Goal: Communication & Community: Answer question/provide support

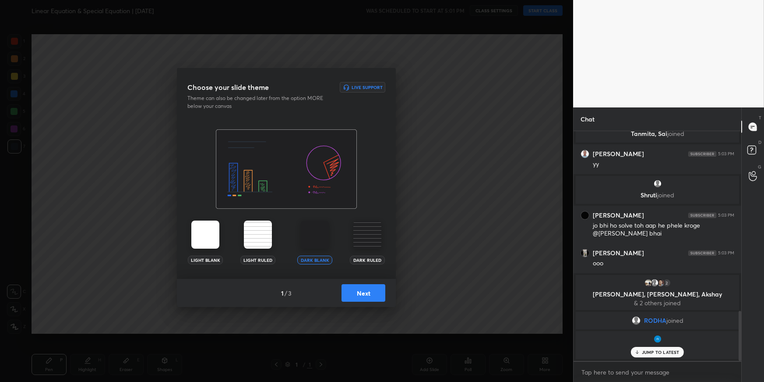
click at [354, 295] on button "Next" at bounding box center [364, 293] width 44 height 18
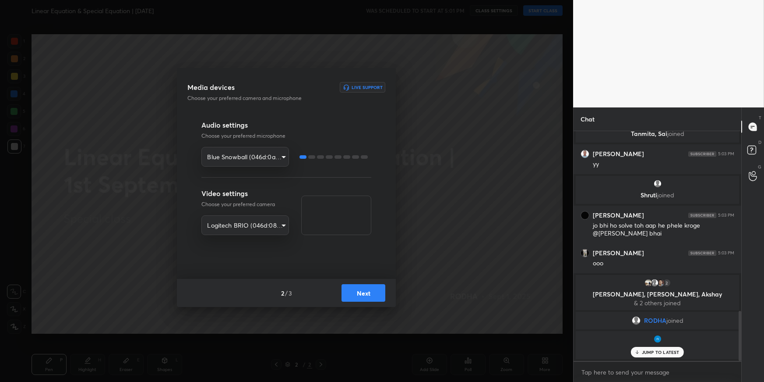
click at [354, 294] on button "Next" at bounding box center [364, 293] width 44 height 18
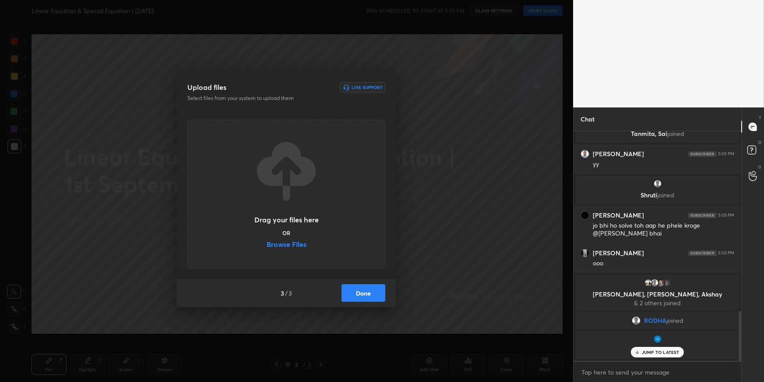
click at [354, 294] on button "Done" at bounding box center [364, 293] width 44 height 18
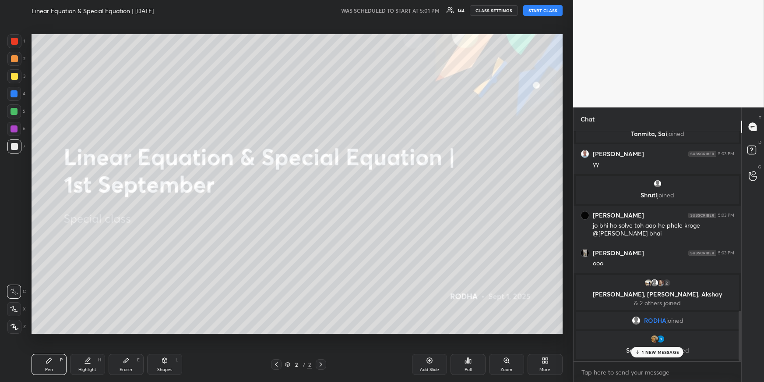
click at [536, 7] on button "START CLASS" at bounding box center [542, 10] width 39 height 11
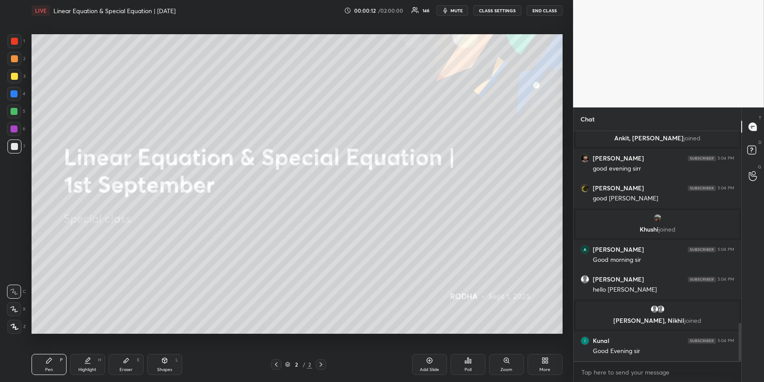
scroll to position [1146, 0]
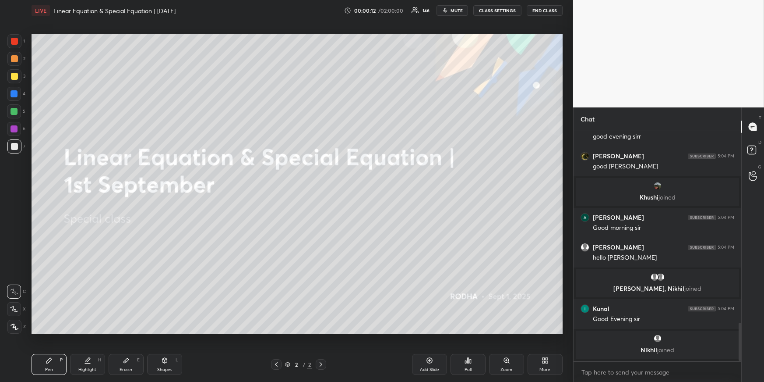
drag, startPoint x: 14, startPoint y: 110, endPoint x: 16, endPoint y: 117, distance: 7.1
click at [13, 110] on div at bounding box center [14, 111] width 7 height 7
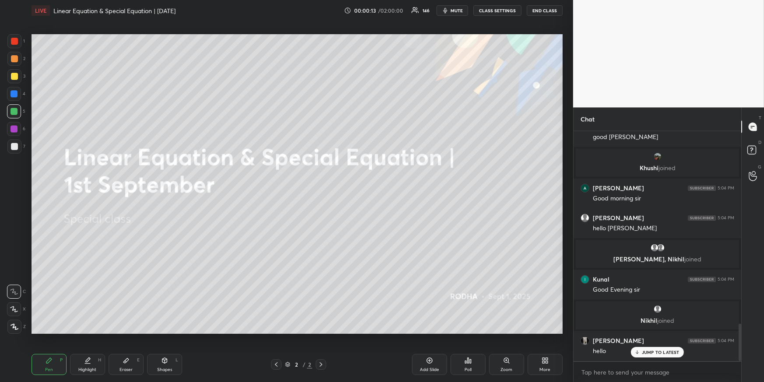
click at [14, 331] on div at bounding box center [14, 326] width 14 height 14
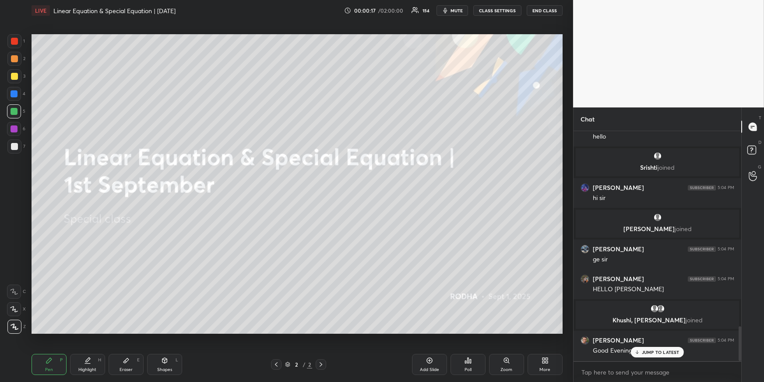
scroll to position [1292, 0]
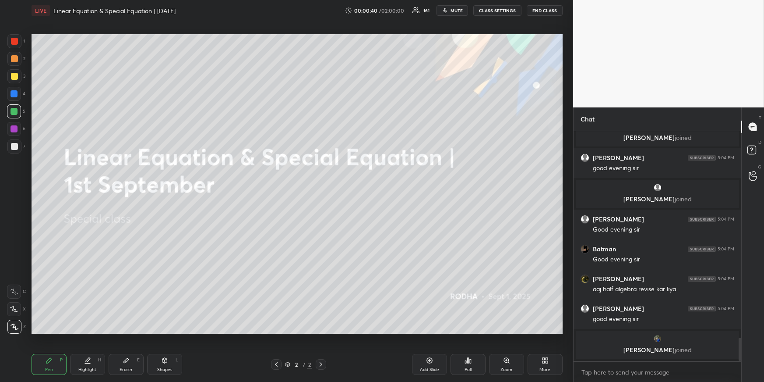
click at [548, 363] on icon at bounding box center [545, 360] width 7 height 7
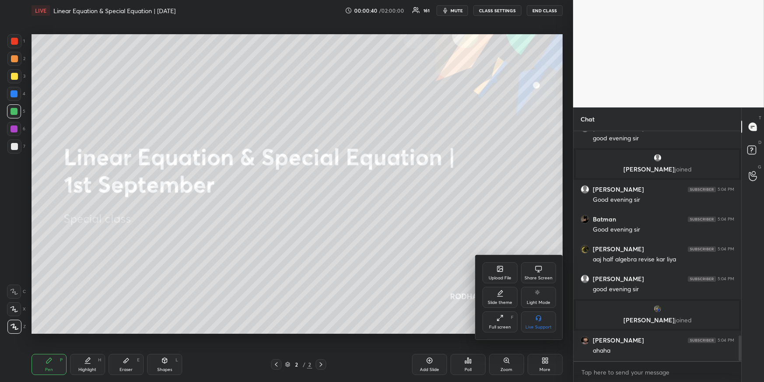
click at [497, 280] on div "Upload File" at bounding box center [500, 272] width 35 height 21
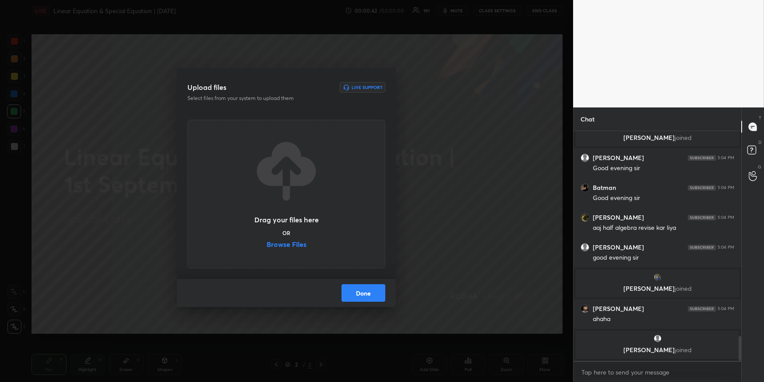
click at [290, 244] on label "Browse Files" at bounding box center [287, 244] width 40 height 9
click at [267, 244] on input "Browse Files" at bounding box center [267, 244] width 0 height 9
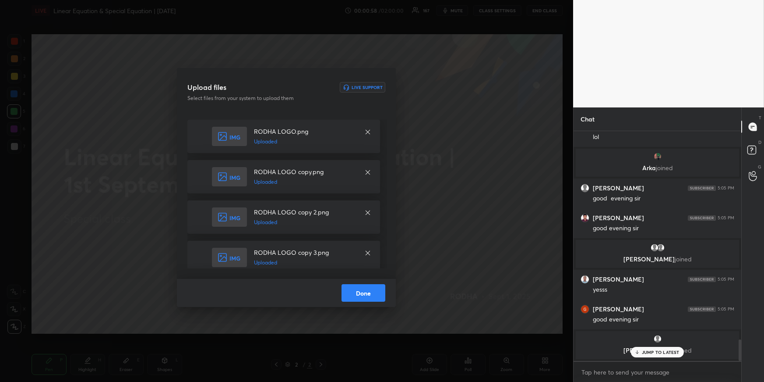
click at [373, 286] on button "Done" at bounding box center [364, 293] width 44 height 18
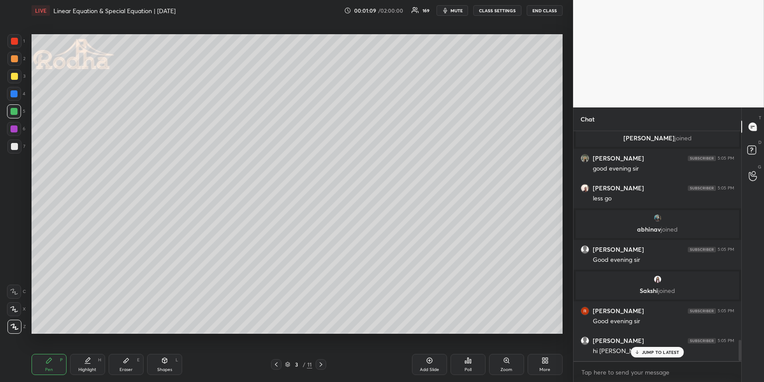
click at [279, 364] on icon at bounding box center [276, 364] width 7 height 7
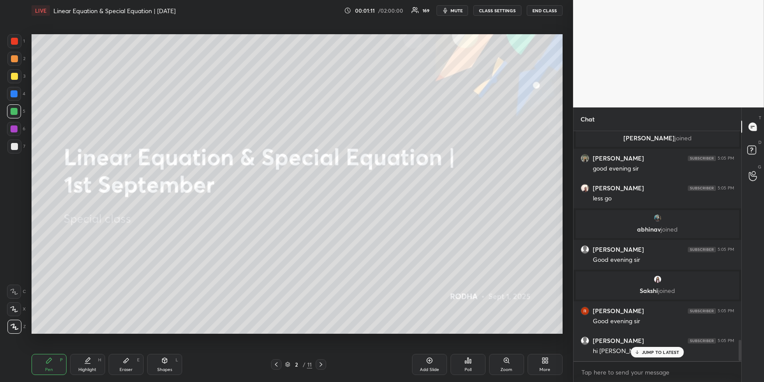
click at [665, 357] on div "[PERSON_NAME] 5:04 PM [PERSON_NAME] 5:04 PM 24 hr hogyi [PERSON_NAME] 5:04 PM […" at bounding box center [658, 246] width 168 height 230
drag, startPoint x: 37, startPoint y: 365, endPoint x: 49, endPoint y: 339, distance: 29.4
click at [37, 365] on div "Pen P" at bounding box center [49, 364] width 35 height 21
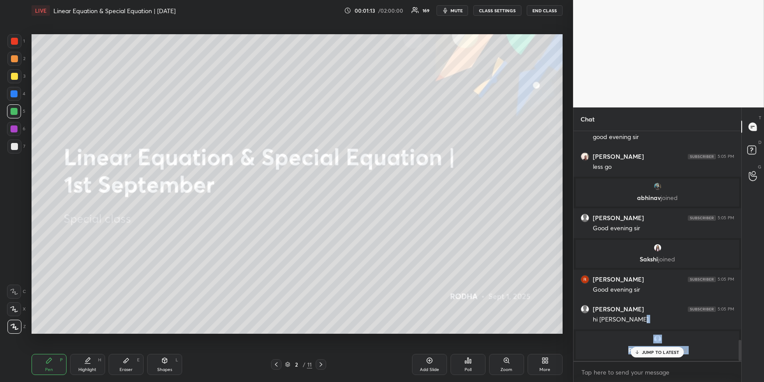
click at [15, 95] on div at bounding box center [14, 93] width 7 height 7
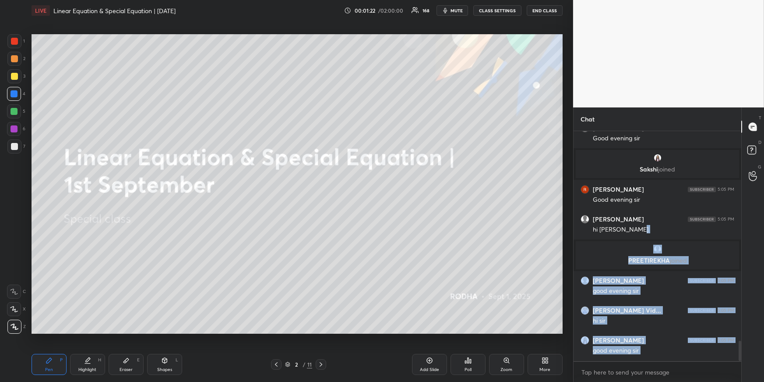
scroll to position [2413, 0]
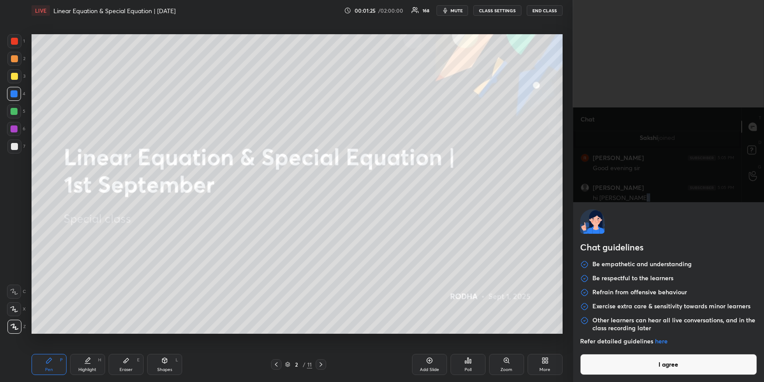
click at [637, 374] on body "1 2 3 4 5 6 7 R O A L C X Z Erase all C X Z LIVE Linear Equation & Special Equa…" at bounding box center [382, 191] width 764 height 382
click at [638, 362] on button "I agree" at bounding box center [668, 364] width 177 height 21
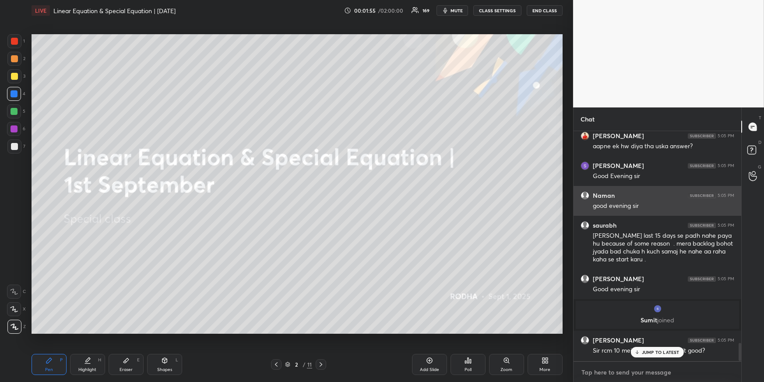
scroll to position [2703, 0]
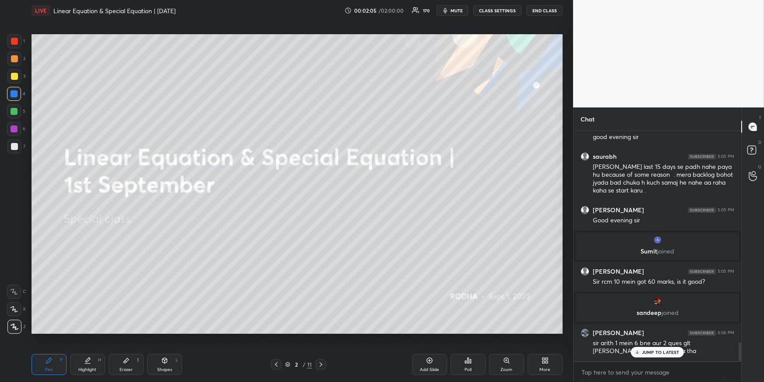
click at [649, 358] on div "PREETIREKHA joined [PERSON_NAME] 5:05 PM good evening [PERSON_NAME] Vid... 5:05…" at bounding box center [658, 245] width 168 height 229
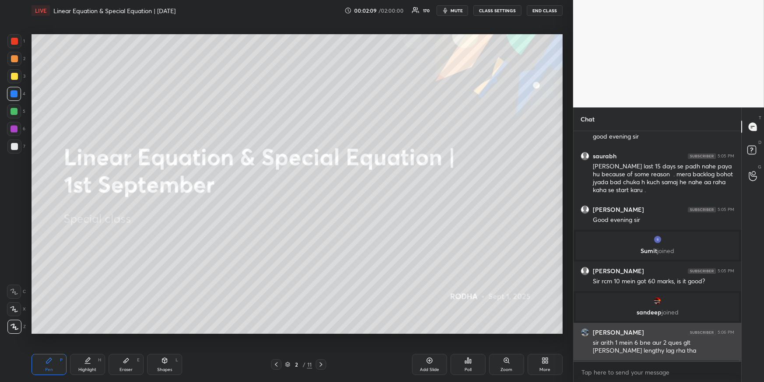
scroll to position [2677, 0]
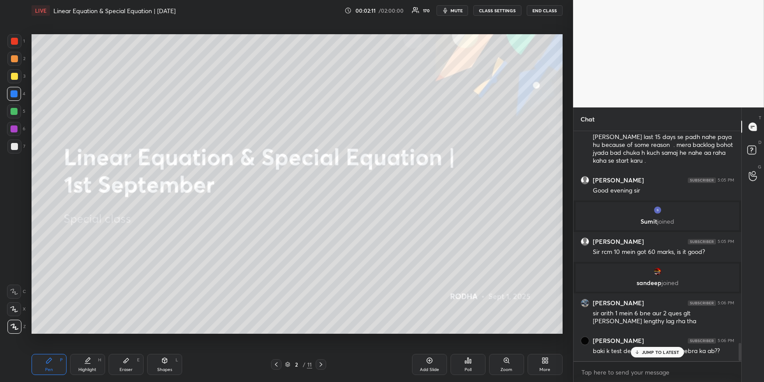
click at [658, 352] on p "JUMP TO LATEST" at bounding box center [661, 351] width 38 height 5
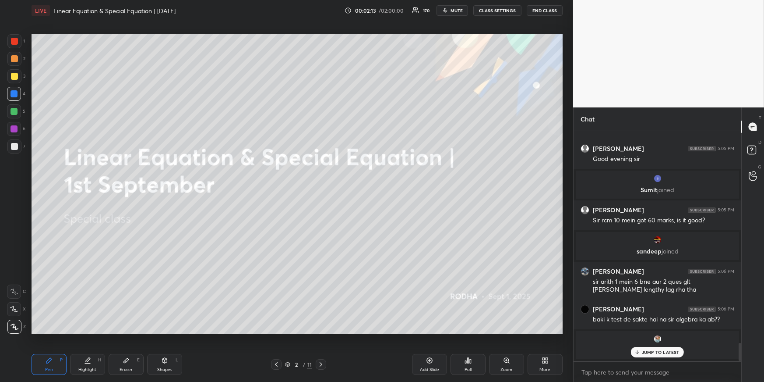
drag, startPoint x: 651, startPoint y: 352, endPoint x: 638, endPoint y: 353, distance: 12.3
click at [651, 353] on p "JUMP TO LATEST" at bounding box center [661, 351] width 38 height 5
click at [541, 368] on div "More" at bounding box center [545, 369] width 11 height 4
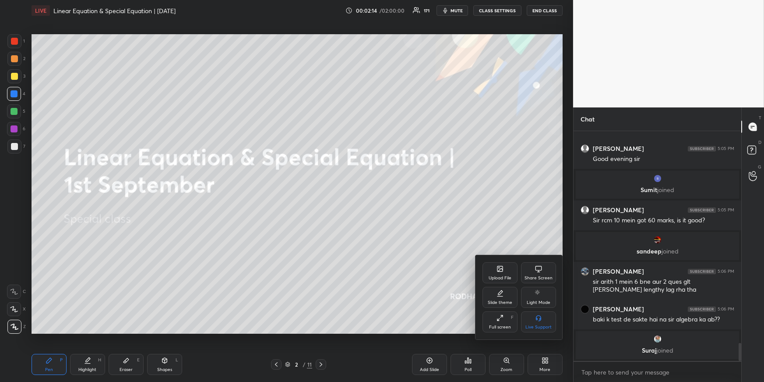
click at [487, 276] on div "Upload File" at bounding box center [500, 272] width 35 height 21
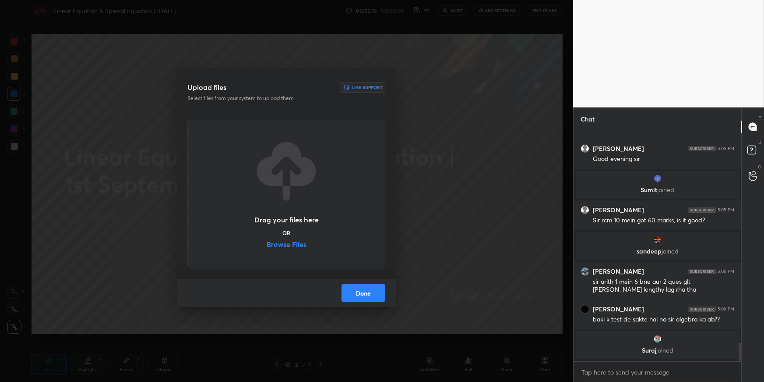
click at [372, 297] on button "Done" at bounding box center [364, 293] width 44 height 18
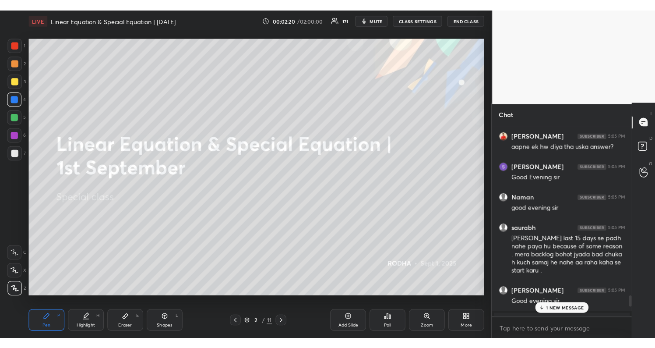
scroll to position [3, 2]
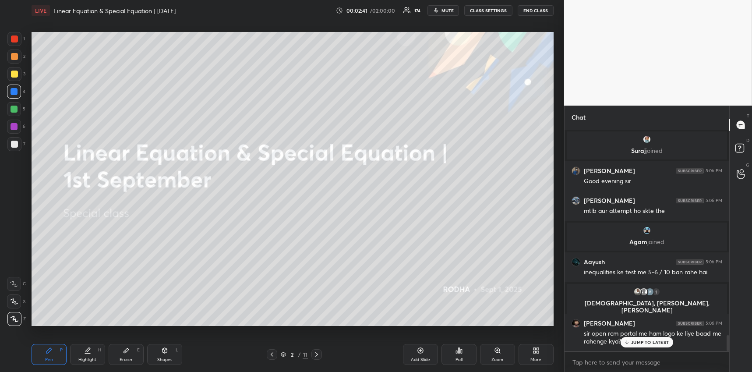
click at [640, 343] on p "JUMP TO LATEST" at bounding box center [650, 342] width 38 height 5
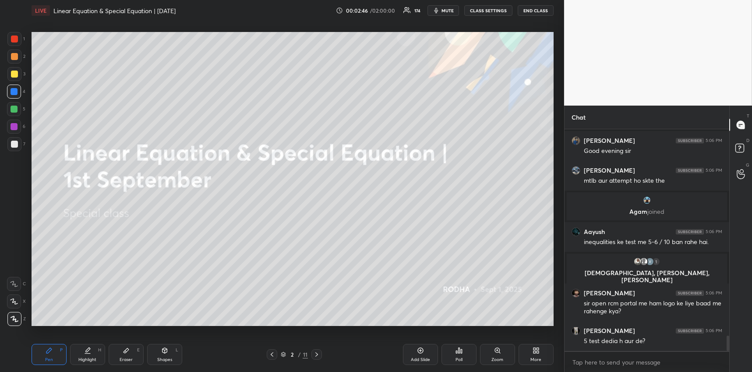
click at [525, 349] on div "More" at bounding box center [536, 354] width 35 height 21
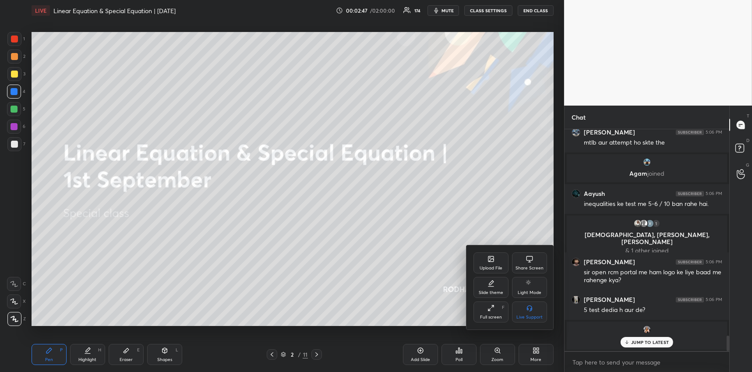
click at [506, 271] on div "Upload File" at bounding box center [491, 262] width 35 height 21
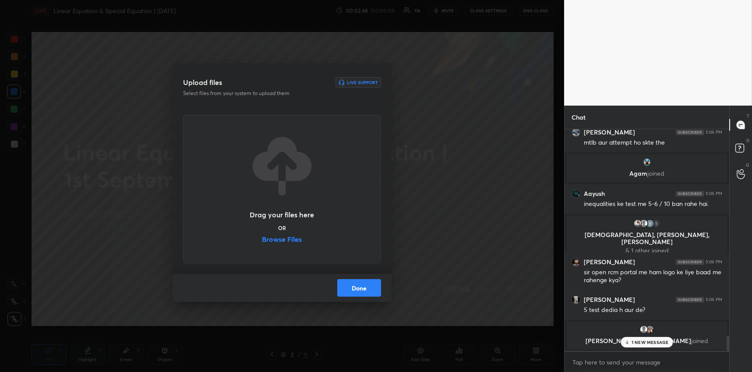
click at [290, 243] on label "Browse Files" at bounding box center [282, 240] width 40 height 9
click at [262, 243] on input "Browse Files" at bounding box center [262, 240] width 0 height 9
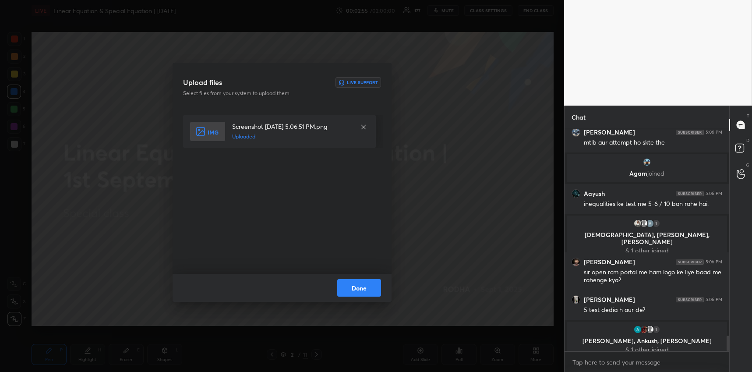
click at [343, 282] on button "Done" at bounding box center [359, 288] width 44 height 18
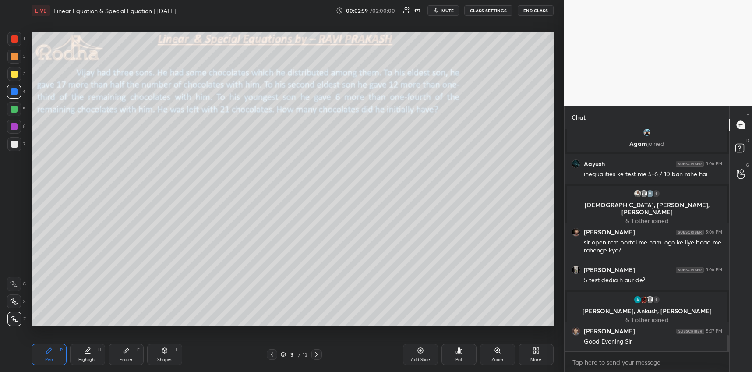
drag, startPoint x: 14, startPoint y: 149, endPoint x: 19, endPoint y: 136, distance: 13.6
click at [14, 149] on div at bounding box center [14, 144] width 14 height 14
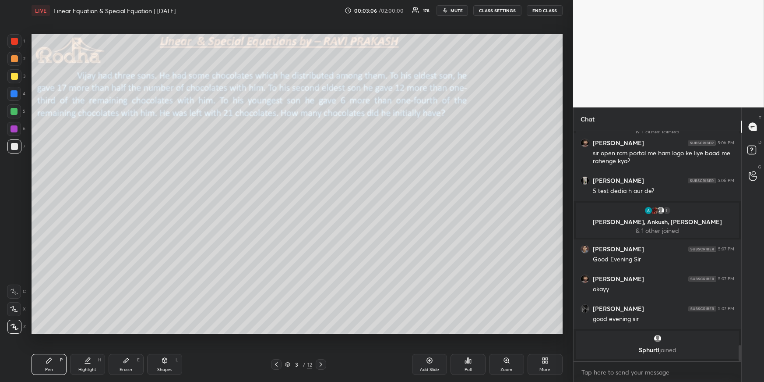
click at [17, 75] on div at bounding box center [14, 76] width 7 height 7
click at [13, 110] on div at bounding box center [14, 111] width 7 height 7
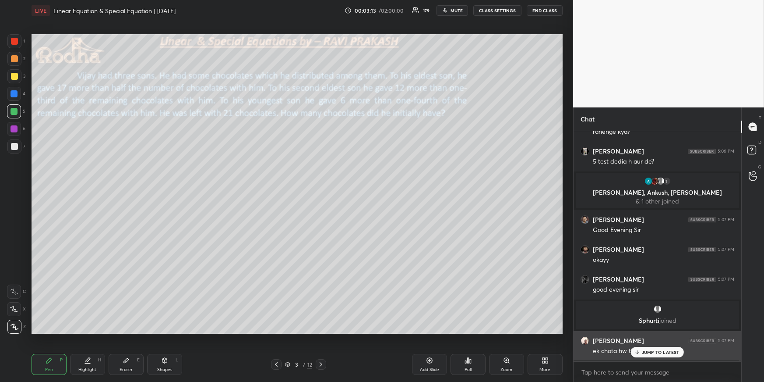
click at [639, 350] on icon at bounding box center [638, 351] width 6 height 5
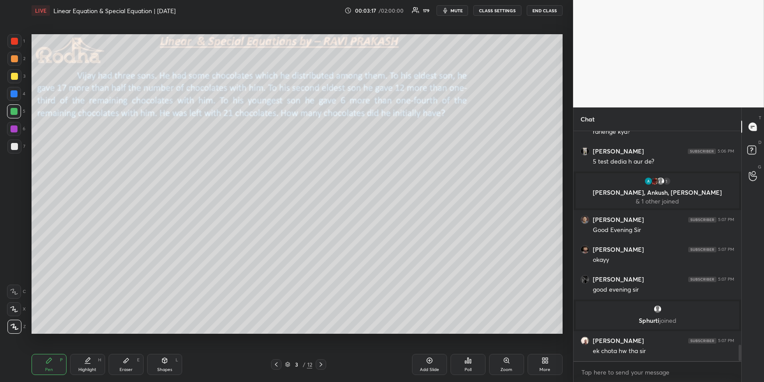
click at [125, 362] on icon at bounding box center [126, 360] width 5 height 5
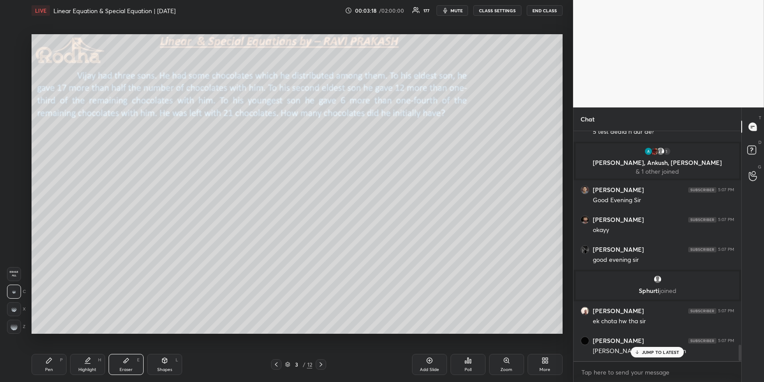
click at [16, 327] on g at bounding box center [14, 326] width 7 height 7
drag, startPoint x: 43, startPoint y: 356, endPoint x: 31, endPoint y: 331, distance: 27.4
click at [42, 357] on div "Pen P" at bounding box center [49, 364] width 35 height 21
drag, startPoint x: 19, startPoint y: 145, endPoint x: 30, endPoint y: 138, distance: 13.5
click at [18, 146] on div at bounding box center [14, 146] width 14 height 14
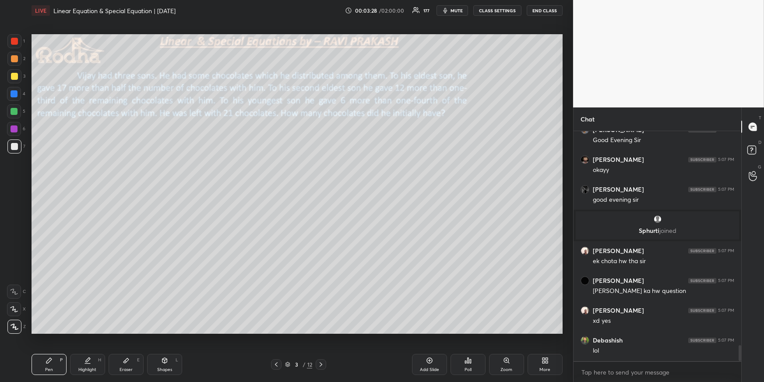
scroll to position [209, 166]
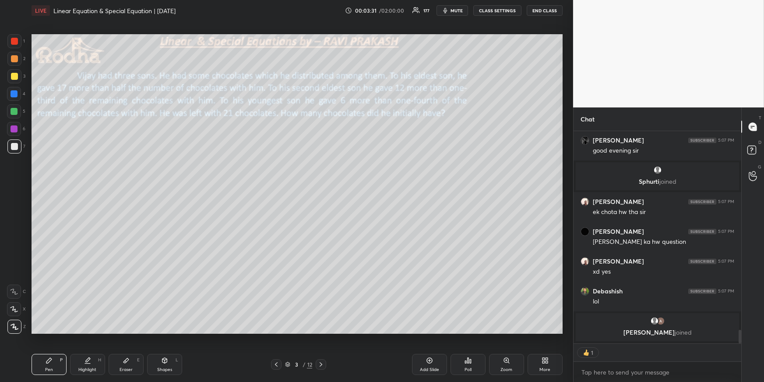
click at [15, 59] on div at bounding box center [14, 58] width 7 height 7
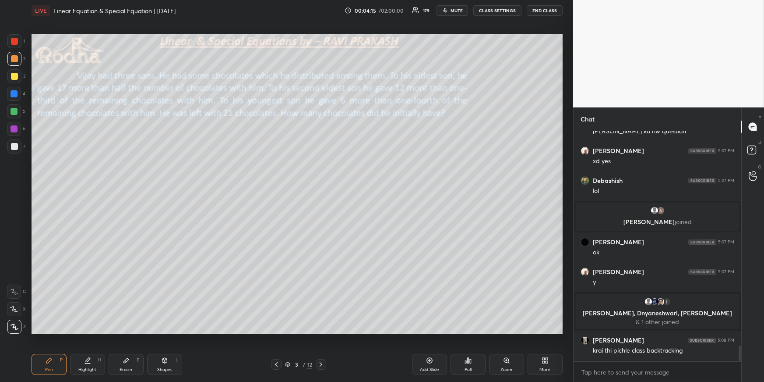
scroll to position [3189, 0]
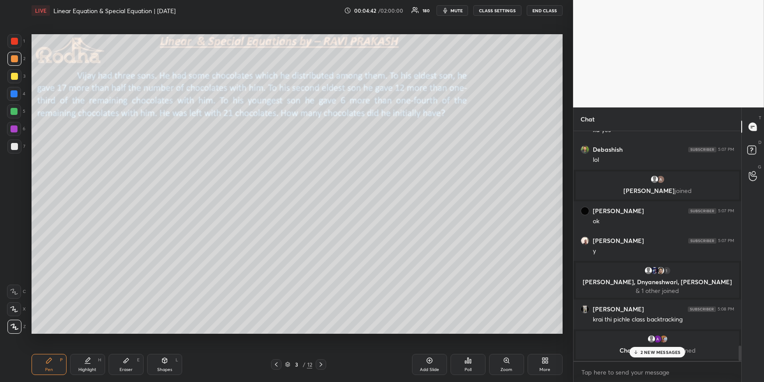
click at [85, 360] on icon at bounding box center [87, 360] width 7 height 7
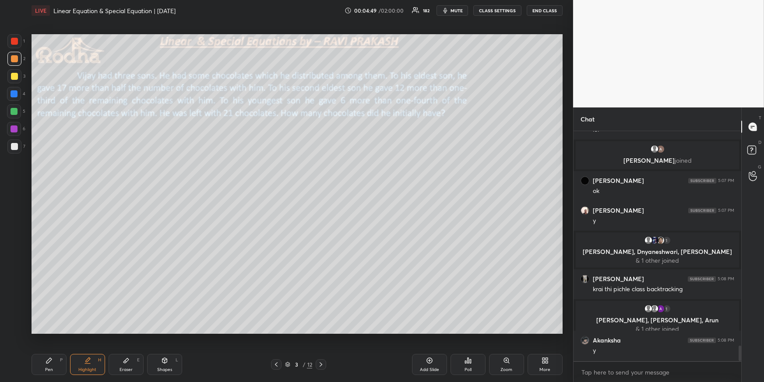
scroll to position [3240, 0]
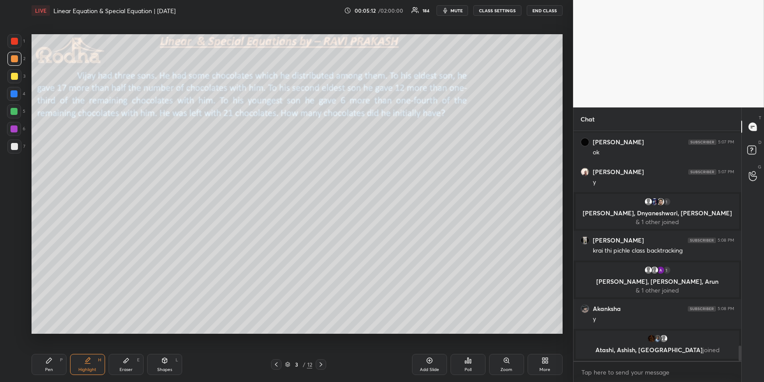
drag, startPoint x: 42, startPoint y: 362, endPoint x: 32, endPoint y: 343, distance: 21.0
click at [42, 361] on div "Pen P" at bounding box center [49, 364] width 35 height 21
click at [14, 106] on div at bounding box center [14, 111] width 14 height 14
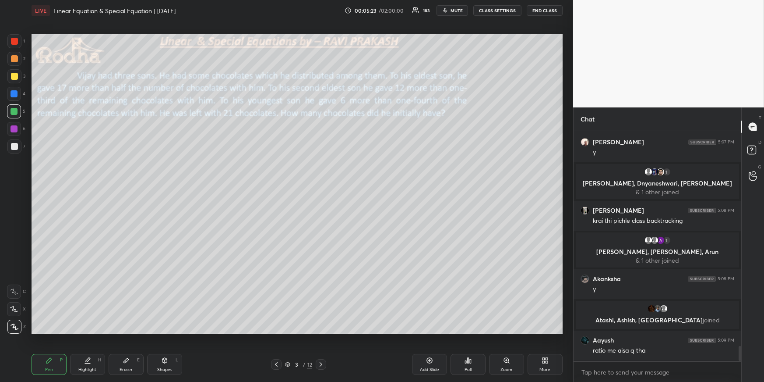
click at [86, 363] on icon at bounding box center [87, 360] width 7 height 7
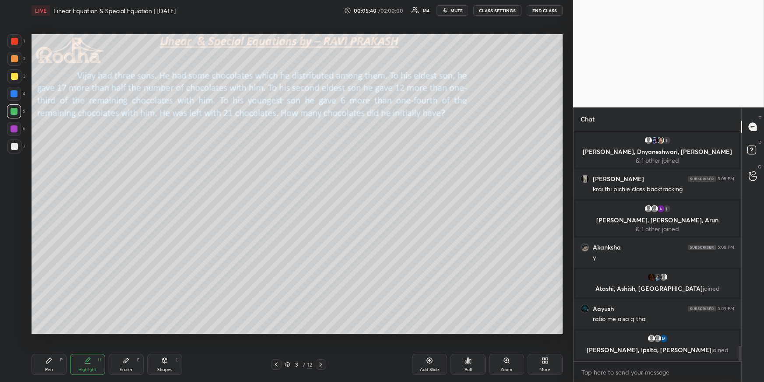
drag, startPoint x: 41, startPoint y: 369, endPoint x: 32, endPoint y: 335, distance: 35.7
click at [41, 370] on div "Pen P" at bounding box center [49, 364] width 35 height 21
click at [12, 77] on div at bounding box center [14, 76] width 7 height 7
click at [14, 146] on div at bounding box center [14, 146] width 7 height 7
click at [169, 364] on div "Shapes L" at bounding box center [164, 364] width 35 height 21
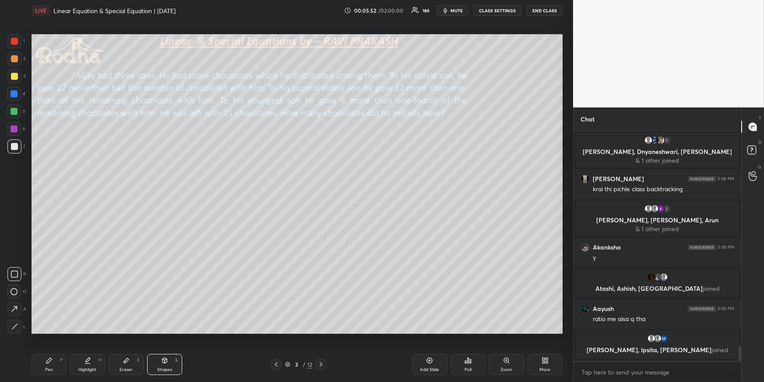
click at [15, 309] on icon at bounding box center [14, 308] width 9 height 9
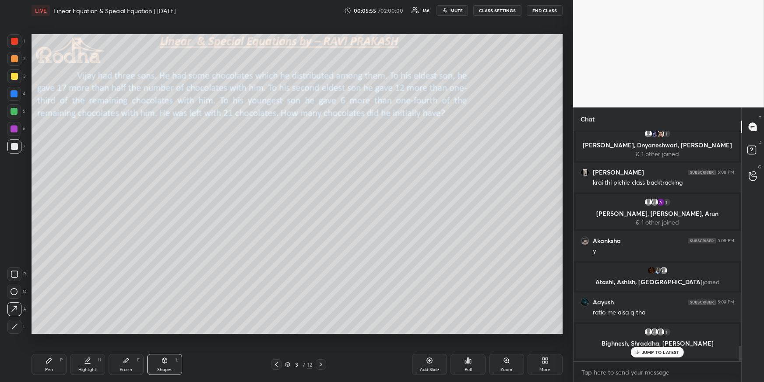
drag, startPoint x: 82, startPoint y: 362, endPoint x: 84, endPoint y: 354, distance: 8.0
click at [84, 363] on div "Highlight H" at bounding box center [87, 364] width 35 height 21
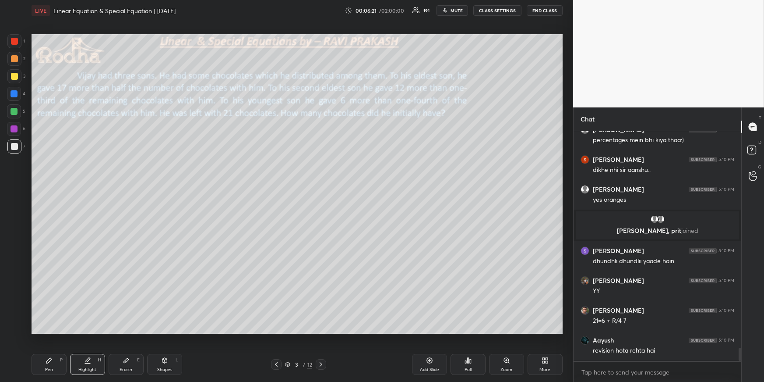
scroll to position [3753, 0]
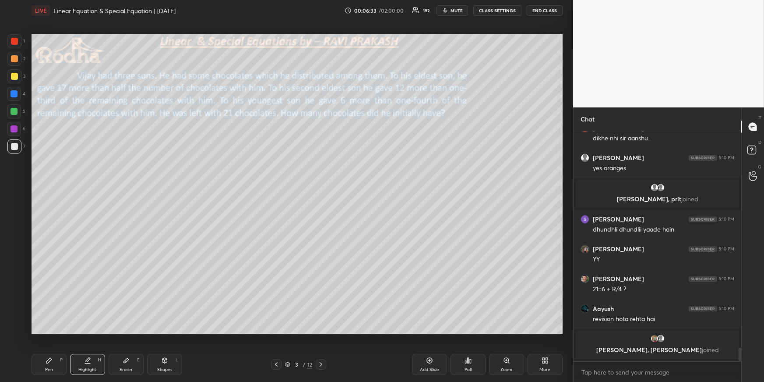
click at [48, 363] on div "Pen P" at bounding box center [49, 364] width 35 height 21
click at [11, 110] on div at bounding box center [14, 111] width 7 height 7
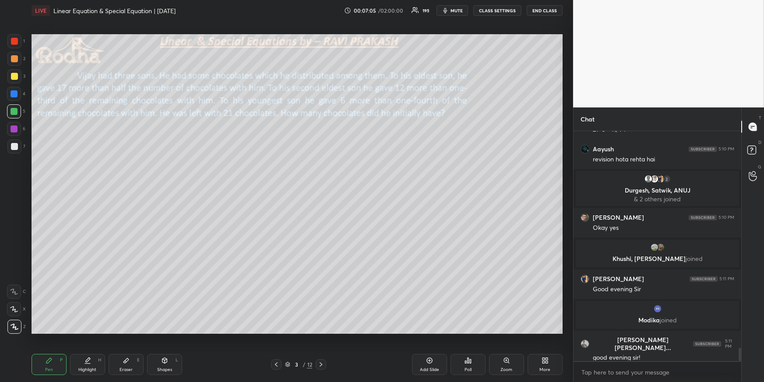
scroll to position [3845, 0]
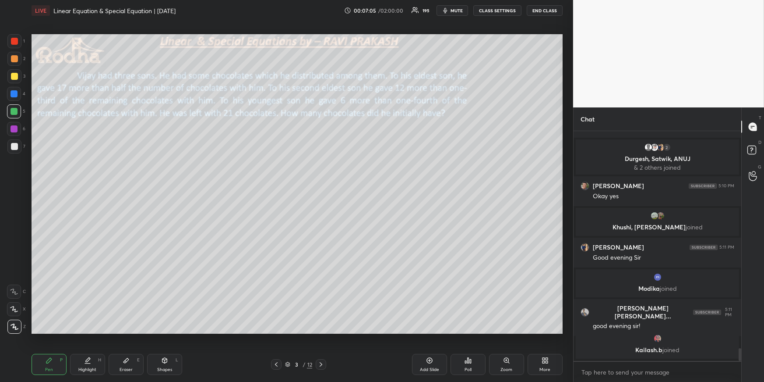
click at [92, 357] on div "Highlight H" at bounding box center [87, 364] width 35 height 21
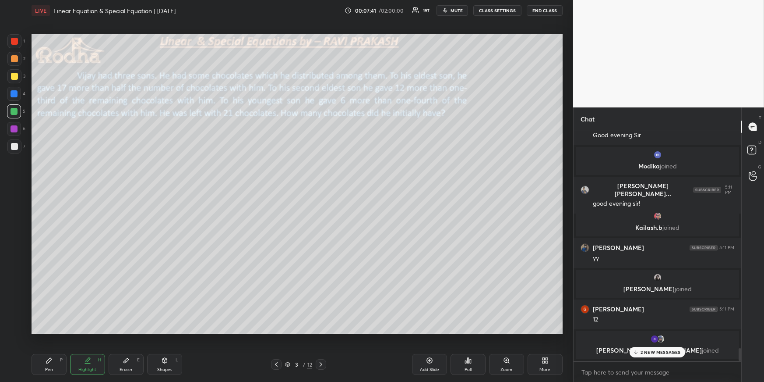
scroll to position [3973, 0]
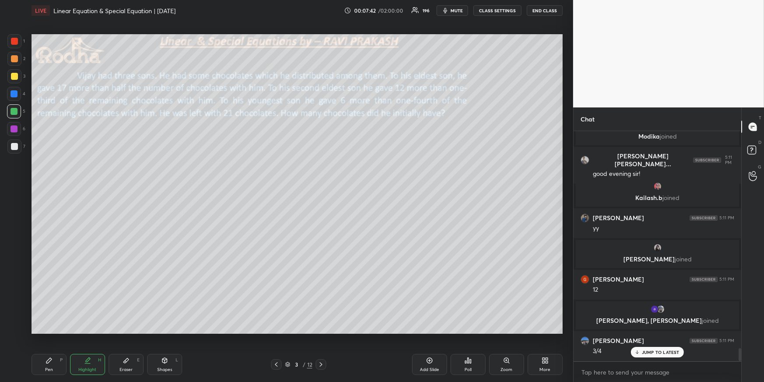
click at [45, 367] on div "Pen P" at bounding box center [49, 364] width 35 height 21
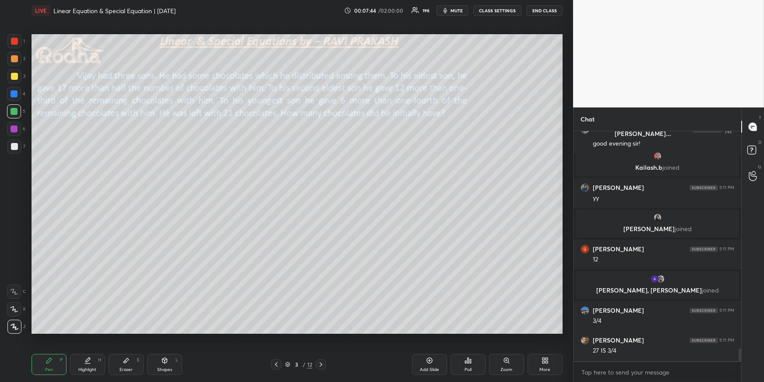
click at [14, 96] on div at bounding box center [14, 93] width 7 height 7
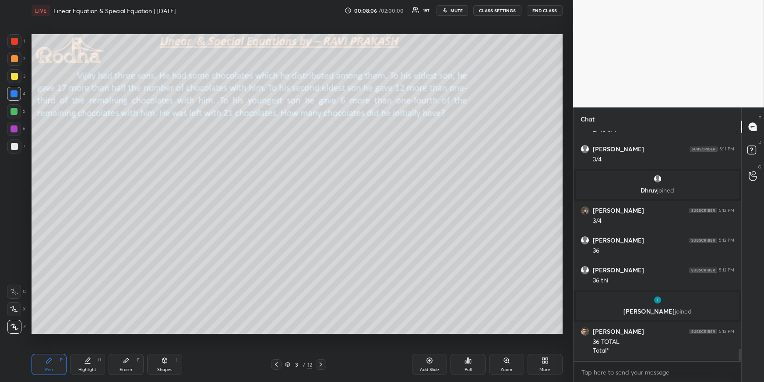
scroll to position [4147, 0]
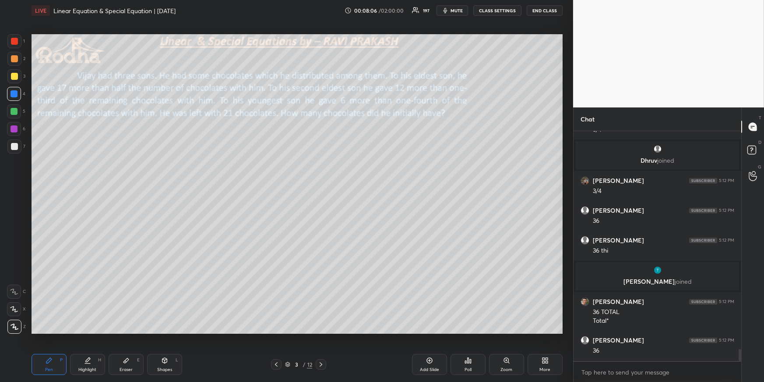
drag, startPoint x: 14, startPoint y: 59, endPoint x: 12, endPoint y: 64, distance: 5.4
click at [12, 58] on div at bounding box center [14, 58] width 7 height 7
click at [13, 145] on div at bounding box center [14, 146] width 7 height 7
click at [79, 366] on div "Highlight H" at bounding box center [87, 364] width 35 height 21
click at [52, 365] on div "Pen P" at bounding box center [49, 364] width 35 height 21
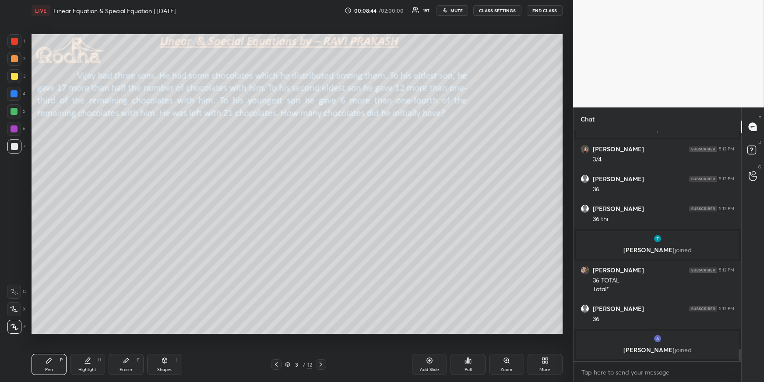
scroll to position [4209, 0]
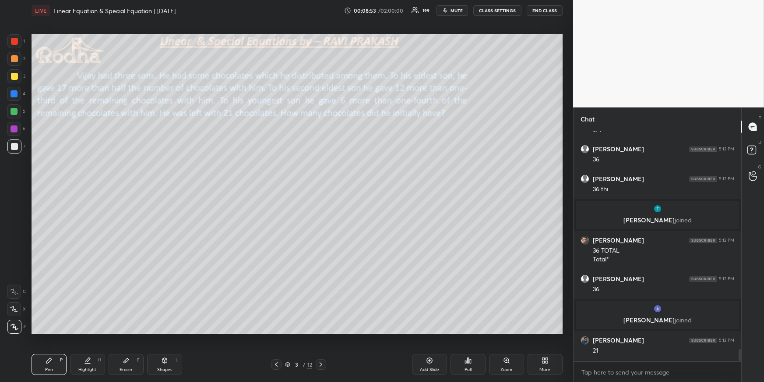
click at [99, 365] on div "Highlight H" at bounding box center [87, 364] width 35 height 21
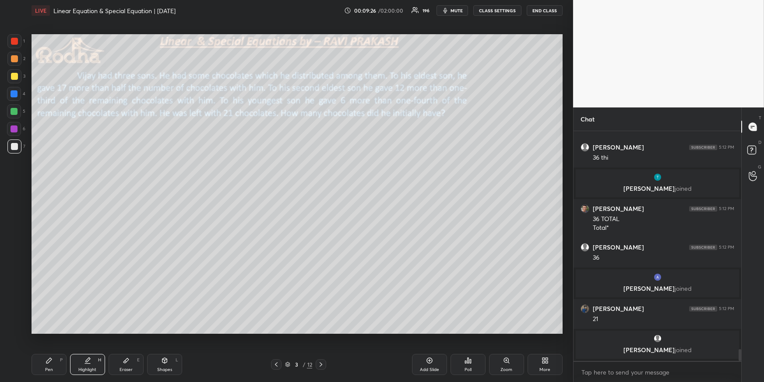
drag, startPoint x: 46, startPoint y: 363, endPoint x: 50, endPoint y: 338, distance: 25.3
click at [46, 362] on icon at bounding box center [49, 360] width 7 height 7
click at [16, 112] on div at bounding box center [14, 111] width 7 height 7
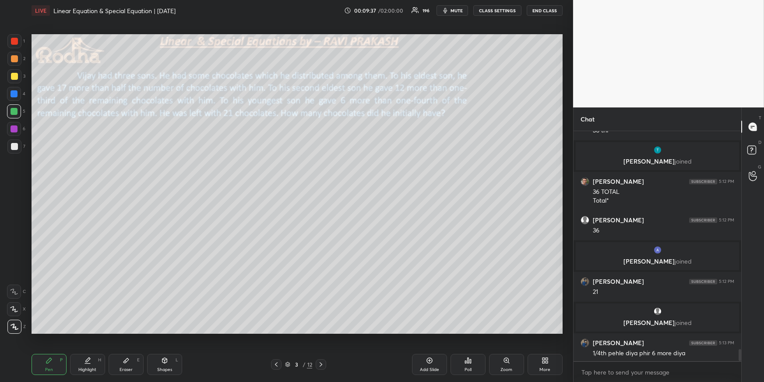
scroll to position [4243, 0]
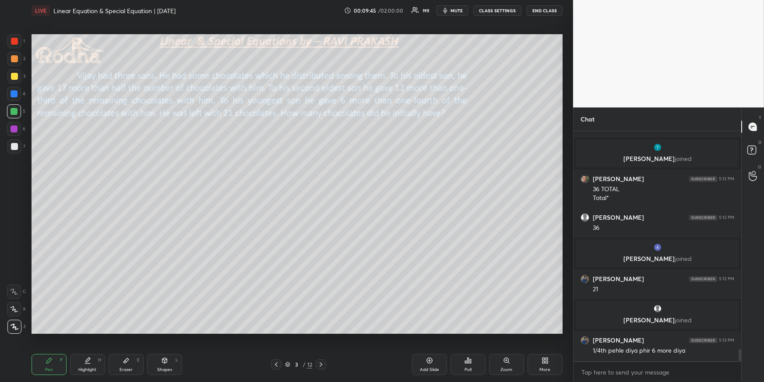
drag, startPoint x: 74, startPoint y: 363, endPoint x: 80, endPoint y: 354, distance: 10.2
click at [75, 362] on div "Highlight H" at bounding box center [87, 364] width 35 height 21
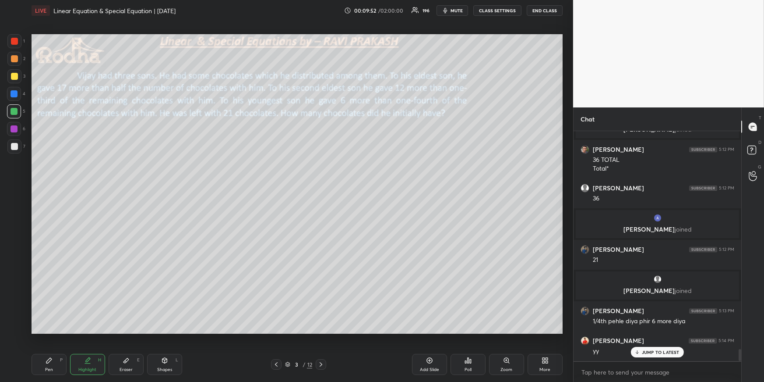
click at [52, 366] on div "Pen P" at bounding box center [49, 364] width 35 height 21
click at [13, 148] on div at bounding box center [14, 146] width 7 height 7
click at [164, 359] on div "Shapes L" at bounding box center [164, 364] width 35 height 21
click at [18, 306] on div at bounding box center [14, 309] width 14 height 14
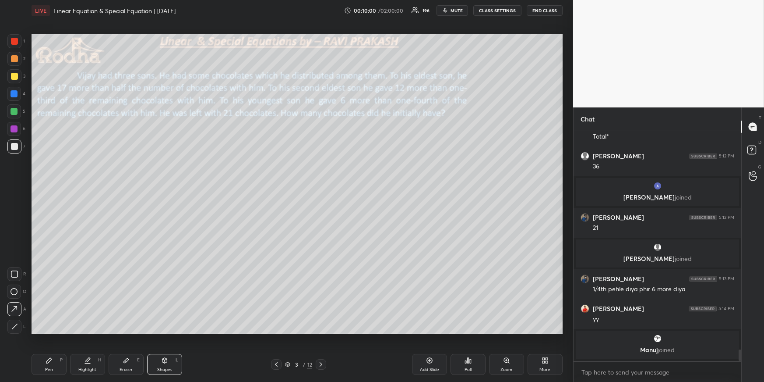
drag, startPoint x: 91, startPoint y: 359, endPoint x: 93, endPoint y: 346, distance: 13.7
click at [90, 360] on icon at bounding box center [87, 360] width 7 height 7
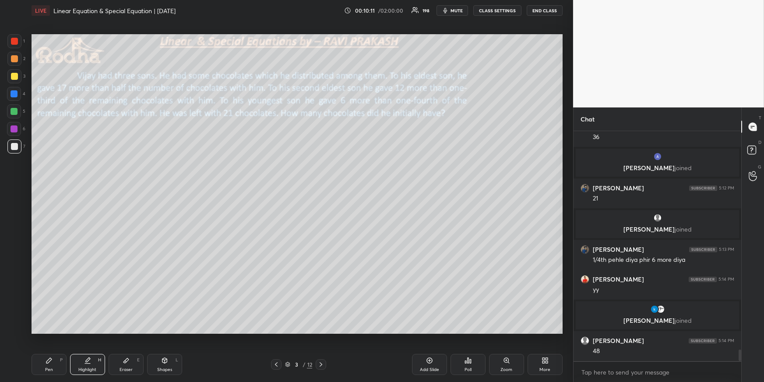
click at [54, 366] on div "Pen P" at bounding box center [49, 364] width 35 height 21
click at [16, 110] on div at bounding box center [14, 111] width 7 height 7
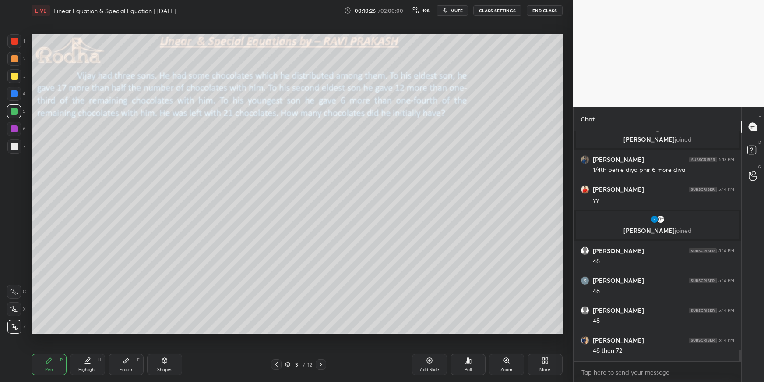
scroll to position [4453, 0]
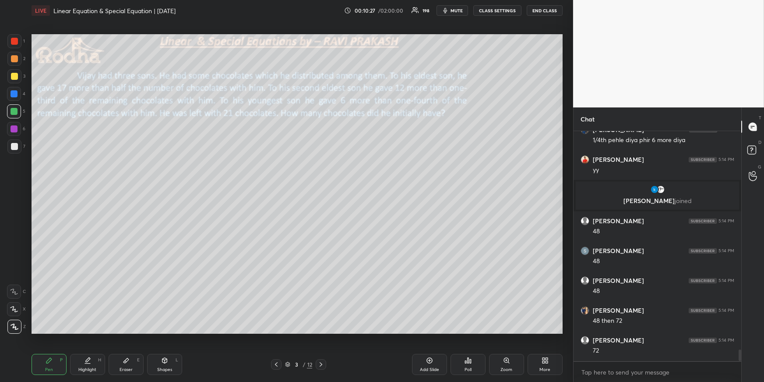
drag, startPoint x: 13, startPoint y: 93, endPoint x: 9, endPoint y: 97, distance: 5.6
click at [13, 95] on div at bounding box center [14, 93] width 7 height 7
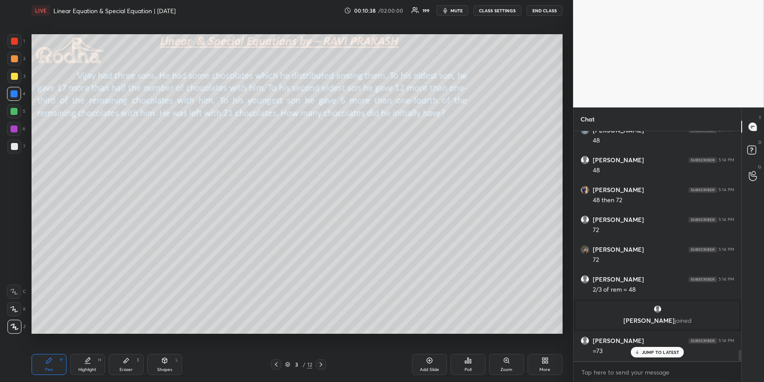
scroll to position [4582, 0]
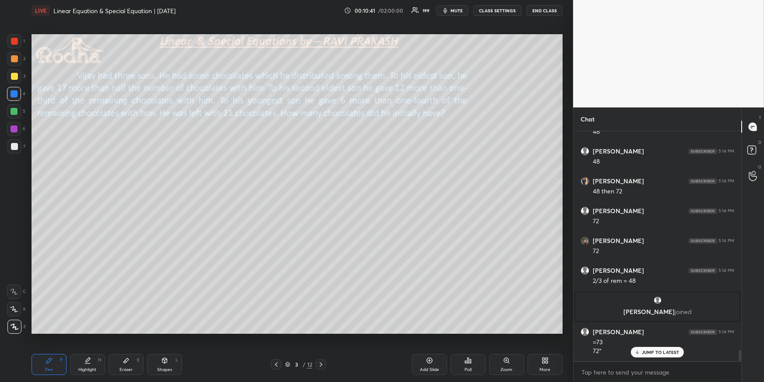
drag, startPoint x: 11, startPoint y: 145, endPoint x: 21, endPoint y: 133, distance: 15.6
click at [11, 146] on div at bounding box center [14, 146] width 7 height 7
drag, startPoint x: 97, startPoint y: 364, endPoint x: 92, endPoint y: 355, distance: 10.8
click at [96, 364] on div "Highlight H" at bounding box center [87, 364] width 35 height 21
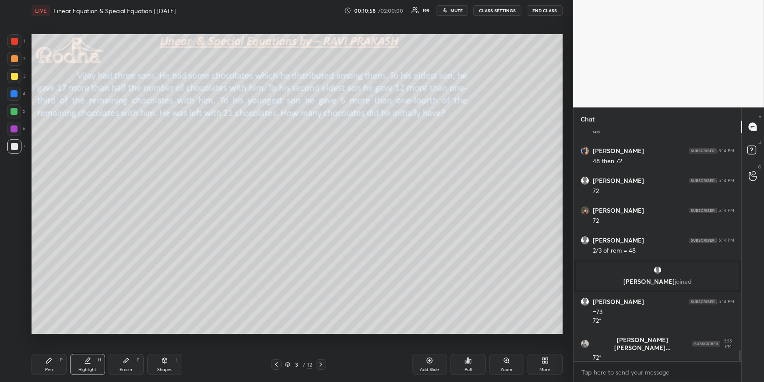
click at [56, 358] on div "Pen P" at bounding box center [49, 364] width 35 height 21
click at [14, 74] on div at bounding box center [14, 76] width 7 height 7
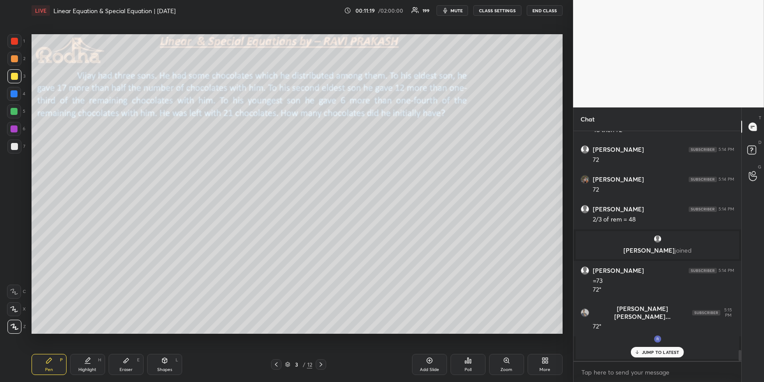
click at [92, 365] on div "Highlight H" at bounding box center [87, 364] width 35 height 21
drag, startPoint x: 114, startPoint y: 361, endPoint x: 122, endPoint y: 335, distance: 27.0
click at [115, 360] on div "Eraser E" at bounding box center [126, 364] width 35 height 21
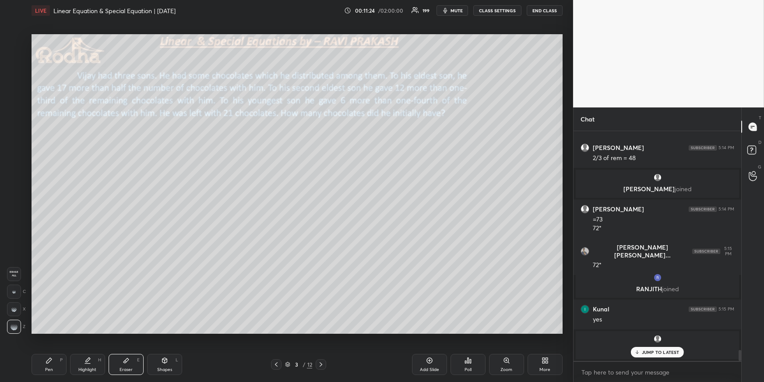
scroll to position [4582, 0]
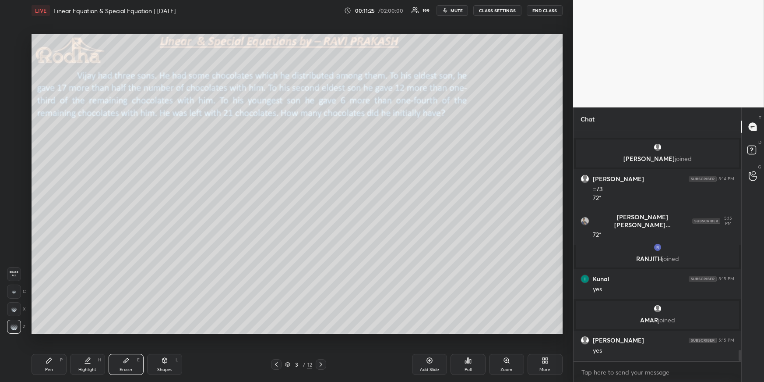
click at [53, 365] on div "Pen P" at bounding box center [49, 364] width 35 height 21
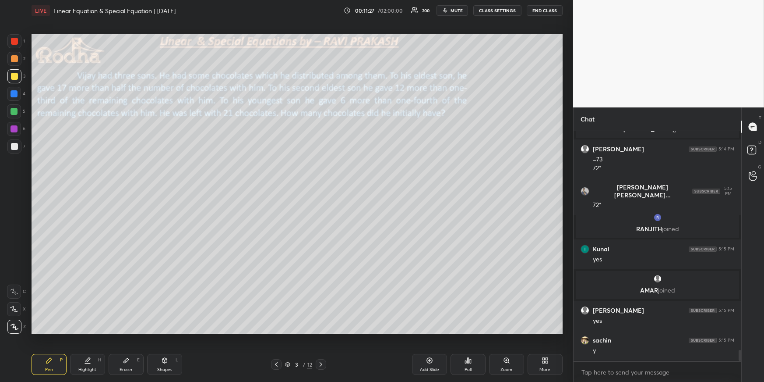
click at [15, 148] on div at bounding box center [14, 146] width 7 height 7
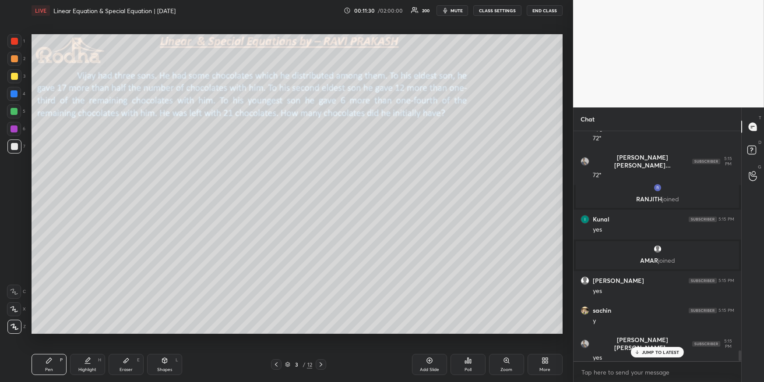
scroll to position [4671, 0]
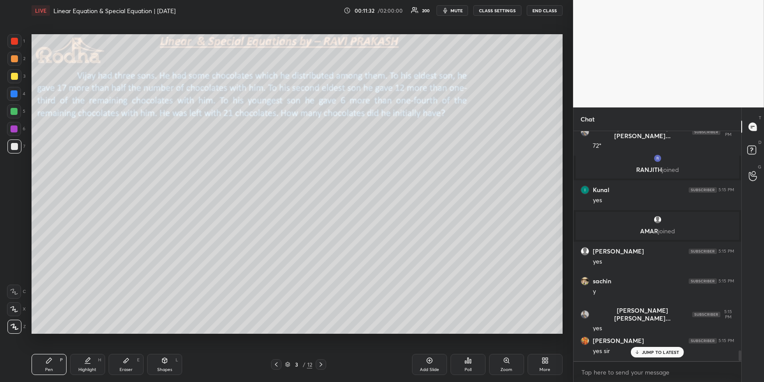
click at [94, 367] on div "Highlight" at bounding box center [87, 369] width 18 height 4
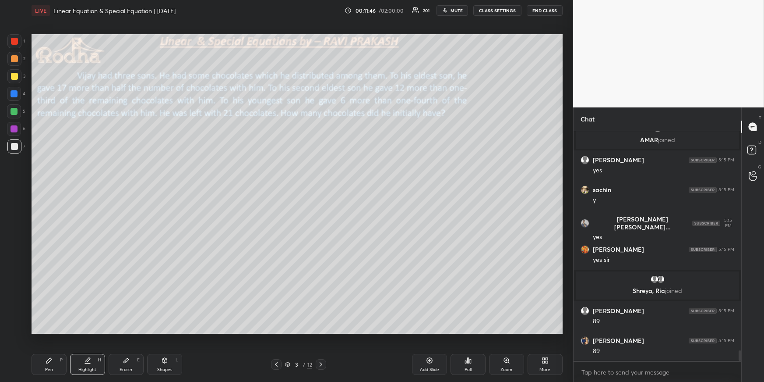
scroll to position [4792, 0]
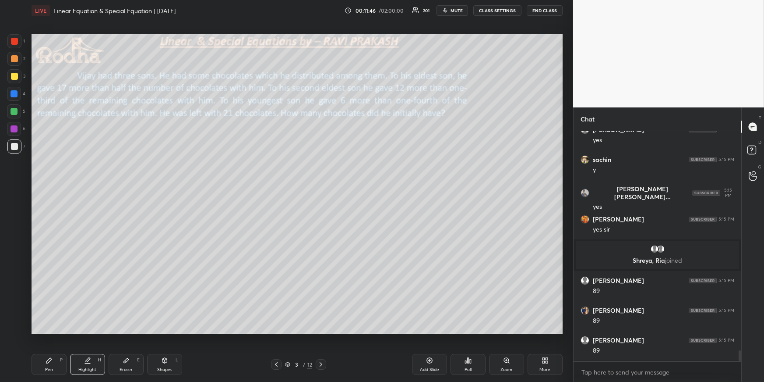
click at [48, 361] on icon at bounding box center [48, 359] width 5 height 5
drag, startPoint x: 15, startPoint y: 147, endPoint x: 23, endPoint y: 149, distance: 8.0
click at [14, 147] on div at bounding box center [14, 146] width 7 height 7
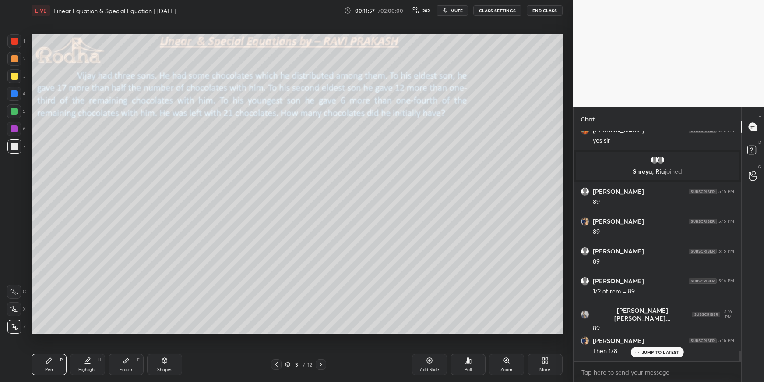
scroll to position [4911, 0]
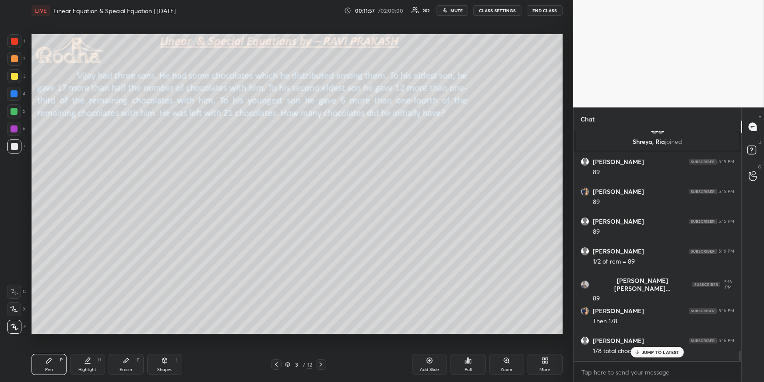
drag, startPoint x: 13, startPoint y: 110, endPoint x: 23, endPoint y: 112, distance: 9.8
click at [13, 110] on div at bounding box center [14, 111] width 7 height 7
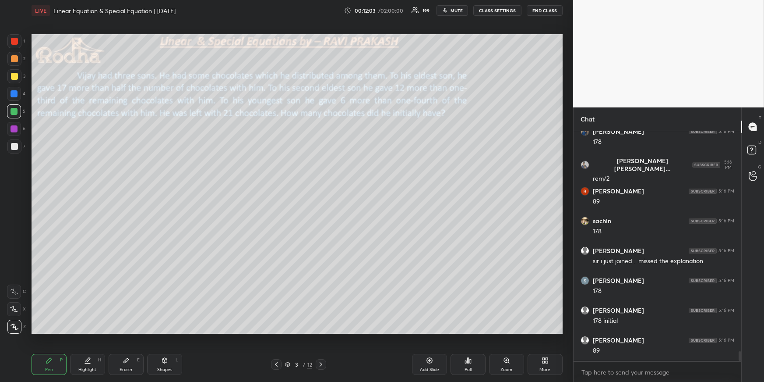
scroll to position [5149, 0]
click at [15, 75] on div at bounding box center [14, 76] width 7 height 7
click at [16, 60] on div at bounding box center [14, 58] width 7 height 7
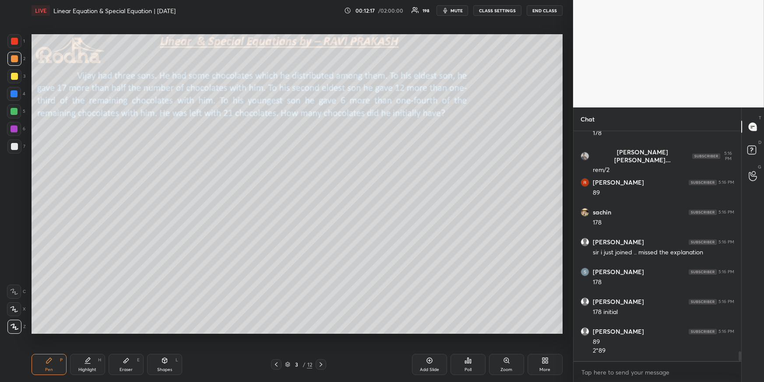
scroll to position [5190, 0]
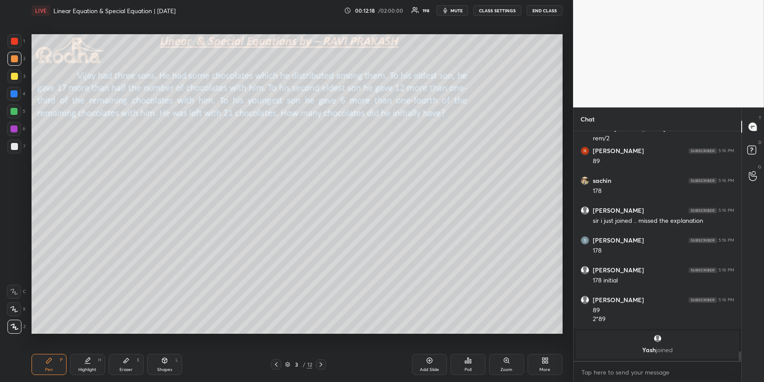
drag, startPoint x: 17, startPoint y: 149, endPoint x: 24, endPoint y: 149, distance: 7.0
click at [17, 149] on div at bounding box center [14, 146] width 14 height 14
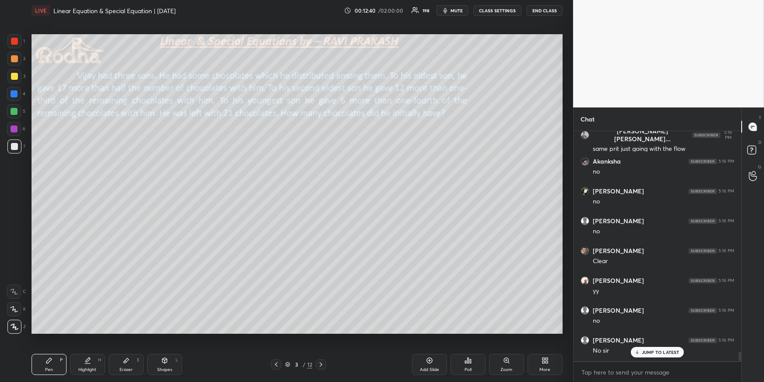
scroll to position [5401, 0]
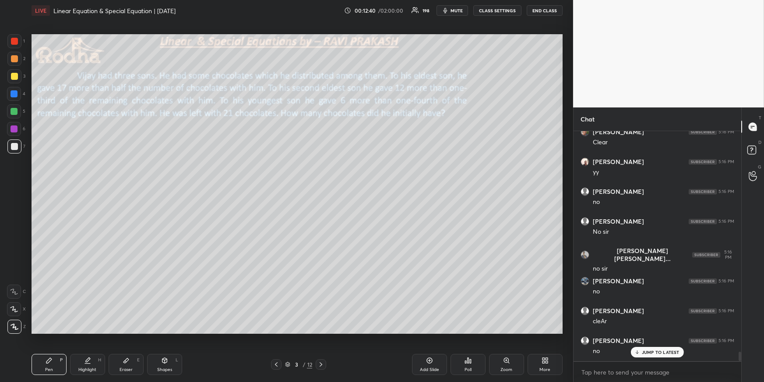
click at [323, 363] on icon at bounding box center [321, 364] width 7 height 7
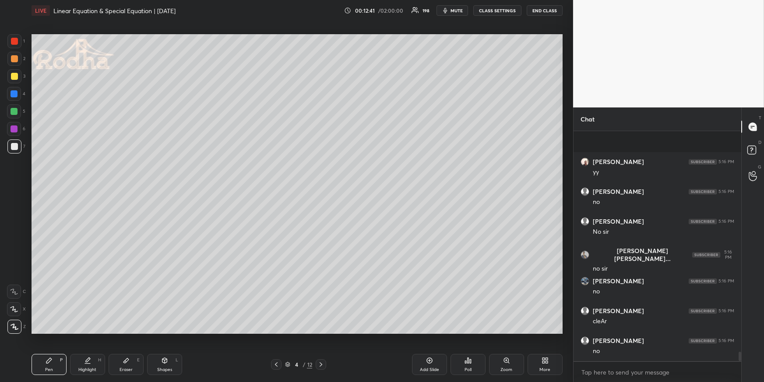
scroll to position [5461, 0]
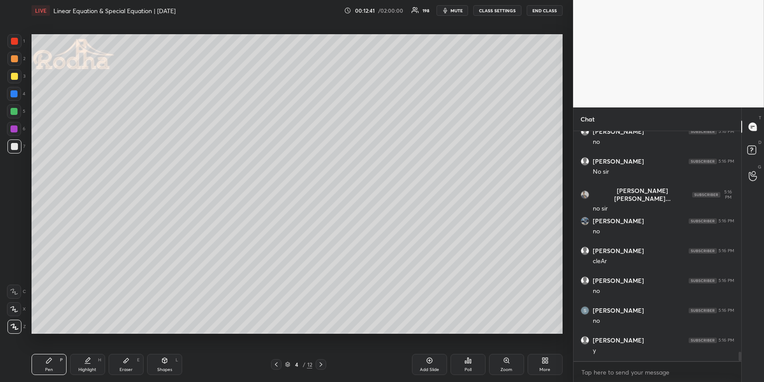
click at [278, 362] on icon at bounding box center [276, 364] width 7 height 7
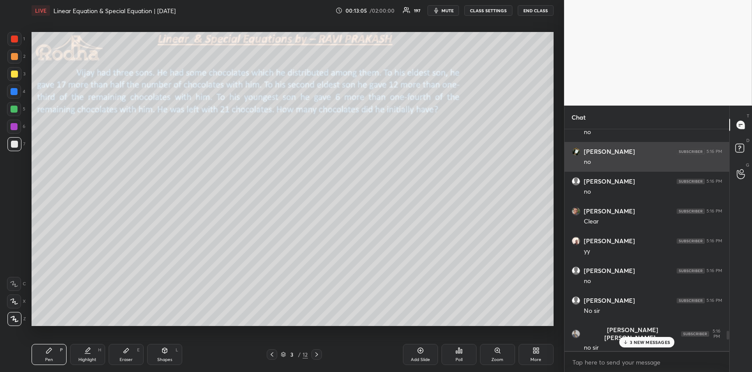
scroll to position [5531, 0]
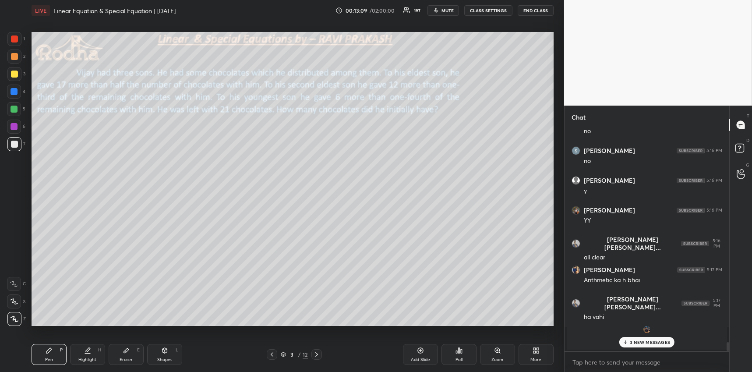
click at [534, 348] on icon at bounding box center [535, 349] width 2 height 2
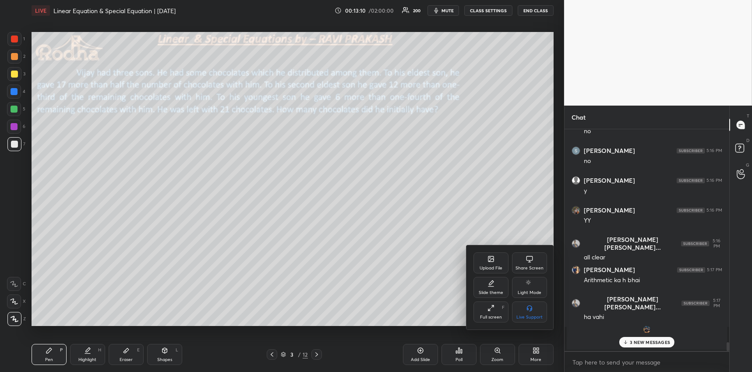
click at [490, 269] on div "Upload File" at bounding box center [491, 268] width 23 height 4
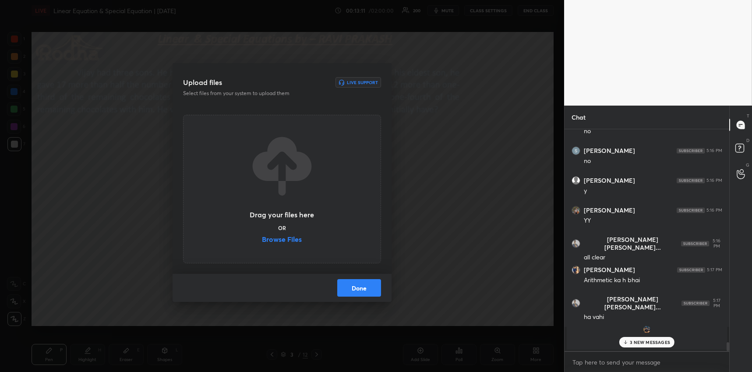
click at [292, 237] on label "Browse Files" at bounding box center [282, 240] width 40 height 9
click at [262, 237] on input "Browse Files" at bounding box center [262, 240] width 0 height 9
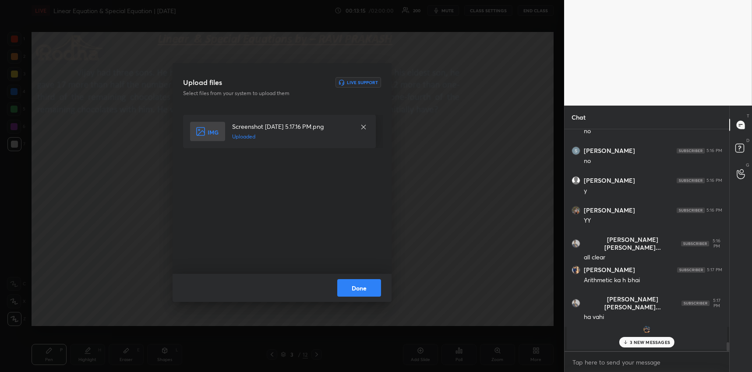
click at [372, 285] on button "Done" at bounding box center [359, 288] width 44 height 18
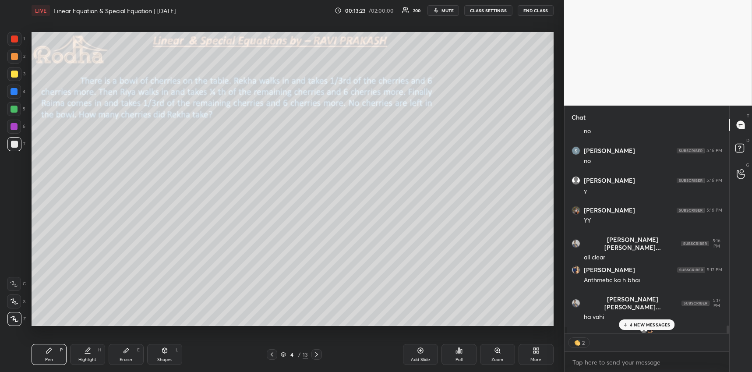
scroll to position [5578, 0]
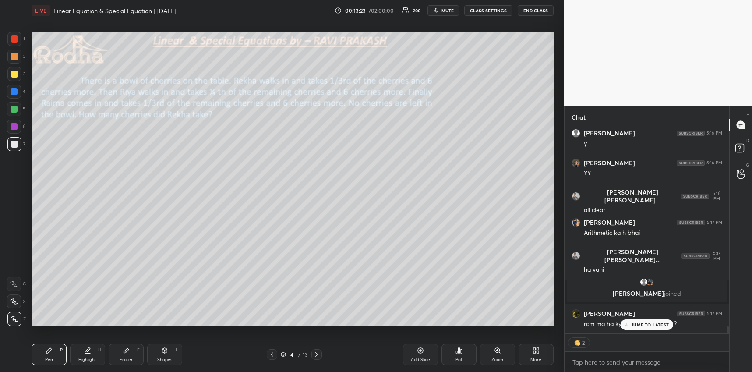
drag, startPoint x: 14, startPoint y: 71, endPoint x: 28, endPoint y: 78, distance: 15.3
click at [15, 72] on div at bounding box center [14, 74] width 7 height 7
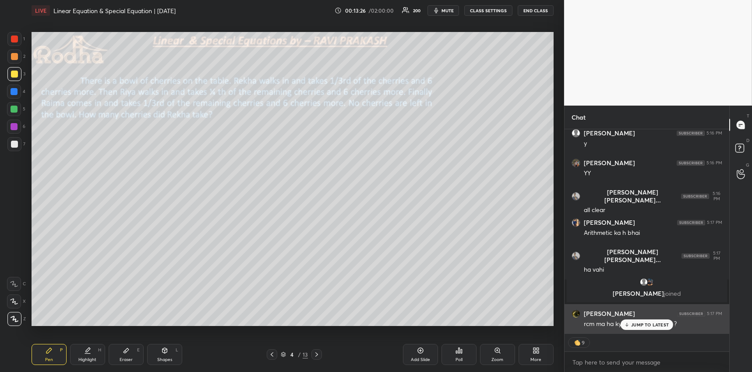
drag, startPoint x: 641, startPoint y: 328, endPoint x: 622, endPoint y: 323, distance: 19.3
click at [641, 327] on div "JUMP TO LATEST" at bounding box center [647, 324] width 53 height 11
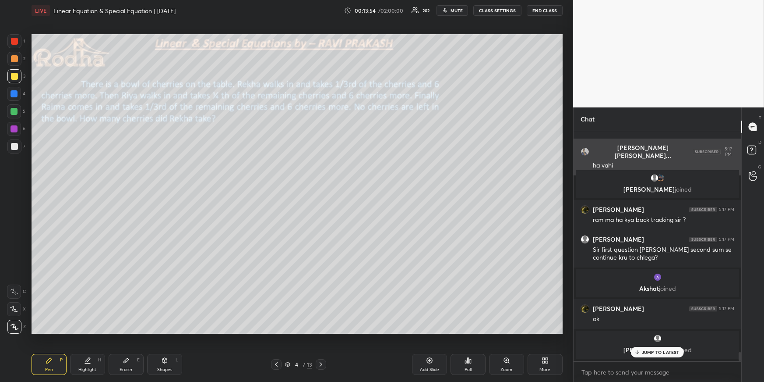
scroll to position [5674, 0]
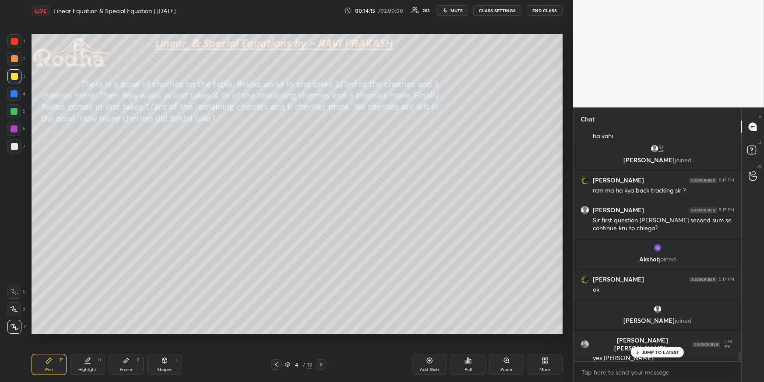
click at [454, 9] on span "mute" at bounding box center [457, 10] width 12 height 6
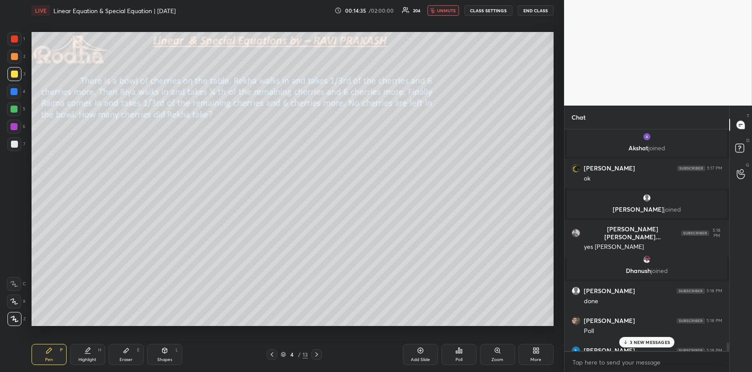
scroll to position [5744, 0]
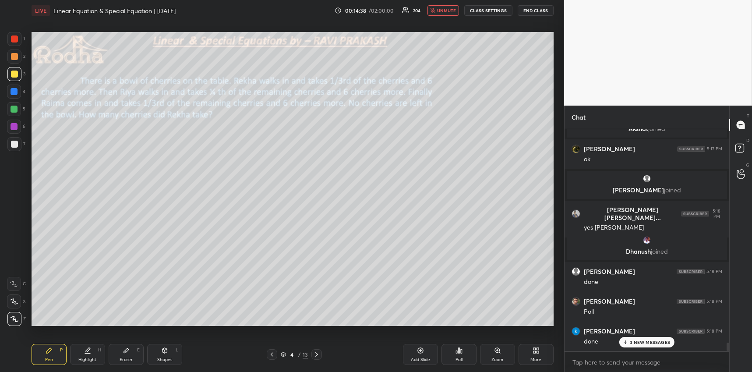
click at [523, 352] on div "More" at bounding box center [536, 354] width 35 height 21
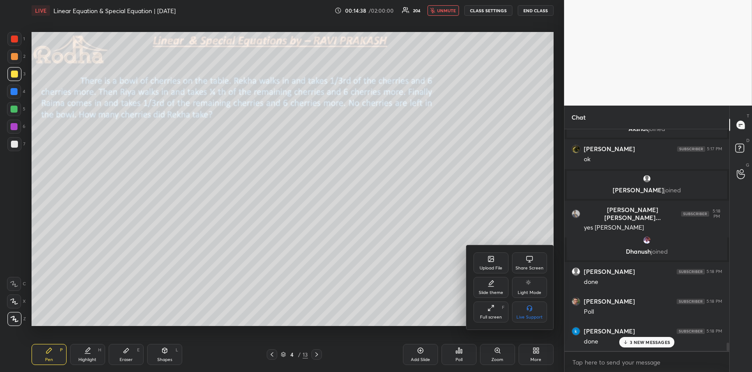
click at [487, 270] on div "Upload File" at bounding box center [491, 268] width 23 height 4
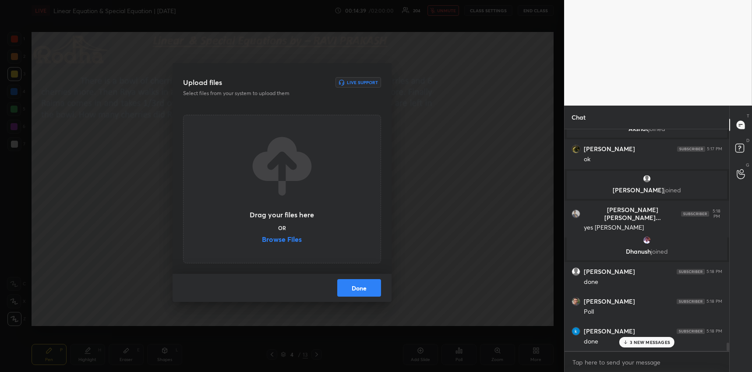
click at [282, 239] on label "Browse Files" at bounding box center [282, 240] width 40 height 9
click at [262, 239] on input "Browse Files" at bounding box center [262, 240] width 0 height 9
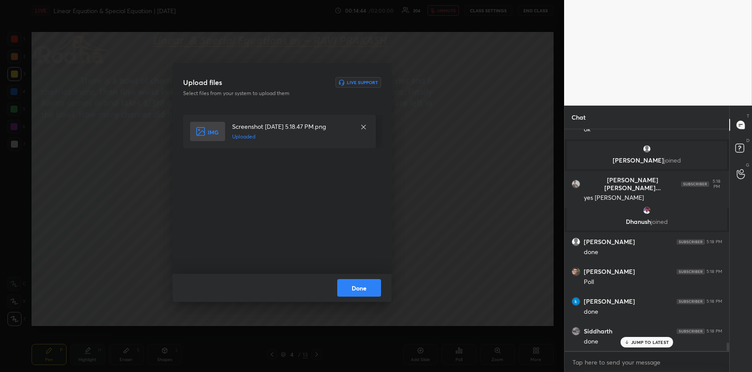
click at [372, 290] on button "Done" at bounding box center [359, 288] width 44 height 18
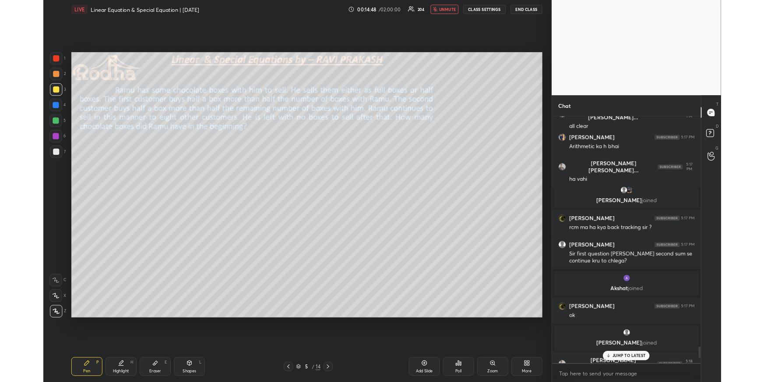
scroll to position [248, 166]
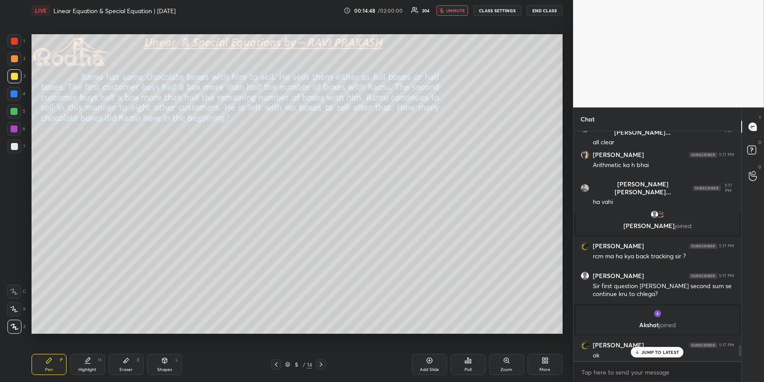
type textarea "x"
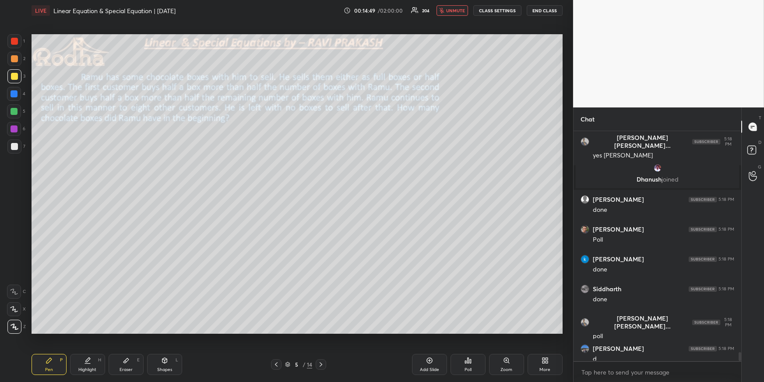
scroll to position [5803, 0]
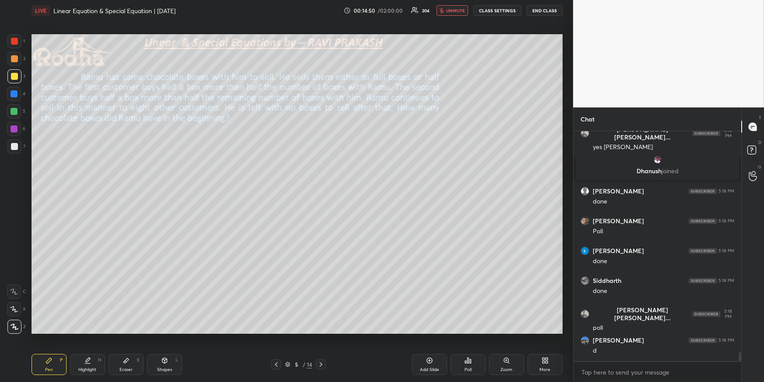
click at [463, 10] on span "unmute" at bounding box center [455, 10] width 19 height 6
click at [16, 107] on div at bounding box center [14, 111] width 14 height 14
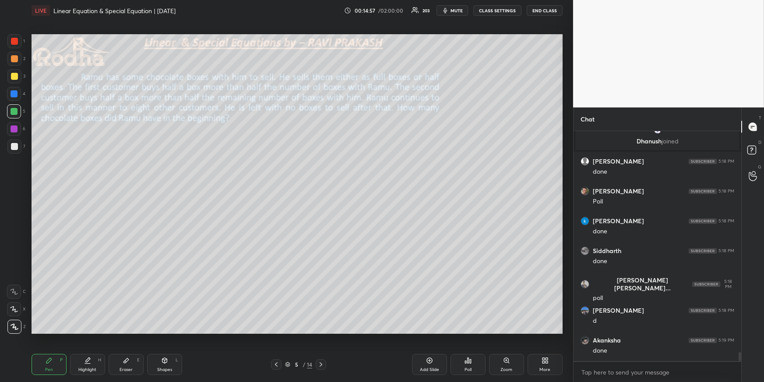
scroll to position [5862, 0]
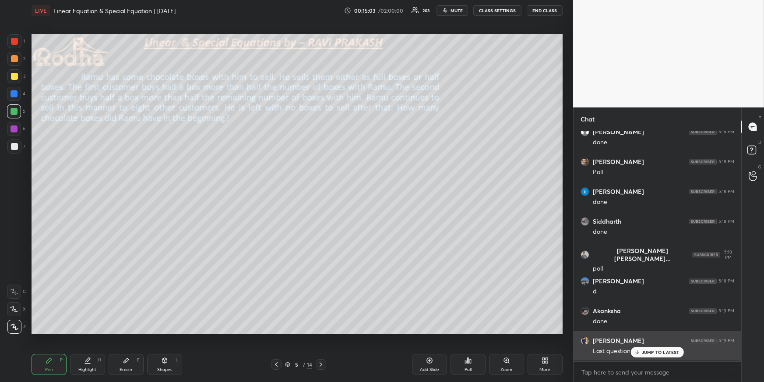
drag, startPoint x: 649, startPoint y: 352, endPoint x: 647, endPoint y: 345, distance: 7.2
click at [648, 353] on p "JUMP TO LATEST" at bounding box center [661, 351] width 38 height 5
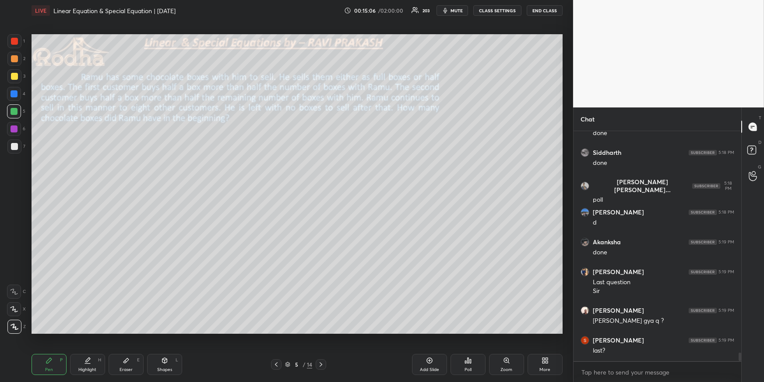
drag, startPoint x: 275, startPoint y: 361, endPoint x: 276, endPoint y: 357, distance: 4.6
click at [275, 361] on icon at bounding box center [276, 364] width 7 height 7
click at [14, 74] on div at bounding box center [14, 76] width 7 height 7
click at [464, 360] on div "Poll" at bounding box center [468, 364] width 35 height 21
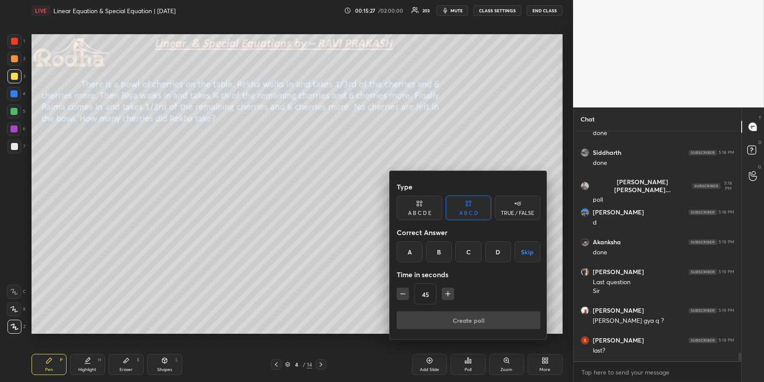
click at [420, 210] on div "A B C D E" at bounding box center [419, 212] width 23 height 5
click at [404, 294] on icon "button" at bounding box center [403, 293] width 9 height 9
type input "15"
click at [406, 294] on div "15" at bounding box center [469, 293] width 144 height 21
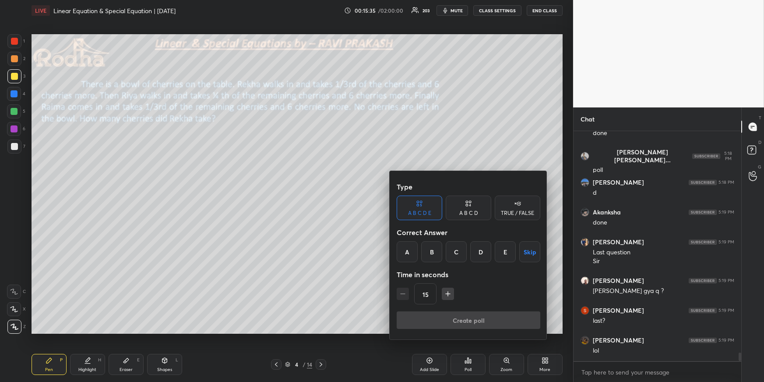
scroll to position [5991, 0]
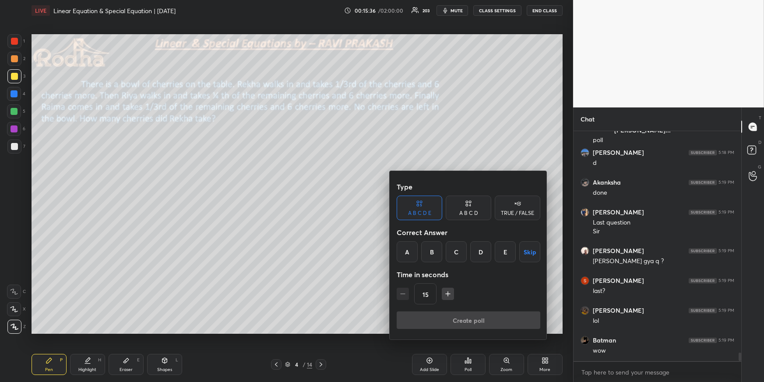
click at [481, 252] on div "D" at bounding box center [480, 251] width 21 height 21
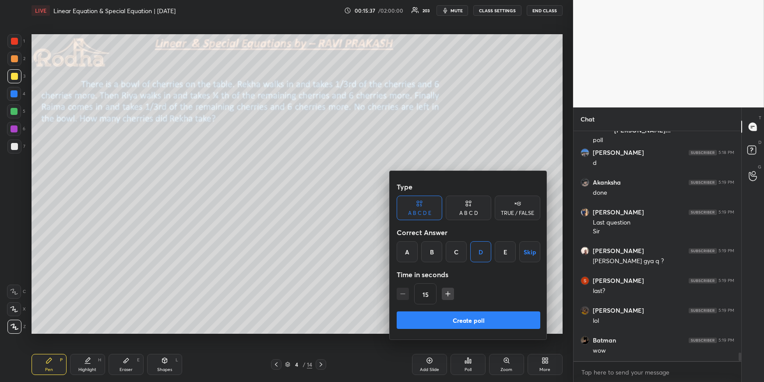
click at [478, 318] on button "Create poll" at bounding box center [469, 320] width 144 height 18
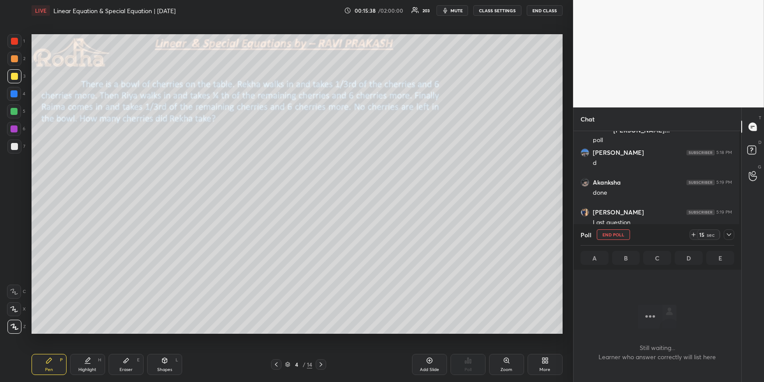
scroll to position [213, 163]
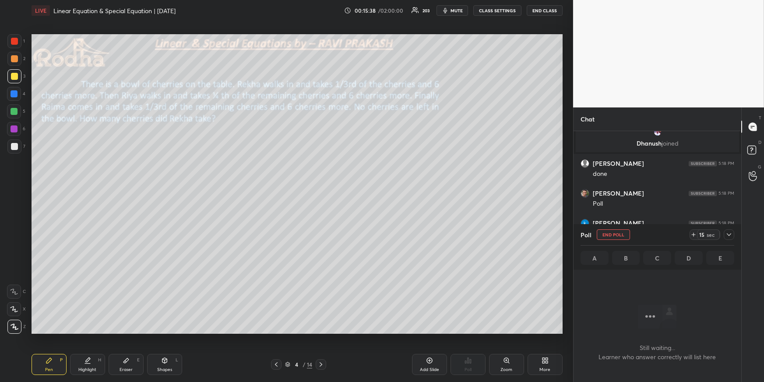
click at [729, 238] on div at bounding box center [729, 234] width 11 height 11
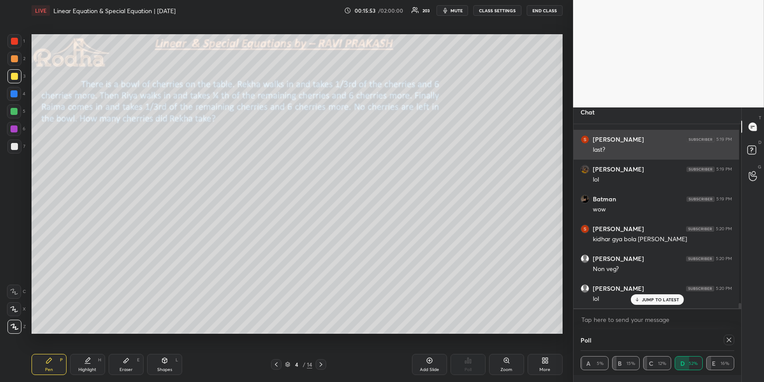
scroll to position [0, 0]
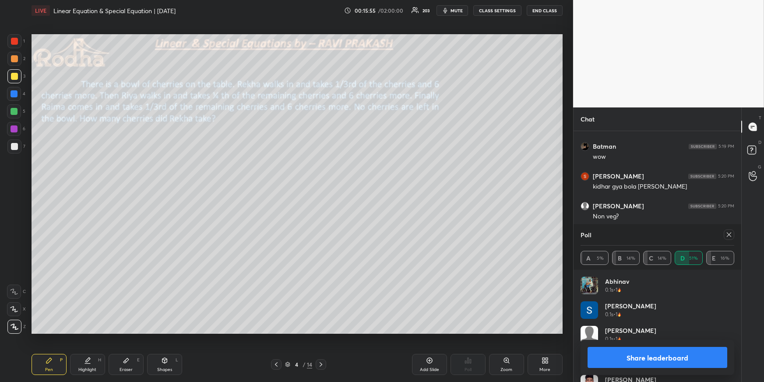
click at [731, 236] on icon at bounding box center [729, 234] width 7 height 7
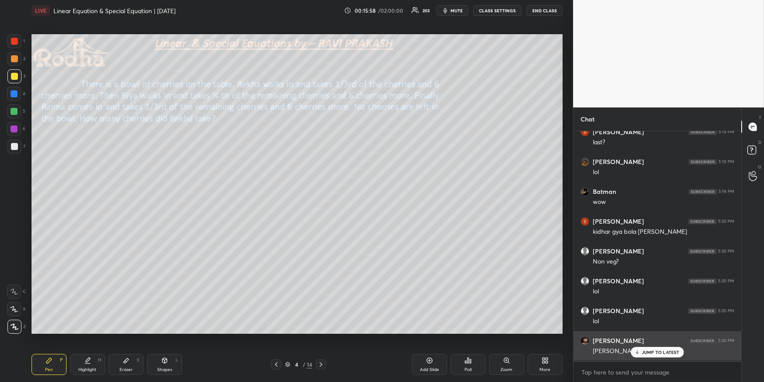
click at [667, 352] on p "JUMP TO LATEST" at bounding box center [661, 351] width 38 height 5
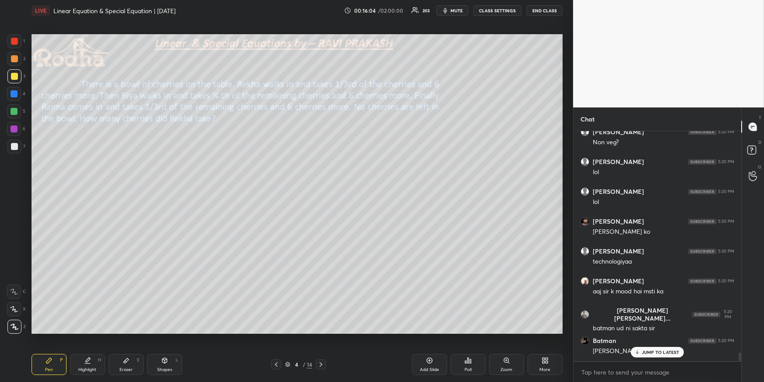
click at [643, 352] on p "JUMP TO LATEST" at bounding box center [661, 351] width 38 height 5
click at [461, 8] on span "mute" at bounding box center [457, 10] width 12 height 6
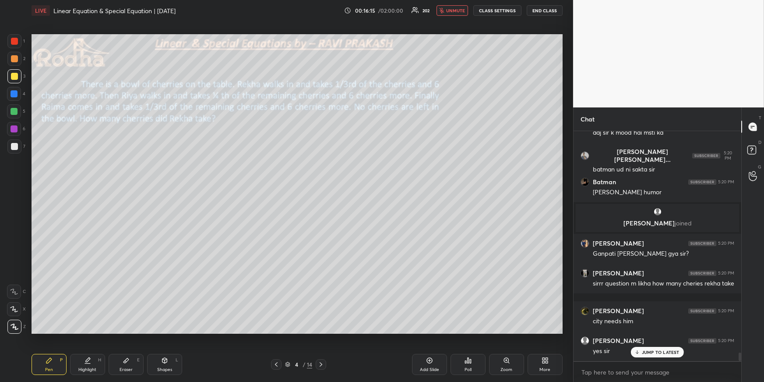
click at [457, 9] on span "unmute" at bounding box center [455, 10] width 19 height 6
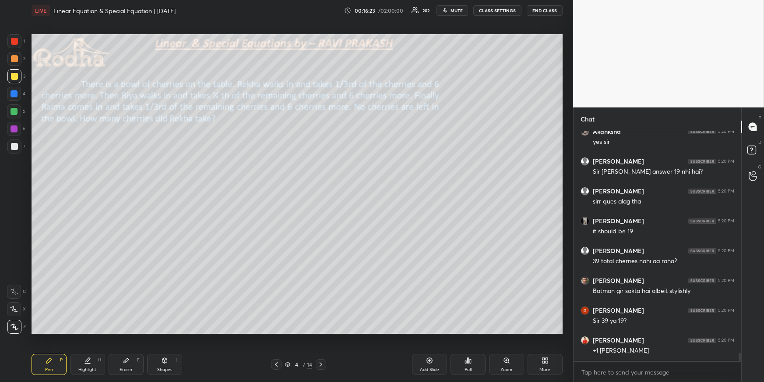
click at [49, 361] on icon at bounding box center [48, 359] width 5 height 5
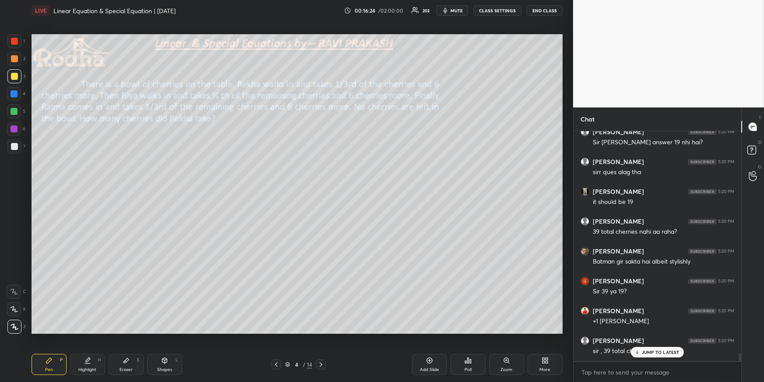
drag, startPoint x: 15, startPoint y: 141, endPoint x: 21, endPoint y: 138, distance: 6.7
click at [15, 141] on div at bounding box center [14, 146] width 14 height 14
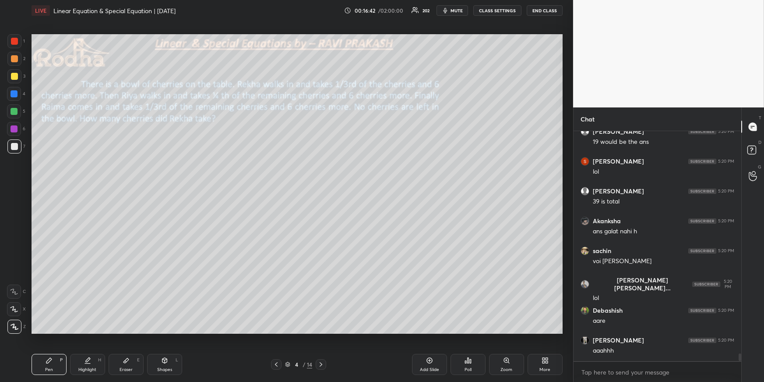
click at [11, 110] on div at bounding box center [14, 111] width 14 height 14
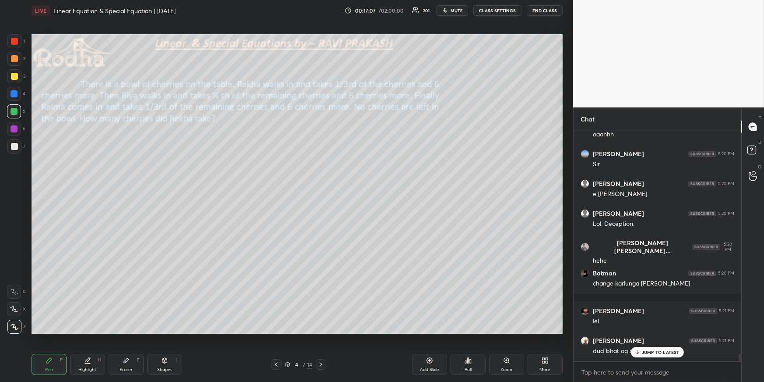
scroll to position [7241, 0]
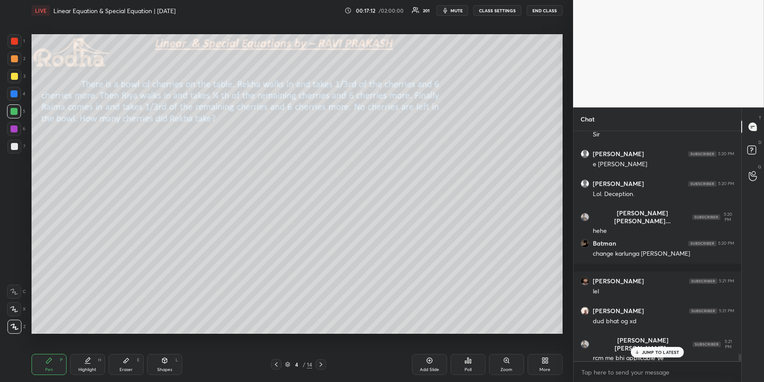
click at [104, 365] on div "Pen P Highlight H Eraser E Shapes L" at bounding box center [141, 364] width 218 height 21
click at [89, 367] on div "Highlight" at bounding box center [87, 369] width 18 height 4
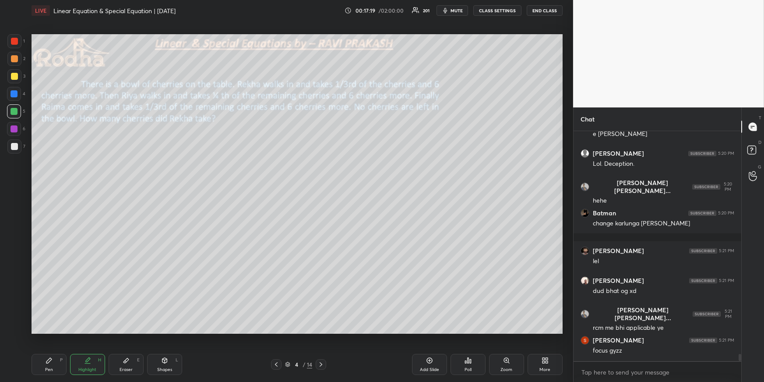
click at [51, 361] on div "Pen P" at bounding box center [49, 364] width 35 height 21
click at [14, 73] on div at bounding box center [14, 76] width 7 height 7
click at [17, 57] on div at bounding box center [14, 59] width 14 height 14
click at [163, 364] on div "Shapes L" at bounding box center [164, 364] width 35 height 21
click at [17, 306] on icon at bounding box center [14, 308] width 9 height 9
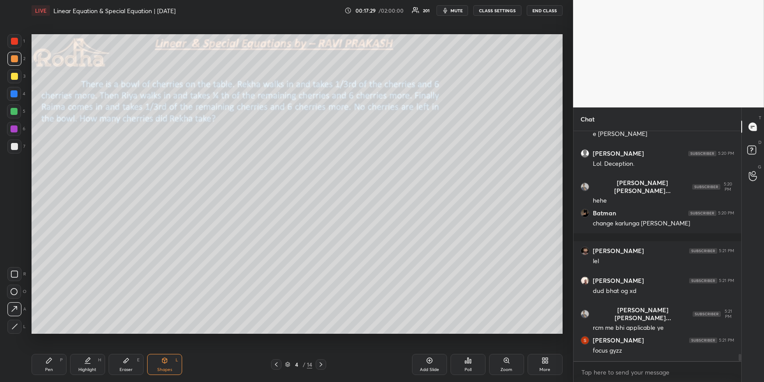
drag, startPoint x: 88, startPoint y: 362, endPoint x: 88, endPoint y: 341, distance: 21.0
click at [88, 362] on icon at bounding box center [87, 360] width 7 height 7
click at [48, 367] on div "Pen" at bounding box center [49, 369] width 8 height 4
drag, startPoint x: 16, startPoint y: 146, endPoint x: 22, endPoint y: 149, distance: 6.3
click at [16, 145] on div at bounding box center [14, 146] width 7 height 7
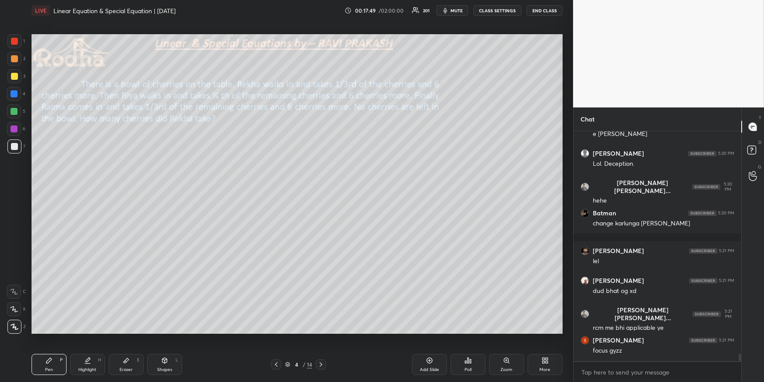
drag, startPoint x: 91, startPoint y: 365, endPoint x: 91, endPoint y: 357, distance: 7.9
click at [90, 365] on div "Highlight H" at bounding box center [87, 364] width 35 height 21
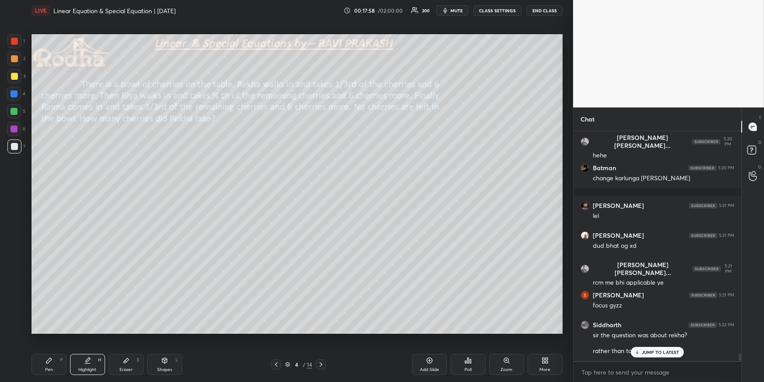
click at [53, 362] on div "Pen P" at bounding box center [49, 364] width 35 height 21
drag, startPoint x: 15, startPoint y: 75, endPoint x: 13, endPoint y: 82, distance: 7.9
click at [15, 75] on div at bounding box center [14, 76] width 7 height 7
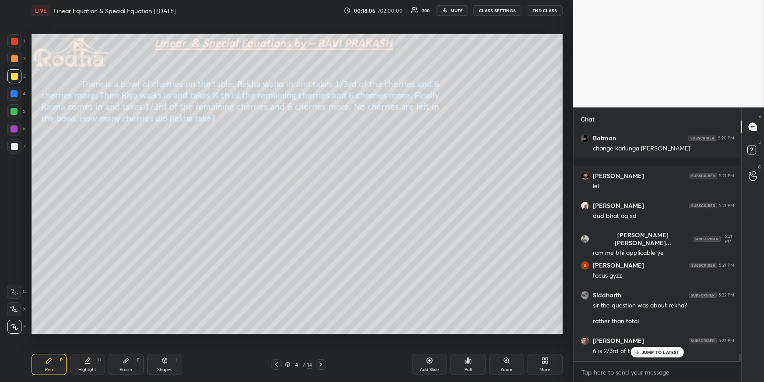
scroll to position [7377, 0]
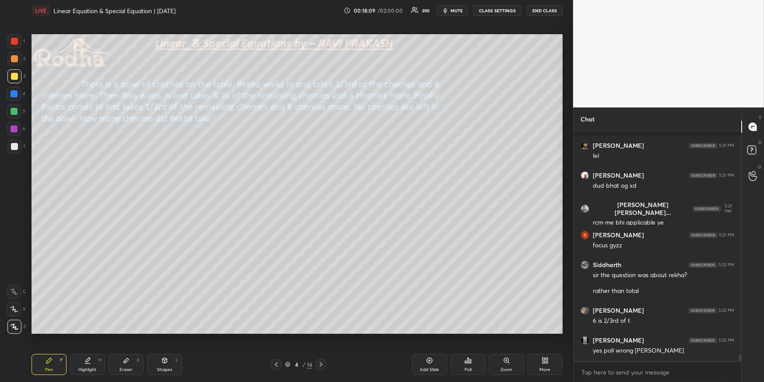
click at [127, 364] on div "Eraser E" at bounding box center [126, 364] width 35 height 21
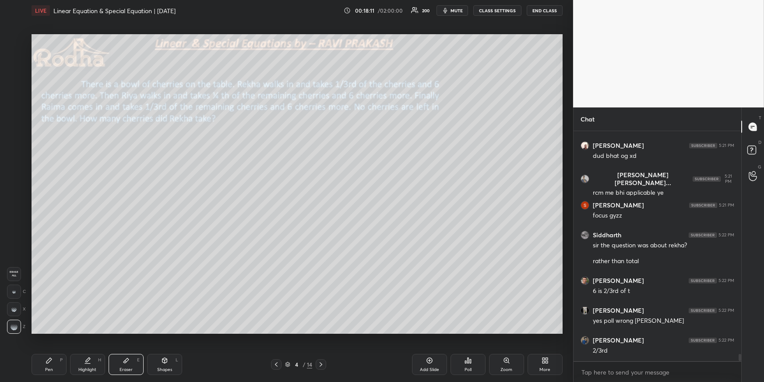
click at [48, 358] on icon at bounding box center [49, 360] width 7 height 7
click at [124, 361] on icon at bounding box center [126, 360] width 5 height 5
click at [44, 364] on div "Pen P" at bounding box center [49, 364] width 35 height 21
drag, startPoint x: 15, startPoint y: 62, endPoint x: 23, endPoint y: 70, distance: 11.5
click at [14, 62] on div at bounding box center [14, 59] width 14 height 14
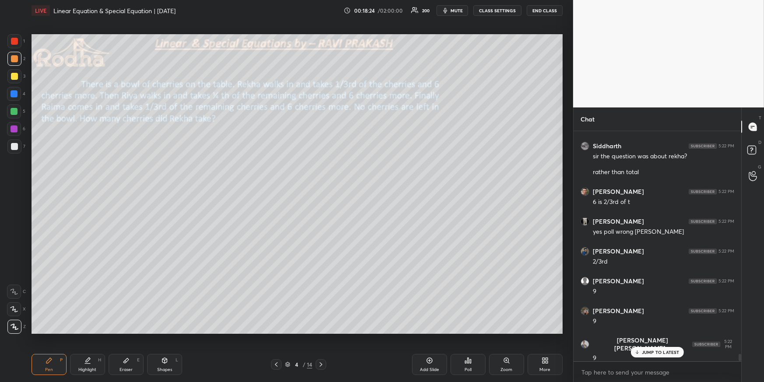
scroll to position [7526, 0]
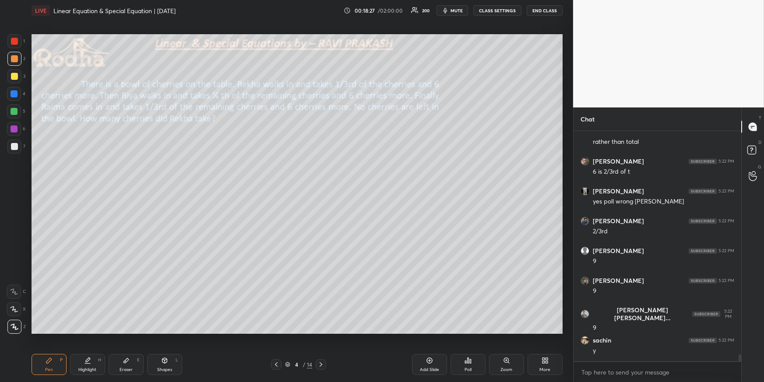
drag, startPoint x: 130, startPoint y: 364, endPoint x: 149, endPoint y: 342, distance: 29.5
click at [131, 364] on div "Eraser E" at bounding box center [126, 364] width 35 height 21
click at [44, 366] on div "Pen P" at bounding box center [49, 364] width 35 height 21
click at [11, 111] on div at bounding box center [14, 111] width 7 height 7
click at [16, 74] on div at bounding box center [14, 76] width 7 height 7
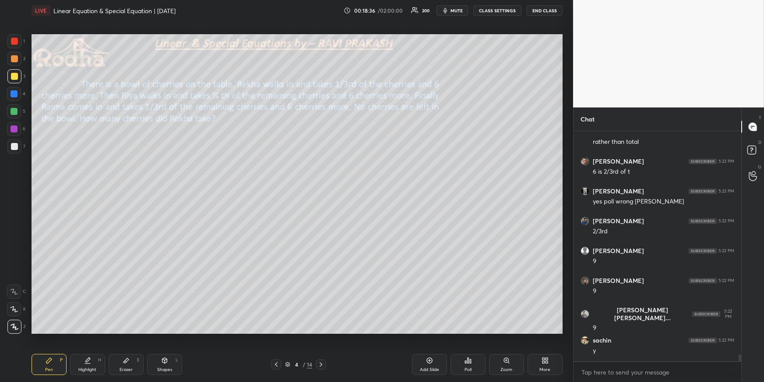
click at [86, 363] on icon at bounding box center [87, 363] width 5 height 0
drag, startPoint x: 48, startPoint y: 355, endPoint x: 45, endPoint y: 339, distance: 16.4
click at [48, 355] on div "Pen P" at bounding box center [49, 364] width 35 height 21
click at [12, 145] on div at bounding box center [14, 146] width 7 height 7
click at [76, 361] on div "Highlight H" at bounding box center [87, 364] width 35 height 21
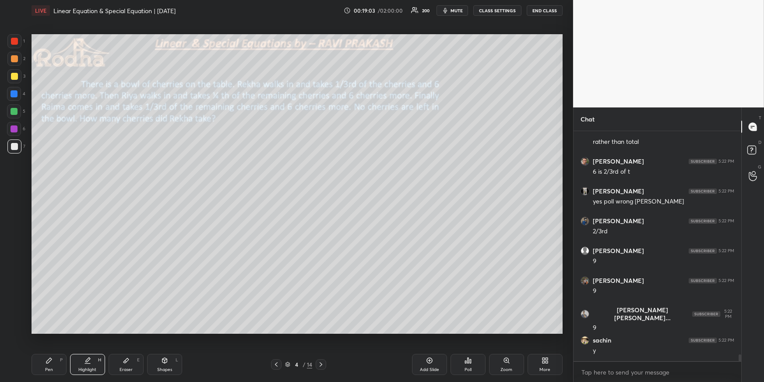
click at [15, 78] on div at bounding box center [14, 76] width 7 height 7
click at [53, 350] on div "Pen P Highlight H Eraser E Shapes L 4 / 14 Add Slide Poll Zoom More" at bounding box center [297, 364] width 531 height 35
click at [51, 359] on icon at bounding box center [48, 359] width 5 height 5
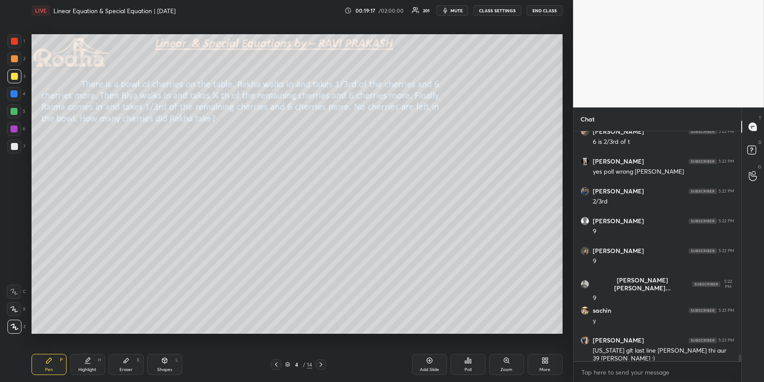
scroll to position [7585, 0]
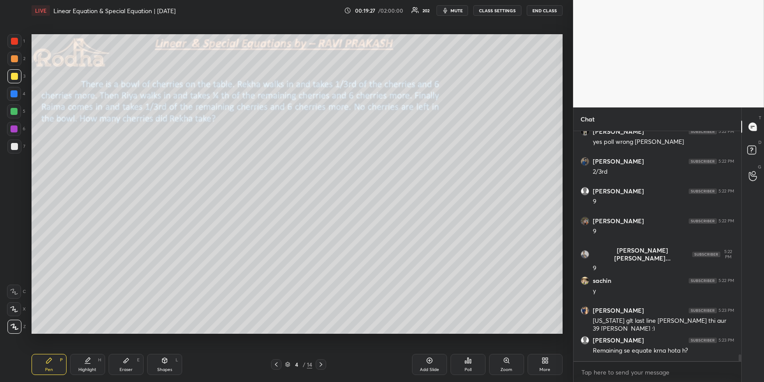
click at [14, 59] on div at bounding box center [14, 58] width 7 height 7
drag, startPoint x: 18, startPoint y: 143, endPoint x: 22, endPoint y: 146, distance: 4.7
click at [17, 143] on div at bounding box center [14, 146] width 14 height 14
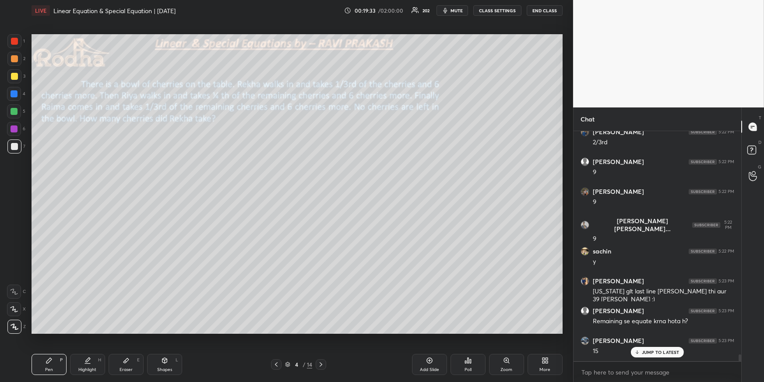
scroll to position [7644, 0]
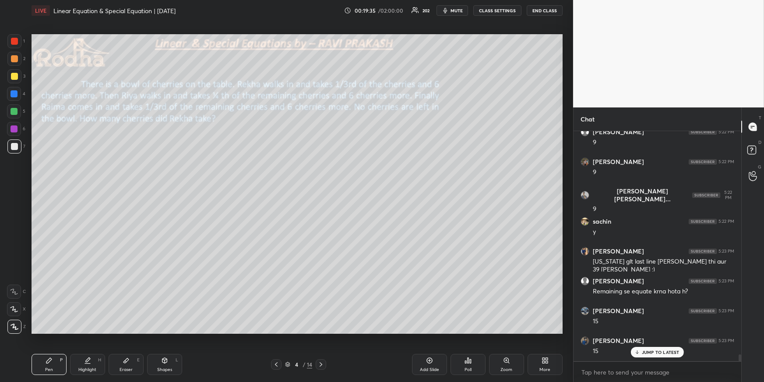
click at [14, 77] on div at bounding box center [14, 76] width 7 height 7
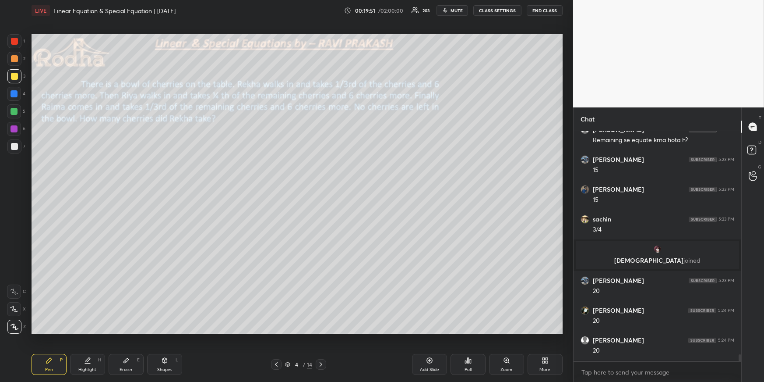
scroll to position [7825, 0]
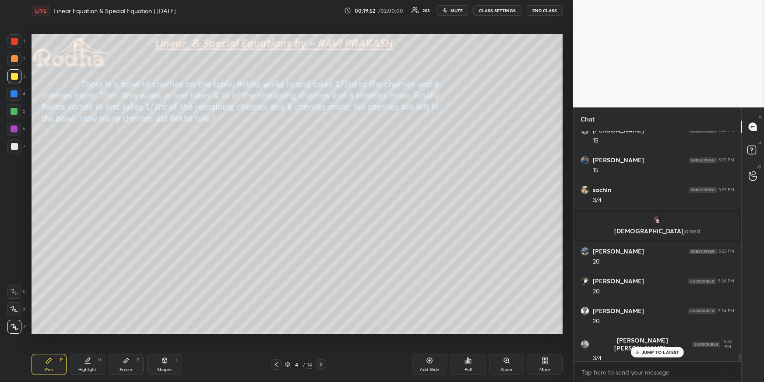
click at [16, 139] on div at bounding box center [14, 146] width 14 height 14
drag, startPoint x: 15, startPoint y: 60, endPoint x: 23, endPoint y: 79, distance: 20.3
click at [15, 60] on div at bounding box center [14, 58] width 7 height 7
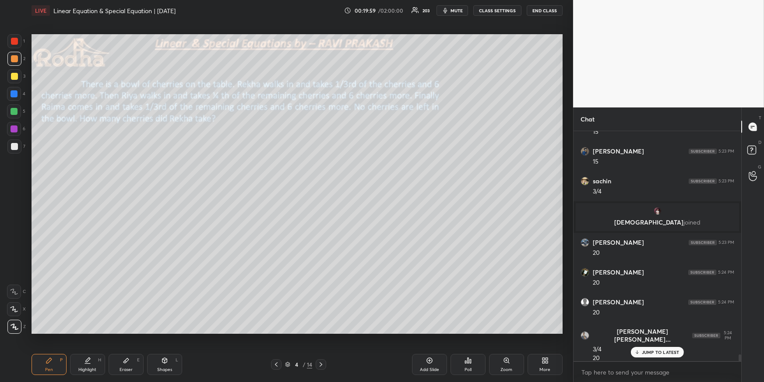
click at [17, 75] on div at bounding box center [14, 76] width 7 height 7
click at [95, 364] on div "Highlight H" at bounding box center [87, 364] width 35 height 21
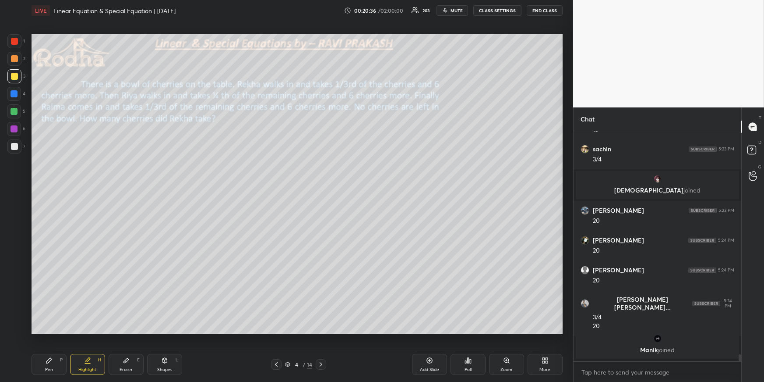
click at [39, 364] on div "Pen P" at bounding box center [49, 364] width 35 height 21
click at [14, 60] on div at bounding box center [14, 58] width 7 height 7
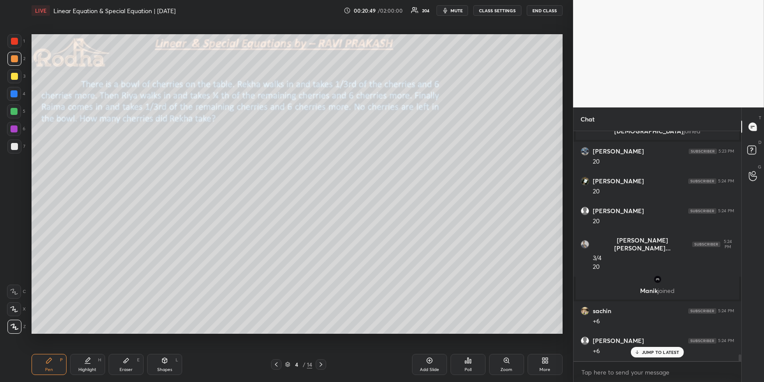
scroll to position [7955, 0]
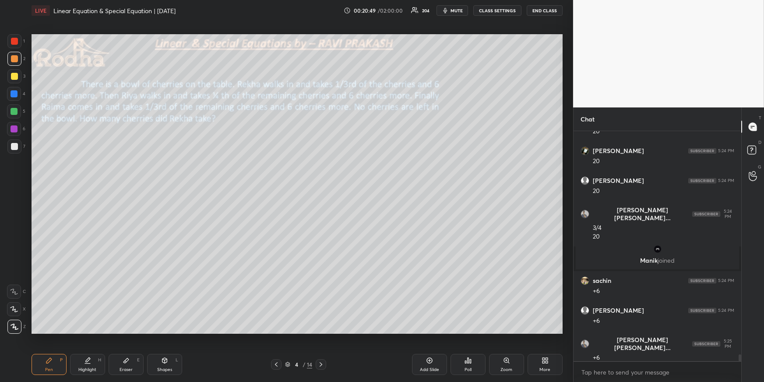
click at [14, 145] on div at bounding box center [14, 146] width 7 height 7
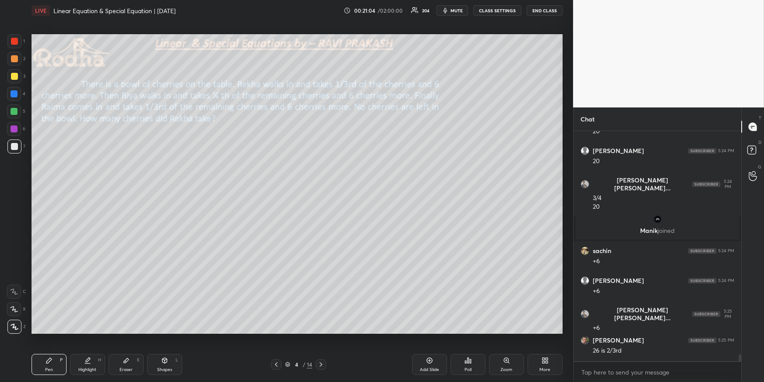
click at [14, 79] on div at bounding box center [14, 76] width 14 height 14
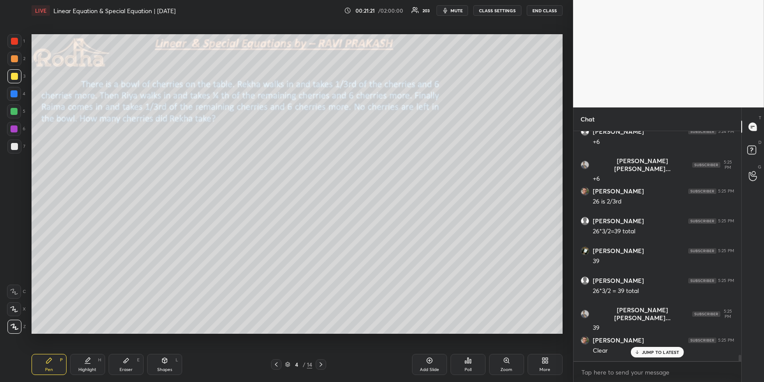
scroll to position [8193, 0]
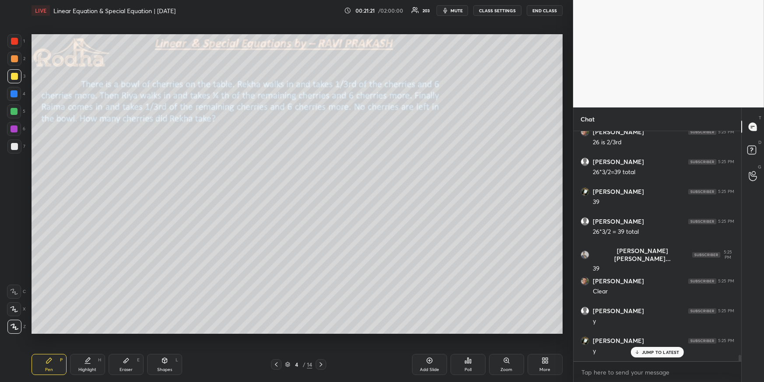
click at [15, 96] on div at bounding box center [14, 93] width 7 height 7
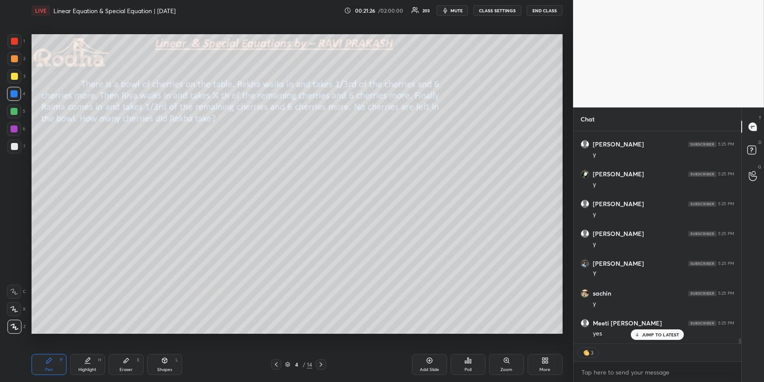
scroll to position [8389, 0]
click at [323, 363] on icon at bounding box center [321, 364] width 7 height 7
click at [53, 361] on div "Pen P" at bounding box center [49, 364] width 35 height 21
click at [16, 76] on div at bounding box center [14, 76] width 7 height 7
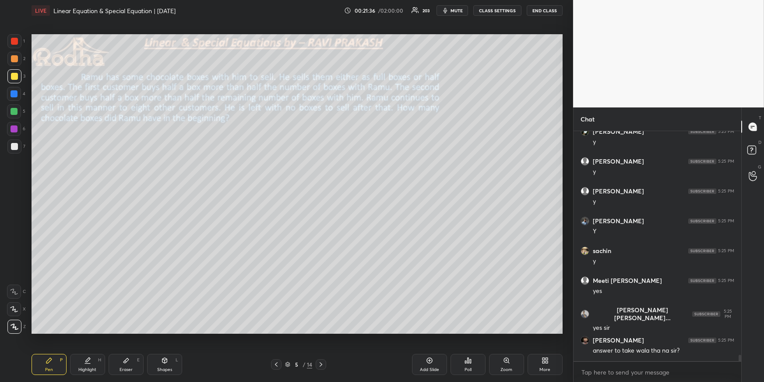
scroll to position [8432, 0]
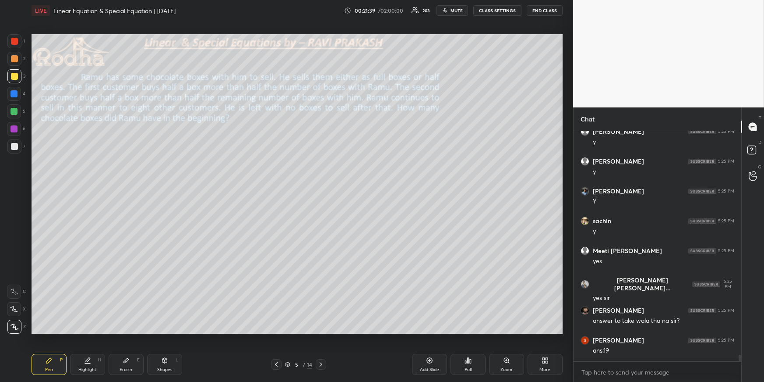
click at [277, 366] on icon at bounding box center [276, 364] width 3 height 4
click at [322, 362] on icon at bounding box center [321, 364] width 7 height 7
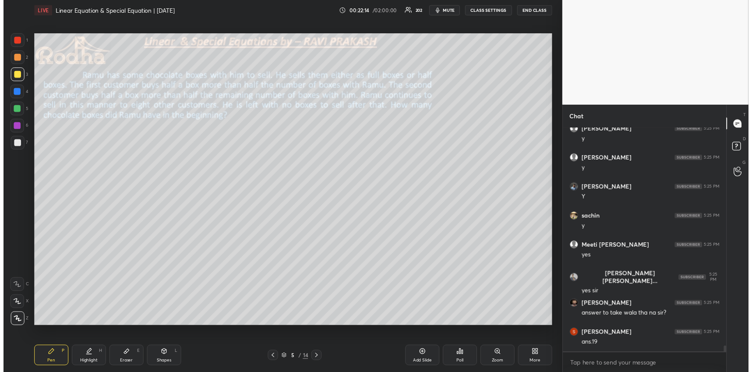
scroll to position [8463, 0]
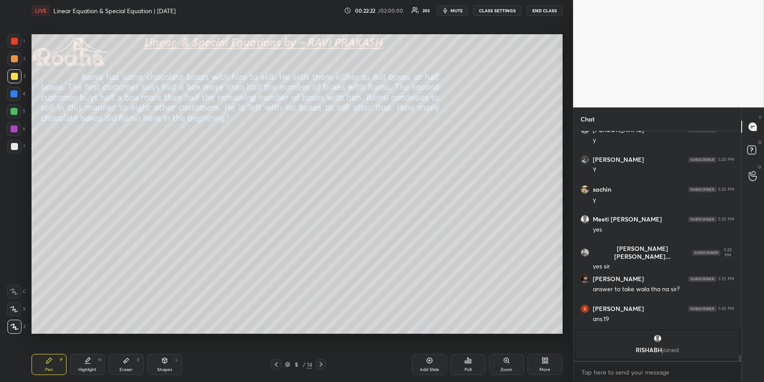
click at [131, 375] on div "Pen P Highlight H Eraser E Shapes L 5 / 14 Add Slide Poll Zoom More" at bounding box center [297, 364] width 531 height 35
drag, startPoint x: 134, startPoint y: 360, endPoint x: 131, endPoint y: 349, distance: 11.5
click at [135, 361] on div "Eraser E" at bounding box center [126, 364] width 35 height 21
drag, startPoint x: 46, startPoint y: 365, endPoint x: 42, endPoint y: 354, distance: 12.6
click at [46, 365] on div "Pen P" at bounding box center [49, 364] width 35 height 21
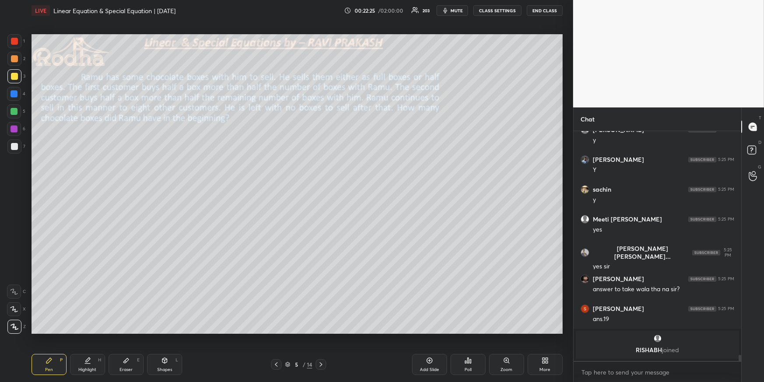
click at [15, 140] on div "1 2 3 4 5 6 7" at bounding box center [16, 95] width 18 height 123
click at [18, 146] on div at bounding box center [14, 146] width 14 height 14
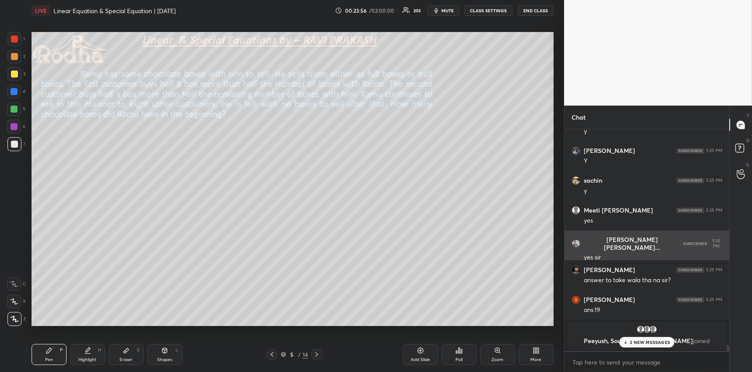
scroll to position [7881, 0]
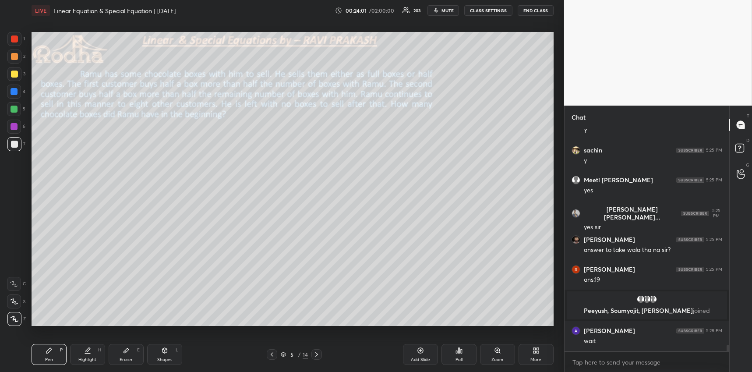
click at [525, 353] on div "More" at bounding box center [536, 354] width 35 height 21
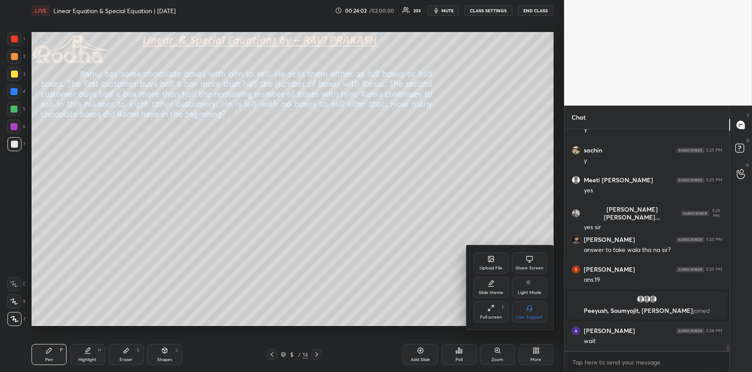
click at [495, 264] on div "Upload File" at bounding box center [491, 262] width 35 height 21
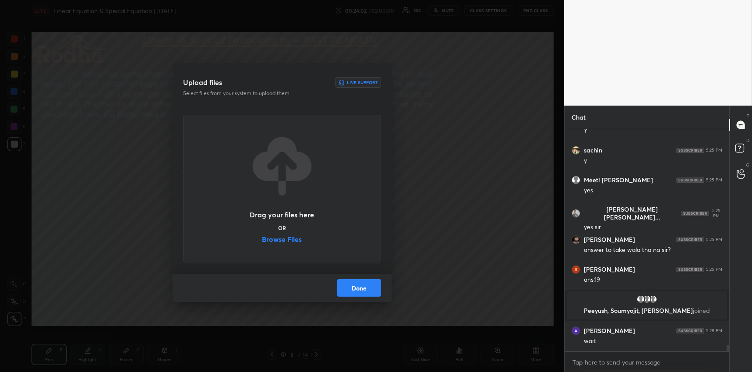
click at [289, 239] on label "Browse Files" at bounding box center [282, 240] width 40 height 9
click at [262, 239] on input "Browse Files" at bounding box center [262, 240] width 0 height 9
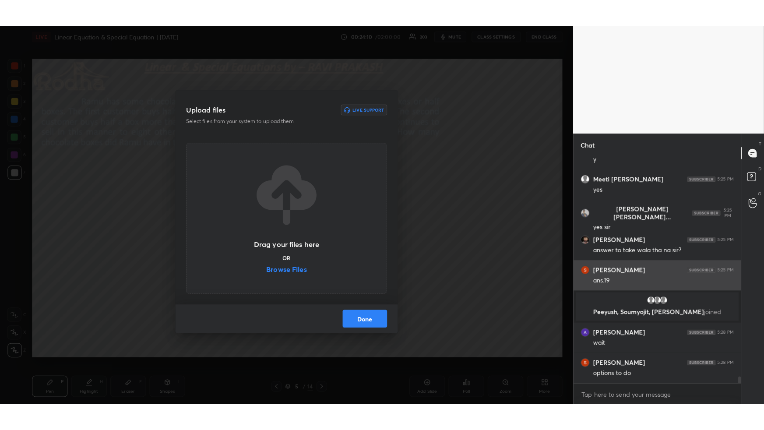
scroll to position [7942, 0]
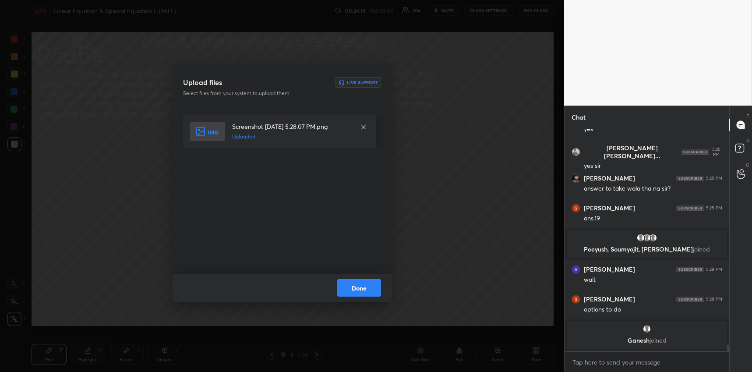
click at [367, 285] on button "Done" at bounding box center [359, 288] width 44 height 18
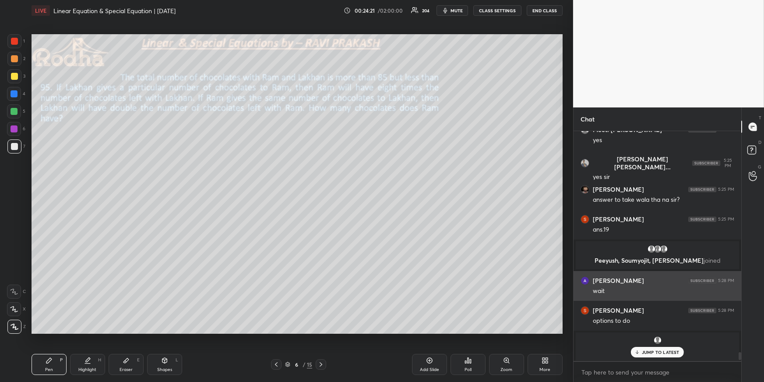
scroll to position [7927, 0]
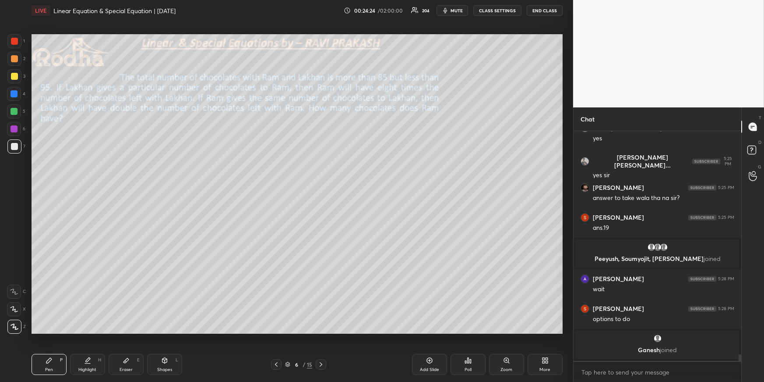
click at [11, 80] on div at bounding box center [14, 76] width 14 height 14
click at [15, 148] on div at bounding box center [14, 146] width 7 height 7
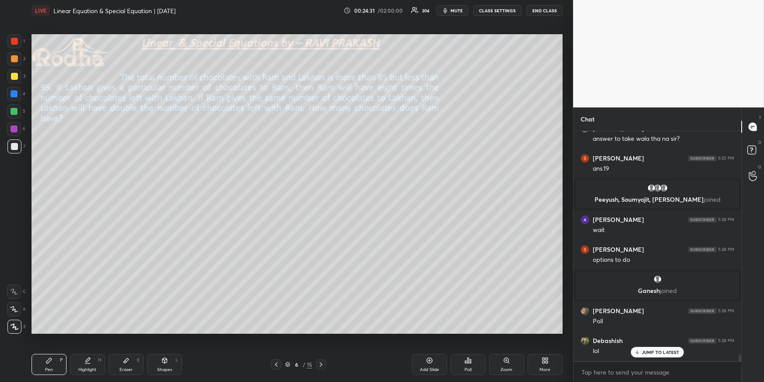
click at [273, 367] on div at bounding box center [276, 364] width 11 height 11
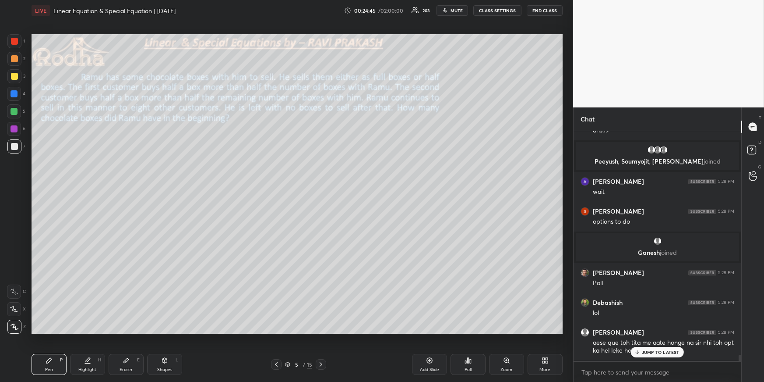
scroll to position [8061, 0]
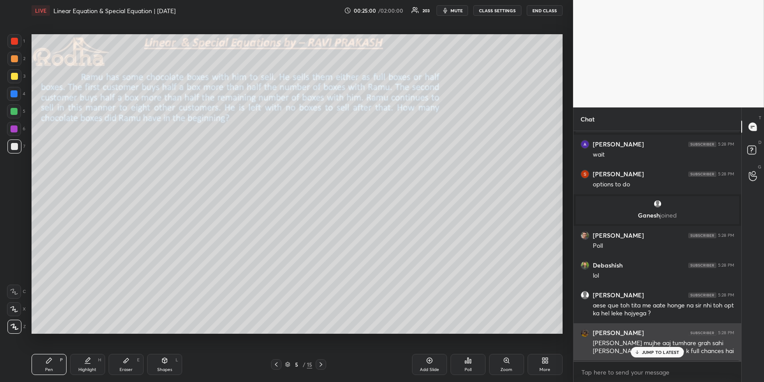
click at [662, 355] on div "JUMP TO LATEST" at bounding box center [657, 352] width 53 height 11
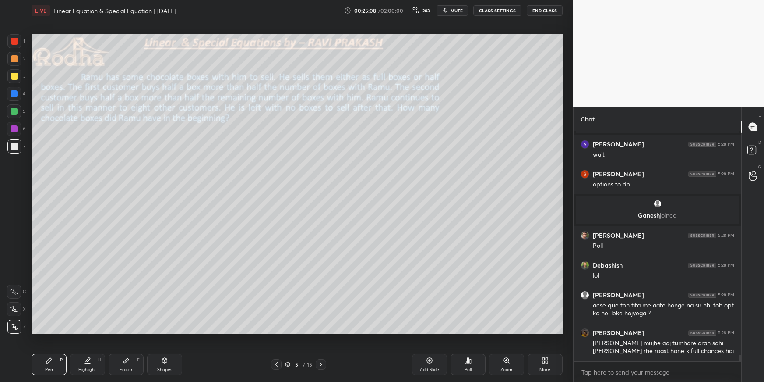
scroll to position [8091, 0]
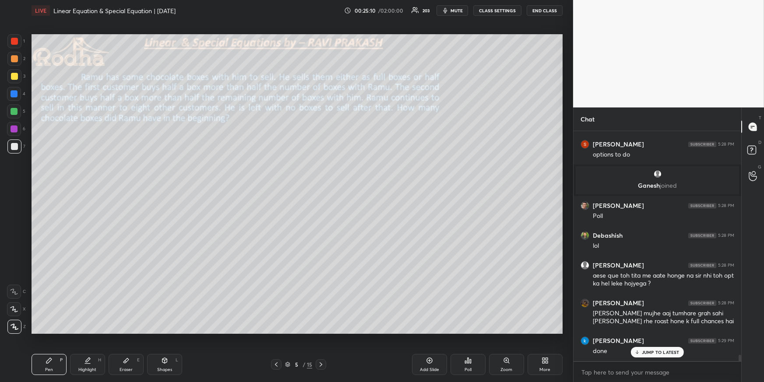
click at [468, 355] on div "Poll" at bounding box center [468, 364] width 35 height 21
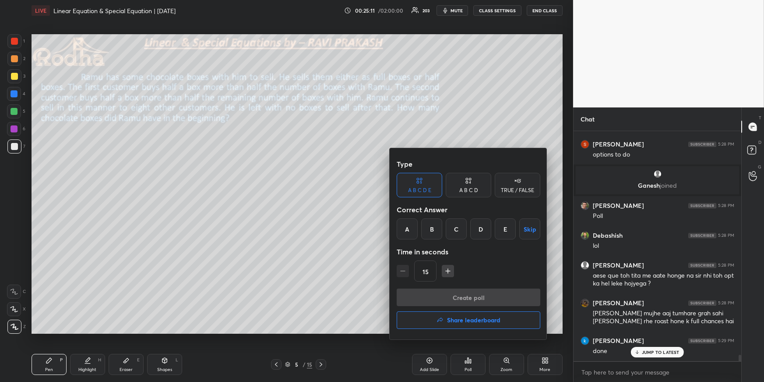
click at [413, 224] on div "A" at bounding box center [407, 228] width 21 height 21
click at [438, 297] on button "Create poll" at bounding box center [469, 297] width 144 height 18
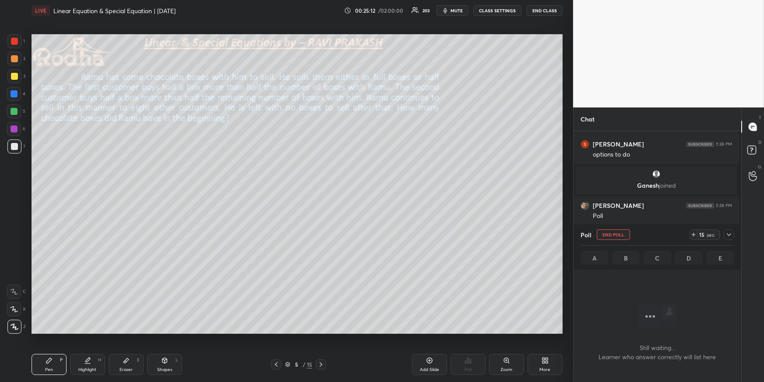
scroll to position [203, 166]
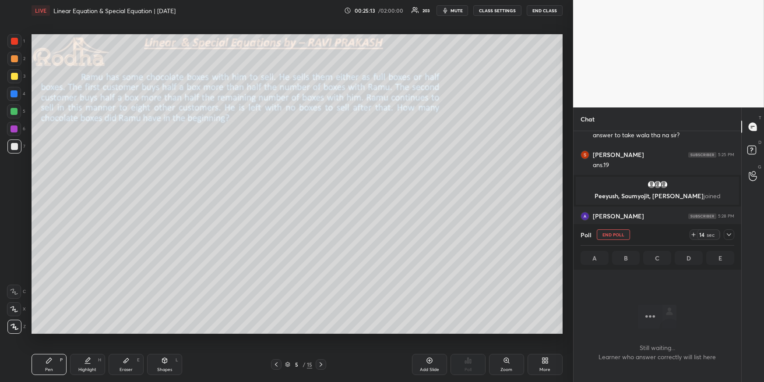
click at [15, 60] on div at bounding box center [14, 58] width 7 height 7
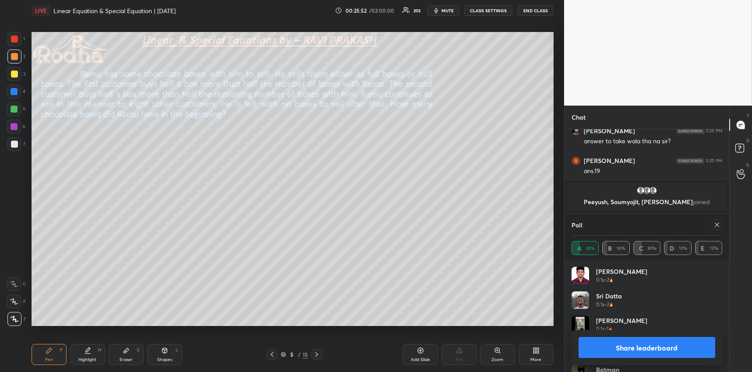
scroll to position [156, 162]
click at [714, 222] on icon at bounding box center [717, 224] width 7 height 7
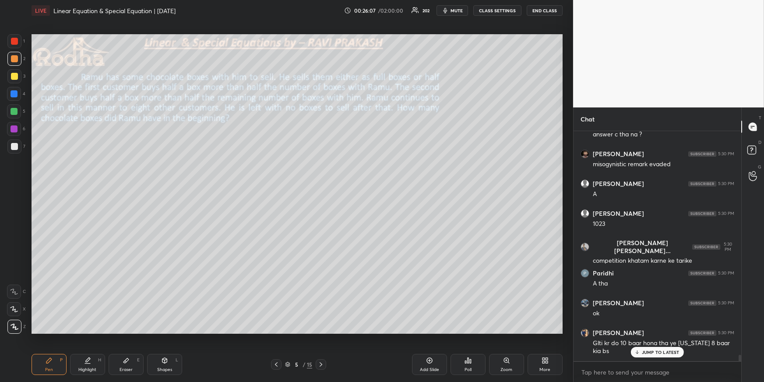
click at [92, 362] on div "Highlight H" at bounding box center [87, 364] width 35 height 21
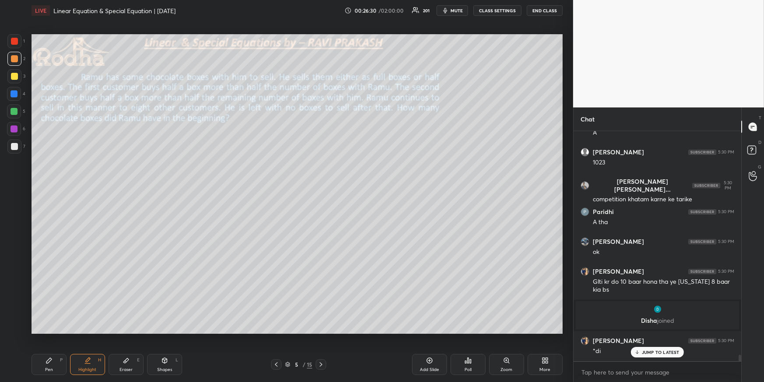
drag, startPoint x: 59, startPoint y: 351, endPoint x: 60, endPoint y: 345, distance: 6.1
click at [60, 352] on div "Pen P Highlight H Eraser E Shapes L 5 / 15 Add Slide Poll Zoom More" at bounding box center [297, 364] width 531 height 35
drag, startPoint x: 59, startPoint y: 365, endPoint x: 54, endPoint y: 339, distance: 26.3
click at [58, 365] on div "Pen P" at bounding box center [49, 364] width 35 height 21
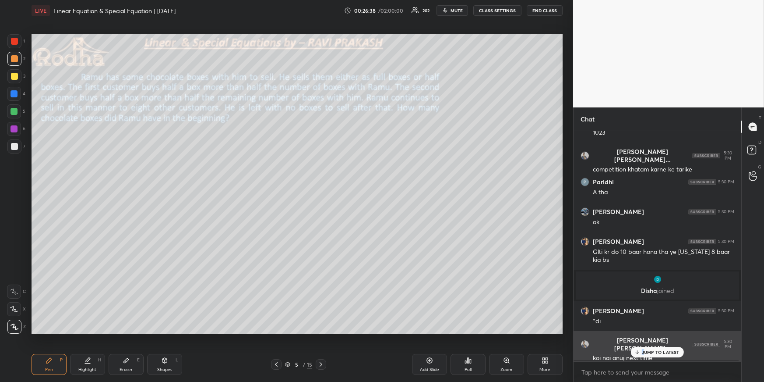
click at [644, 350] on p "JUMP TO LATEST" at bounding box center [661, 351] width 38 height 5
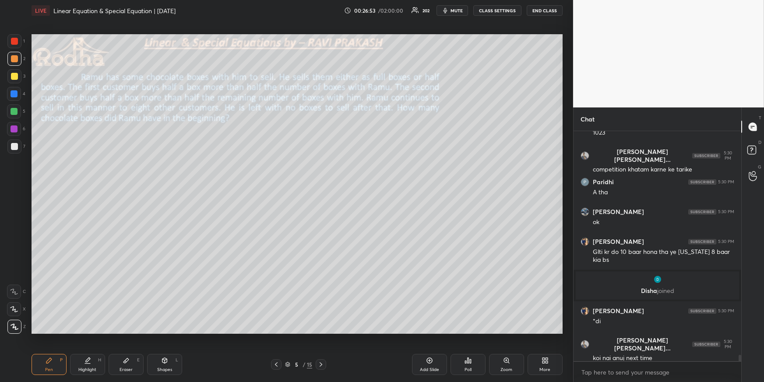
click at [15, 78] on div at bounding box center [14, 76] width 7 height 7
click at [14, 146] on div at bounding box center [14, 146] width 7 height 7
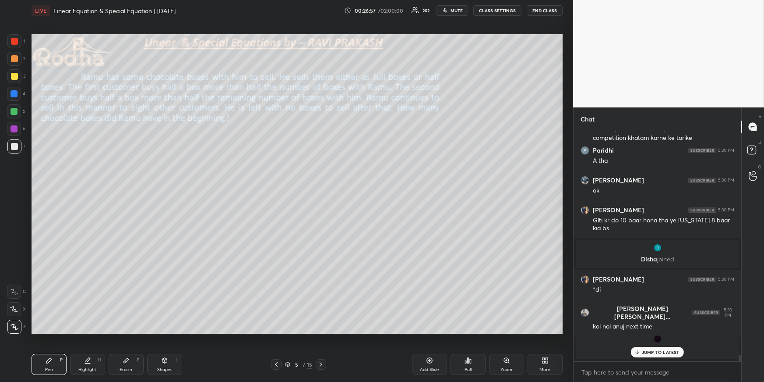
click at [162, 360] on icon at bounding box center [164, 360] width 7 height 7
drag, startPoint x: 16, startPoint y: 303, endPoint x: 25, endPoint y: 281, distance: 23.6
click at [16, 304] on icon at bounding box center [14, 308] width 9 height 9
drag, startPoint x: 58, startPoint y: 366, endPoint x: 53, endPoint y: 355, distance: 11.8
click at [57, 365] on div "Pen P" at bounding box center [49, 364] width 35 height 21
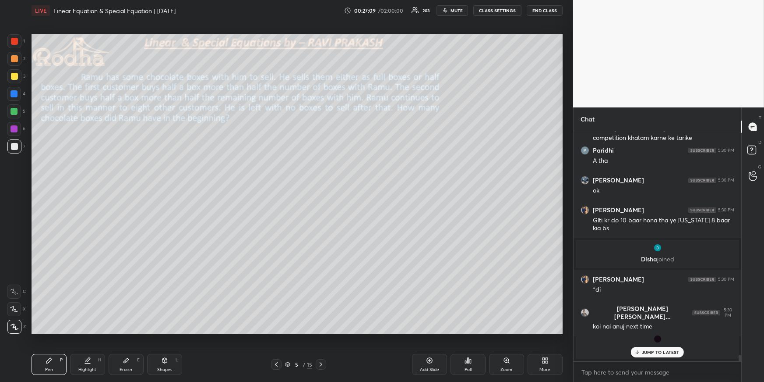
click at [92, 364] on div "Highlight H" at bounding box center [87, 364] width 35 height 21
click at [323, 363] on icon at bounding box center [321, 364] width 7 height 7
click at [276, 363] on icon at bounding box center [276, 364] width 7 height 7
click at [429, 362] on icon at bounding box center [429, 360] width 7 height 7
click at [47, 366] on div "Pen P" at bounding box center [49, 364] width 35 height 21
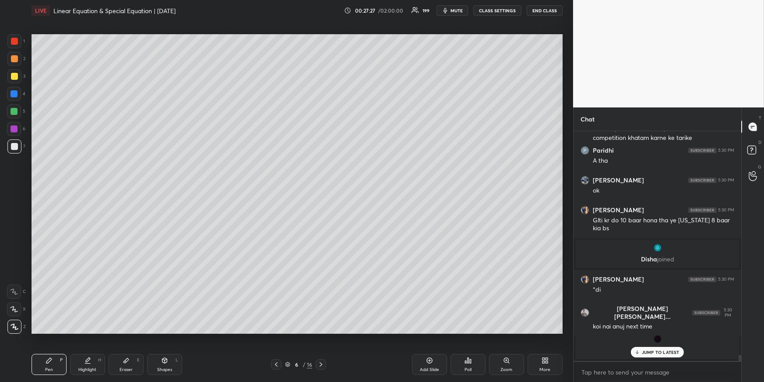
click at [18, 76] on div at bounding box center [14, 76] width 14 height 14
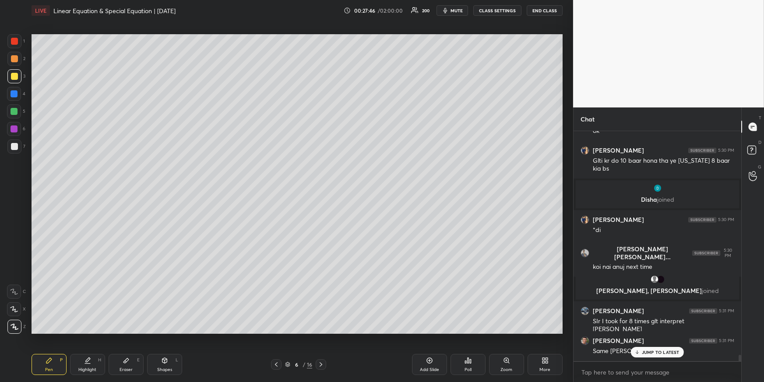
scroll to position [8433, 0]
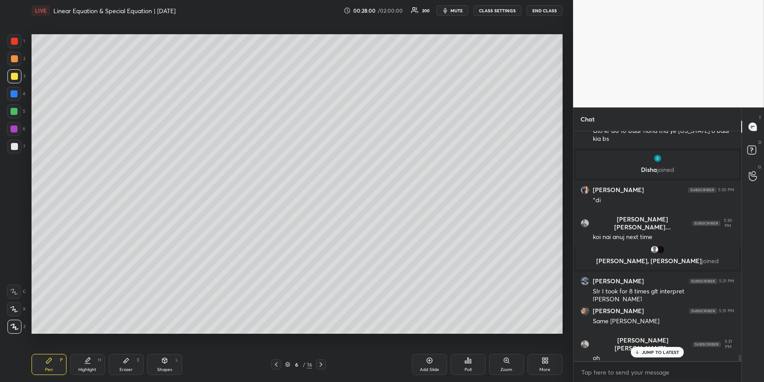
click at [277, 361] on icon at bounding box center [276, 364] width 7 height 7
drag, startPoint x: 15, startPoint y: 112, endPoint x: 15, endPoint y: 118, distance: 6.1
click at [14, 111] on div at bounding box center [14, 111] width 7 height 7
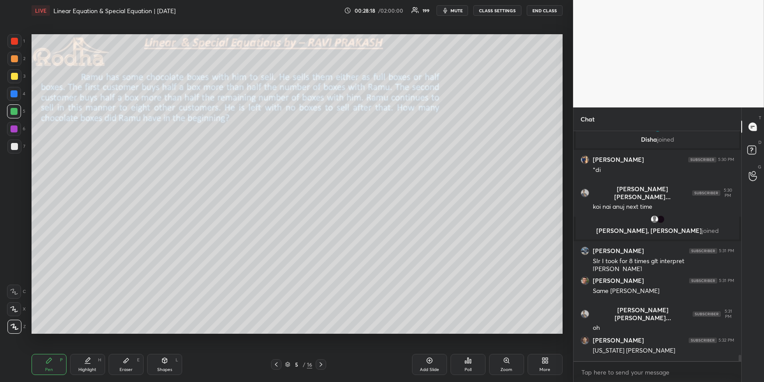
click at [12, 60] on div at bounding box center [14, 58] width 7 height 7
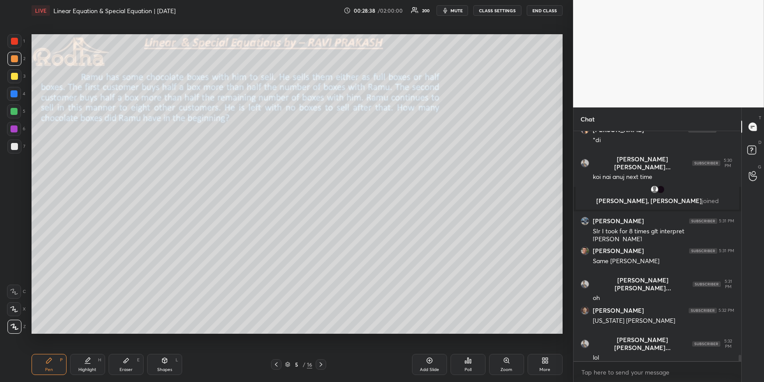
drag, startPoint x: 85, startPoint y: 362, endPoint x: 79, endPoint y: 335, distance: 27.7
click at [85, 361] on icon at bounding box center [87, 360] width 7 height 7
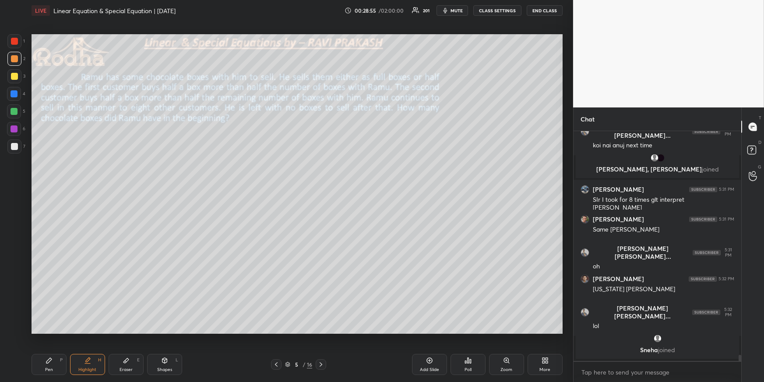
drag, startPoint x: 55, startPoint y: 367, endPoint x: 53, endPoint y: 357, distance: 10.2
click at [54, 366] on div "Pen P" at bounding box center [49, 364] width 35 height 21
click at [278, 362] on icon at bounding box center [276, 364] width 7 height 7
click at [82, 367] on div "Highlight" at bounding box center [87, 369] width 18 height 4
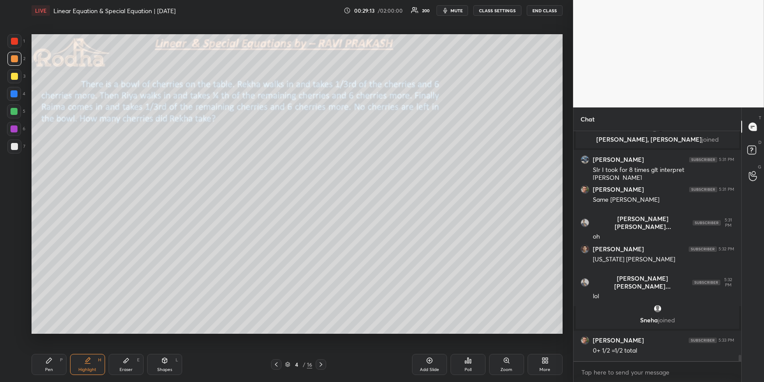
scroll to position [8543, 0]
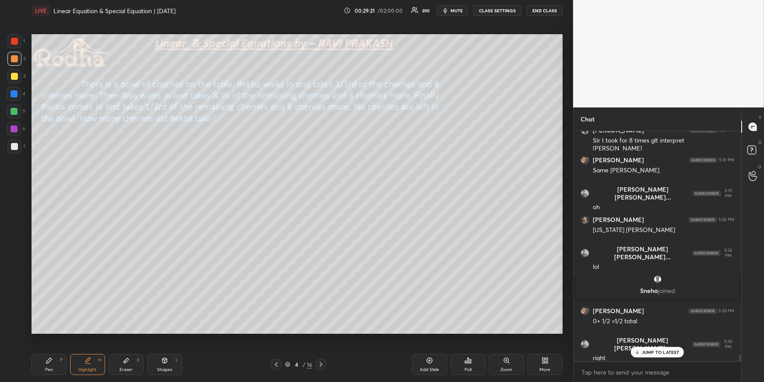
click at [323, 363] on icon at bounding box center [321, 364] width 7 height 7
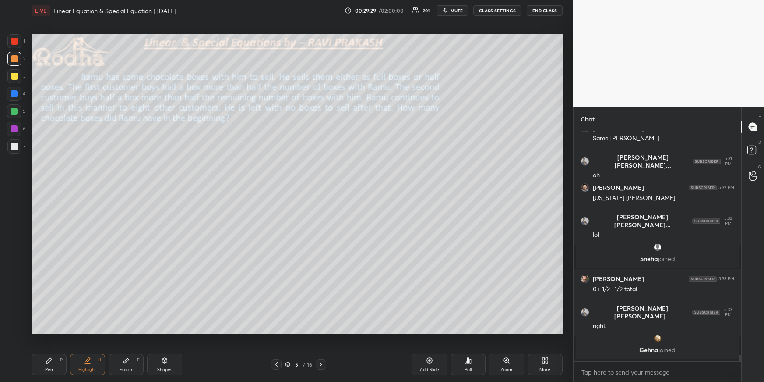
click at [276, 365] on icon at bounding box center [276, 364] width 7 height 7
click at [322, 362] on icon at bounding box center [321, 364] width 7 height 7
drag, startPoint x: 46, startPoint y: 355, endPoint x: 45, endPoint y: 344, distance: 11.1
click at [46, 357] on div "Pen P" at bounding box center [49, 364] width 35 height 21
click at [16, 113] on div at bounding box center [14, 111] width 7 height 7
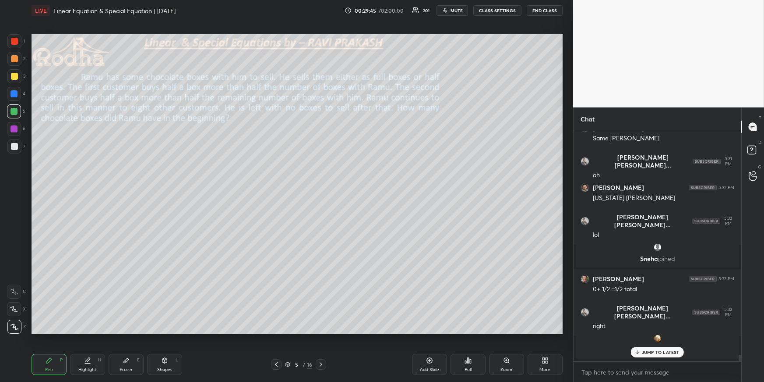
scroll to position [8605, 0]
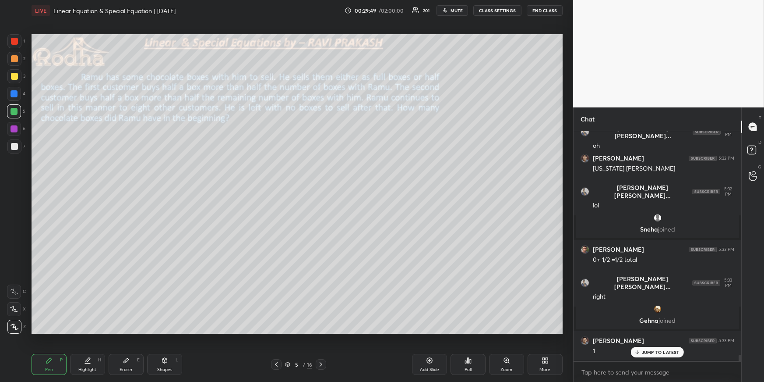
click at [16, 149] on div at bounding box center [14, 146] width 7 height 7
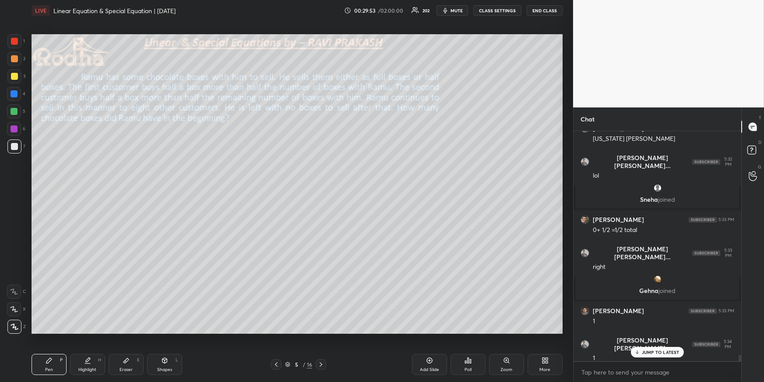
click at [15, 111] on div at bounding box center [14, 111] width 7 height 7
click at [92, 362] on div "Highlight H" at bounding box center [87, 364] width 35 height 21
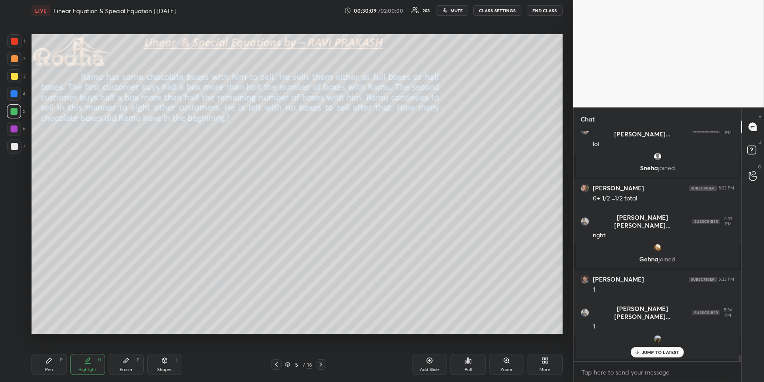
click at [36, 374] on div "Pen P" at bounding box center [49, 364] width 35 height 21
drag, startPoint x: 42, startPoint y: 370, endPoint x: 39, endPoint y: 348, distance: 22.0
click at [43, 370] on div "Pen P" at bounding box center [49, 364] width 35 height 21
click at [13, 43] on div at bounding box center [14, 41] width 14 height 14
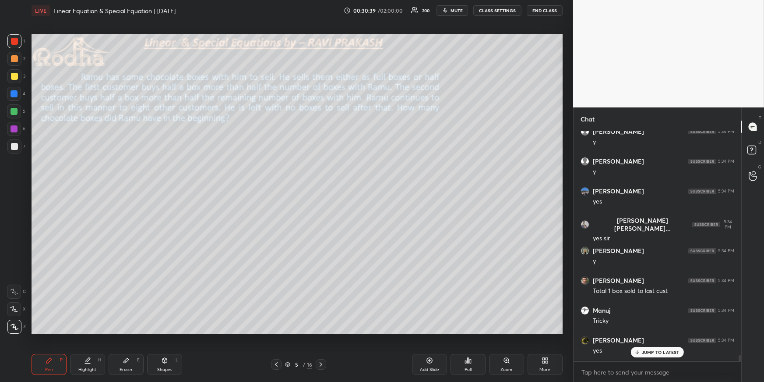
scroll to position [9055, 0]
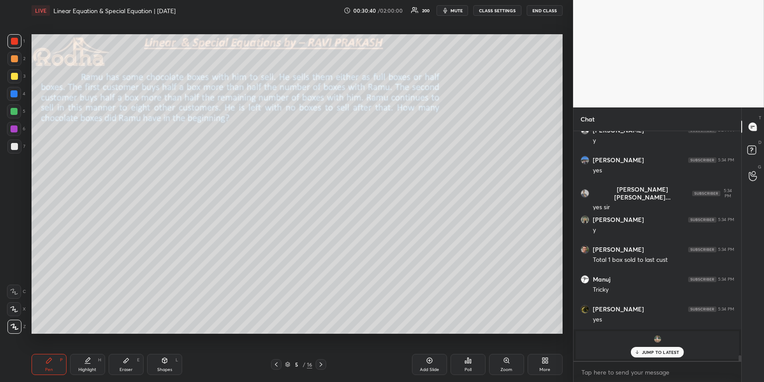
click at [17, 58] on div at bounding box center [14, 58] width 7 height 7
click at [14, 109] on div at bounding box center [14, 111] width 7 height 7
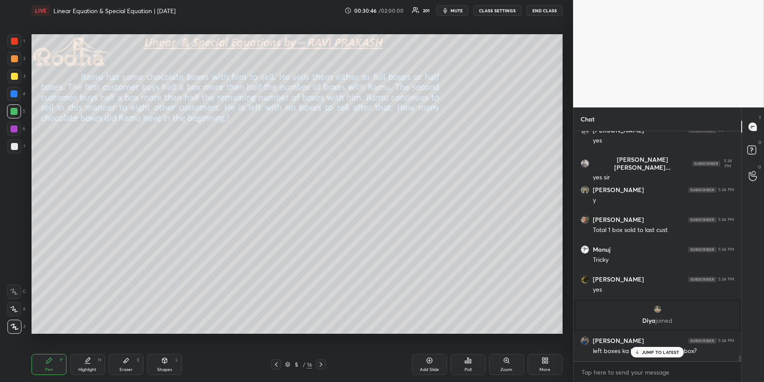
scroll to position [8936, 0]
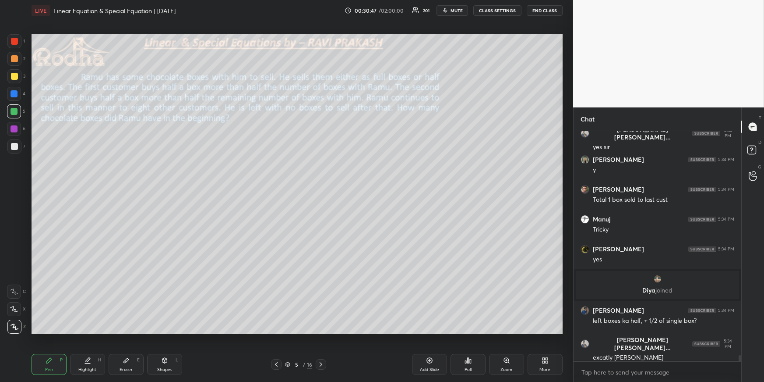
click at [18, 112] on div at bounding box center [14, 111] width 14 height 14
drag, startPoint x: 320, startPoint y: 362, endPoint x: 317, endPoint y: 346, distance: 17.0
click at [320, 362] on icon at bounding box center [321, 364] width 7 height 7
click at [322, 364] on icon at bounding box center [321, 364] width 3 height 4
click at [277, 364] on icon at bounding box center [276, 364] width 3 height 4
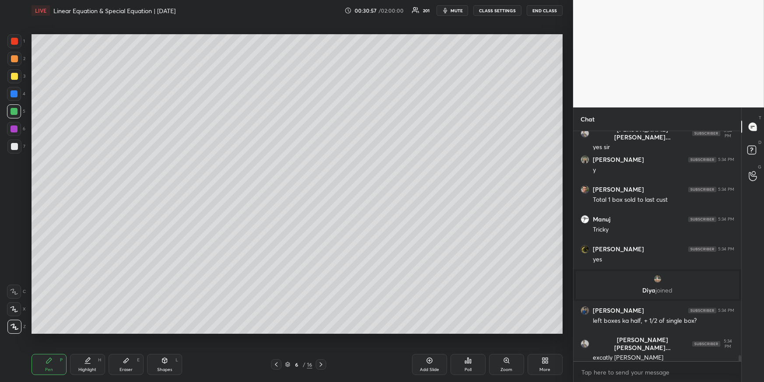
click at [278, 365] on icon at bounding box center [276, 364] width 7 height 7
click at [14, 59] on div at bounding box center [14, 58] width 7 height 7
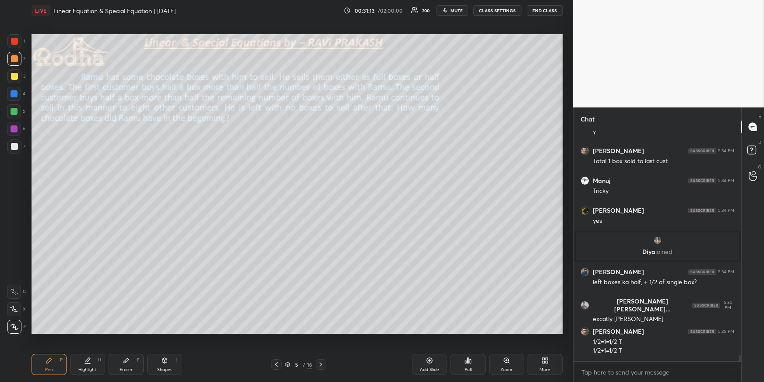
scroll to position [9005, 0]
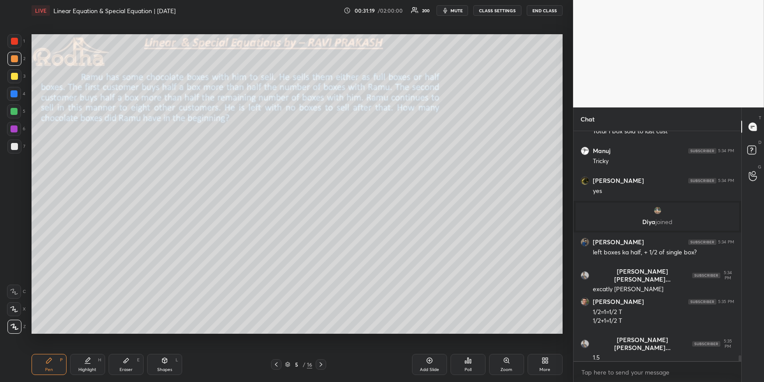
click at [12, 112] on div at bounding box center [14, 111] width 7 height 7
click at [89, 365] on div "Highlight H" at bounding box center [87, 364] width 35 height 21
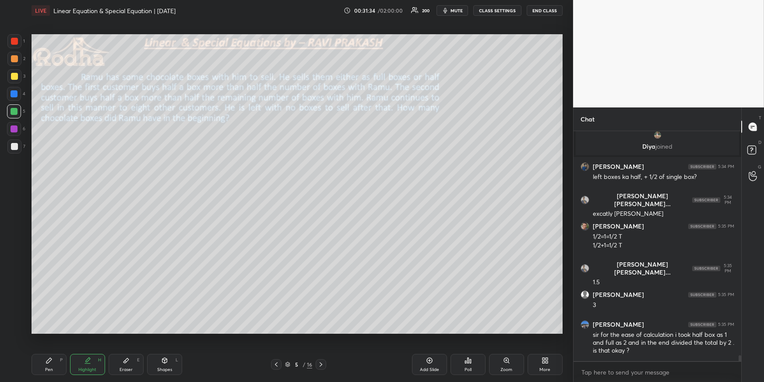
scroll to position [9110, 0]
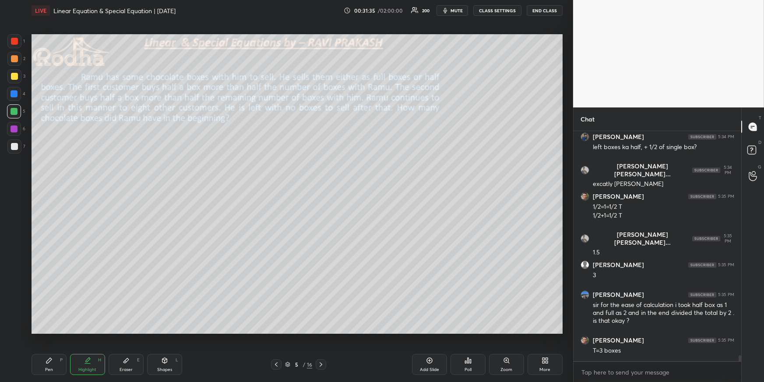
click at [53, 357] on div "Pen P" at bounding box center [49, 364] width 35 height 21
click at [14, 150] on div at bounding box center [14, 146] width 14 height 14
click at [87, 362] on icon at bounding box center [87, 360] width 7 height 7
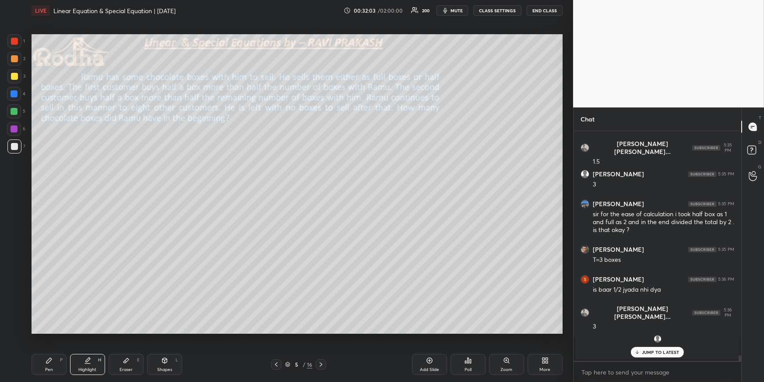
scroll to position [9230, 0]
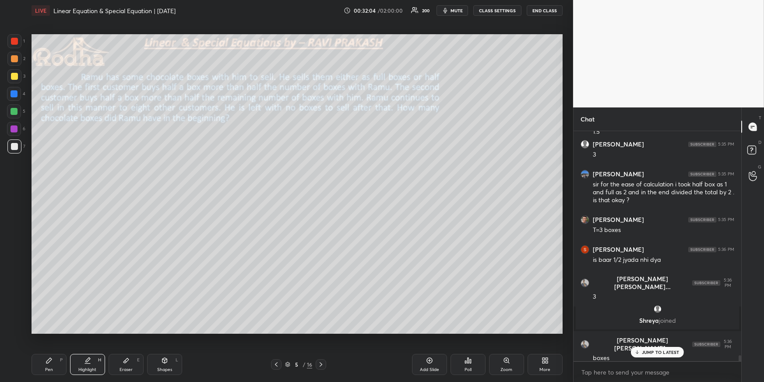
drag, startPoint x: 55, startPoint y: 364, endPoint x: 47, endPoint y: 333, distance: 31.7
click at [55, 364] on div "Pen P" at bounding box center [49, 364] width 35 height 21
click at [15, 42] on div at bounding box center [14, 41] width 7 height 7
click at [91, 359] on div "Highlight H" at bounding box center [87, 364] width 35 height 21
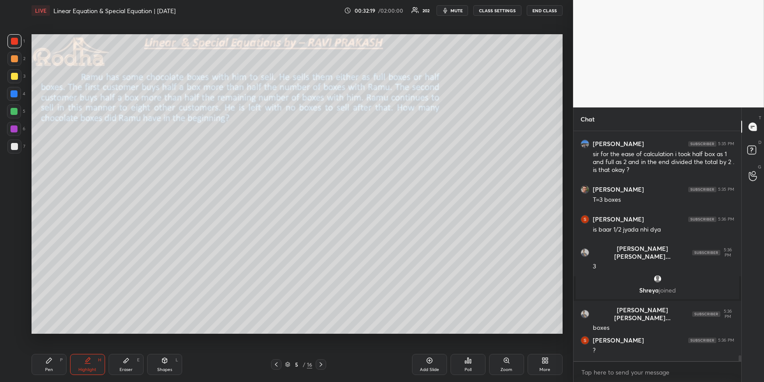
drag, startPoint x: 50, startPoint y: 357, endPoint x: 52, endPoint y: 333, distance: 24.7
click at [50, 357] on icon at bounding box center [48, 359] width 5 height 5
click at [85, 362] on icon at bounding box center [87, 360] width 7 height 7
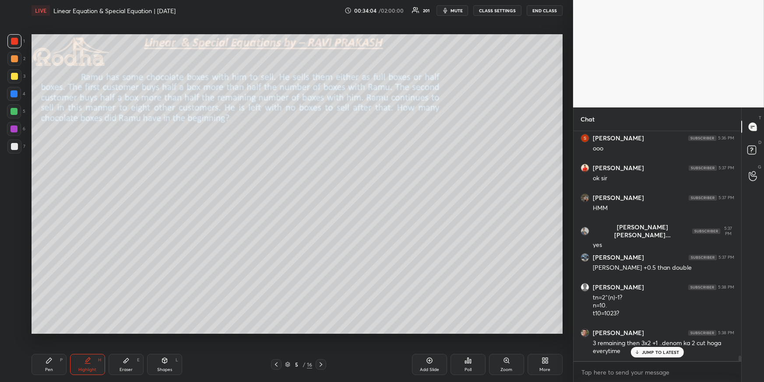
scroll to position [9613, 0]
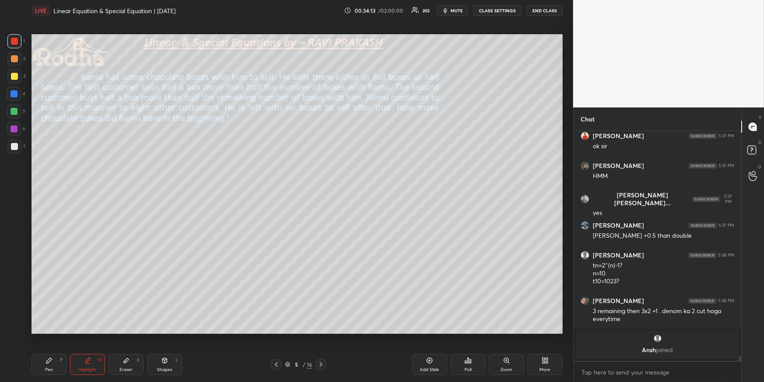
click at [51, 358] on icon at bounding box center [49, 360] width 7 height 7
click at [18, 112] on div at bounding box center [14, 111] width 14 height 14
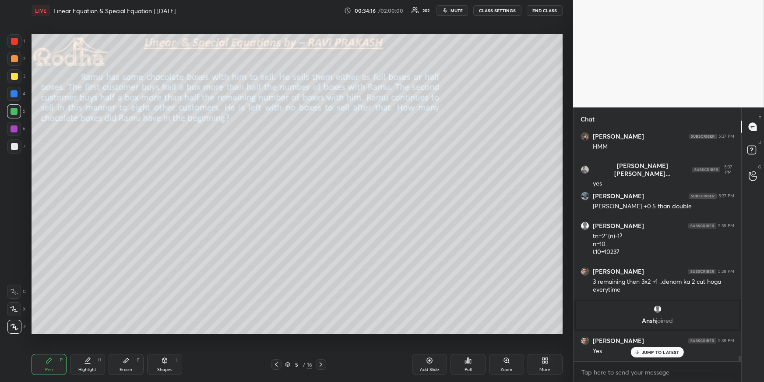
scroll to position [9673, 0]
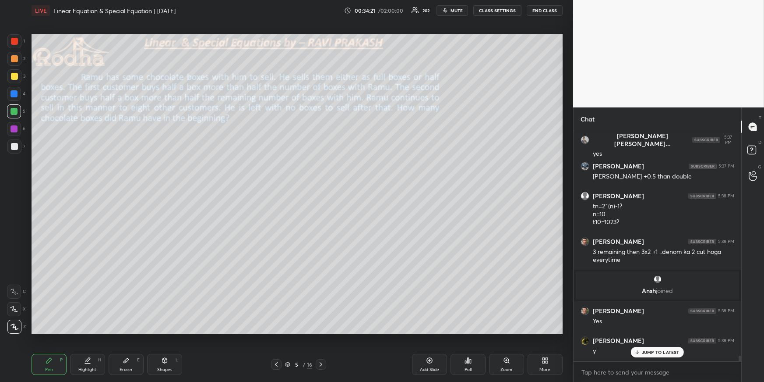
click at [17, 144] on div at bounding box center [14, 146] width 7 height 7
click at [17, 56] on div at bounding box center [14, 59] width 14 height 14
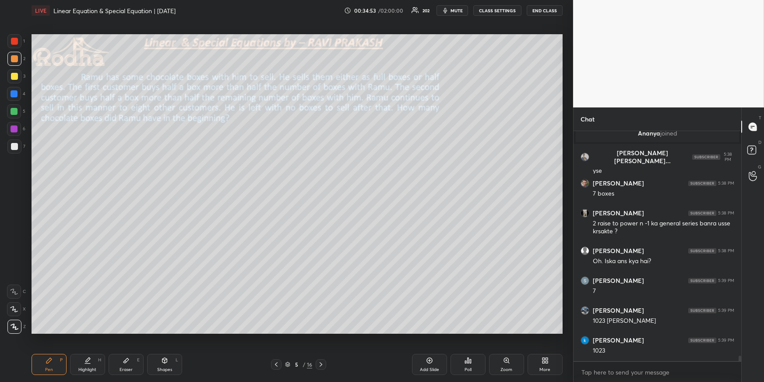
scroll to position [9728, 0]
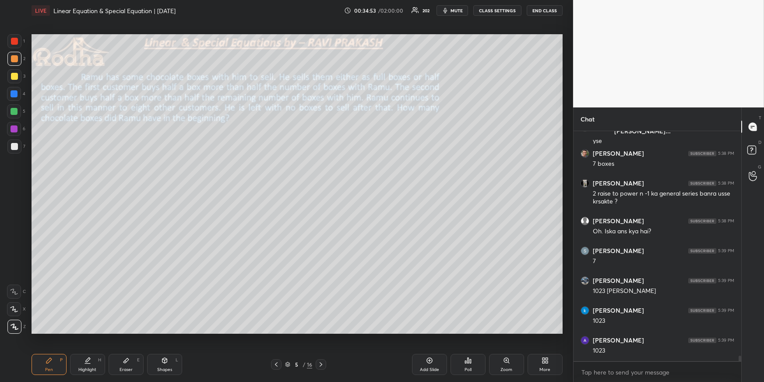
drag, startPoint x: 10, startPoint y: 145, endPoint x: 16, endPoint y: 151, distance: 8.1
click at [10, 145] on div at bounding box center [14, 146] width 14 height 14
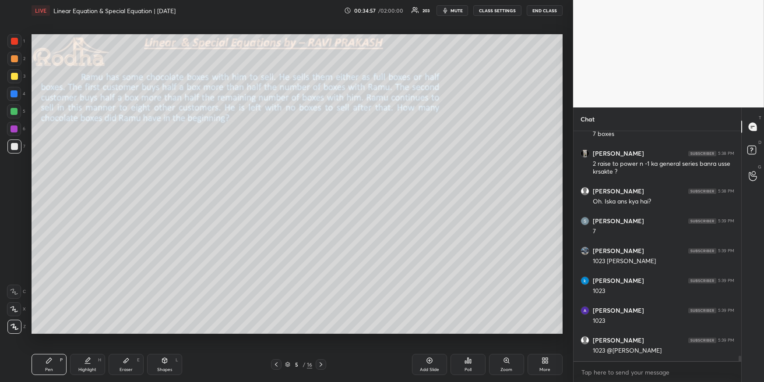
drag, startPoint x: 88, startPoint y: 365, endPoint x: 88, endPoint y: 361, distance: 4.8
click at [88, 365] on div "Highlight H" at bounding box center [87, 364] width 35 height 21
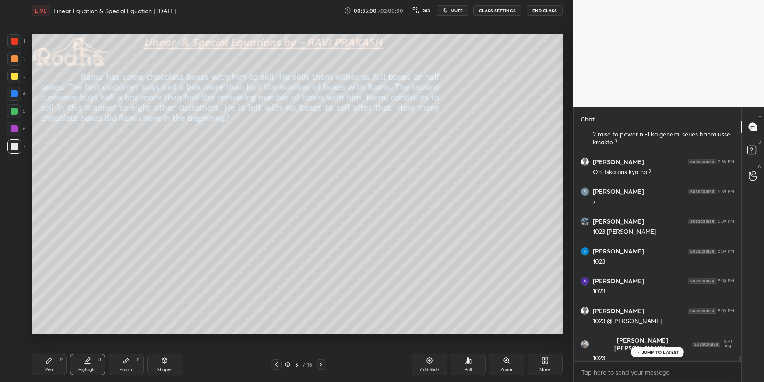
scroll to position [9817, 0]
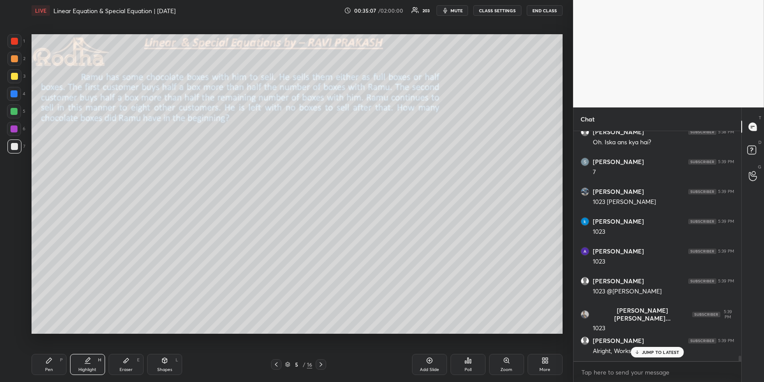
click at [57, 362] on div "Pen P" at bounding box center [49, 364] width 35 height 21
click at [16, 75] on div at bounding box center [14, 76] width 7 height 7
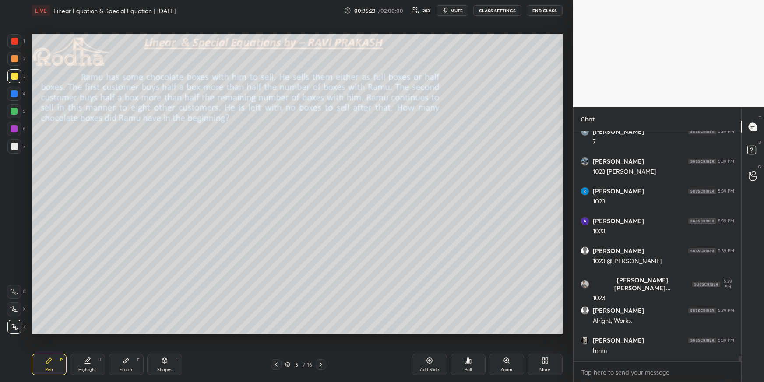
click at [14, 146] on div at bounding box center [14, 146] width 7 height 7
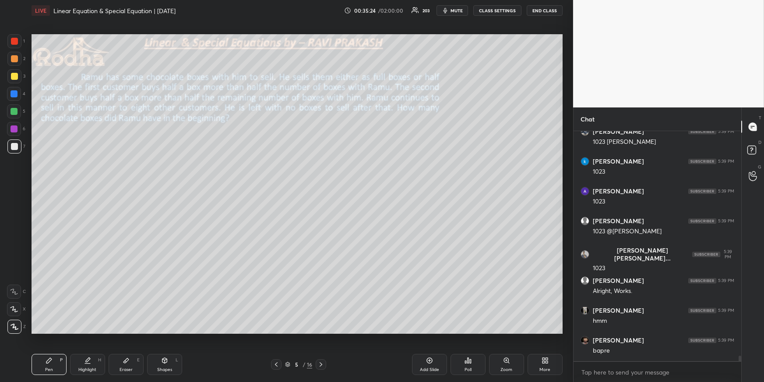
click at [128, 364] on div "Eraser E" at bounding box center [126, 364] width 35 height 21
click at [45, 358] on div "Pen P" at bounding box center [49, 364] width 35 height 21
click at [13, 148] on div at bounding box center [14, 146] width 7 height 7
click at [13, 58] on div at bounding box center [14, 58] width 7 height 7
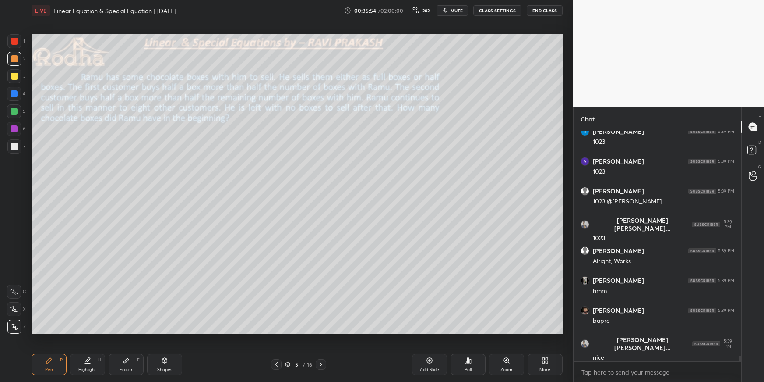
drag, startPoint x: 16, startPoint y: 145, endPoint x: 22, endPoint y: 145, distance: 5.7
click at [16, 144] on div at bounding box center [14, 146] width 7 height 7
drag, startPoint x: 14, startPoint y: 55, endPoint x: 22, endPoint y: 62, distance: 10.6
click at [13, 56] on div at bounding box center [14, 58] width 7 height 7
click at [131, 366] on div "Eraser E" at bounding box center [126, 364] width 35 height 21
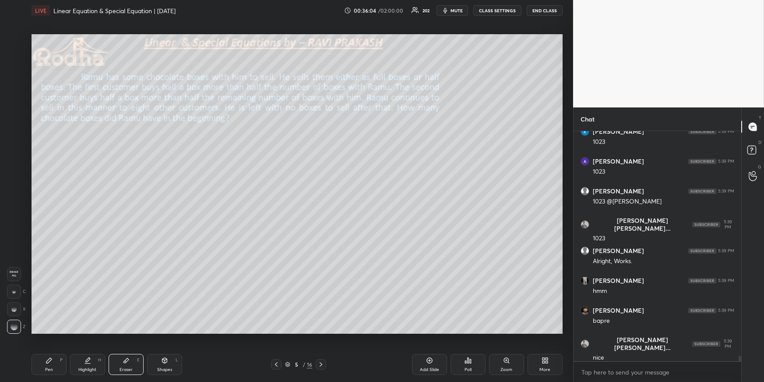
scroll to position [9936, 0]
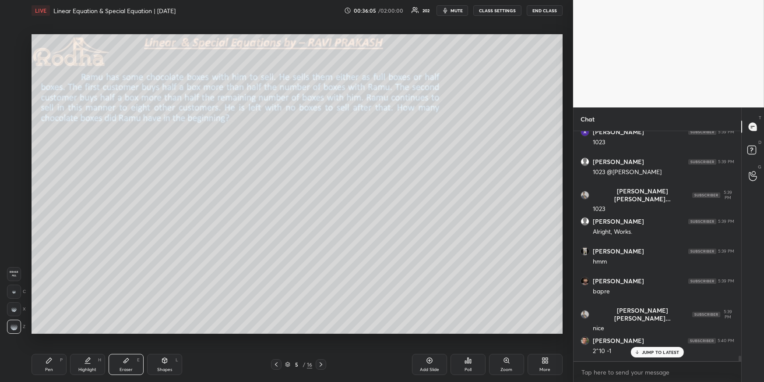
drag, startPoint x: 50, startPoint y: 361, endPoint x: 57, endPoint y: 354, distance: 10.2
click at [50, 361] on icon at bounding box center [49, 360] width 7 height 7
drag, startPoint x: 18, startPoint y: 148, endPoint x: 29, endPoint y: 149, distance: 11.8
click at [17, 148] on div at bounding box center [14, 146] width 14 height 14
click at [72, 365] on div "Highlight H" at bounding box center [87, 364] width 35 height 21
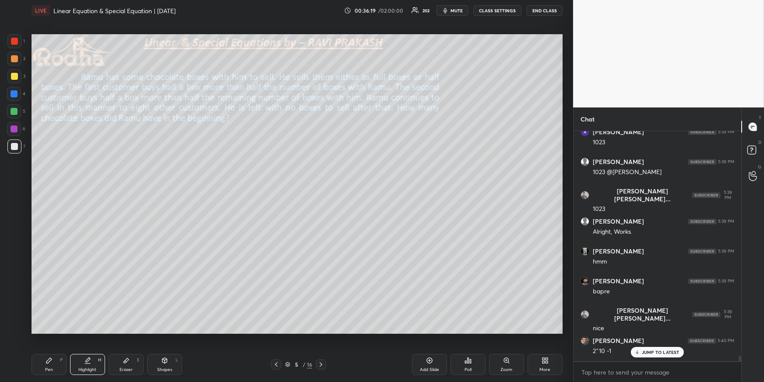
click at [43, 367] on div "Pen P" at bounding box center [49, 364] width 35 height 21
click at [17, 76] on div at bounding box center [14, 76] width 7 height 7
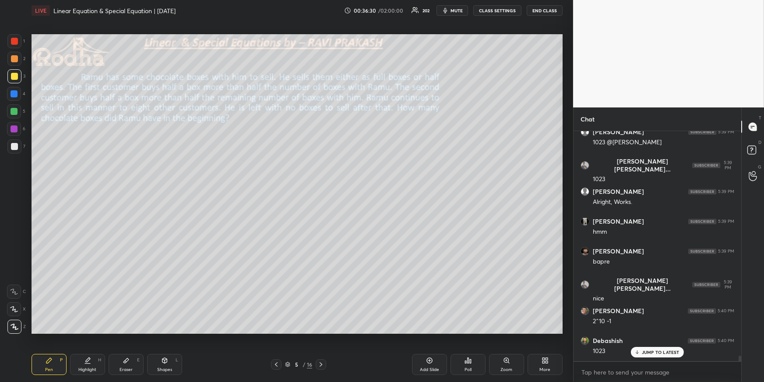
click at [15, 326] on icon at bounding box center [15, 326] width 8 height 6
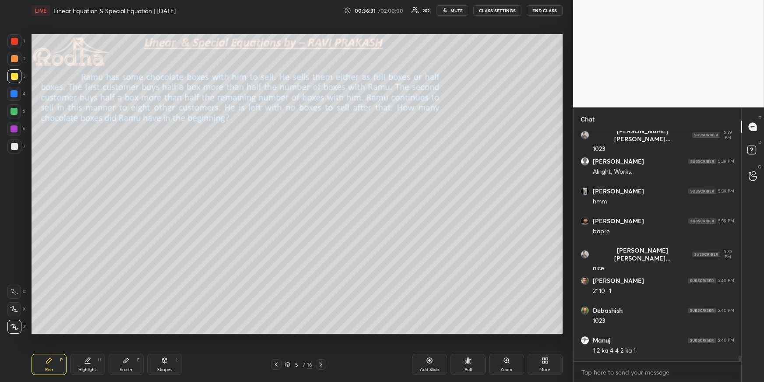
click at [11, 148] on div at bounding box center [14, 146] width 7 height 7
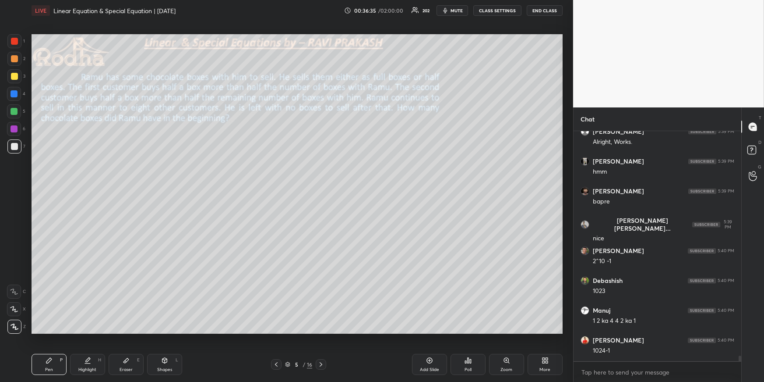
click at [14, 81] on div at bounding box center [14, 76] width 14 height 14
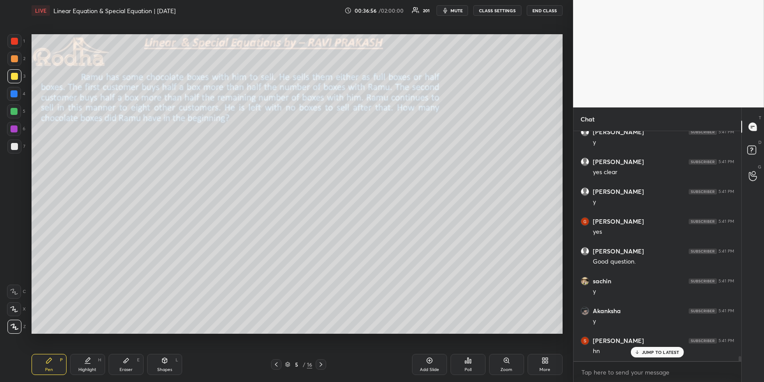
scroll to position [10413, 0]
click at [322, 363] on icon at bounding box center [321, 364] width 7 height 7
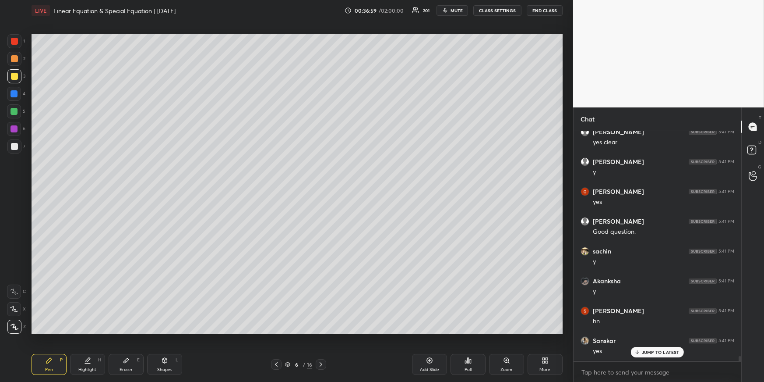
click at [323, 363] on icon at bounding box center [321, 364] width 7 height 7
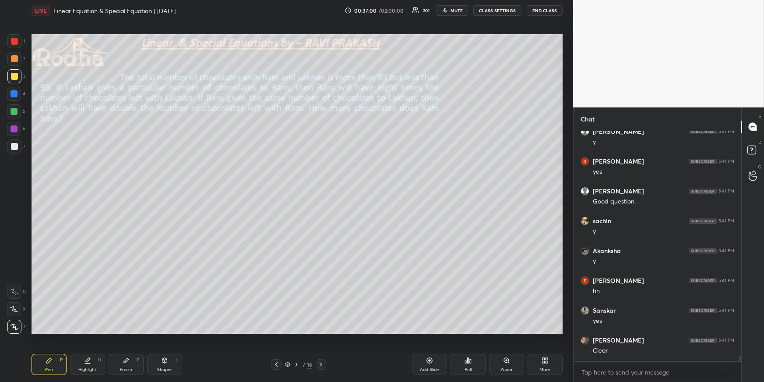
drag, startPoint x: 63, startPoint y: 364, endPoint x: 63, endPoint y: 350, distance: 13.6
click at [61, 364] on div "Pen P" at bounding box center [49, 364] width 35 height 21
click at [16, 149] on div at bounding box center [14, 146] width 7 height 7
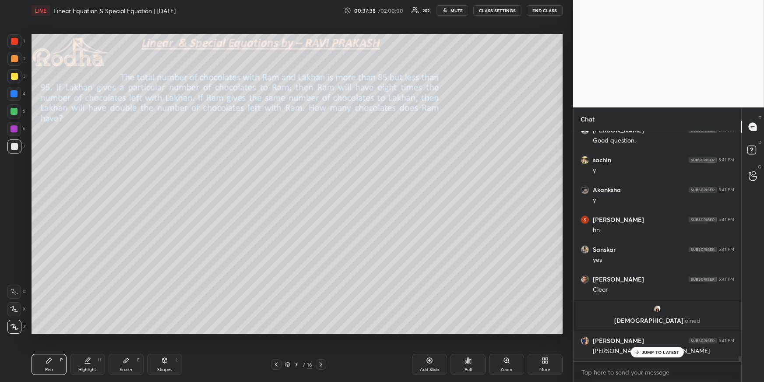
scroll to position [10225, 0]
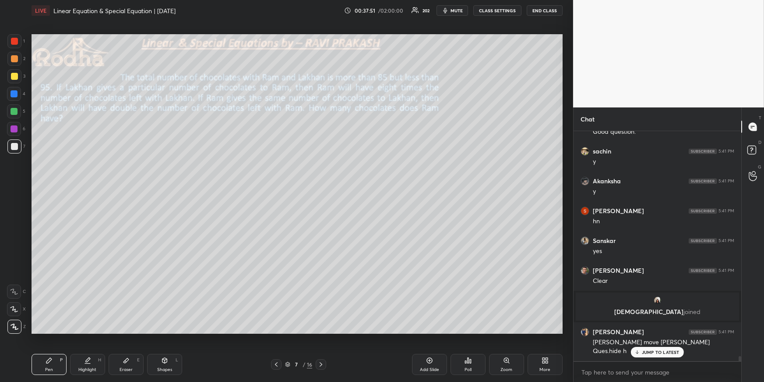
click at [667, 352] on p "JUMP TO LATEST" at bounding box center [661, 351] width 38 height 5
click at [122, 371] on div "Eraser E" at bounding box center [126, 364] width 35 height 21
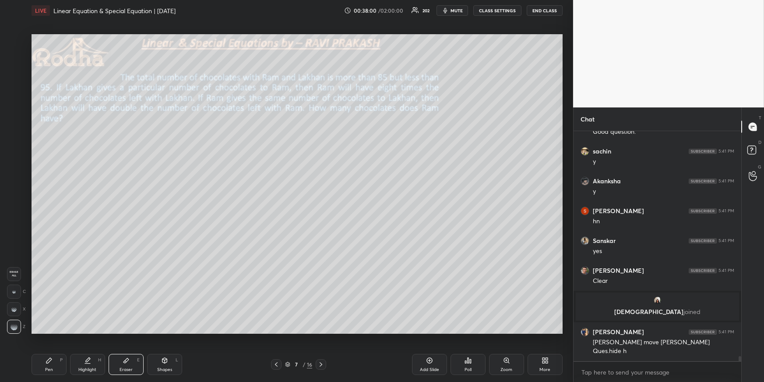
click at [58, 371] on div "Pen P" at bounding box center [49, 364] width 35 height 21
drag, startPoint x: 132, startPoint y: 363, endPoint x: 153, endPoint y: 340, distance: 31.0
click at [131, 362] on div "Eraser E" at bounding box center [126, 364] width 35 height 21
click at [57, 363] on div "Pen P" at bounding box center [49, 364] width 35 height 21
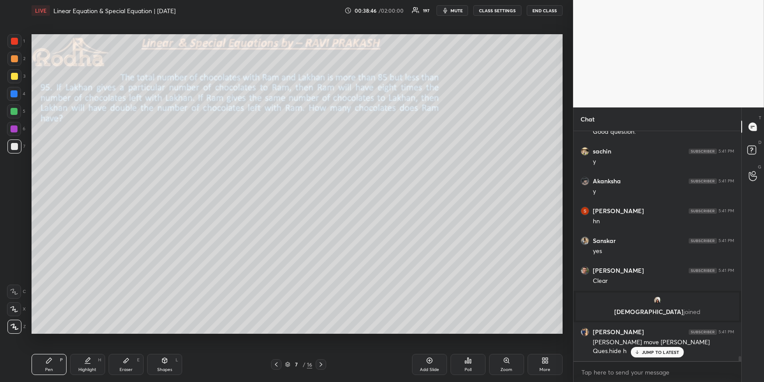
scroll to position [10255, 0]
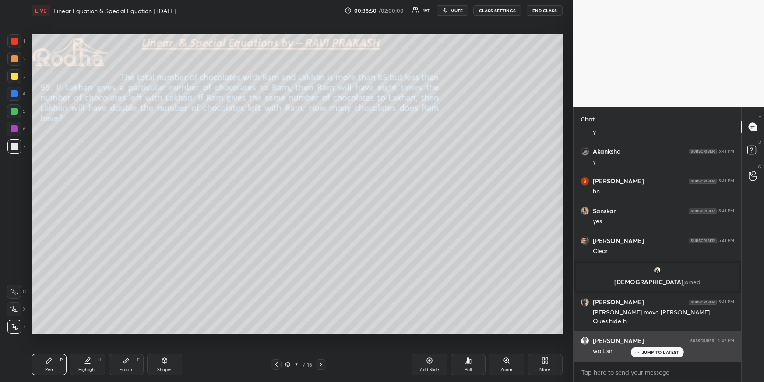
click at [666, 354] on p "JUMP TO LATEST" at bounding box center [661, 351] width 38 height 5
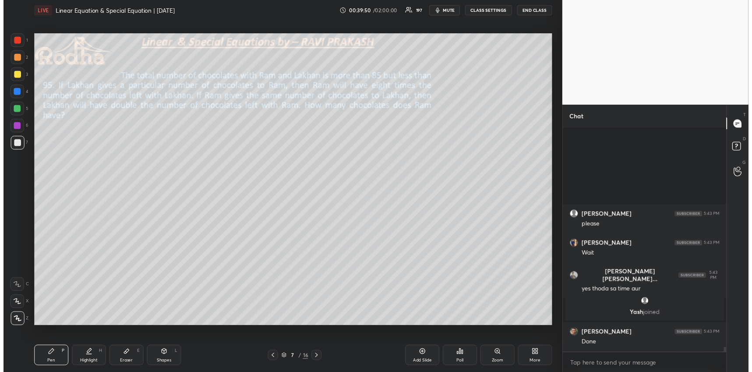
scroll to position [10462, 0]
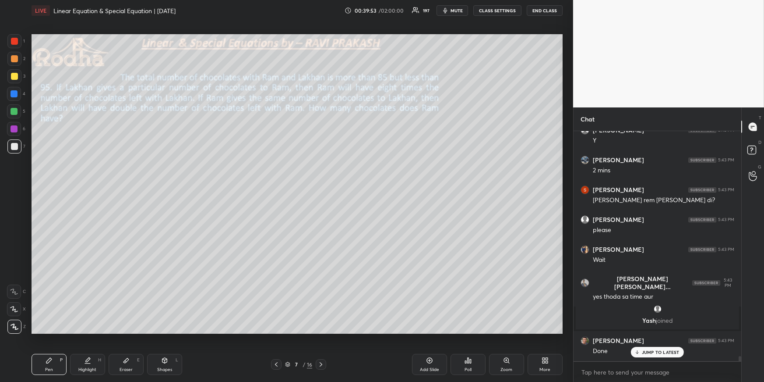
click at [656, 350] on p "JUMP TO LATEST" at bounding box center [661, 351] width 38 height 5
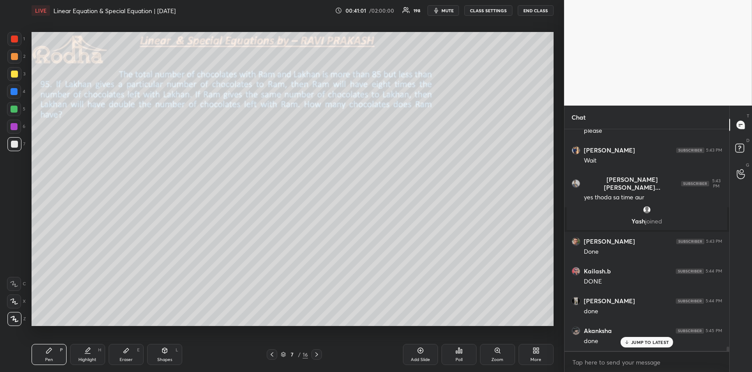
scroll to position [10604, 0]
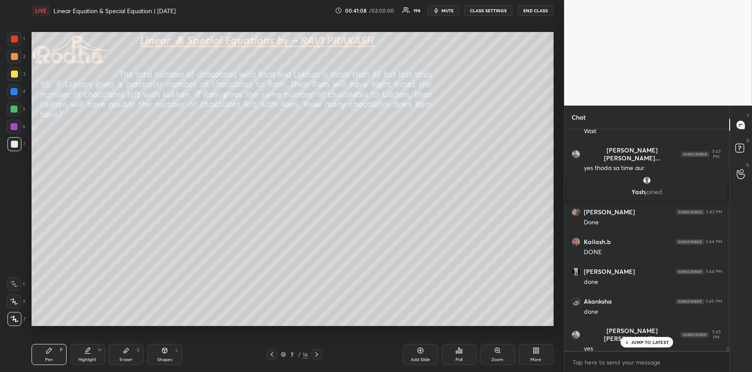
click at [459, 357] on div "Poll" at bounding box center [459, 359] width 7 height 4
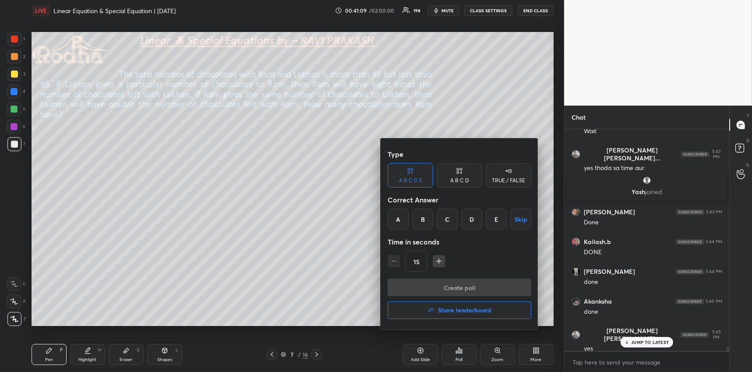
click at [499, 221] on div "E" at bounding box center [496, 219] width 21 height 21
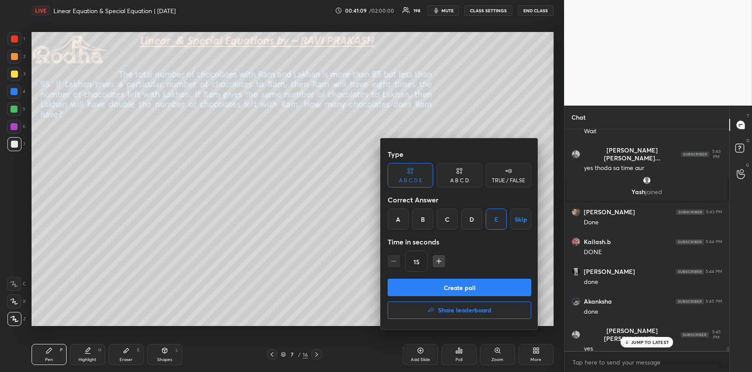
click at [478, 288] on button "Create poll" at bounding box center [460, 288] width 144 height 18
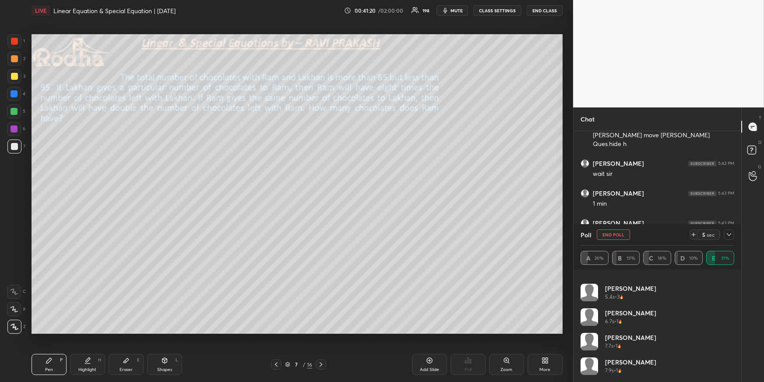
scroll to position [606, 0]
click at [727, 236] on icon at bounding box center [729, 234] width 7 height 7
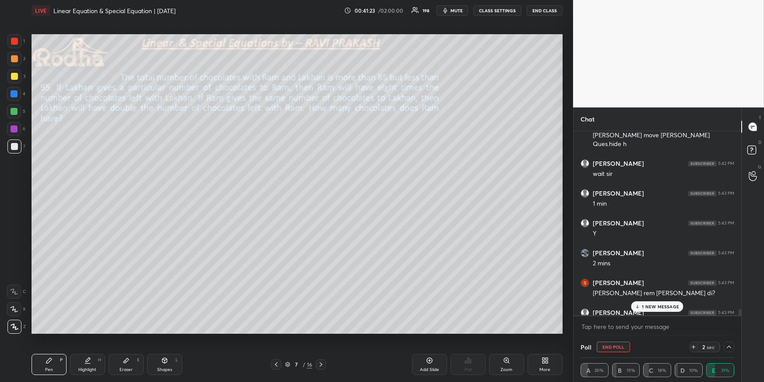
scroll to position [9, 149]
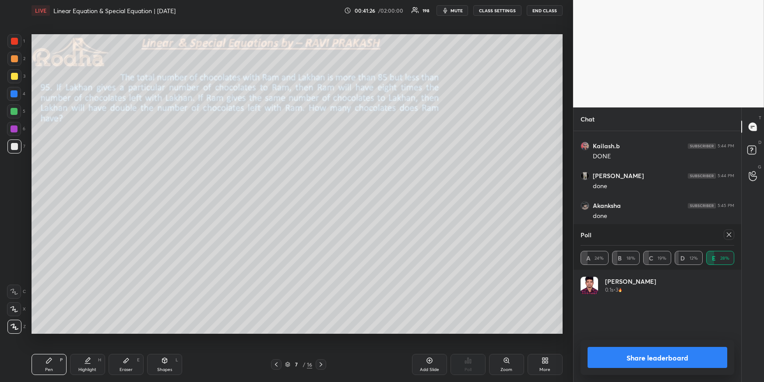
click at [735, 233] on div "Poll A 24% B 18% C 19% D 12% E 28%" at bounding box center [658, 247] width 168 height 46
click at [732, 233] on icon at bounding box center [729, 234] width 7 height 7
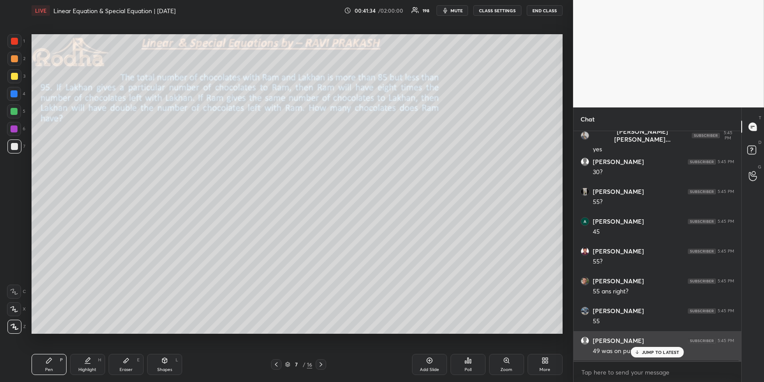
click at [659, 352] on p "JUMP TO LATEST" at bounding box center [661, 351] width 38 height 5
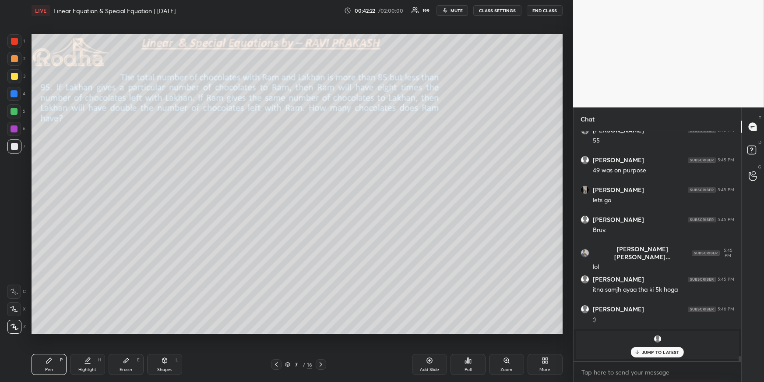
click at [15, 57] on div at bounding box center [14, 58] width 7 height 7
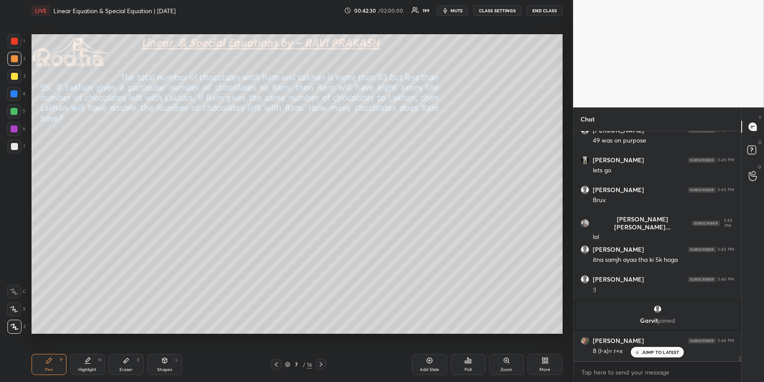
click at [90, 368] on div "Highlight" at bounding box center [87, 369] width 18 height 4
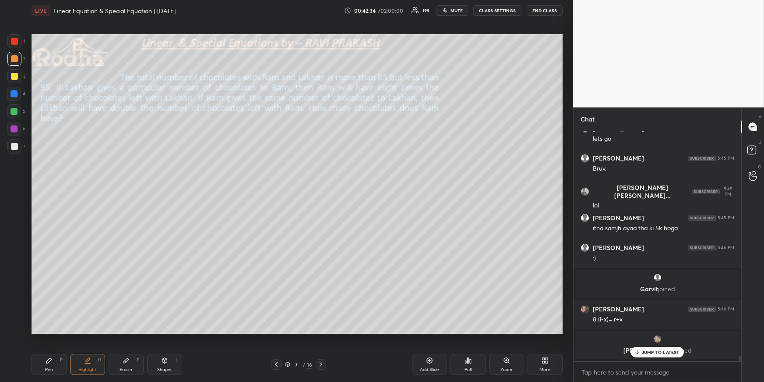
drag, startPoint x: 49, startPoint y: 371, endPoint x: 43, endPoint y: 348, distance: 23.2
click at [49, 370] on div "Pen" at bounding box center [49, 369] width 8 height 4
click at [14, 59] on div at bounding box center [14, 58] width 7 height 7
drag, startPoint x: 11, startPoint y: 148, endPoint x: 22, endPoint y: 145, distance: 11.8
click at [11, 147] on div at bounding box center [14, 146] width 7 height 7
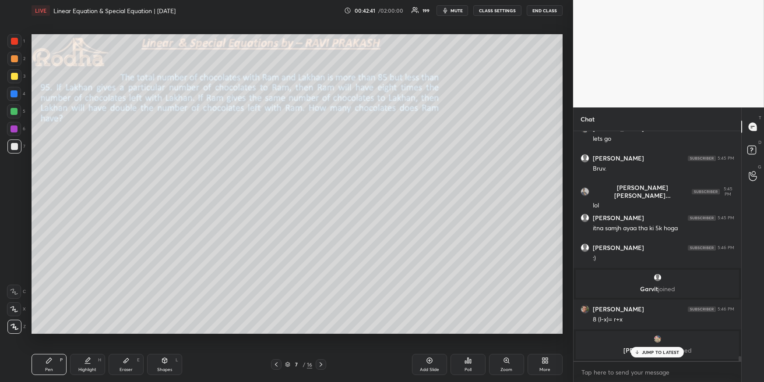
click at [94, 361] on div "Highlight H" at bounding box center [87, 364] width 35 height 21
drag, startPoint x: 39, startPoint y: 354, endPoint x: 44, endPoint y: 357, distance: 4.9
click at [40, 354] on div "Pen P" at bounding box center [49, 364] width 35 height 21
click at [46, 359] on icon at bounding box center [49, 360] width 7 height 7
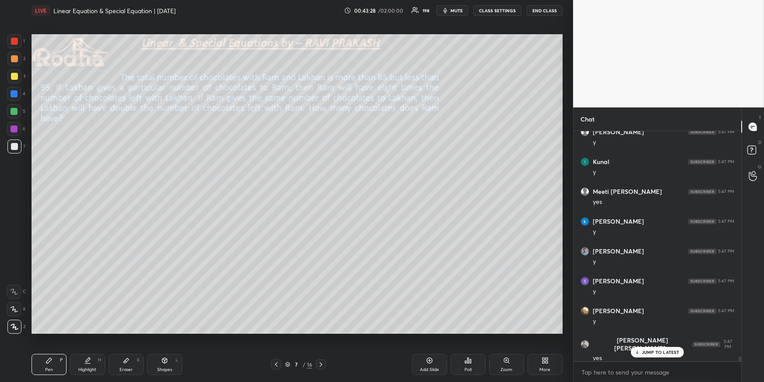
scroll to position [11320, 0]
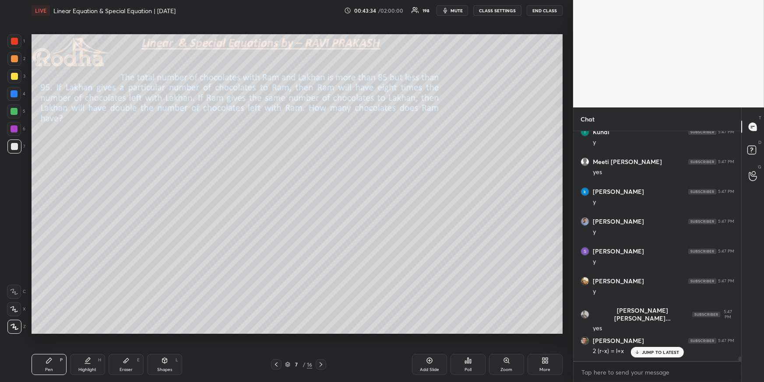
click at [13, 60] on div at bounding box center [14, 58] width 7 height 7
drag, startPoint x: 16, startPoint y: 145, endPoint x: 28, endPoint y: 145, distance: 11.4
click at [17, 146] on div at bounding box center [14, 146] width 7 height 7
drag, startPoint x: 87, startPoint y: 367, endPoint x: 88, endPoint y: 337, distance: 29.4
click at [87, 367] on div "Highlight" at bounding box center [87, 369] width 18 height 4
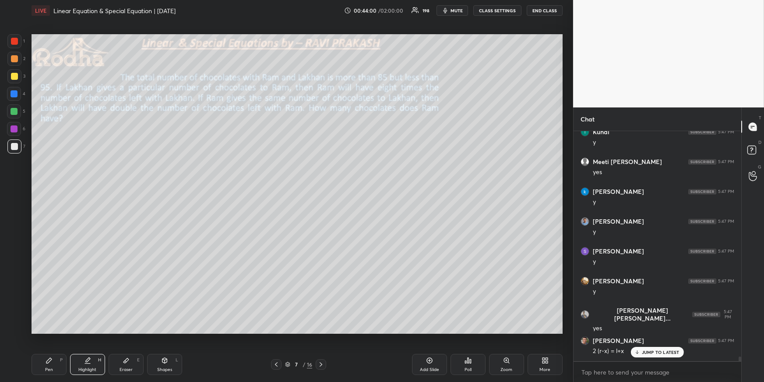
click at [449, 12] on icon "button" at bounding box center [445, 10] width 7 height 7
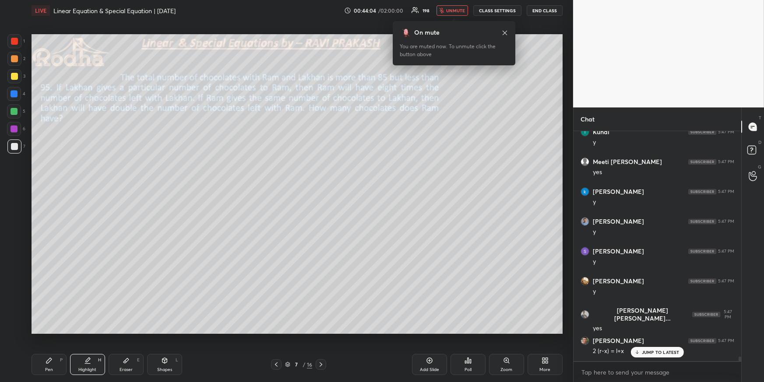
click at [450, 10] on span "unmute" at bounding box center [455, 10] width 19 height 6
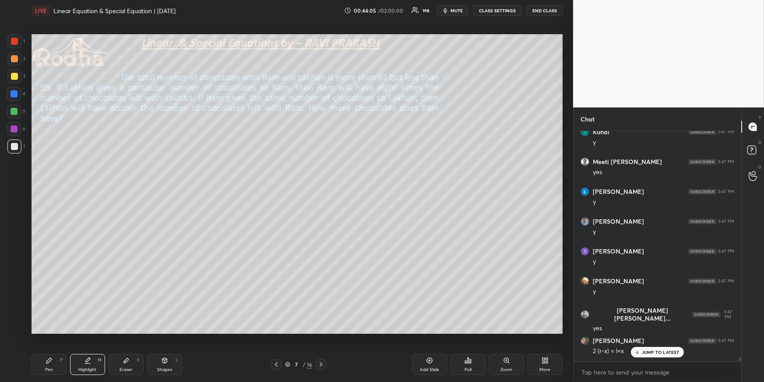
scroll to position [11351, 0]
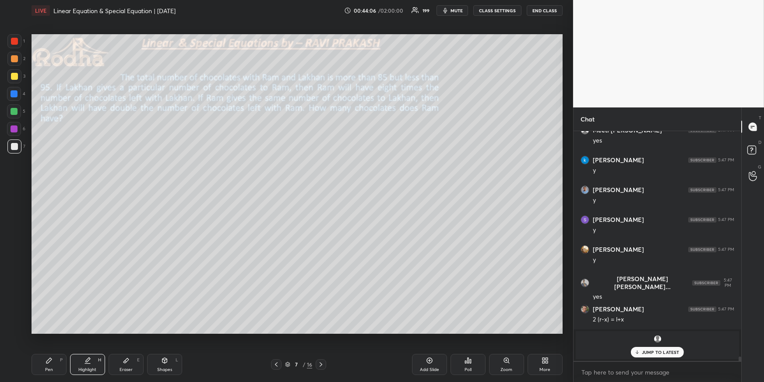
click at [654, 351] on p "JUMP TO LATEST" at bounding box center [661, 351] width 38 height 5
click at [51, 362] on div "Pen P" at bounding box center [49, 364] width 35 height 21
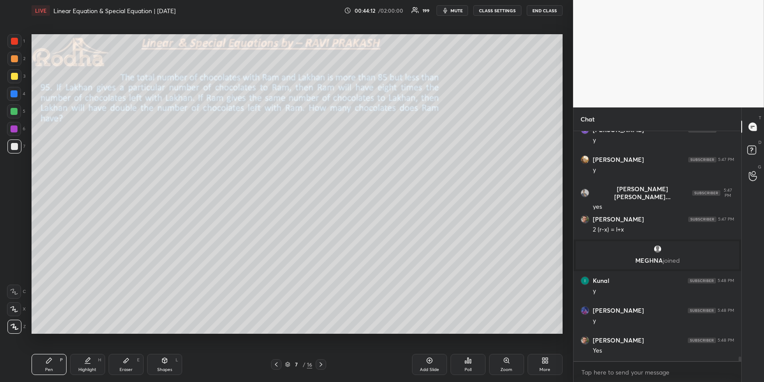
scroll to position [11471, 0]
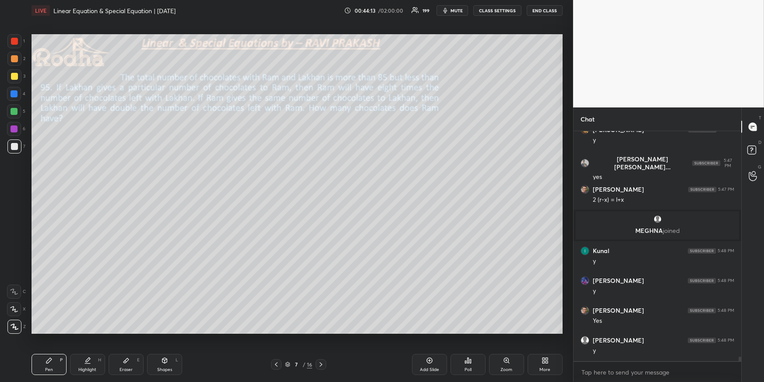
drag, startPoint x: 16, startPoint y: 60, endPoint x: 16, endPoint y: 65, distance: 5.7
click at [16, 60] on div at bounding box center [14, 58] width 7 height 7
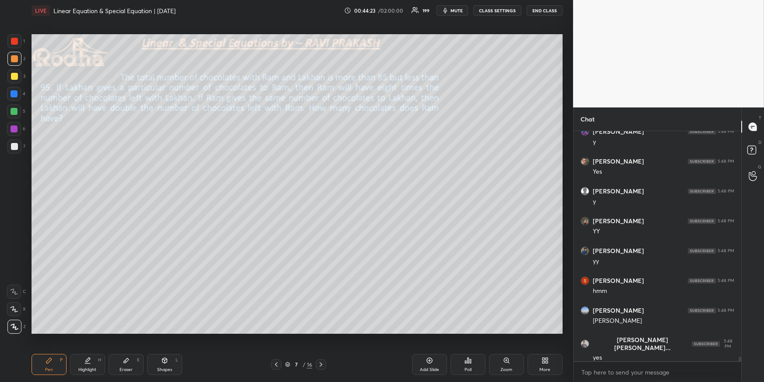
scroll to position [11649, 0]
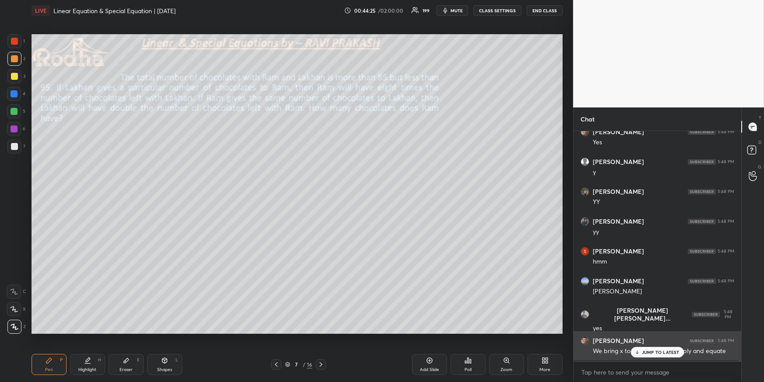
drag, startPoint x: 647, startPoint y: 354, endPoint x: 642, endPoint y: 343, distance: 12.0
click at [647, 354] on p "JUMP TO LATEST" at bounding box center [661, 351] width 38 height 5
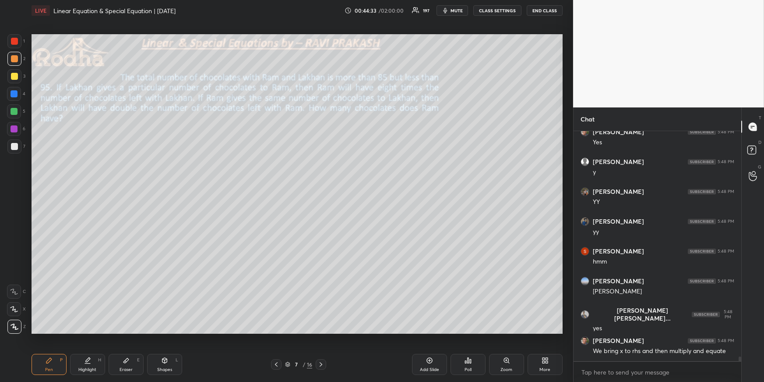
click at [92, 364] on div "Highlight H" at bounding box center [87, 364] width 35 height 21
drag, startPoint x: 455, startPoint y: 10, endPoint x: 449, endPoint y: 13, distance: 6.5
click at [456, 10] on span "mute" at bounding box center [457, 10] width 12 height 6
click at [452, 10] on span "unmute" at bounding box center [455, 10] width 19 height 6
click at [42, 361] on div "Pen P" at bounding box center [49, 364] width 35 height 21
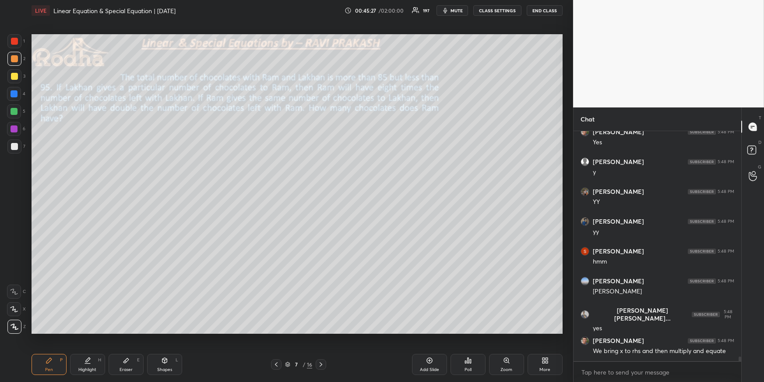
click at [138, 364] on div "Eraser E" at bounding box center [126, 364] width 35 height 21
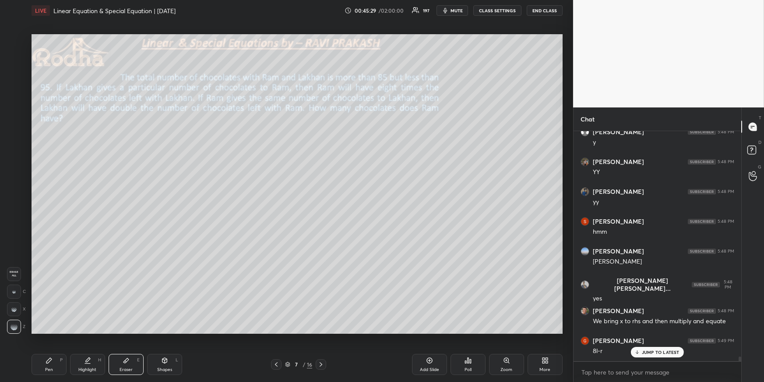
click at [54, 364] on div "Pen P" at bounding box center [49, 364] width 35 height 21
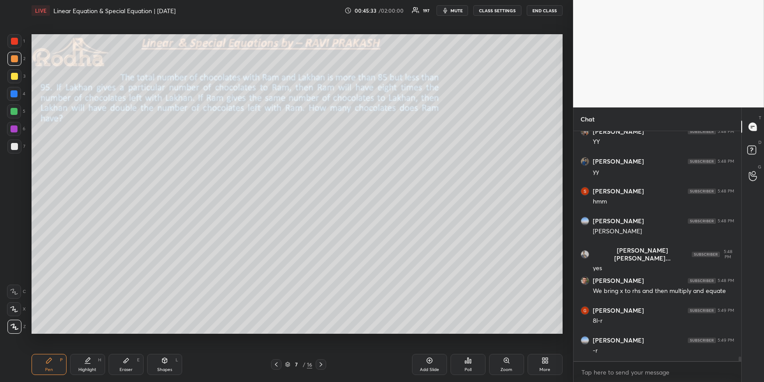
scroll to position [11739, 0]
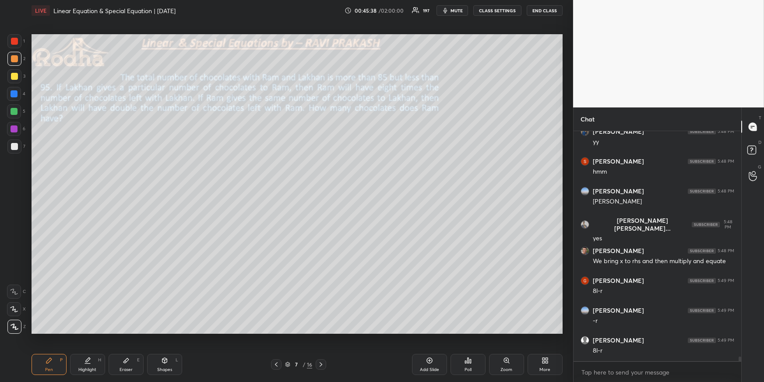
click at [14, 107] on div at bounding box center [14, 111] width 14 height 14
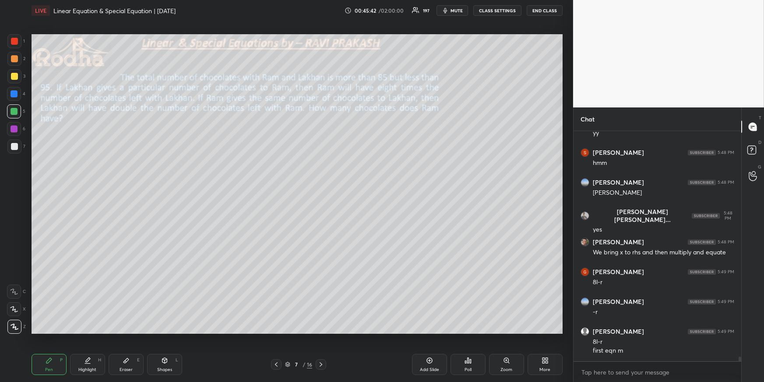
drag, startPoint x: 15, startPoint y: 60, endPoint x: 15, endPoint y: 67, distance: 7.9
click at [14, 60] on div at bounding box center [14, 58] width 7 height 7
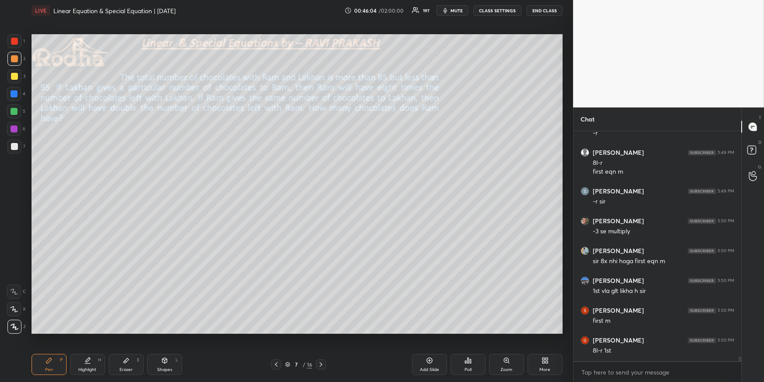
scroll to position [11956, 0]
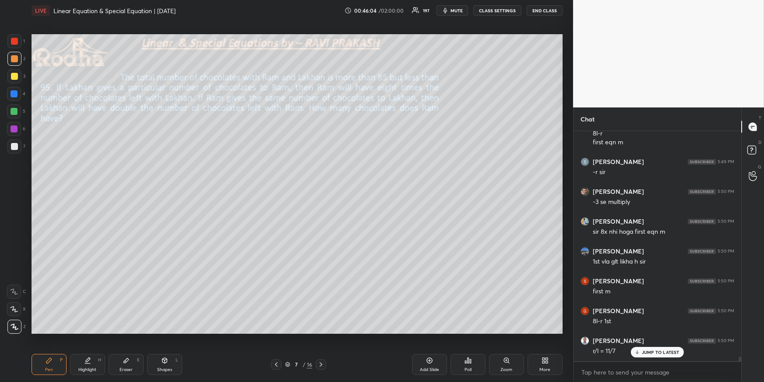
drag, startPoint x: 126, startPoint y: 363, endPoint x: 126, endPoint y: 358, distance: 4.8
click at [124, 363] on icon at bounding box center [126, 360] width 7 height 7
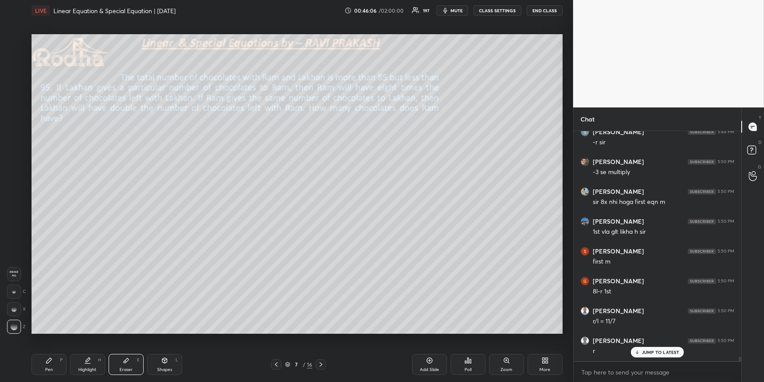
scroll to position [12075, 0]
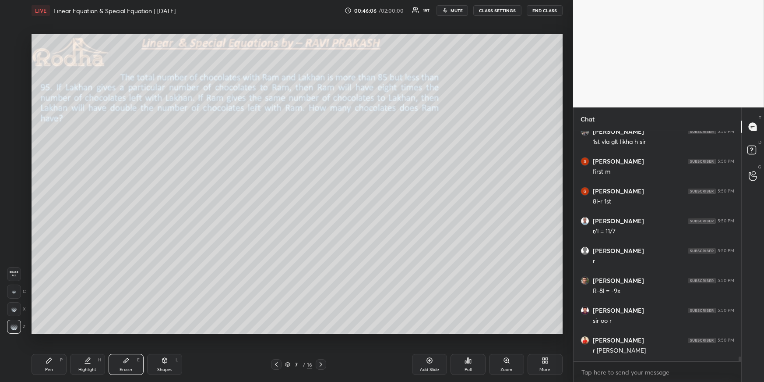
click at [57, 361] on div "Pen P" at bounding box center [49, 364] width 35 height 21
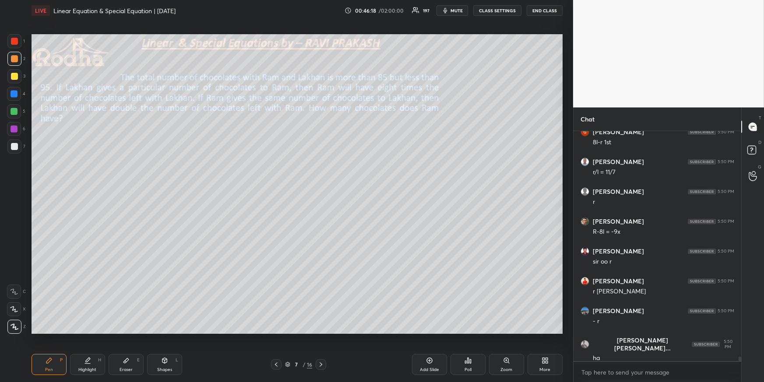
scroll to position [12165, 0]
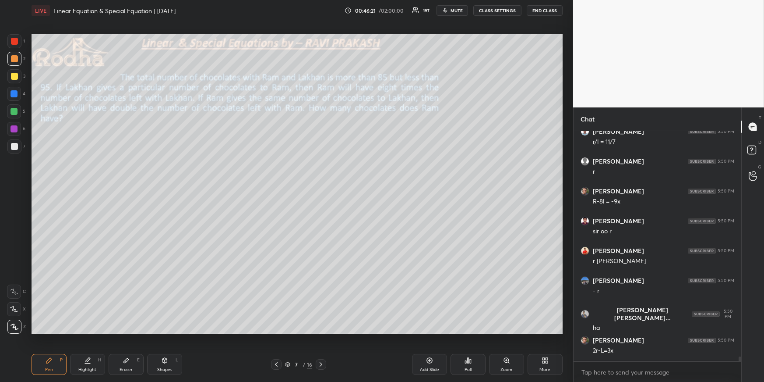
drag, startPoint x: 132, startPoint y: 358, endPoint x: 165, endPoint y: 337, distance: 39.0
click at [132, 358] on div "Eraser E" at bounding box center [126, 364] width 35 height 21
click at [57, 362] on div "Pen P" at bounding box center [49, 364] width 35 height 21
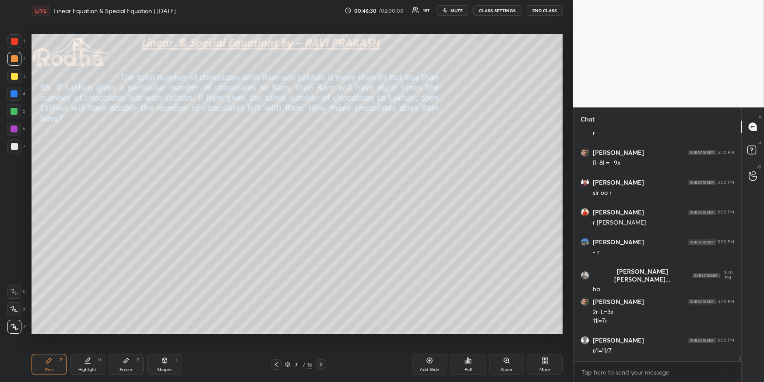
scroll to position [12233, 0]
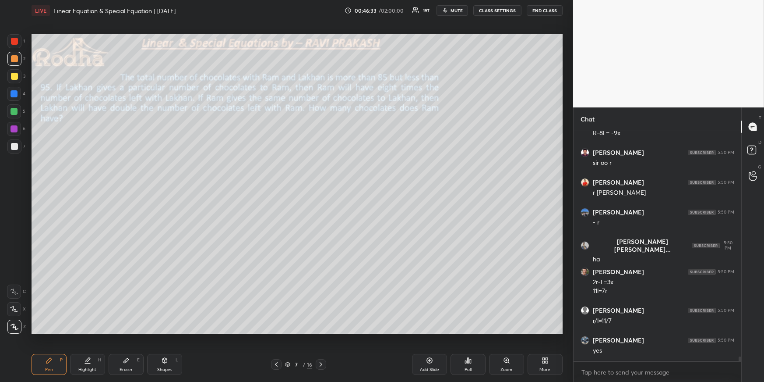
click at [164, 365] on div "Shapes L" at bounding box center [164, 364] width 35 height 21
click at [25, 327] on div "R O A L" at bounding box center [16, 298] width 19 height 70
click at [15, 327] on icon at bounding box center [14, 326] width 7 height 7
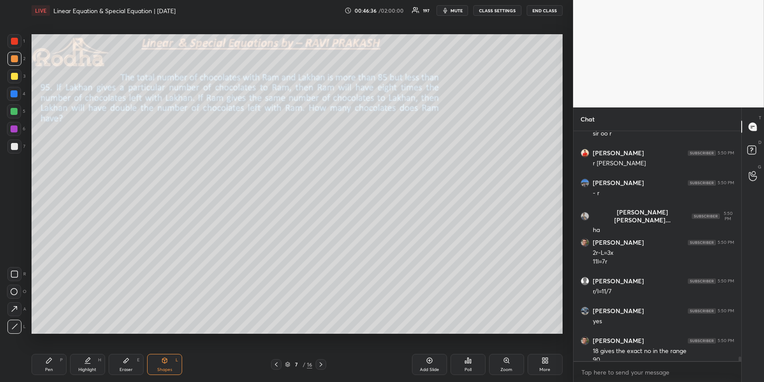
scroll to position [12271, 0]
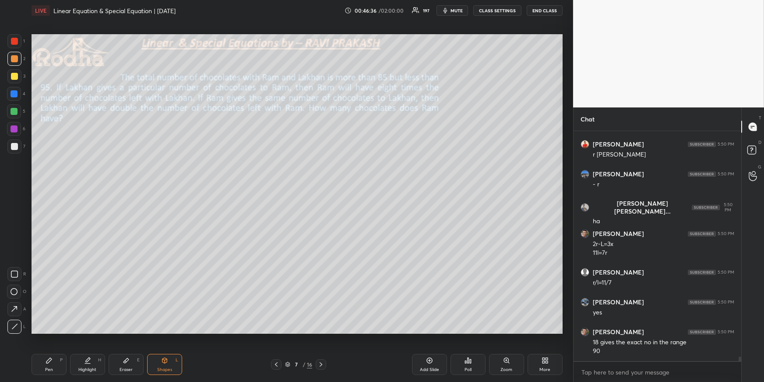
drag, startPoint x: 64, startPoint y: 364, endPoint x: 64, endPoint y: 359, distance: 4.4
click at [64, 364] on div "Pen P" at bounding box center [49, 364] width 35 height 21
click at [56, 364] on div "Pen P" at bounding box center [49, 364] width 35 height 21
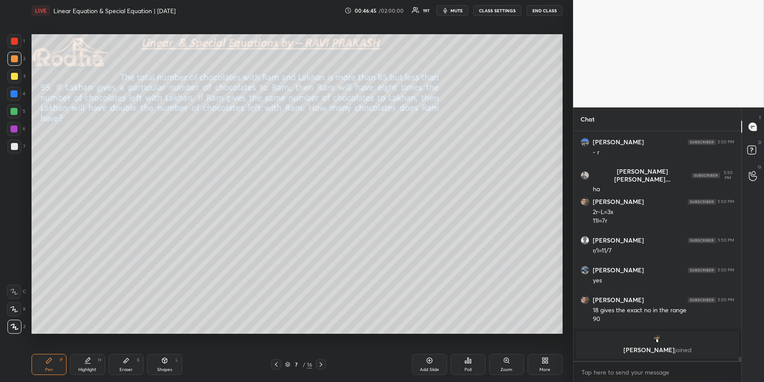
scroll to position [12333, 0]
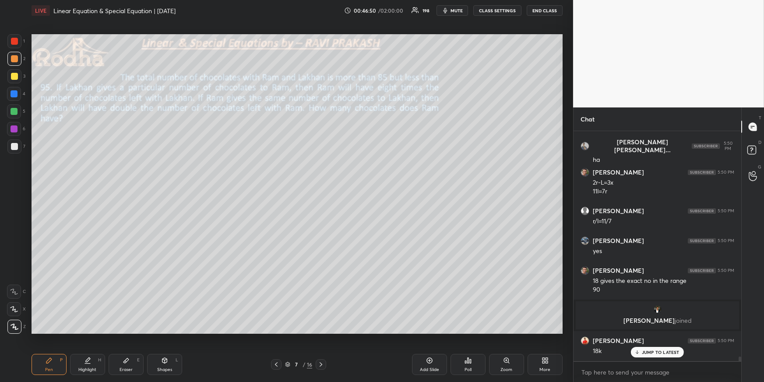
click at [15, 62] on div at bounding box center [14, 59] width 14 height 14
click at [15, 95] on div at bounding box center [14, 93] width 7 height 7
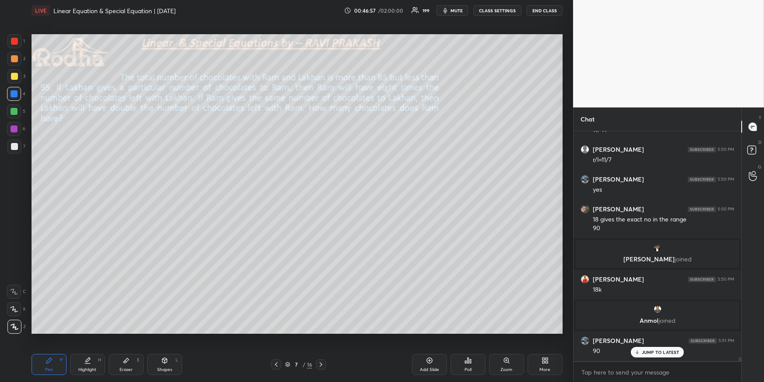
scroll to position [12424, 0]
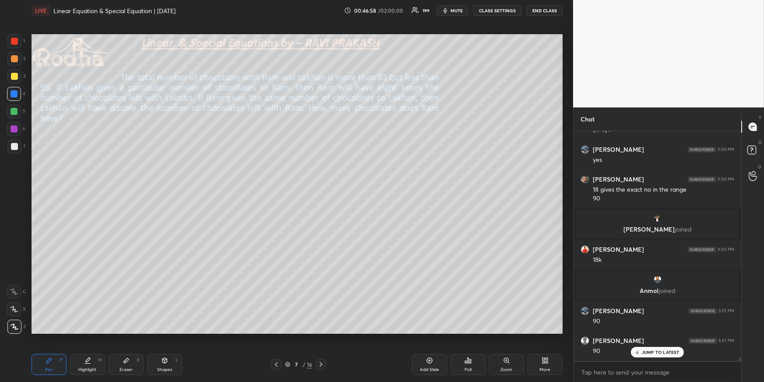
drag, startPoint x: 15, startPoint y: 61, endPoint x: 24, endPoint y: 78, distance: 19.2
click at [15, 61] on div at bounding box center [14, 58] width 7 height 7
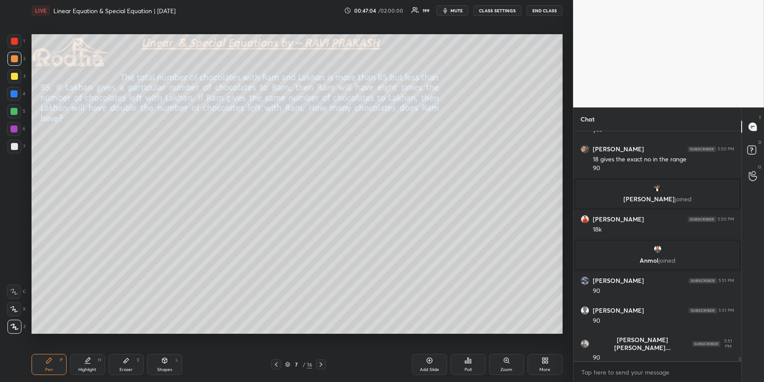
scroll to position [12484, 0]
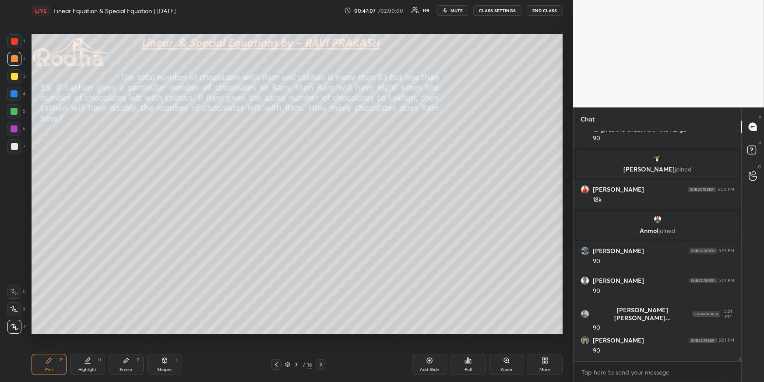
drag, startPoint x: 124, startPoint y: 369, endPoint x: 133, endPoint y: 343, distance: 27.8
click at [124, 368] on div "Eraser" at bounding box center [126, 369] width 13 height 4
drag, startPoint x: 53, startPoint y: 363, endPoint x: 52, endPoint y: 351, distance: 11.9
click at [52, 363] on div "Pen P" at bounding box center [49, 364] width 35 height 21
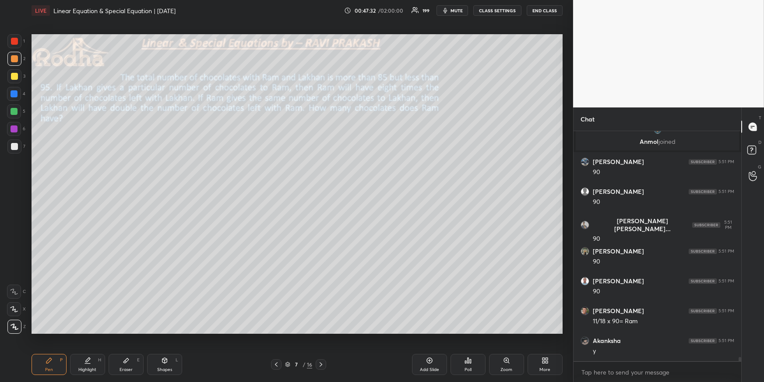
scroll to position [12603, 0]
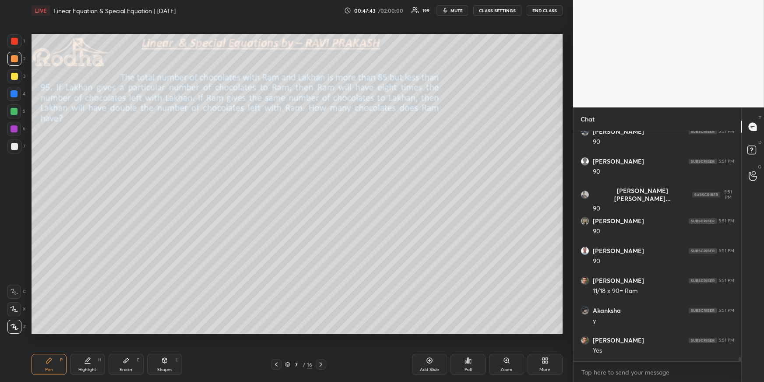
click at [278, 359] on div at bounding box center [276, 364] width 11 height 11
click at [279, 359] on div at bounding box center [276, 364] width 11 height 11
click at [107, 361] on div "Pen P Highlight H Eraser E Shapes L" at bounding box center [141, 364] width 218 height 21
click at [93, 365] on div "Highlight H" at bounding box center [87, 364] width 35 height 21
click at [321, 359] on div at bounding box center [321, 364] width 11 height 11
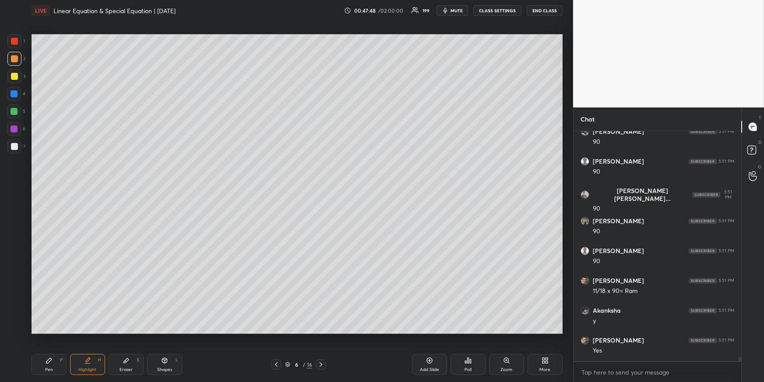
click at [323, 361] on icon at bounding box center [321, 364] width 7 height 7
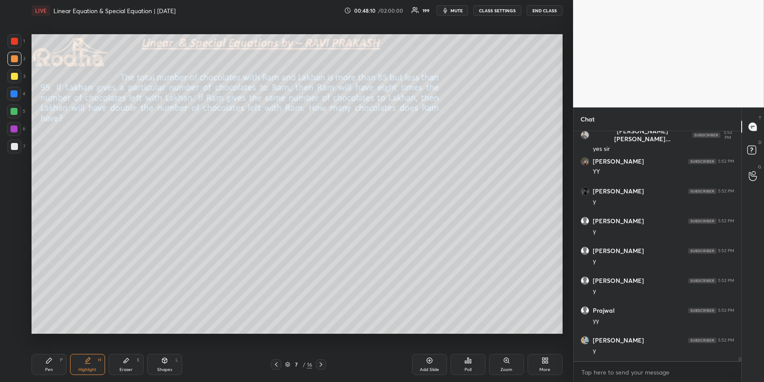
scroll to position [13019, 0]
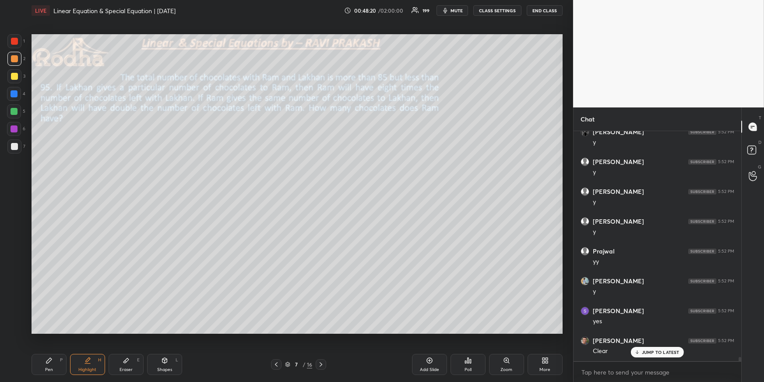
click at [322, 363] on icon at bounding box center [321, 364] width 7 height 7
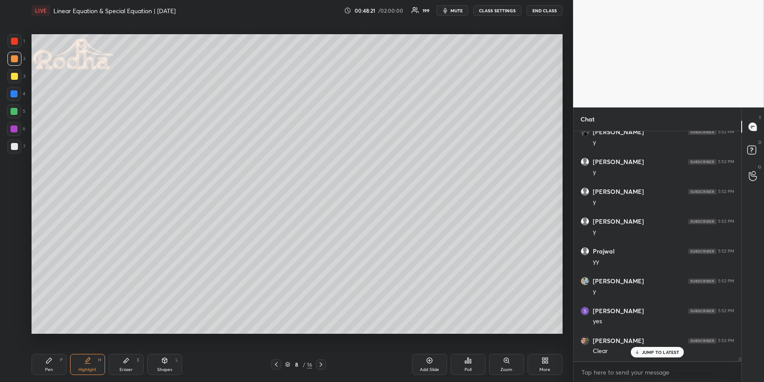
click at [42, 367] on div "Pen P" at bounding box center [49, 364] width 35 height 21
click at [15, 112] on div at bounding box center [14, 111] width 7 height 7
drag, startPoint x: 167, startPoint y: 361, endPoint x: 166, endPoint y: 347, distance: 13.6
click at [166, 361] on icon at bounding box center [164, 360] width 7 height 7
click at [12, 323] on div at bounding box center [14, 326] width 14 height 14
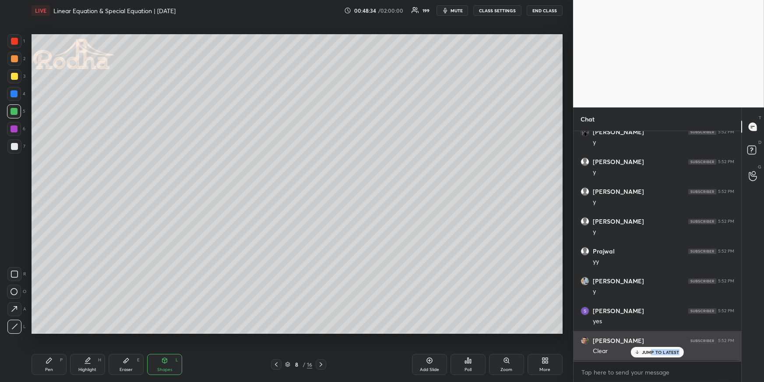
click at [653, 350] on div "JUMP TO LATEST" at bounding box center [657, 352] width 53 height 11
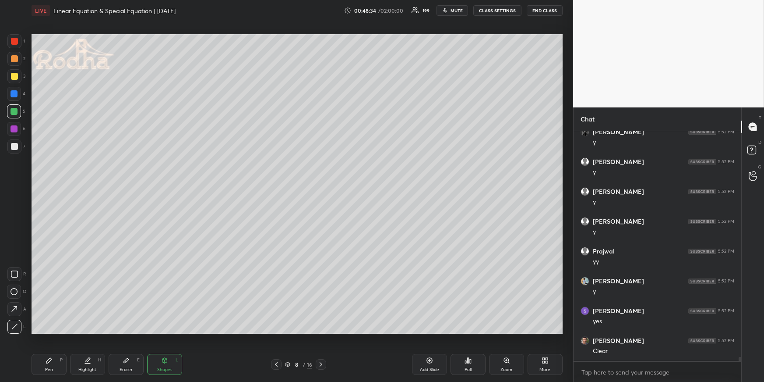
click at [47, 366] on div "Pen P" at bounding box center [49, 364] width 35 height 21
click at [13, 144] on div at bounding box center [14, 146] width 7 height 7
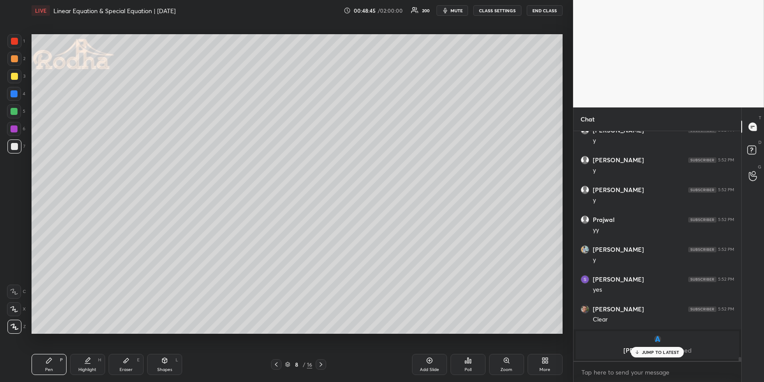
click at [79, 362] on div "Highlight H" at bounding box center [87, 364] width 35 height 21
click at [41, 365] on div "Pen P" at bounding box center [49, 364] width 35 height 21
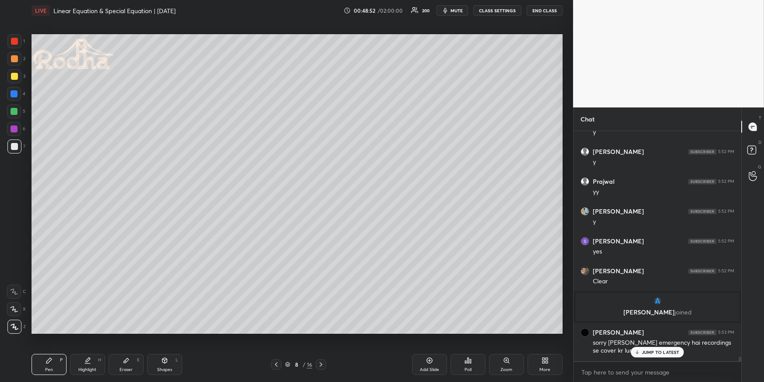
scroll to position [12371, 0]
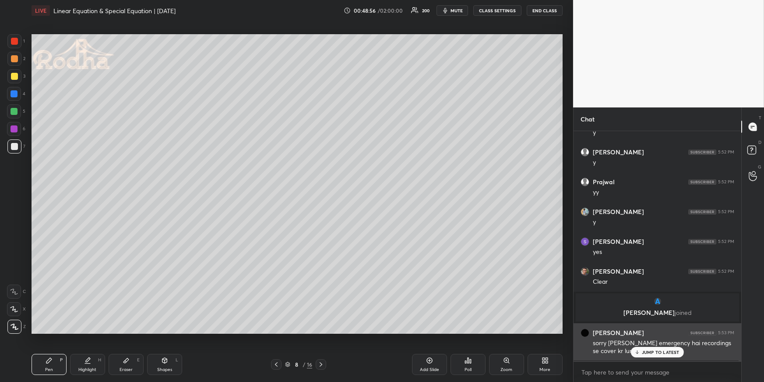
click at [665, 357] on div "[PERSON_NAME] 5:53 PM sorry [PERSON_NAME] emergency hai recordings se cover kr …" at bounding box center [658, 342] width 168 height 38
click at [639, 351] on icon at bounding box center [638, 351] width 6 height 5
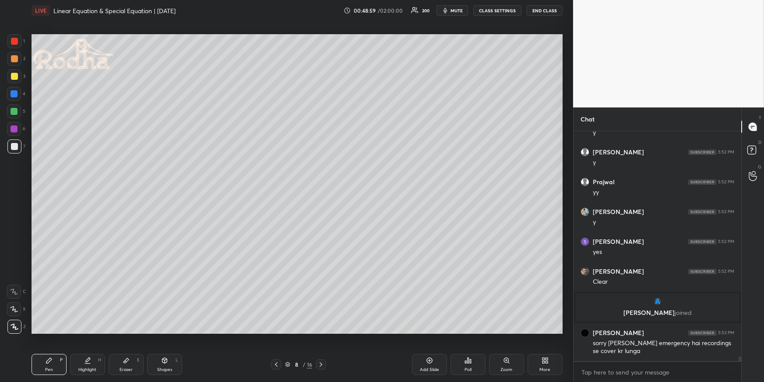
click at [92, 363] on div "Highlight H" at bounding box center [87, 364] width 35 height 21
click at [277, 363] on icon at bounding box center [276, 364] width 7 height 7
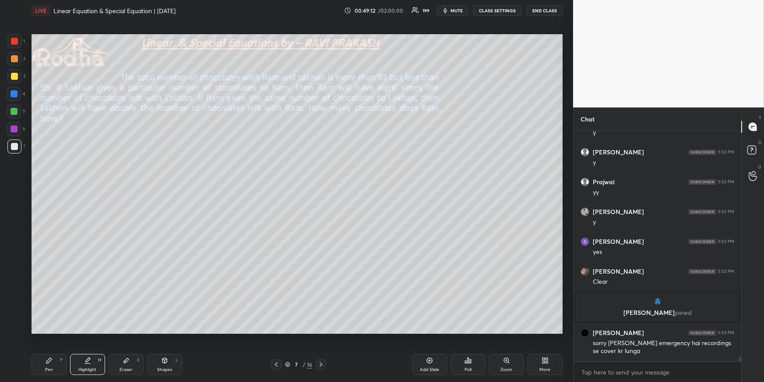
click at [543, 362] on icon at bounding box center [544, 362] width 2 height 2
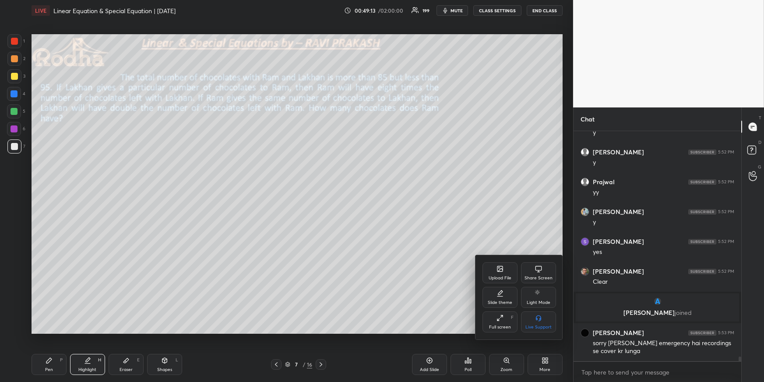
click at [486, 269] on div "Upload File" at bounding box center [500, 272] width 35 height 21
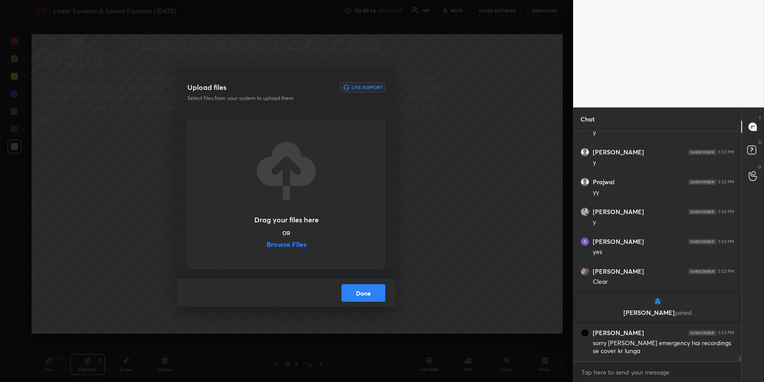
click at [288, 243] on label "Browse Files" at bounding box center [287, 244] width 40 height 9
click at [267, 243] on input "Browse Files" at bounding box center [267, 244] width 0 height 9
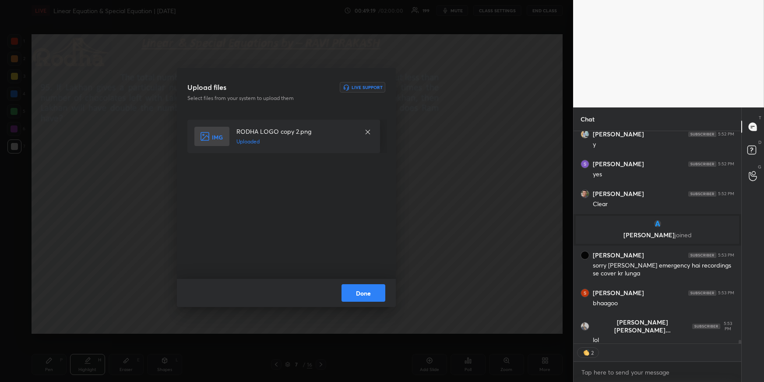
click at [368, 292] on button "Done" at bounding box center [364, 293] width 44 height 18
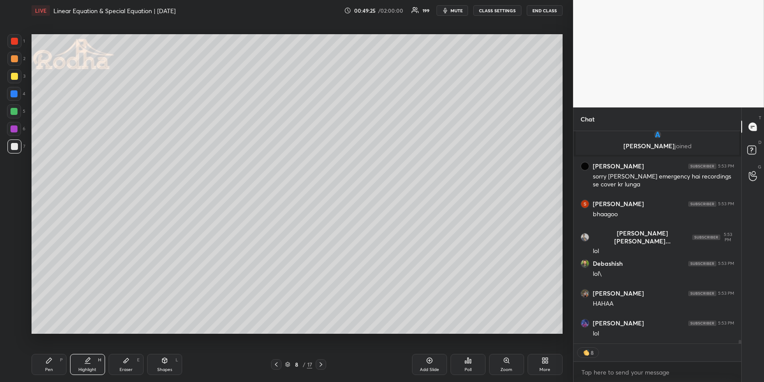
scroll to position [12568, 0]
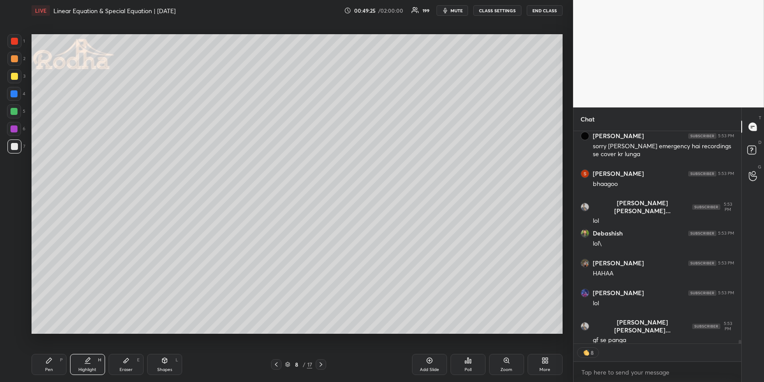
click at [323, 363] on icon at bounding box center [321, 364] width 7 height 7
drag, startPoint x: 456, startPoint y: 11, endPoint x: 452, endPoint y: 15, distance: 5.6
click at [456, 10] on span "mute" at bounding box center [457, 10] width 12 height 6
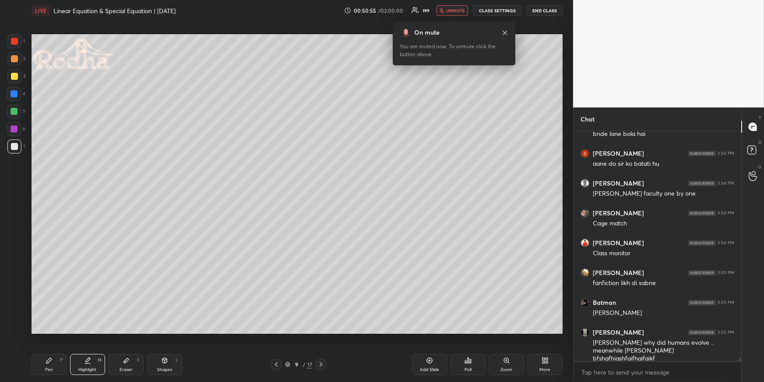
scroll to position [13938, 0]
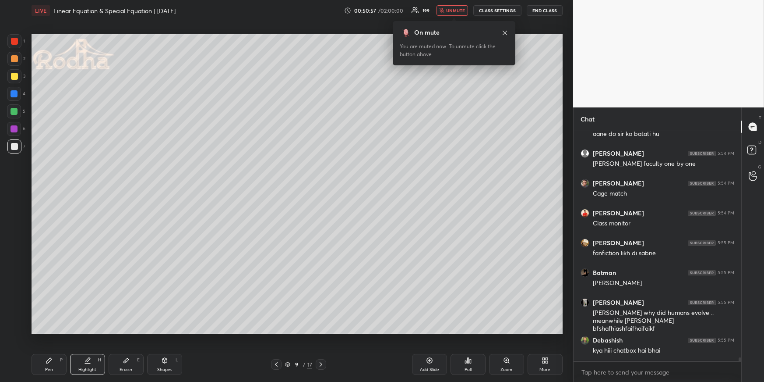
click at [455, 12] on span "unmute" at bounding box center [455, 10] width 19 height 6
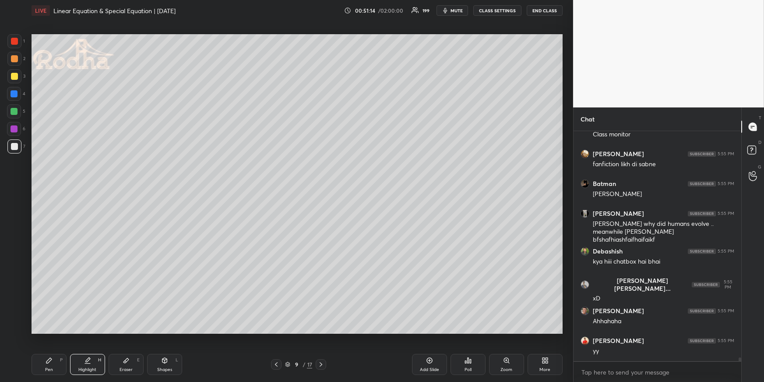
scroll to position [14057, 0]
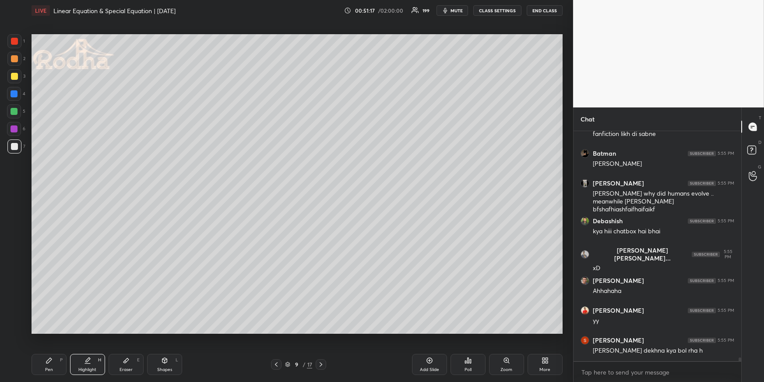
click at [15, 92] on div at bounding box center [14, 93] width 7 height 7
click at [51, 361] on icon at bounding box center [49, 360] width 7 height 7
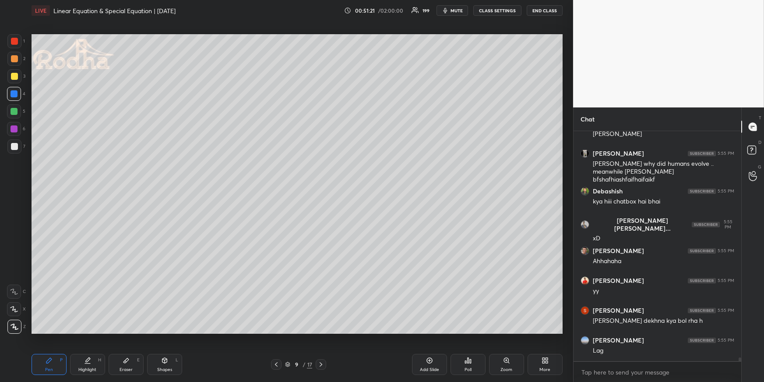
click at [276, 362] on icon at bounding box center [276, 364] width 7 height 7
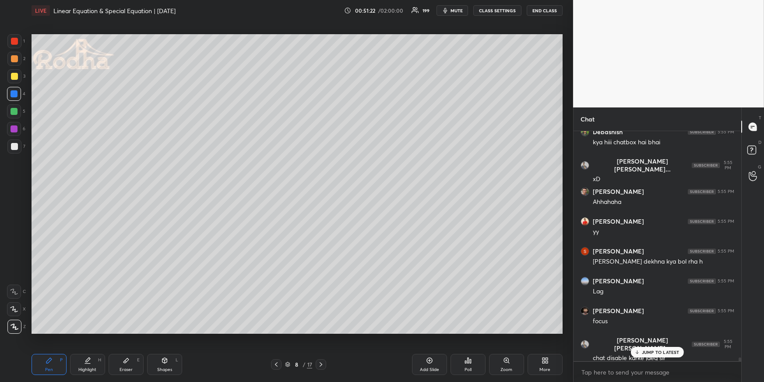
scroll to position [2, 2]
click at [650, 335] on p "JUMP TO LATEST" at bounding box center [661, 334] width 38 height 5
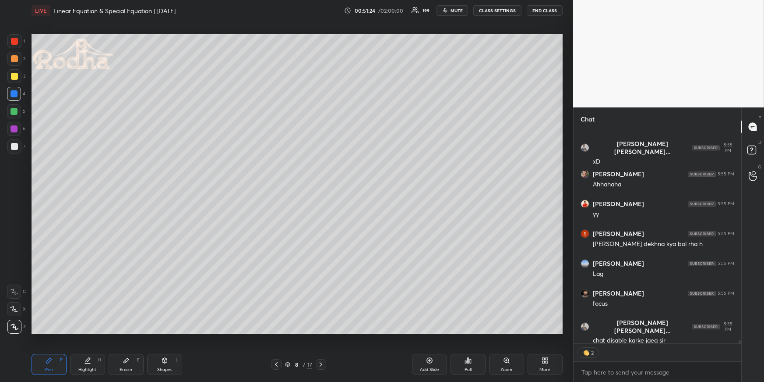
scroll to position [14193, 0]
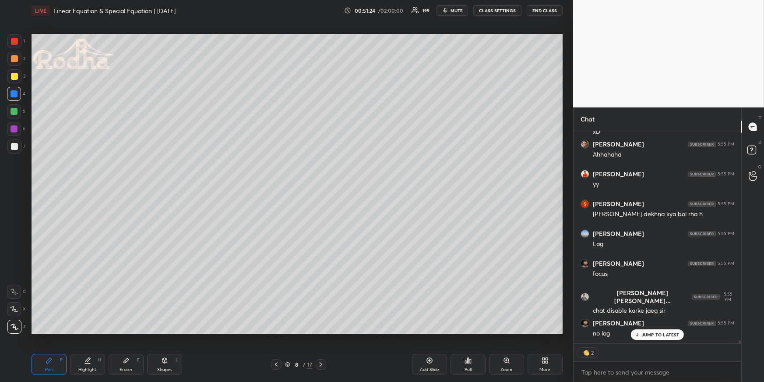
click at [56, 364] on div "Pen P" at bounding box center [49, 364] width 35 height 21
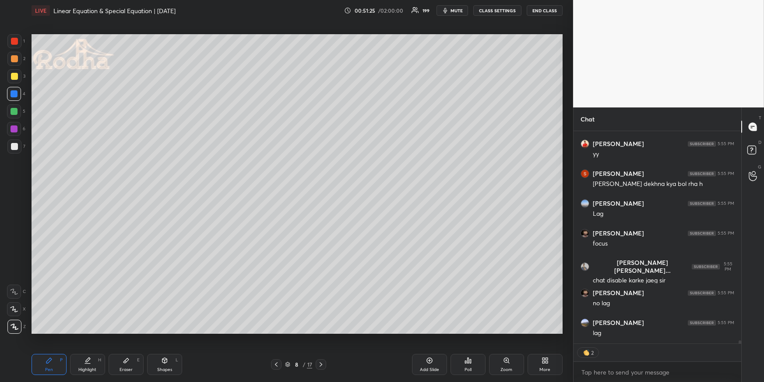
drag, startPoint x: 16, startPoint y: 113, endPoint x: 25, endPoint y: 109, distance: 9.4
click at [16, 112] on div at bounding box center [14, 111] width 7 height 7
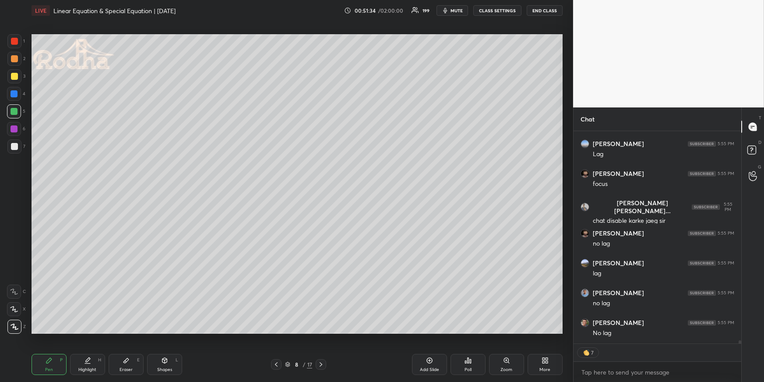
scroll to position [14313, 0]
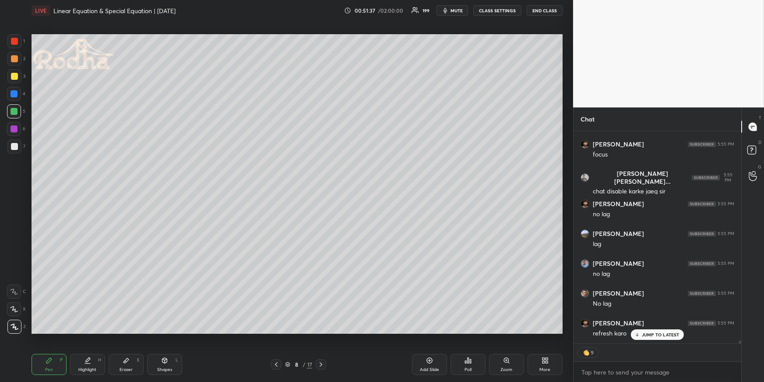
click at [14, 95] on div at bounding box center [14, 93] width 7 height 7
click at [16, 144] on div at bounding box center [14, 146] width 14 height 14
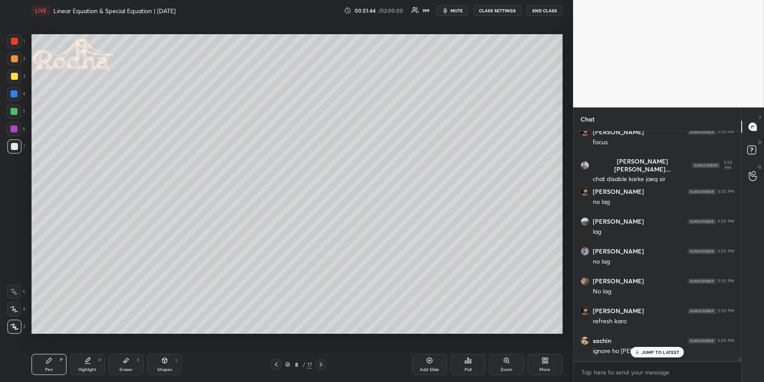
scroll to position [2, 2]
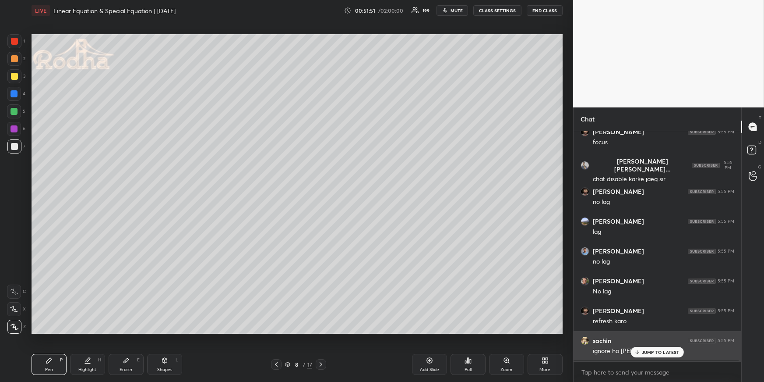
click at [650, 349] on div "JUMP TO LATEST" at bounding box center [657, 352] width 53 height 11
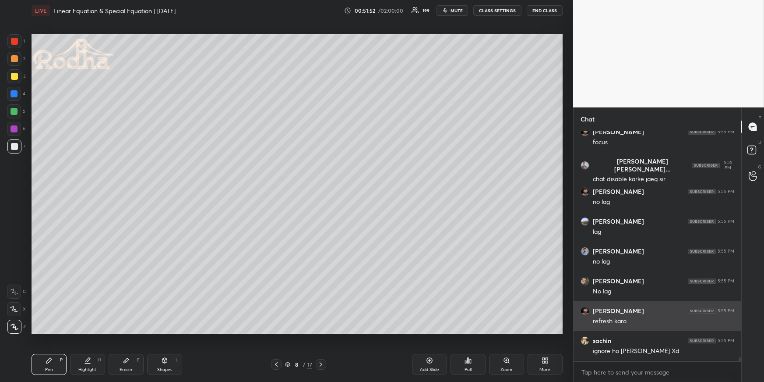
scroll to position [14355, 0]
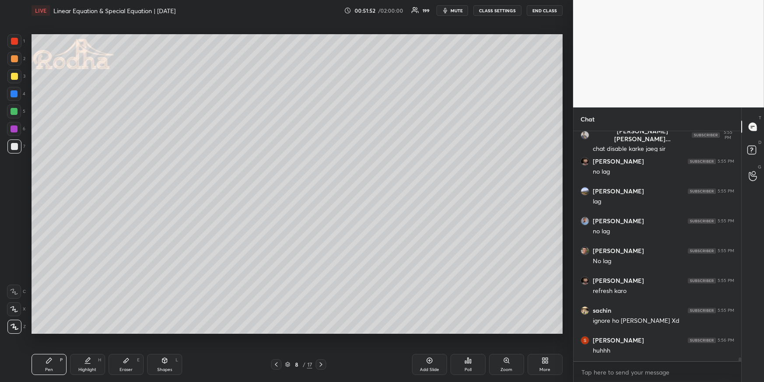
drag, startPoint x: 92, startPoint y: 357, endPoint x: 96, endPoint y: 346, distance: 11.4
click at [91, 357] on div "Highlight H" at bounding box center [87, 364] width 35 height 21
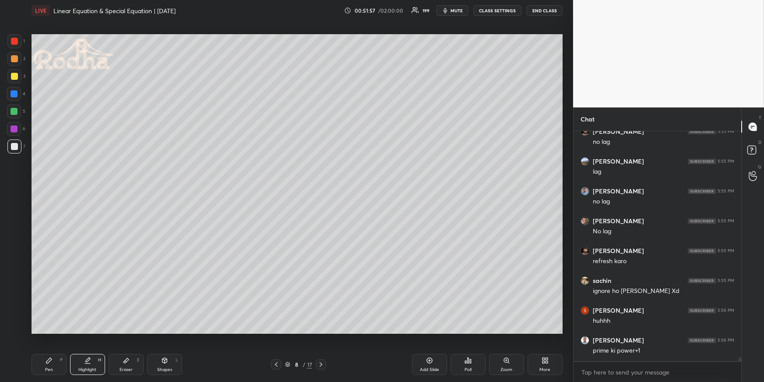
click at [46, 361] on icon at bounding box center [49, 360] width 7 height 7
drag, startPoint x: 14, startPoint y: 96, endPoint x: 28, endPoint y: 96, distance: 13.1
click at [15, 96] on div at bounding box center [14, 93] width 7 height 7
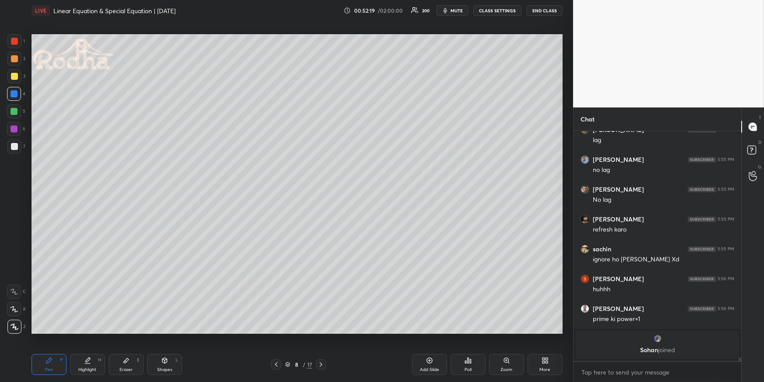
scroll to position [13899, 0]
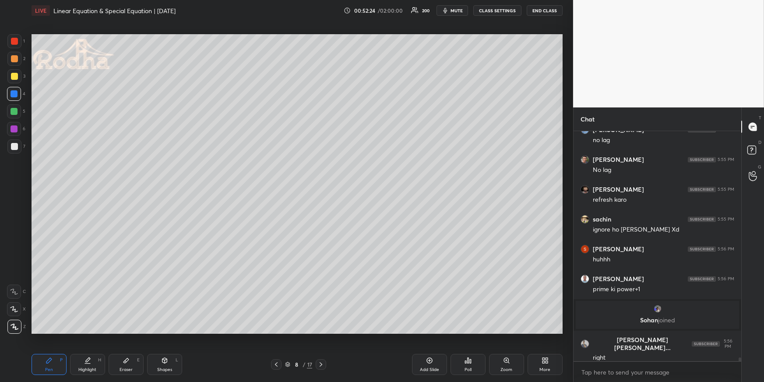
click at [16, 57] on div at bounding box center [14, 58] width 7 height 7
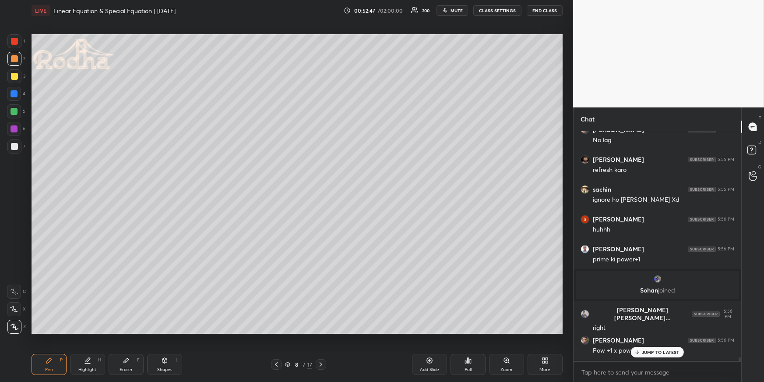
scroll to position [13958, 0]
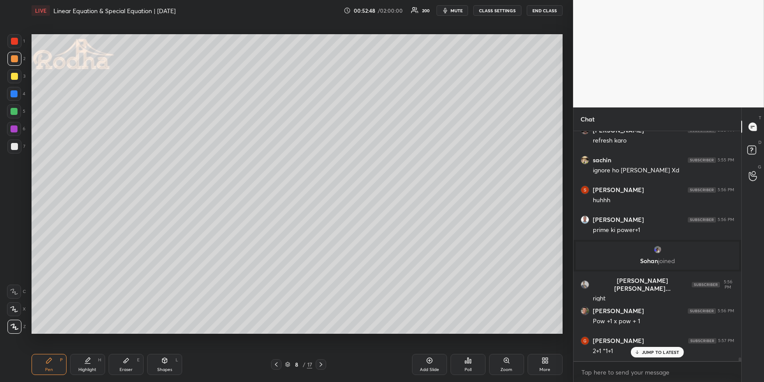
drag, startPoint x: 77, startPoint y: 363, endPoint x: 74, endPoint y: 348, distance: 14.7
click at [78, 364] on div "Highlight H" at bounding box center [87, 364] width 35 height 21
click at [49, 369] on div "Pen" at bounding box center [49, 369] width 8 height 4
click at [114, 363] on div "Eraser E" at bounding box center [126, 364] width 35 height 21
click at [79, 365] on div "Highlight H" at bounding box center [87, 364] width 35 height 21
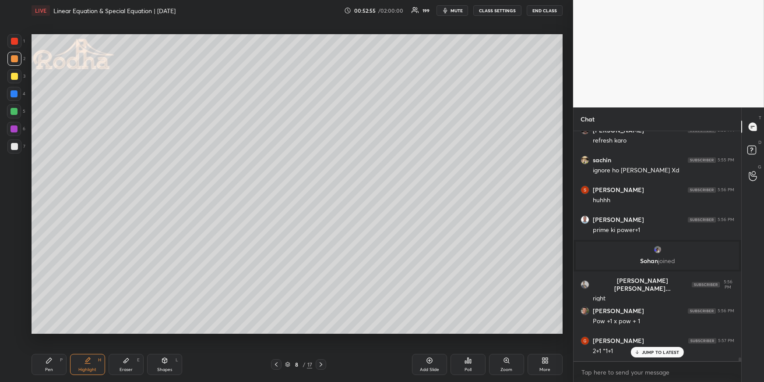
click at [51, 362] on icon at bounding box center [49, 360] width 7 height 7
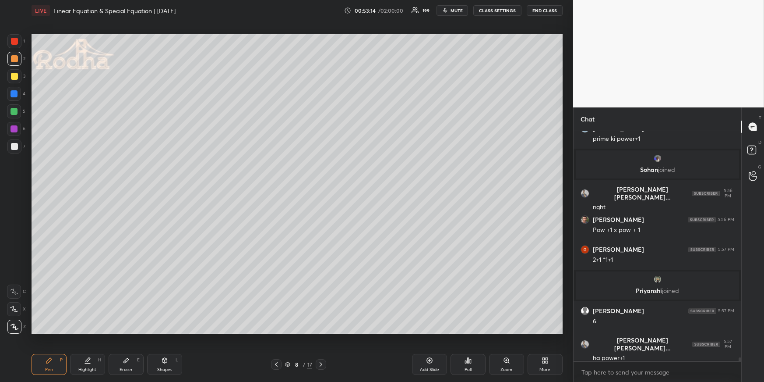
scroll to position [14079, 0]
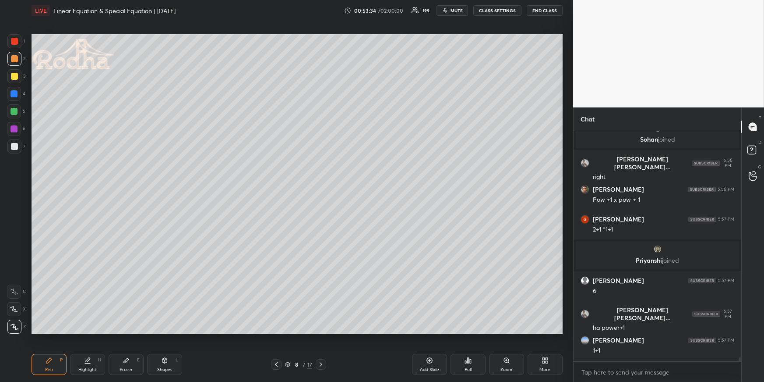
click at [91, 357] on div "Highlight H" at bounding box center [87, 364] width 35 height 21
click at [130, 364] on div "Eraser E" at bounding box center [126, 364] width 35 height 21
click at [88, 361] on icon at bounding box center [87, 360] width 7 height 7
click at [48, 357] on div "Pen P Highlight H Eraser E Shapes L 8 / 17 Add Slide Poll Zoom More" at bounding box center [297, 364] width 531 height 35
drag, startPoint x: 53, startPoint y: 359, endPoint x: 48, endPoint y: 337, distance: 22.6
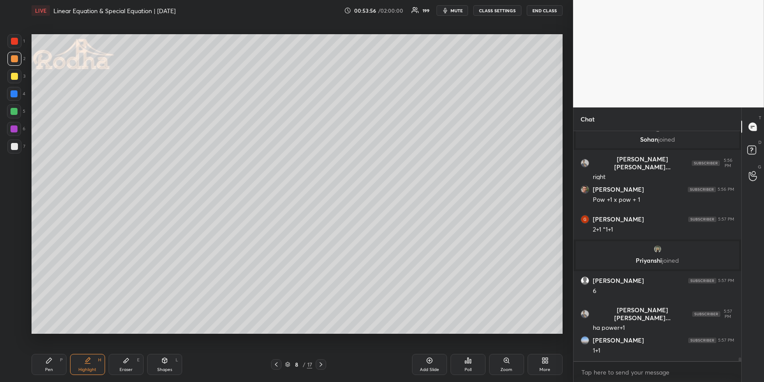
click at [53, 361] on div "Pen P" at bounding box center [49, 364] width 35 height 21
click at [18, 142] on div at bounding box center [14, 146] width 14 height 14
click at [177, 367] on div "Shapes L" at bounding box center [164, 364] width 35 height 21
drag, startPoint x: 175, startPoint y: 365, endPoint x: 170, endPoint y: 353, distance: 12.9
click at [173, 364] on div "Shapes L" at bounding box center [164, 364] width 35 height 21
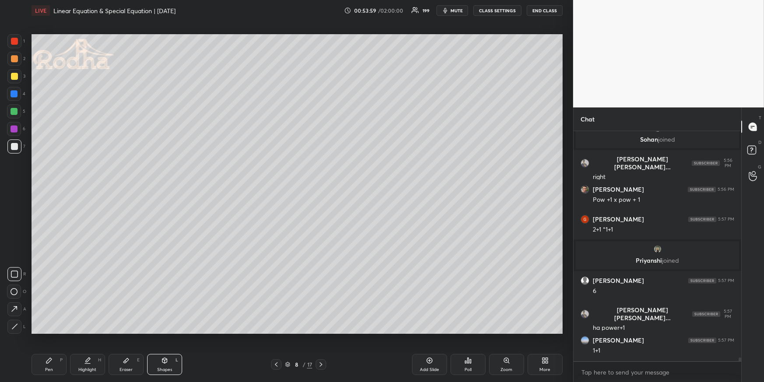
click at [12, 325] on icon at bounding box center [14, 326] width 7 height 7
click at [53, 365] on div "Pen P" at bounding box center [49, 364] width 35 height 21
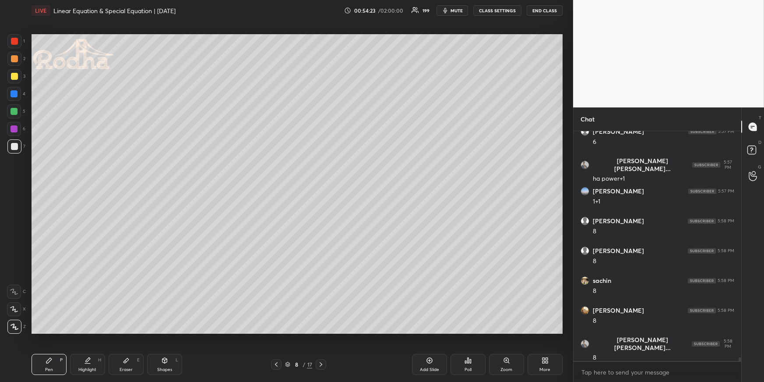
scroll to position [14258, 0]
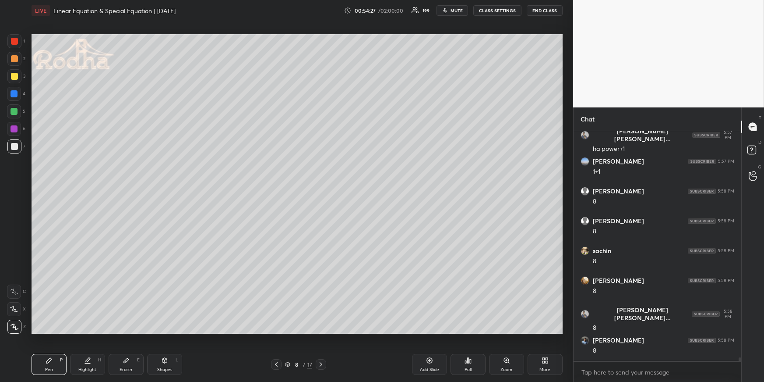
click at [16, 57] on div at bounding box center [14, 58] width 7 height 7
drag, startPoint x: 16, startPoint y: 87, endPoint x: 21, endPoint y: 90, distance: 5.7
click at [16, 88] on div at bounding box center [14, 94] width 14 height 14
click at [93, 364] on div "Highlight H" at bounding box center [87, 364] width 35 height 21
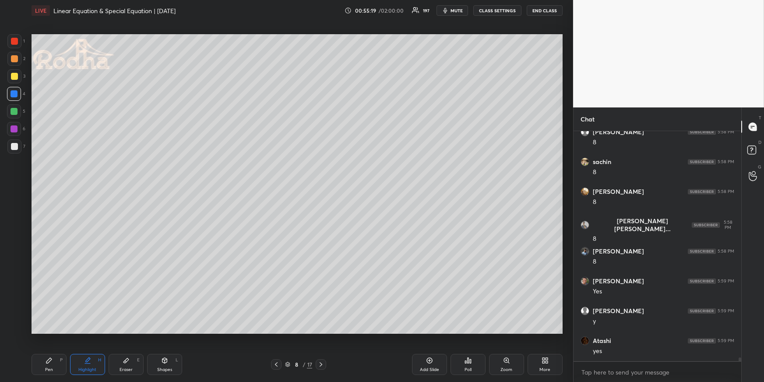
scroll to position [14377, 0]
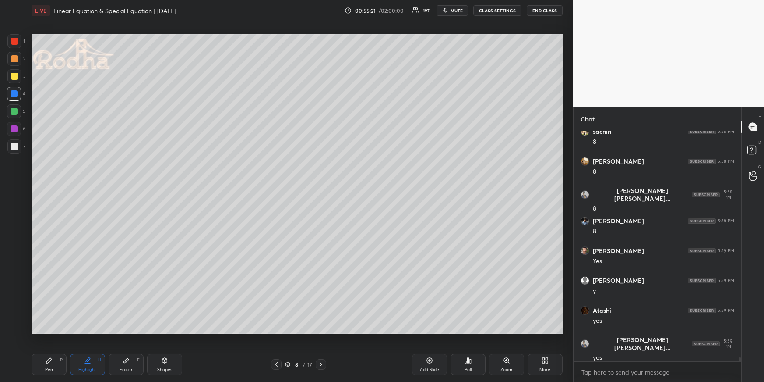
click at [322, 362] on icon at bounding box center [321, 364] width 7 height 7
click at [53, 364] on div "Pen P" at bounding box center [49, 364] width 35 height 21
click at [16, 111] on div at bounding box center [14, 111] width 7 height 7
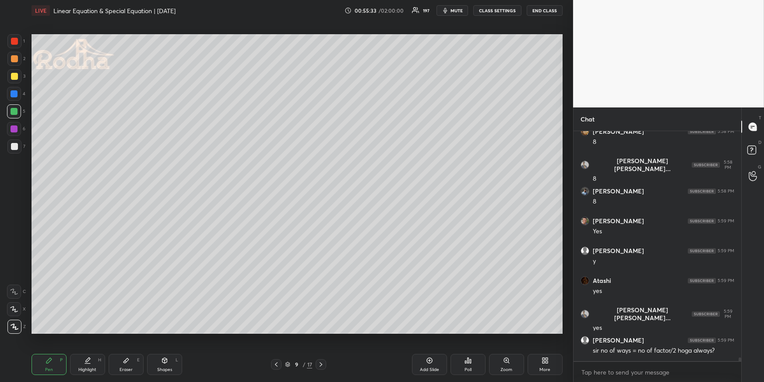
drag, startPoint x: 53, startPoint y: 364, endPoint x: 51, endPoint y: 338, distance: 26.3
click at [52, 365] on div "Pen P" at bounding box center [49, 364] width 35 height 21
click at [16, 145] on div at bounding box center [14, 146] width 7 height 7
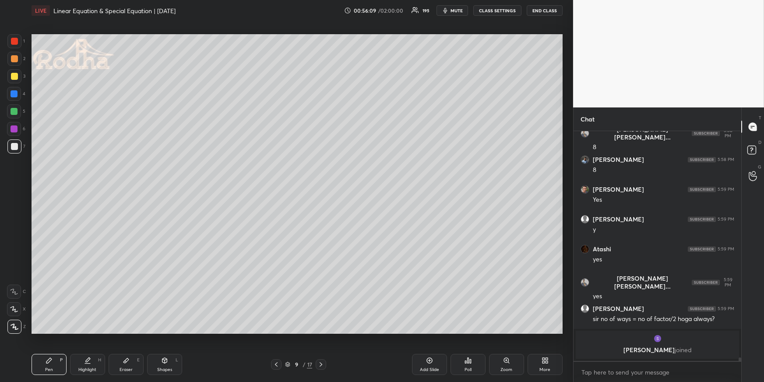
click at [17, 111] on div at bounding box center [14, 111] width 14 height 14
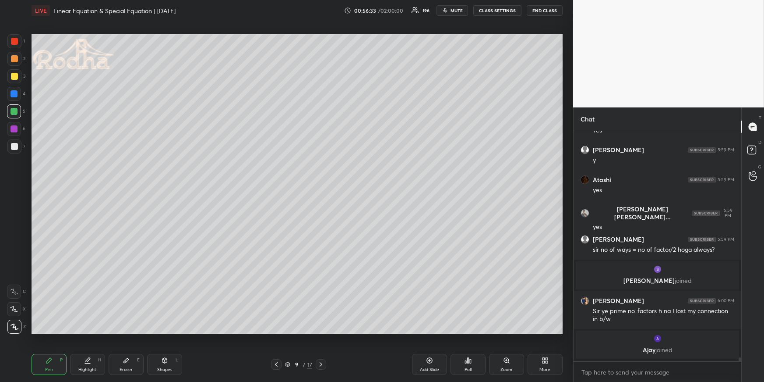
scroll to position [14362, 0]
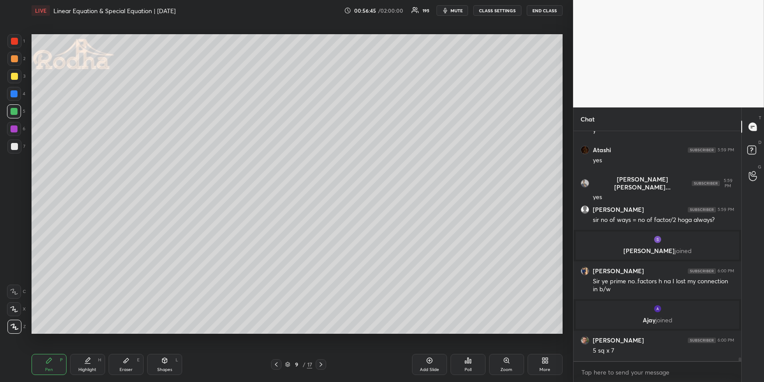
click at [15, 57] on div at bounding box center [14, 58] width 7 height 7
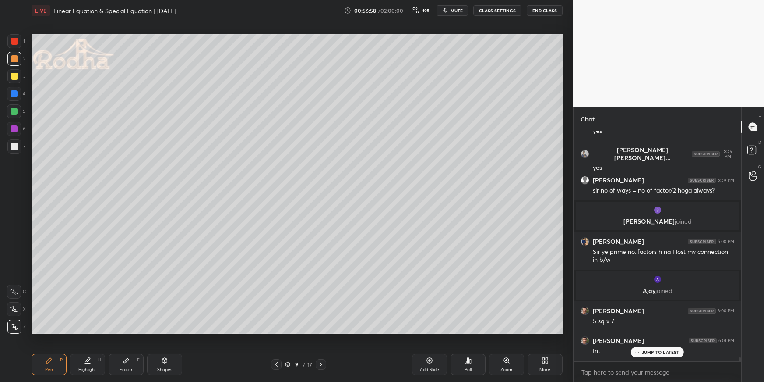
scroll to position [14400, 0]
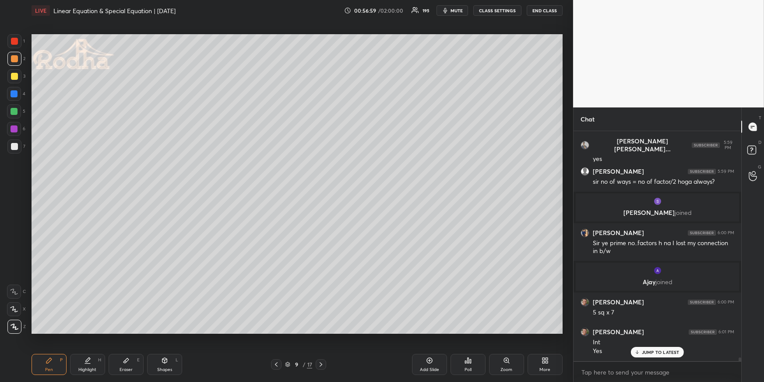
click at [90, 363] on div "Highlight H" at bounding box center [87, 364] width 35 height 21
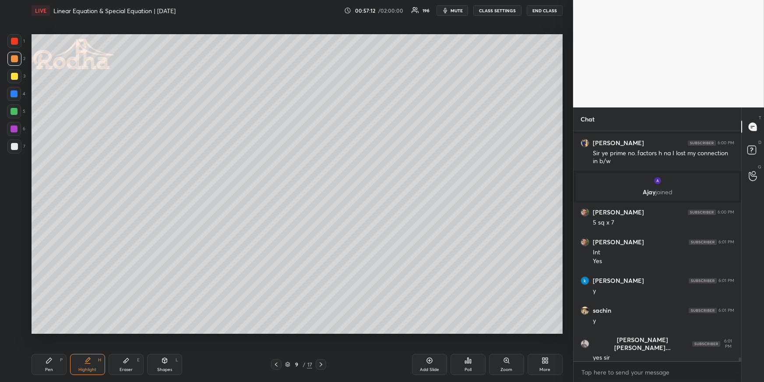
scroll to position [14520, 0]
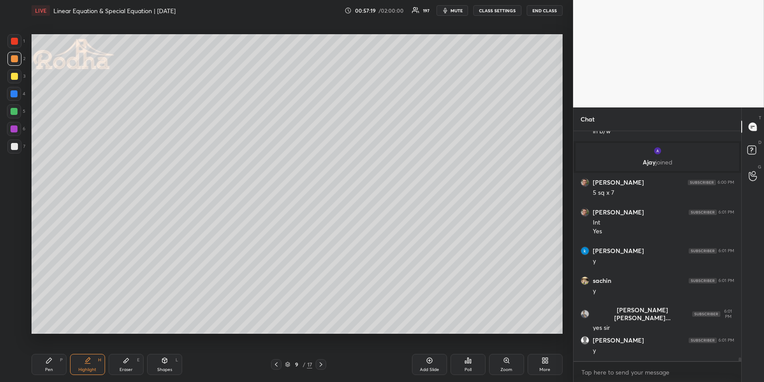
click at [48, 358] on icon at bounding box center [49, 360] width 7 height 7
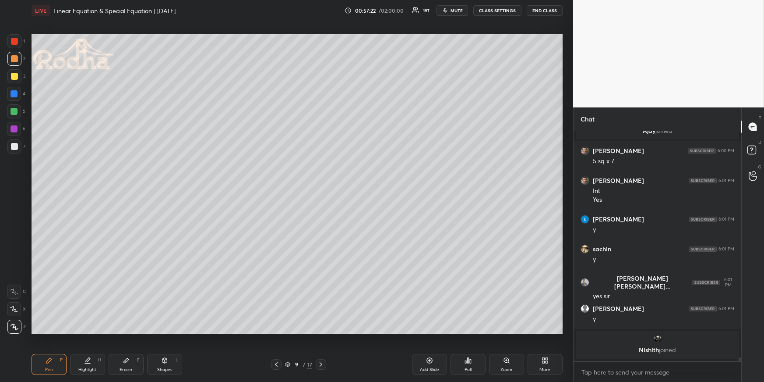
click at [121, 364] on div "Eraser E" at bounding box center [126, 364] width 35 height 21
click at [59, 360] on div "Pen P" at bounding box center [49, 364] width 35 height 21
click at [10, 149] on div at bounding box center [14, 146] width 14 height 14
click at [13, 56] on div at bounding box center [14, 59] width 14 height 14
click at [116, 363] on div "Eraser E" at bounding box center [126, 364] width 35 height 21
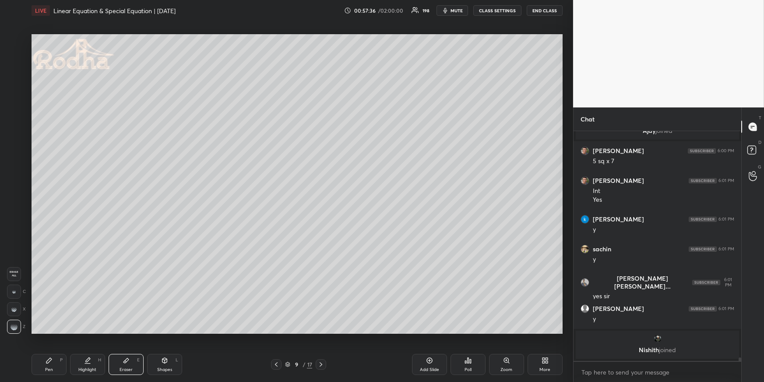
click at [54, 363] on div "Pen P" at bounding box center [49, 364] width 35 height 21
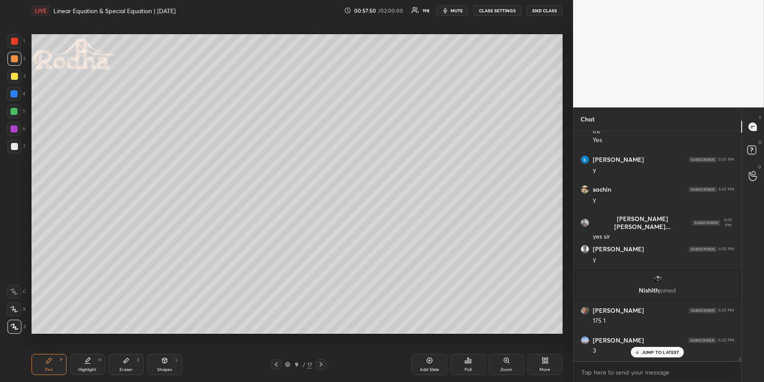
scroll to position [14575, 0]
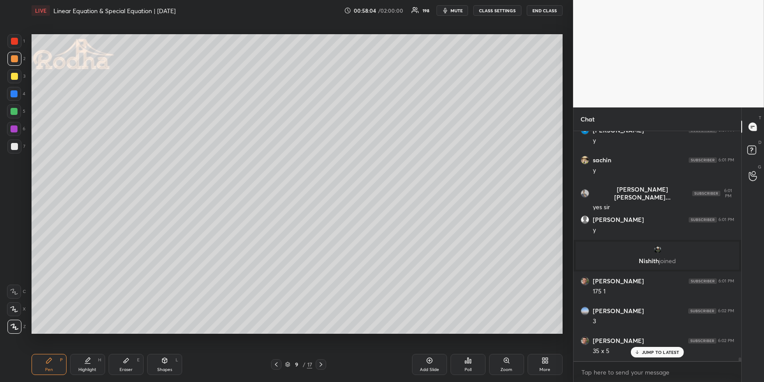
click at [123, 363] on icon at bounding box center [126, 360] width 7 height 7
click at [59, 360] on div "Pen P" at bounding box center [49, 364] width 35 height 21
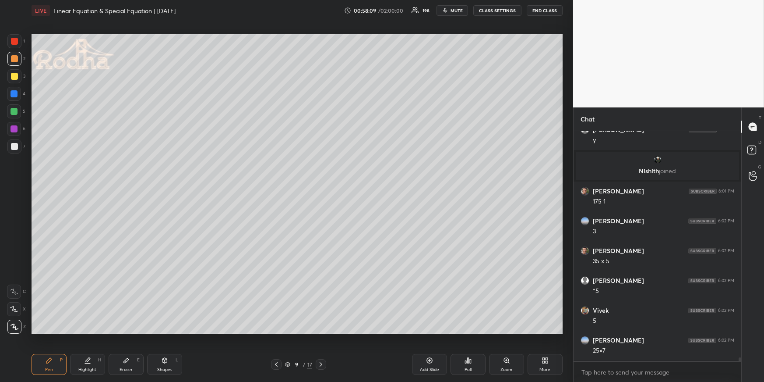
scroll to position [14695, 0]
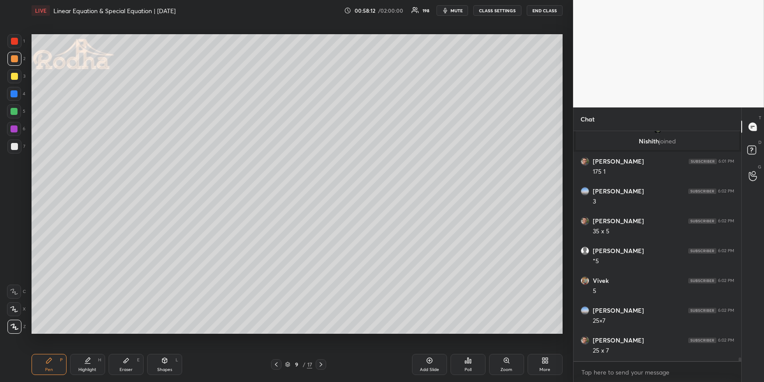
drag, startPoint x: 88, startPoint y: 364, endPoint x: 84, endPoint y: 335, distance: 29.2
click at [88, 364] on div "Highlight H" at bounding box center [87, 364] width 35 height 21
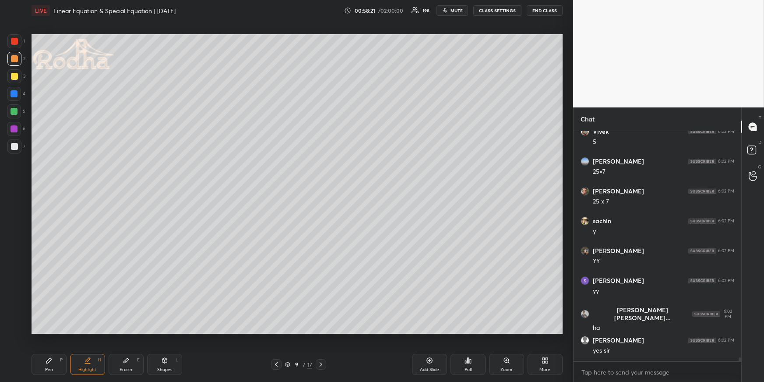
click at [57, 368] on div "Pen P" at bounding box center [49, 364] width 35 height 21
click at [13, 92] on div at bounding box center [14, 93] width 7 height 7
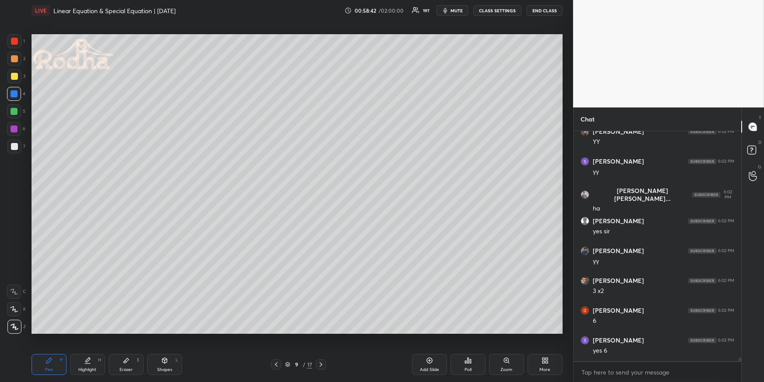
scroll to position [14993, 0]
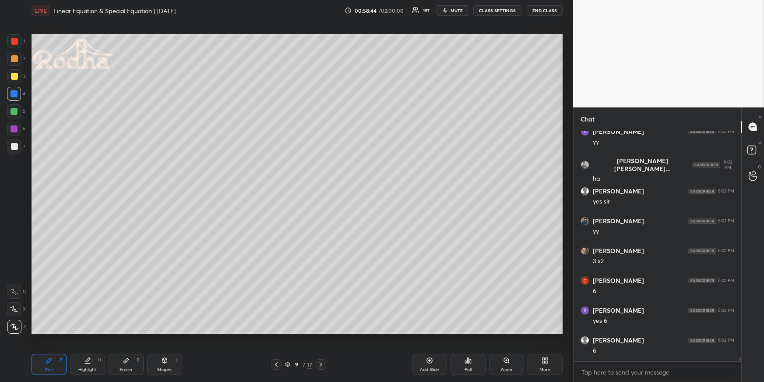
drag, startPoint x: 88, startPoint y: 365, endPoint x: 90, endPoint y: 357, distance: 8.6
click at [87, 365] on div "Highlight H" at bounding box center [87, 364] width 35 height 21
click at [323, 364] on icon at bounding box center [321, 364] width 7 height 7
drag, startPoint x: 50, startPoint y: 364, endPoint x: 47, endPoint y: 346, distance: 18.7
click at [48, 362] on div "Pen P" at bounding box center [49, 364] width 35 height 21
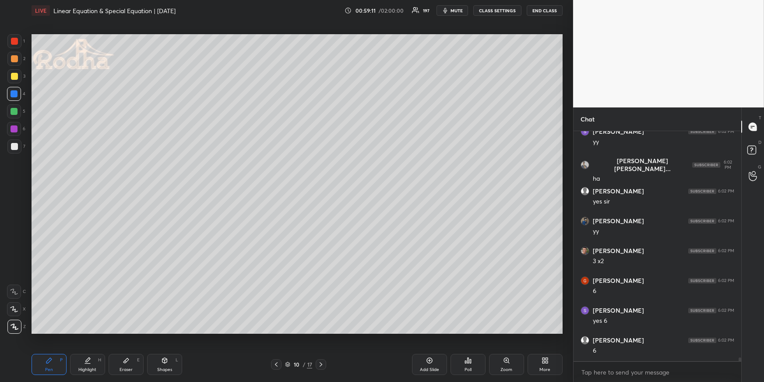
click at [279, 366] on icon at bounding box center [276, 364] width 7 height 7
click at [440, 360] on div "Add Slide" at bounding box center [429, 364] width 35 height 21
click at [60, 358] on div "P" at bounding box center [61, 359] width 3 height 4
click at [15, 77] on div at bounding box center [14, 76] width 7 height 7
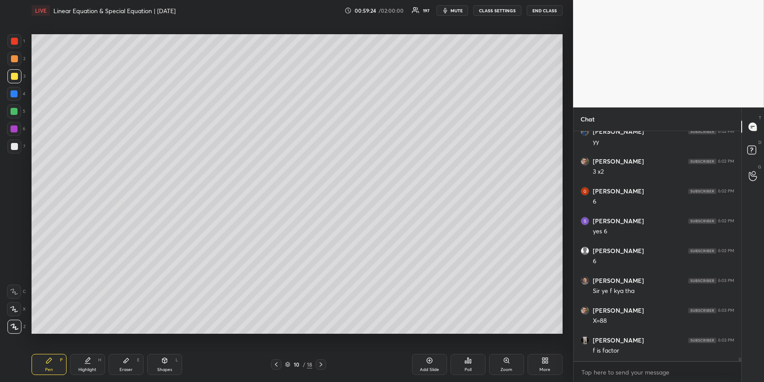
scroll to position [15112, 0]
click at [271, 361] on div "10 / 18" at bounding box center [299, 364] width 99 height 11
click at [274, 362] on icon at bounding box center [276, 364] width 7 height 7
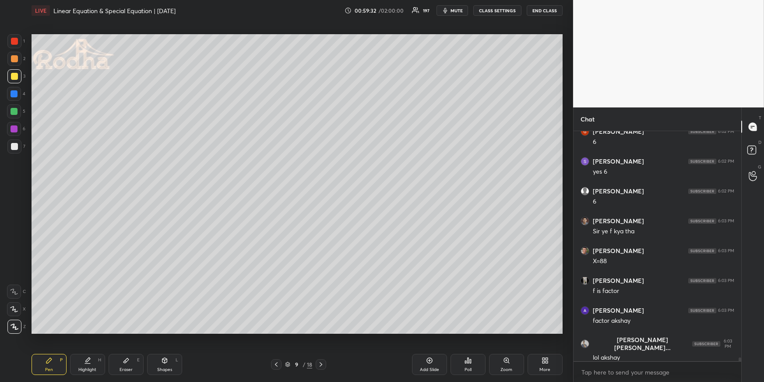
click at [324, 364] on icon at bounding box center [321, 364] width 7 height 7
click at [89, 365] on div "Highlight H" at bounding box center [87, 364] width 35 height 21
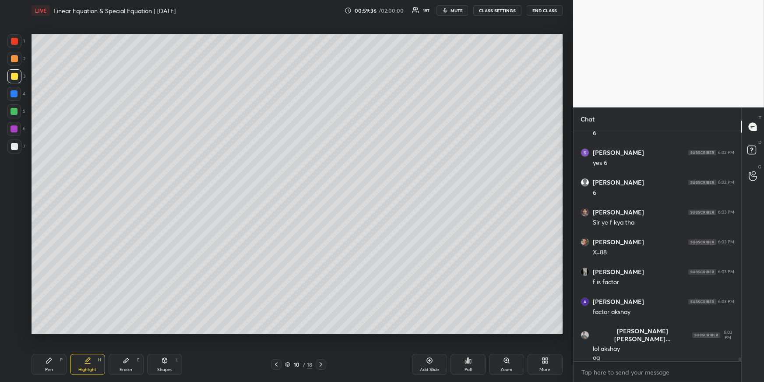
scroll to position [15180, 0]
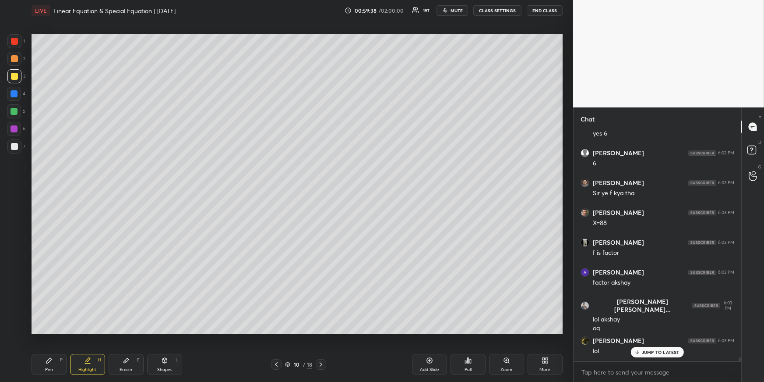
drag, startPoint x: 63, startPoint y: 364, endPoint x: 61, endPoint y: 357, distance: 6.7
click at [62, 364] on div "Pen P Highlight H Eraser E Shapes L" at bounding box center [141, 364] width 218 height 21
click at [39, 368] on div "Pen P" at bounding box center [49, 364] width 35 height 21
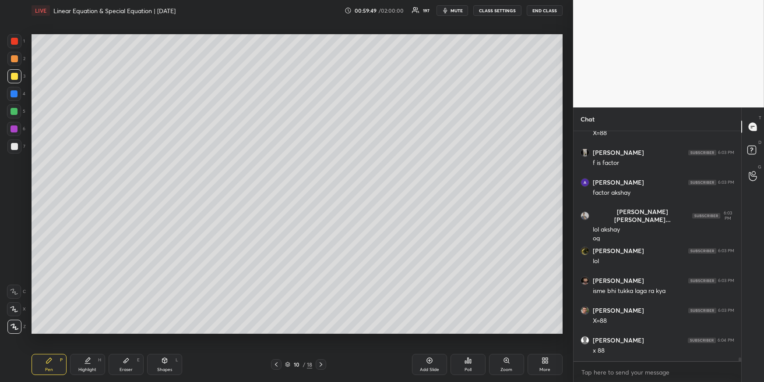
scroll to position [15300, 0]
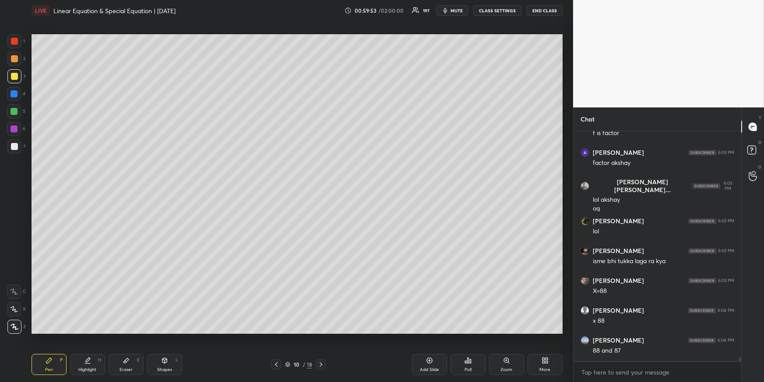
click at [276, 365] on icon at bounding box center [276, 364] width 3 height 4
drag, startPoint x: 90, startPoint y: 366, endPoint x: 97, endPoint y: 356, distance: 11.7
click at [88, 365] on div "Highlight H" at bounding box center [87, 364] width 35 height 21
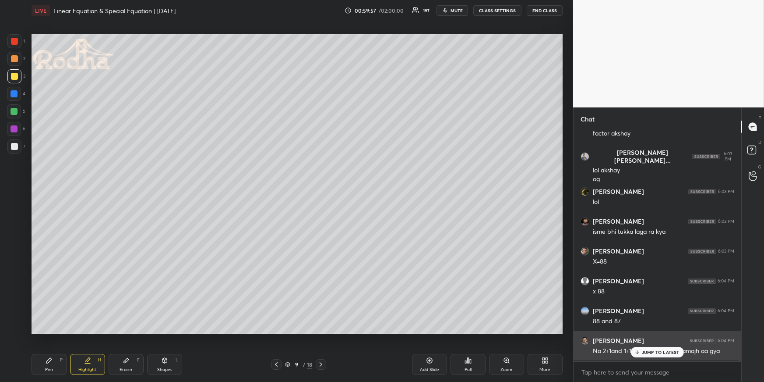
click at [660, 351] on p "JUMP TO LATEST" at bounding box center [661, 351] width 38 height 5
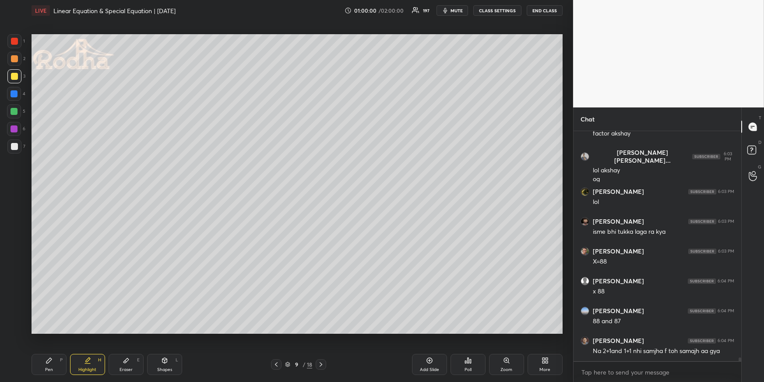
drag, startPoint x: 54, startPoint y: 366, endPoint x: 56, endPoint y: 347, distance: 18.5
click at [54, 366] on div "Pen P" at bounding box center [49, 364] width 35 height 21
click at [16, 107] on div at bounding box center [14, 111] width 14 height 14
click at [16, 145] on div at bounding box center [14, 146] width 7 height 7
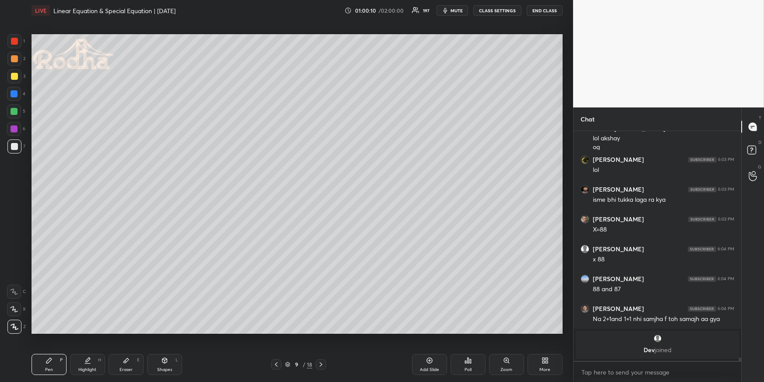
scroll to position [15140, 0]
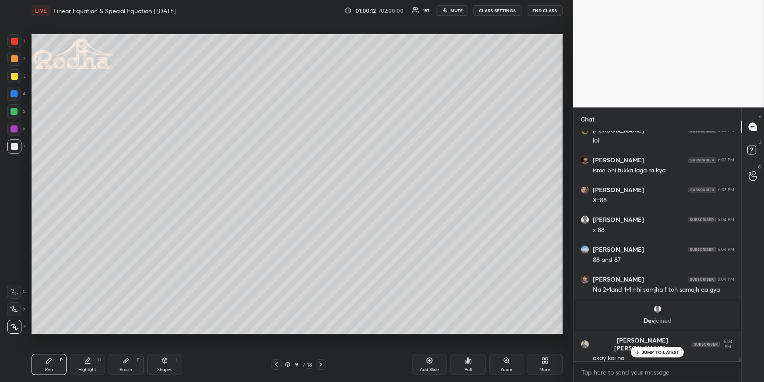
click at [82, 359] on div "Highlight H" at bounding box center [87, 364] width 35 height 21
click at [276, 365] on icon at bounding box center [276, 364] width 7 height 7
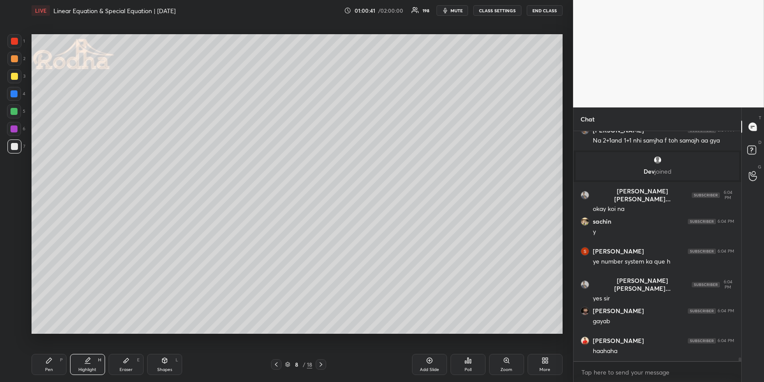
scroll to position [15319, 0]
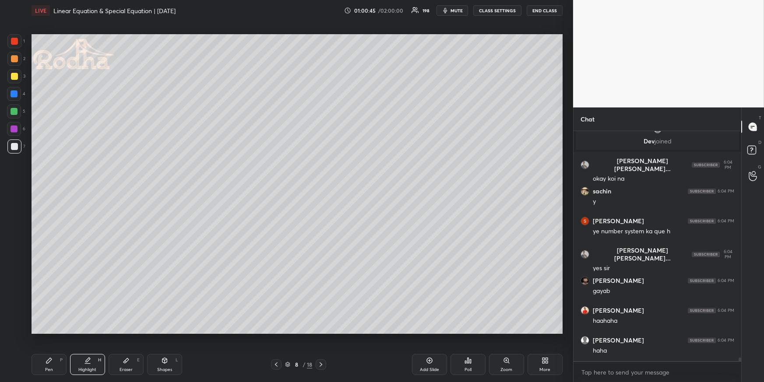
click at [322, 361] on icon at bounding box center [321, 364] width 7 height 7
drag, startPoint x: 60, startPoint y: 360, endPoint x: 61, endPoint y: 344, distance: 16.2
click at [60, 360] on div "P" at bounding box center [61, 359] width 3 height 4
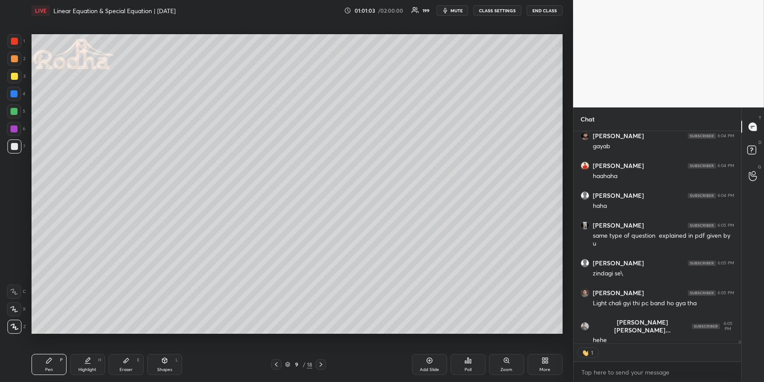
scroll to position [15494, 0]
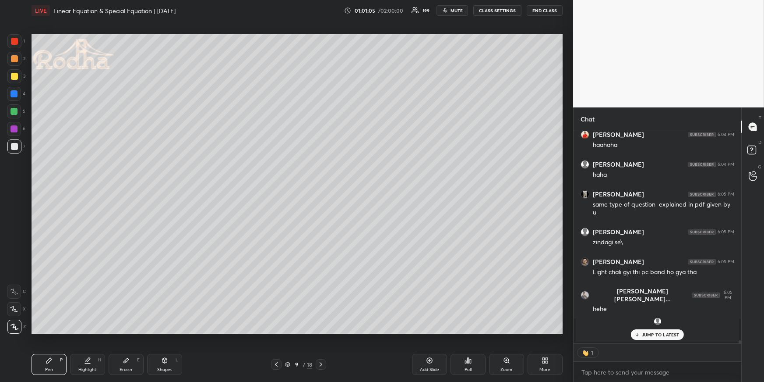
click at [81, 365] on div "Highlight H" at bounding box center [87, 364] width 35 height 21
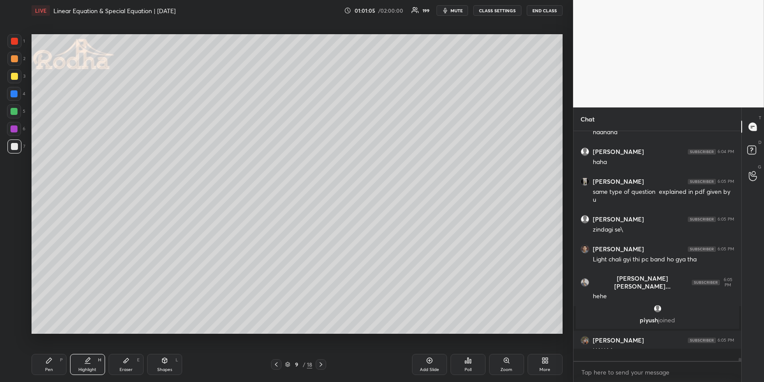
scroll to position [227, 166]
click at [49, 364] on div "Pen P" at bounding box center [49, 364] width 35 height 21
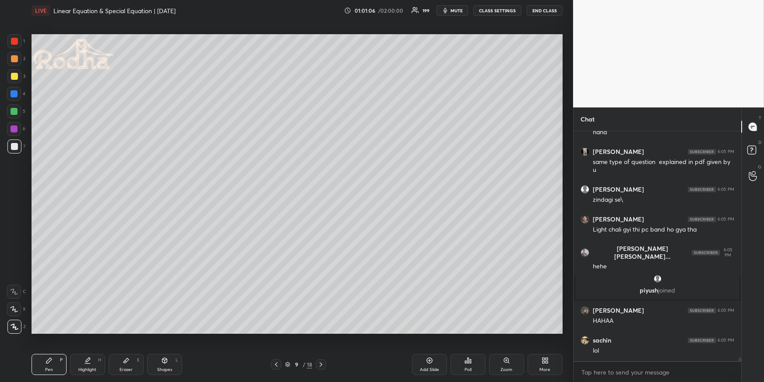
drag, startPoint x: 17, startPoint y: 111, endPoint x: 20, endPoint y: 116, distance: 5.3
click at [17, 111] on div at bounding box center [14, 111] width 7 height 7
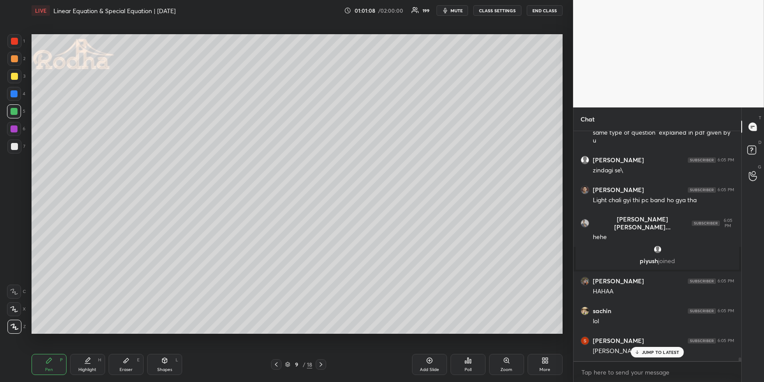
click at [83, 366] on div "Highlight H" at bounding box center [87, 364] width 35 height 21
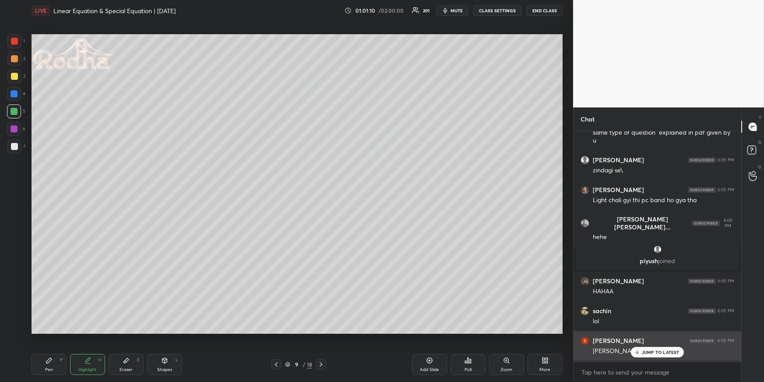
click at [655, 355] on div "JUMP TO LATEST" at bounding box center [657, 352] width 53 height 11
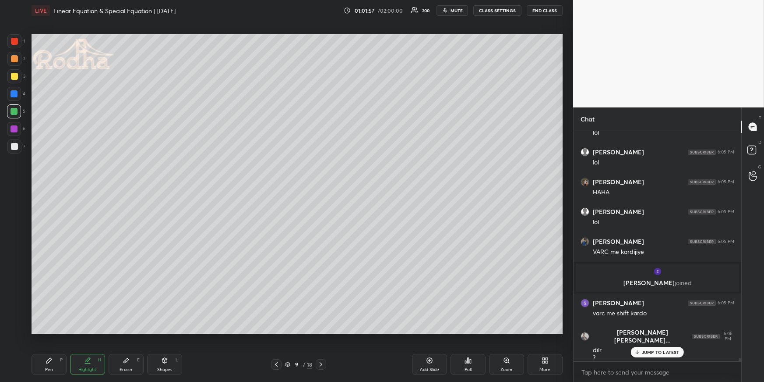
scroll to position [15915, 0]
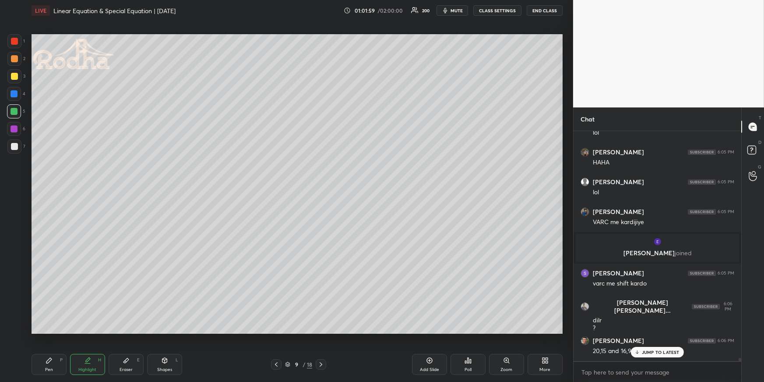
click at [321, 365] on icon at bounding box center [321, 364] width 7 height 7
click at [51, 359] on icon at bounding box center [49, 360] width 7 height 7
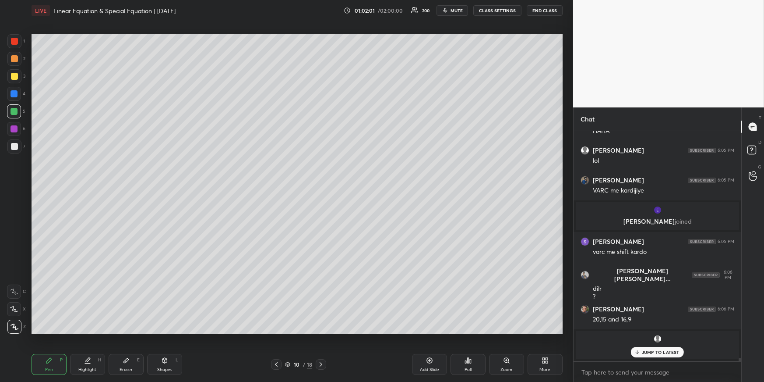
click at [18, 75] on div at bounding box center [14, 76] width 14 height 14
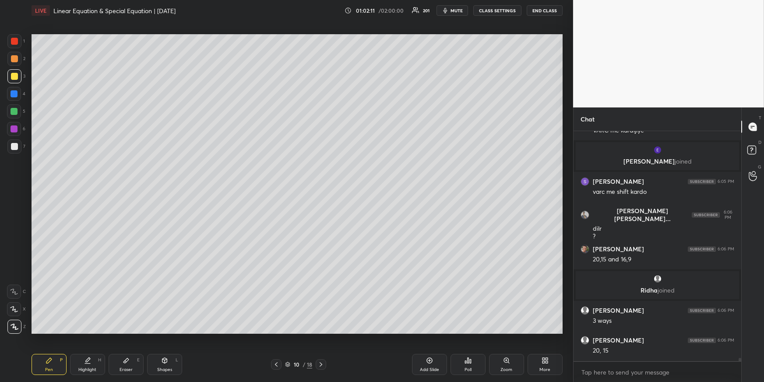
scroll to position [16036, 0]
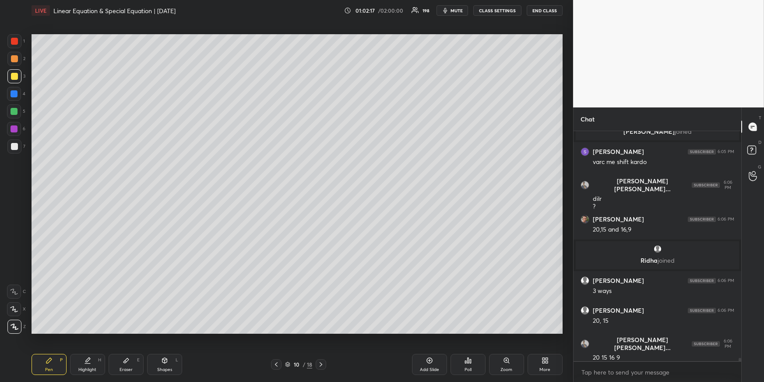
click at [279, 363] on icon at bounding box center [276, 364] width 7 height 7
click at [14, 148] on div at bounding box center [14, 146] width 7 height 7
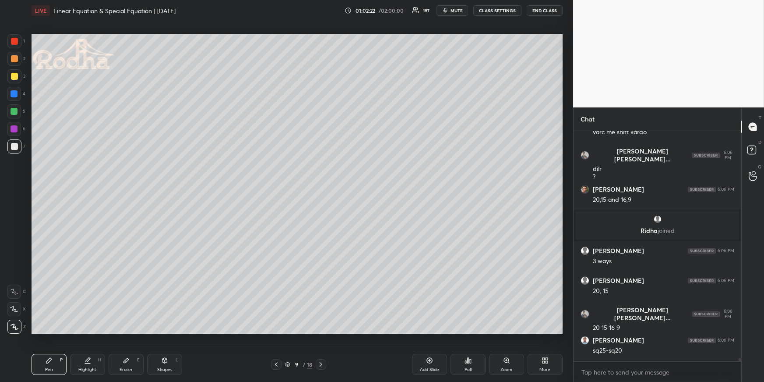
click at [89, 365] on div "Highlight H" at bounding box center [87, 364] width 35 height 21
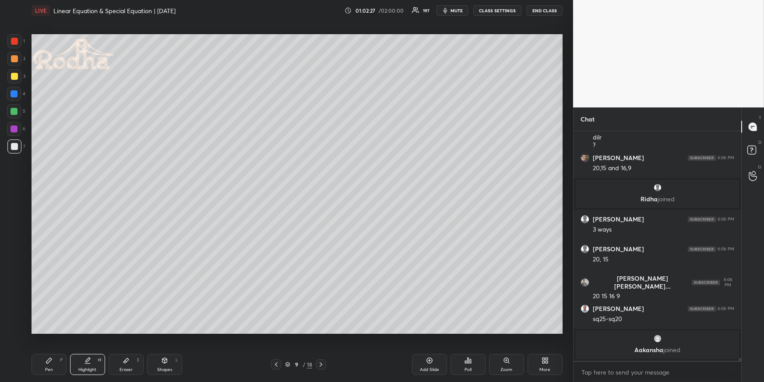
scroll to position [16063, 0]
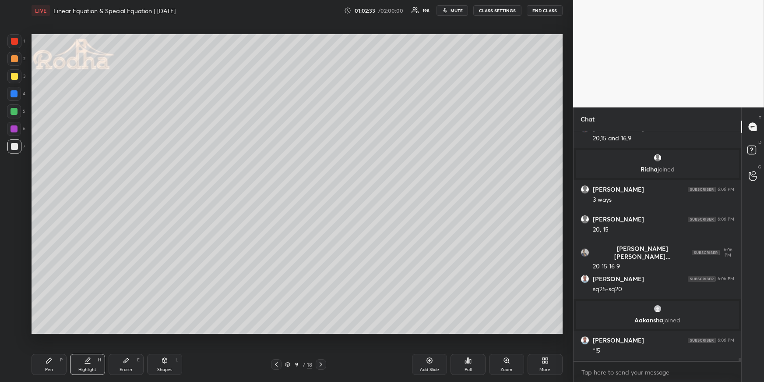
drag, startPoint x: 54, startPoint y: 361, endPoint x: 55, endPoint y: 355, distance: 5.8
click at [53, 361] on div "Pen P" at bounding box center [49, 364] width 35 height 21
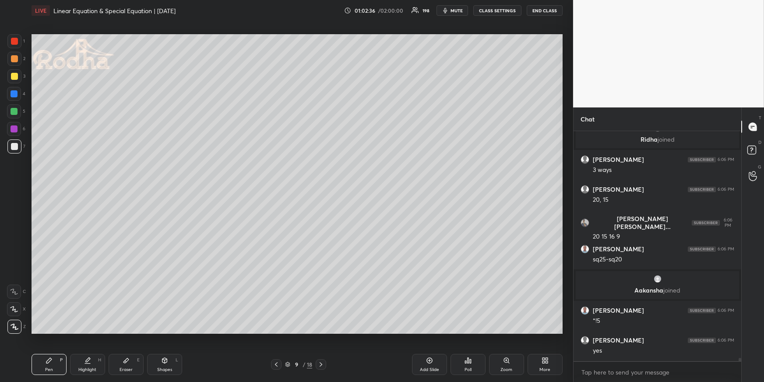
drag, startPoint x: 84, startPoint y: 364, endPoint x: 90, endPoint y: 343, distance: 22.9
click at [82, 365] on div "Highlight H" at bounding box center [87, 364] width 35 height 21
click at [40, 365] on div "Pen P" at bounding box center [49, 364] width 35 height 21
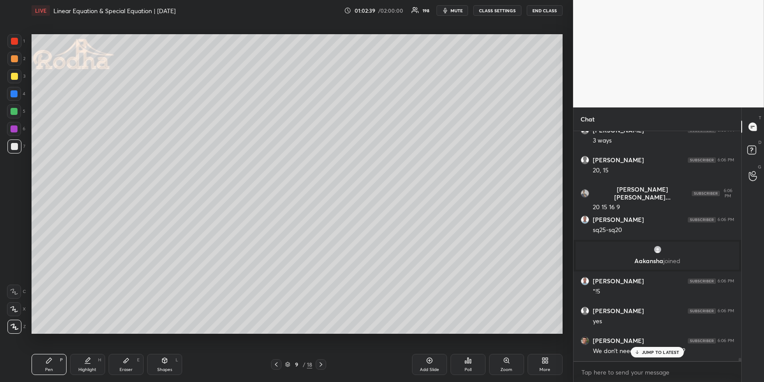
click at [17, 64] on div at bounding box center [14, 59] width 14 height 14
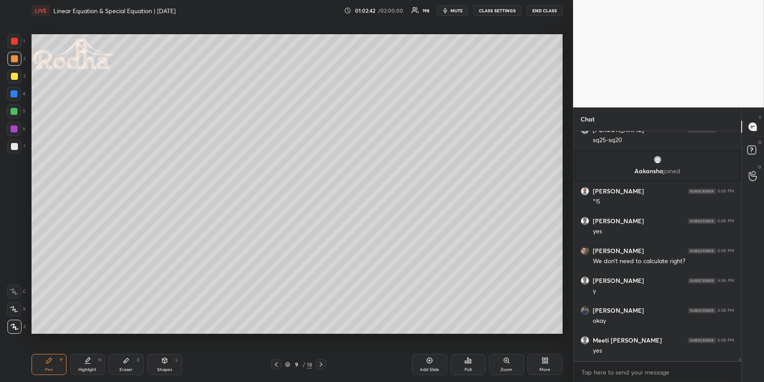
scroll to position [16241, 0]
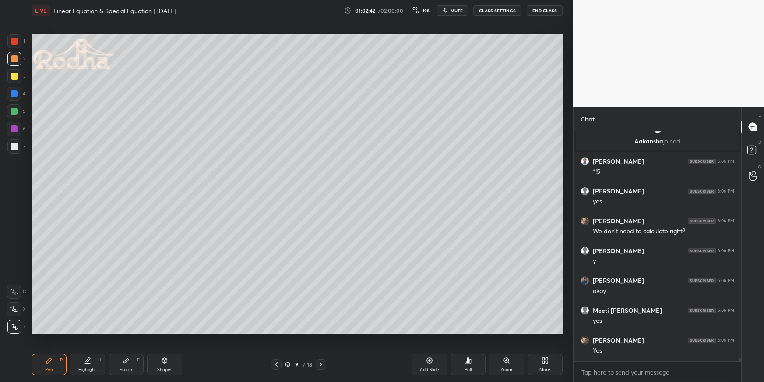
drag, startPoint x: 46, startPoint y: 360, endPoint x: 63, endPoint y: 344, distance: 22.9
click at [44, 361] on div "Pen P" at bounding box center [49, 364] width 35 height 21
drag, startPoint x: 95, startPoint y: 359, endPoint x: 104, endPoint y: 339, distance: 22.0
click at [95, 358] on div "Highlight H" at bounding box center [87, 364] width 35 height 21
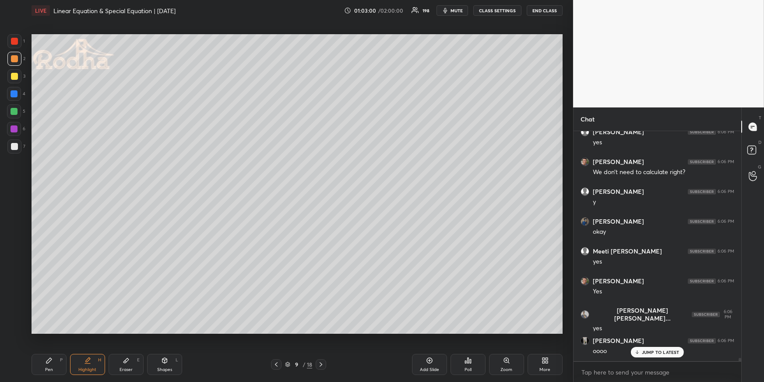
scroll to position [16331, 0]
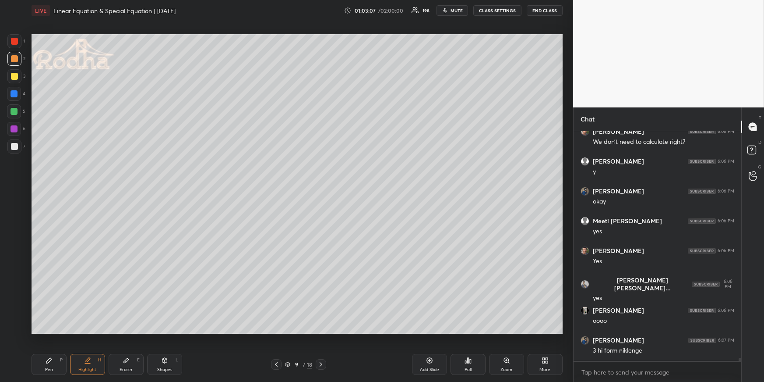
drag, startPoint x: 50, startPoint y: 362, endPoint x: 52, endPoint y: 343, distance: 19.8
click at [48, 363] on icon at bounding box center [49, 360] width 7 height 7
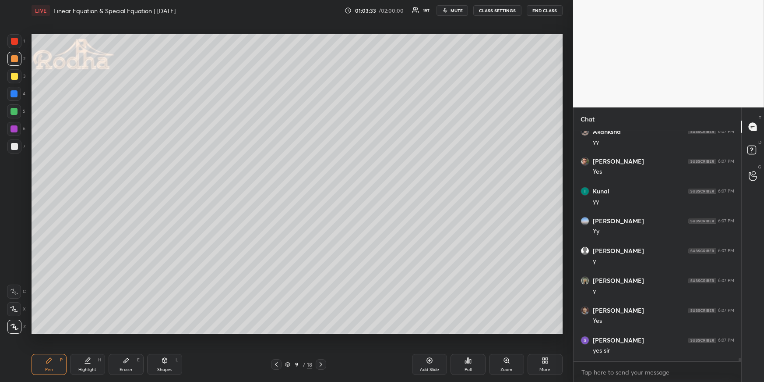
scroll to position [16986, 0]
click at [8, 91] on div "1 2 3 4 5 6 7 R O A L C X Z Erase all C X Z" at bounding box center [14, 183] width 28 height 299
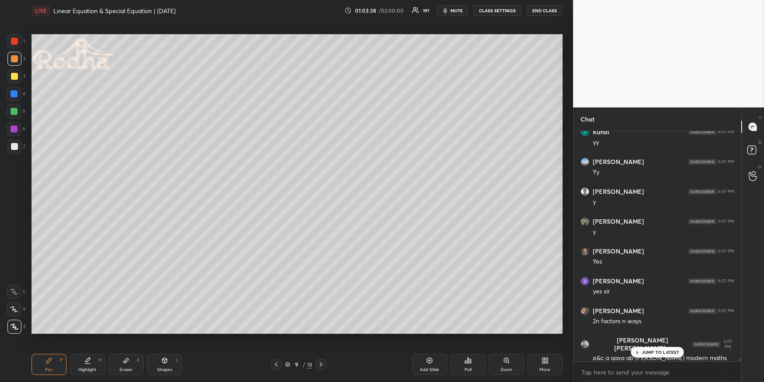
click at [13, 107] on div at bounding box center [14, 111] width 14 height 14
click at [19, 95] on div at bounding box center [14, 94] width 14 height 14
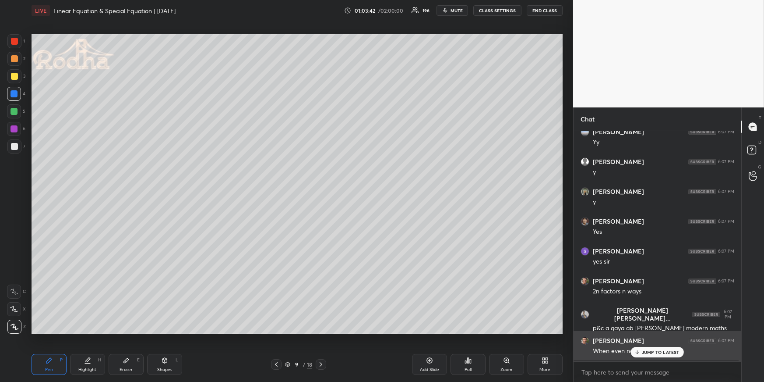
click at [652, 351] on p "JUMP TO LATEST" at bounding box center [661, 351] width 38 height 5
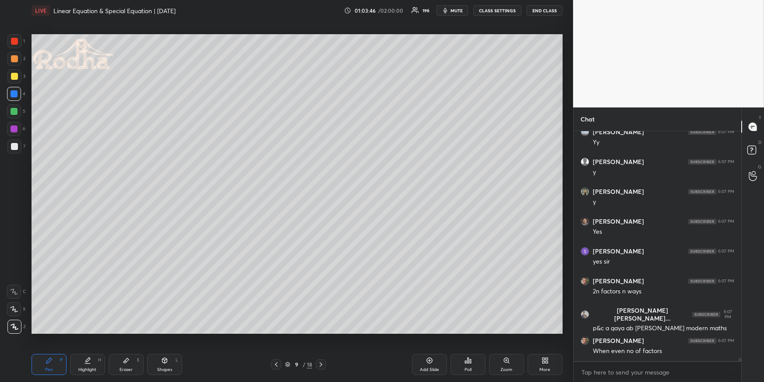
click at [318, 363] on icon at bounding box center [321, 364] width 7 height 7
click at [323, 363] on icon at bounding box center [321, 364] width 7 height 7
drag, startPoint x: 54, startPoint y: 367, endPoint x: 55, endPoint y: 348, distance: 18.9
click at [54, 367] on div "Pen P" at bounding box center [49, 364] width 35 height 21
click at [14, 59] on div at bounding box center [14, 58] width 7 height 7
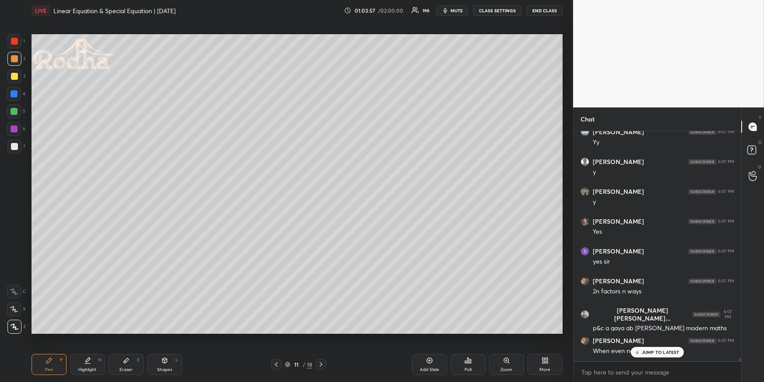
scroll to position [17077, 0]
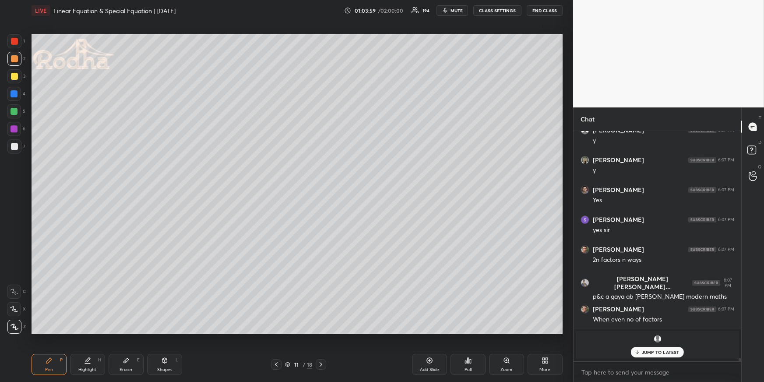
click at [14, 93] on div at bounding box center [14, 93] width 7 height 7
click at [16, 110] on div at bounding box center [14, 111] width 7 height 7
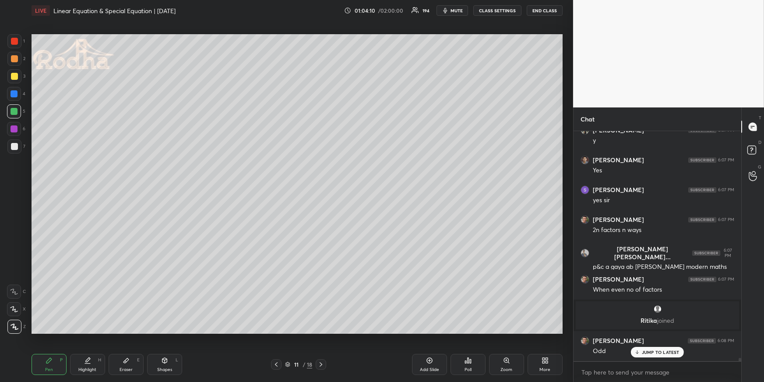
click at [14, 145] on div at bounding box center [14, 146] width 7 height 7
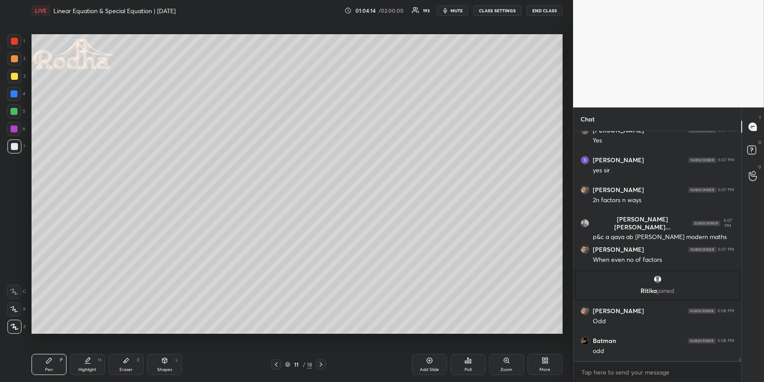
scroll to position [16870, 0]
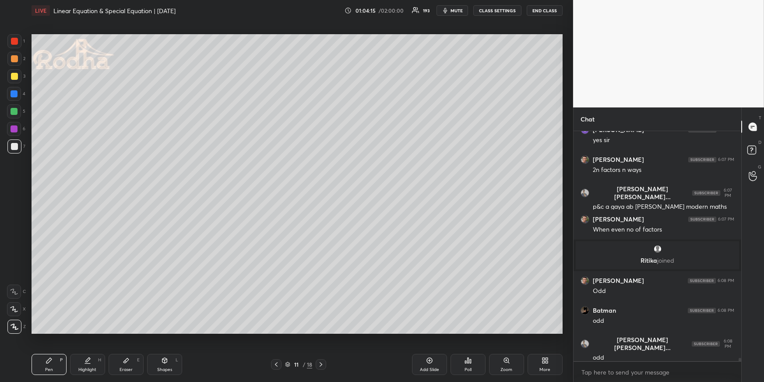
click at [13, 61] on div at bounding box center [14, 58] width 7 height 7
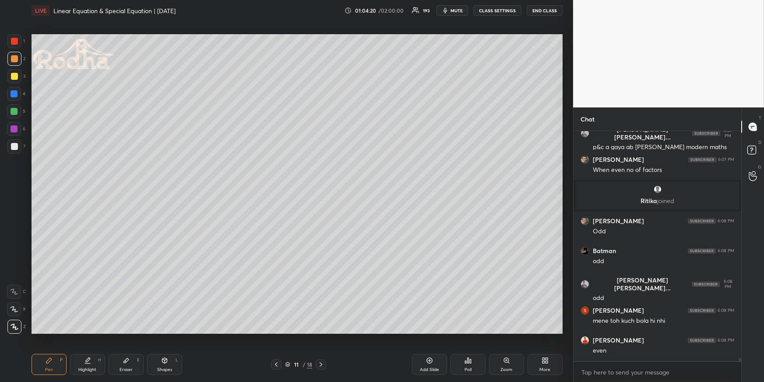
scroll to position [16988, 0]
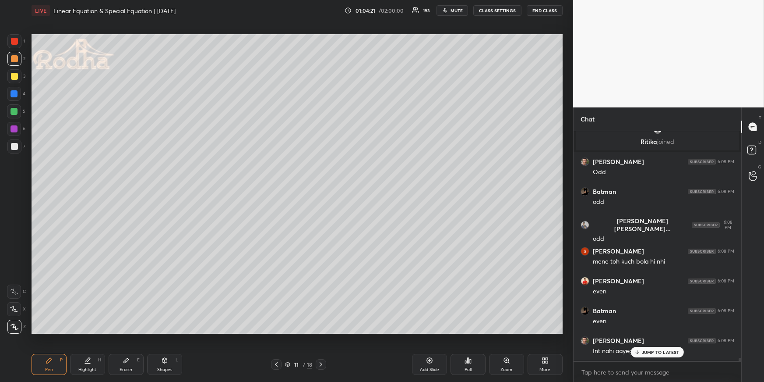
drag, startPoint x: 14, startPoint y: 95, endPoint x: 20, endPoint y: 94, distance: 5.3
click at [14, 94] on div at bounding box center [14, 93] width 7 height 7
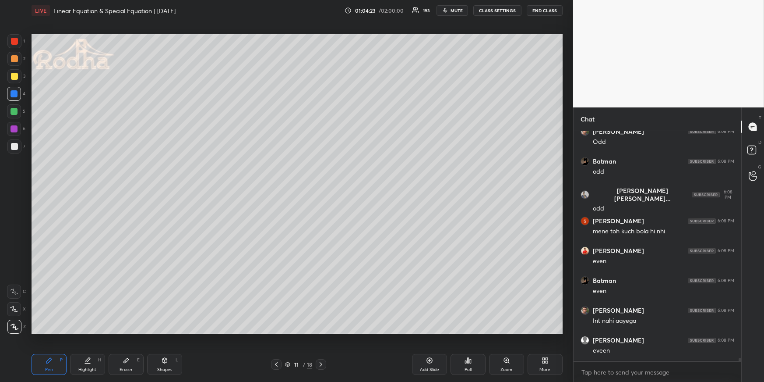
drag, startPoint x: 76, startPoint y: 357, endPoint x: 80, endPoint y: 356, distance: 4.6
click at [78, 358] on div "Highlight H" at bounding box center [87, 364] width 35 height 21
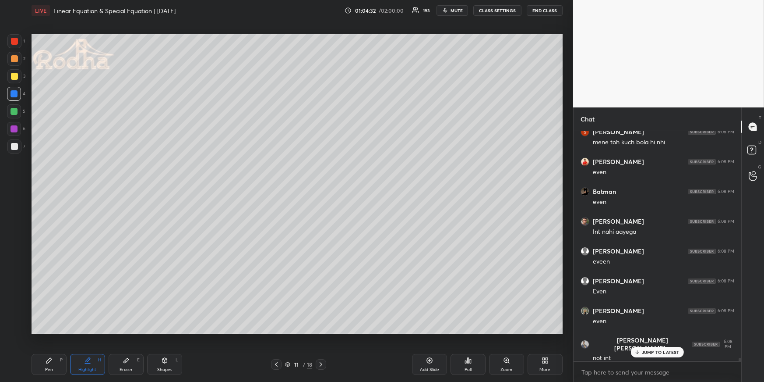
scroll to position [17116, 0]
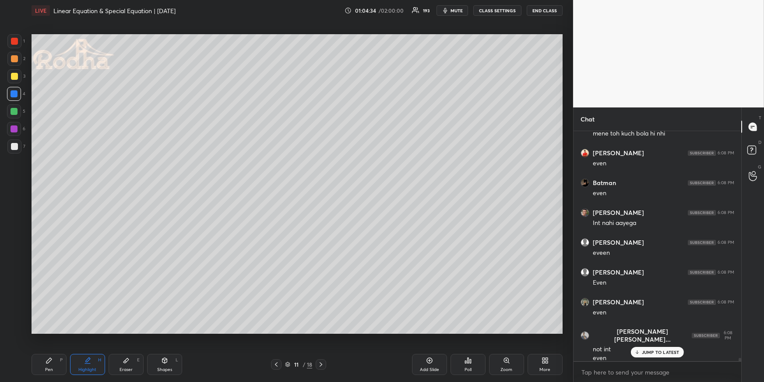
drag, startPoint x: 49, startPoint y: 366, endPoint x: 48, endPoint y: 357, distance: 9.7
click at [48, 367] on div "Pen" at bounding box center [49, 369] width 8 height 4
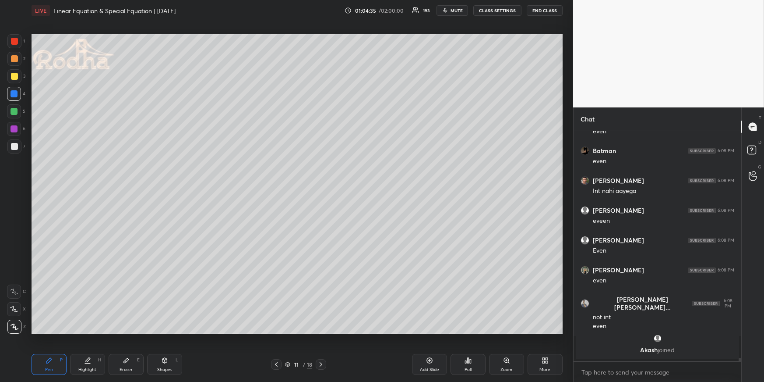
click at [16, 56] on div at bounding box center [14, 58] width 7 height 7
click at [279, 365] on icon at bounding box center [276, 364] width 7 height 7
click at [321, 363] on icon at bounding box center [321, 364] width 7 height 7
click at [10, 92] on div at bounding box center [14, 94] width 14 height 14
click at [16, 57] on div at bounding box center [14, 58] width 7 height 7
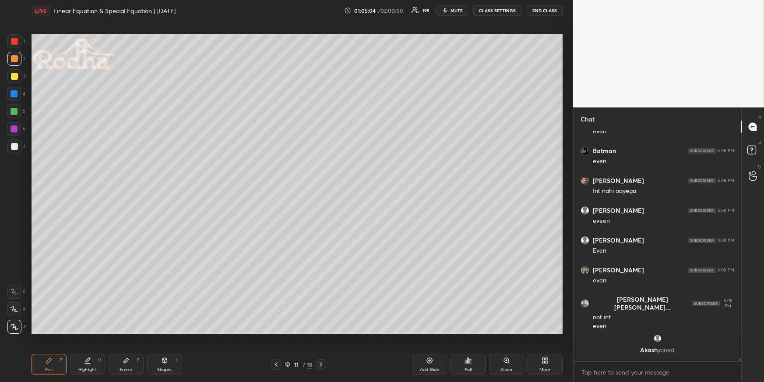
click at [13, 148] on div at bounding box center [14, 146] width 7 height 7
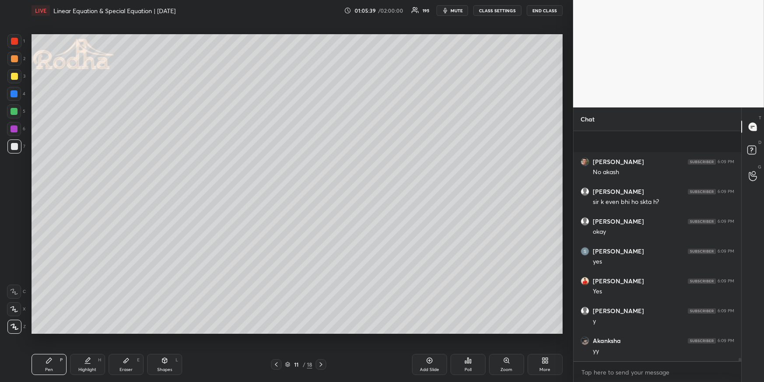
scroll to position [17535, 0]
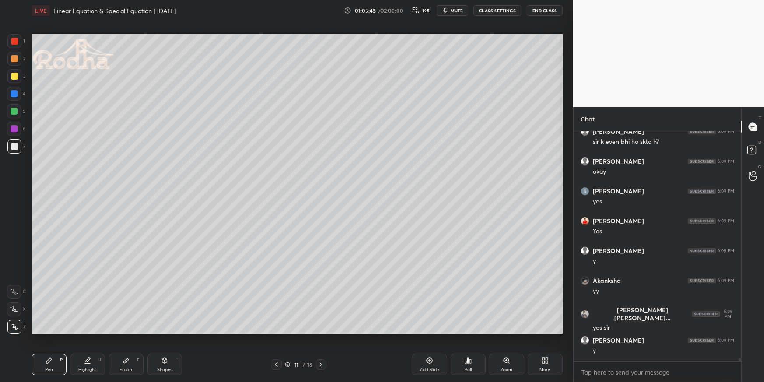
click at [17, 90] on div at bounding box center [14, 94] width 14 height 14
click at [15, 147] on div at bounding box center [14, 146] width 7 height 7
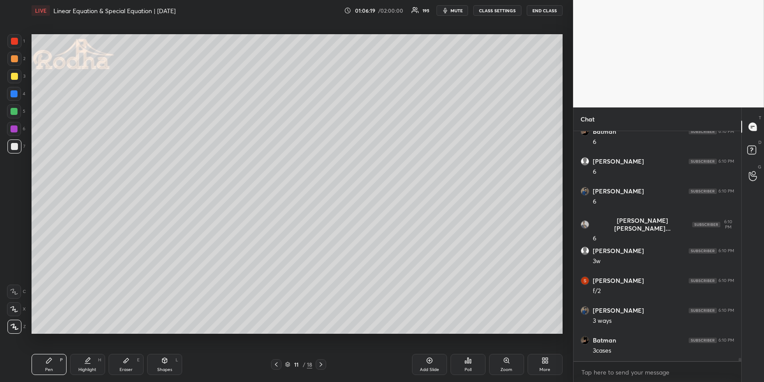
scroll to position [17718, 0]
click at [85, 364] on div "Highlight H" at bounding box center [87, 364] width 35 height 21
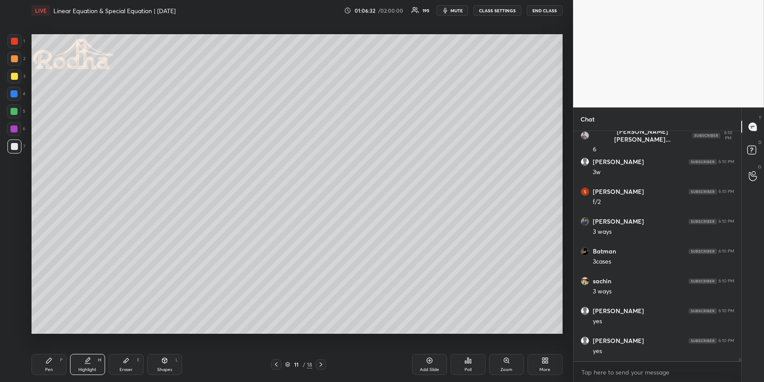
scroll to position [17807, 0]
click at [322, 361] on icon at bounding box center [321, 364] width 7 height 7
click at [57, 361] on div "Pen P" at bounding box center [49, 364] width 35 height 21
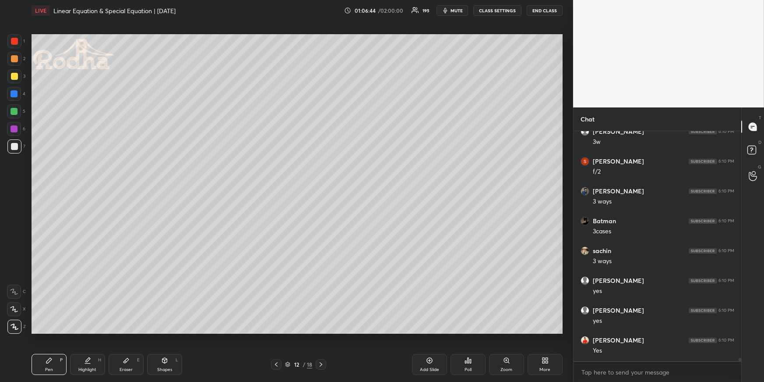
click at [13, 94] on div at bounding box center [14, 93] width 7 height 7
click at [15, 145] on div at bounding box center [14, 146] width 7 height 7
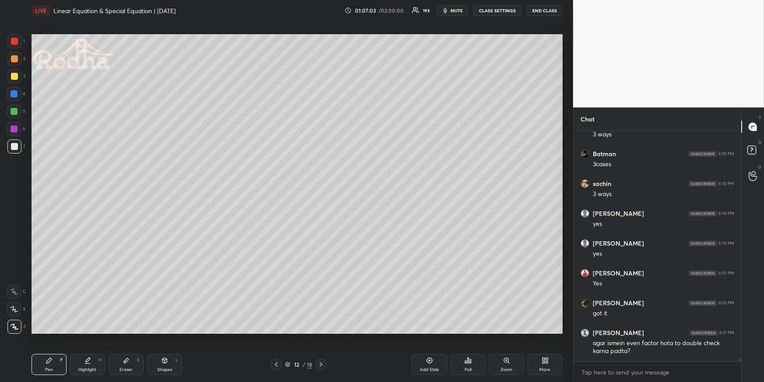
scroll to position [17906, 0]
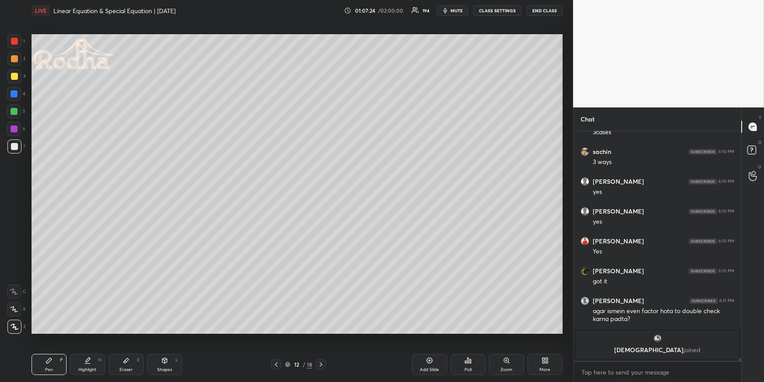
click at [17, 58] on div at bounding box center [14, 58] width 7 height 7
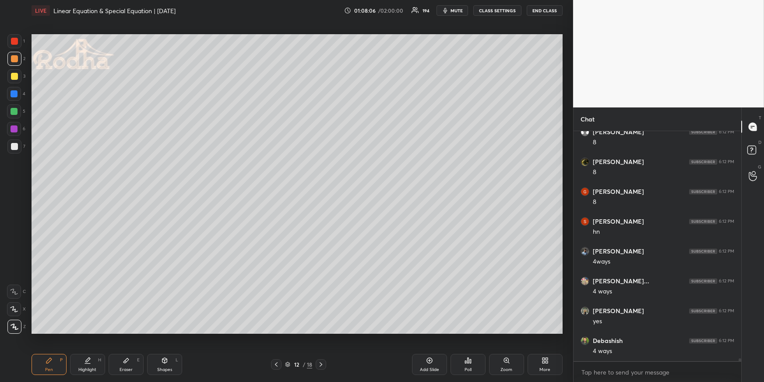
scroll to position [18681, 0]
click at [16, 96] on div at bounding box center [14, 94] width 14 height 14
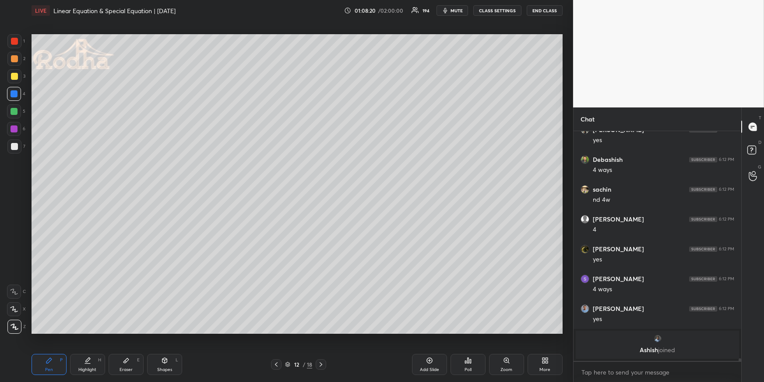
click at [17, 112] on div at bounding box center [14, 111] width 7 height 7
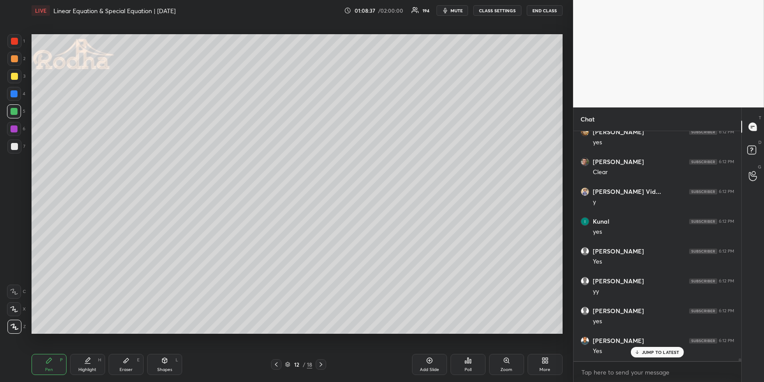
scroll to position [19116, 0]
click at [321, 362] on icon at bounding box center [321, 364] width 7 height 7
click at [14, 148] on div at bounding box center [14, 146] width 7 height 7
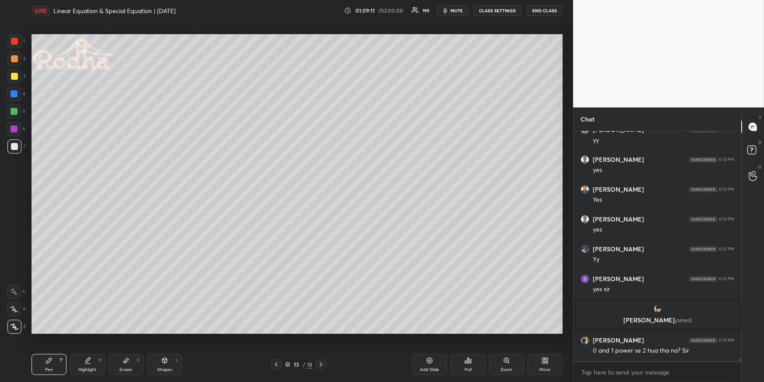
scroll to position [19046, 0]
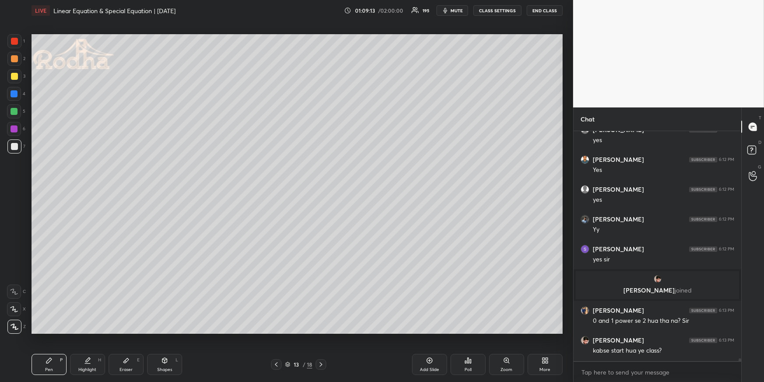
click at [453, 11] on span "mute" at bounding box center [457, 10] width 12 height 6
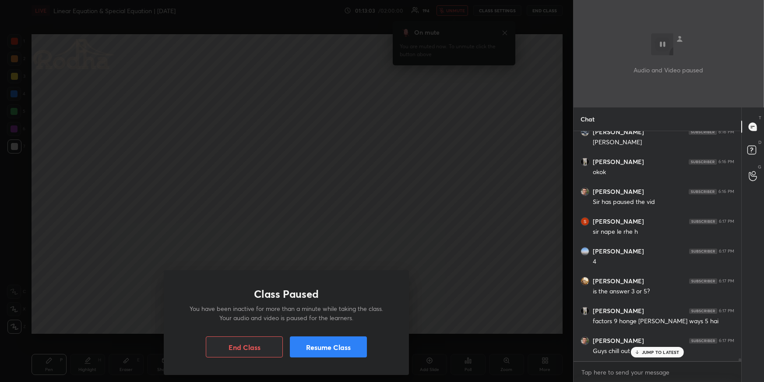
scroll to position [21085, 0]
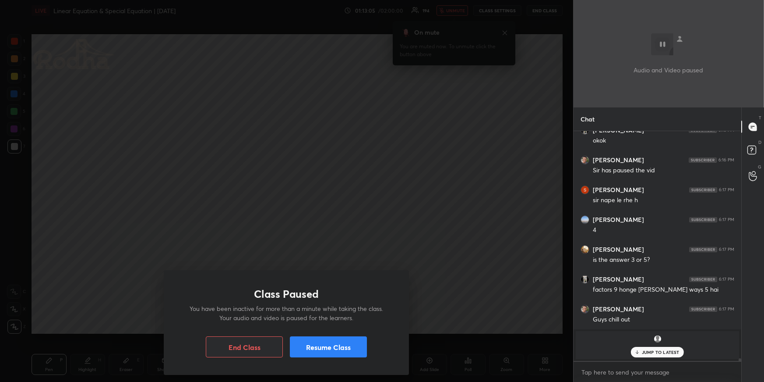
click at [344, 353] on button "Resume Class" at bounding box center [328, 346] width 77 height 21
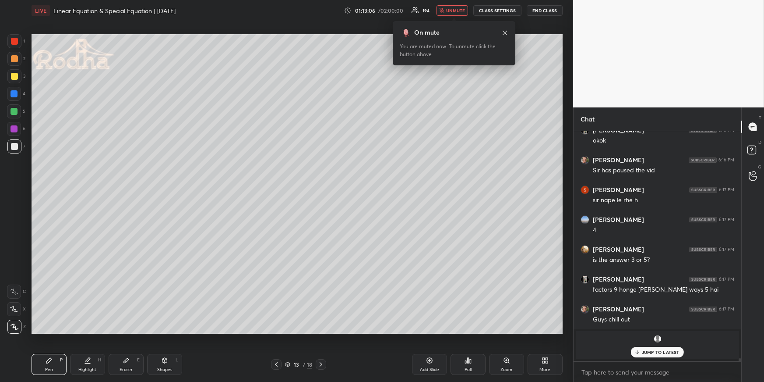
click at [452, 11] on span "unmute" at bounding box center [455, 10] width 19 height 6
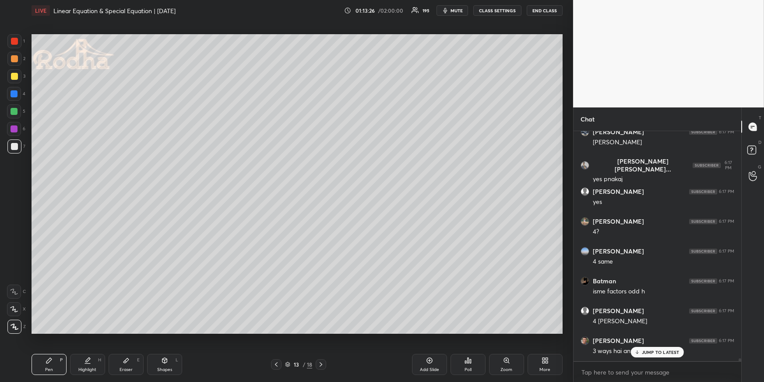
scroll to position [21592, 0]
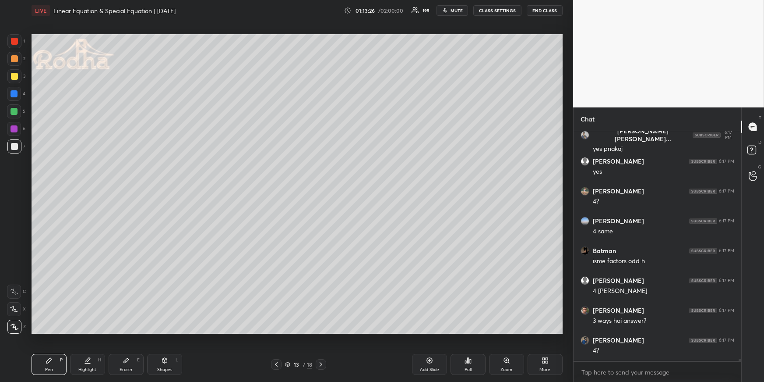
click at [14, 64] on div at bounding box center [14, 59] width 14 height 14
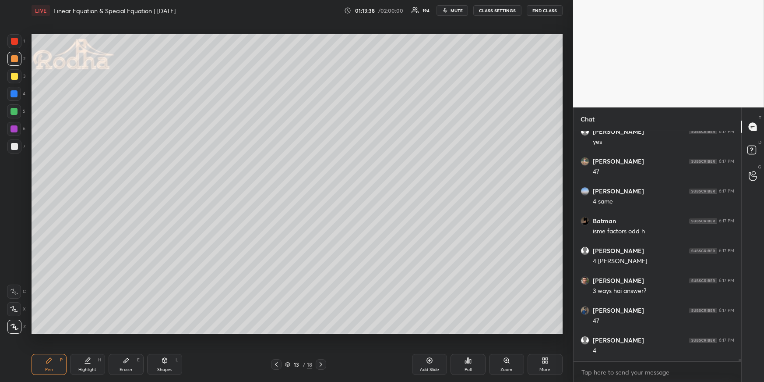
scroll to position [21652, 0]
click at [14, 38] on div at bounding box center [14, 41] width 7 height 7
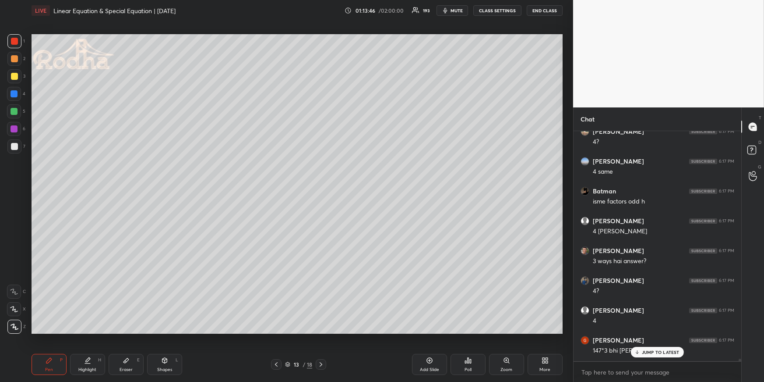
scroll to position [21681, 0]
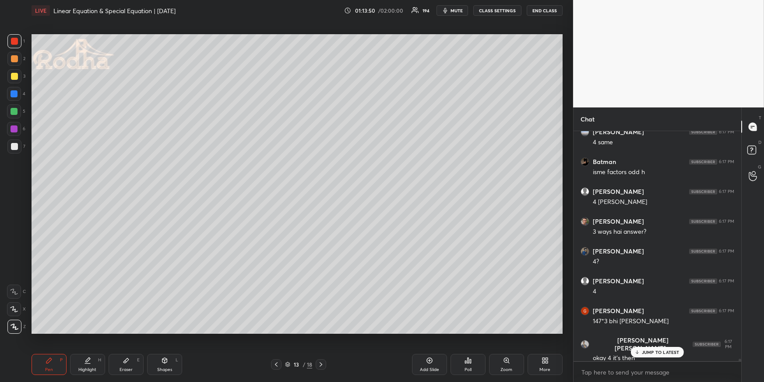
click at [14, 60] on div at bounding box center [14, 58] width 7 height 7
drag, startPoint x: 15, startPoint y: 92, endPoint x: 19, endPoint y: 95, distance: 5.3
click at [15, 93] on div at bounding box center [14, 93] width 7 height 7
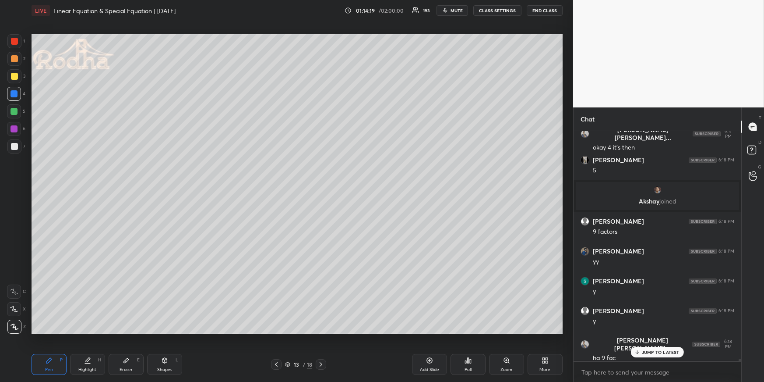
scroll to position [21929, 0]
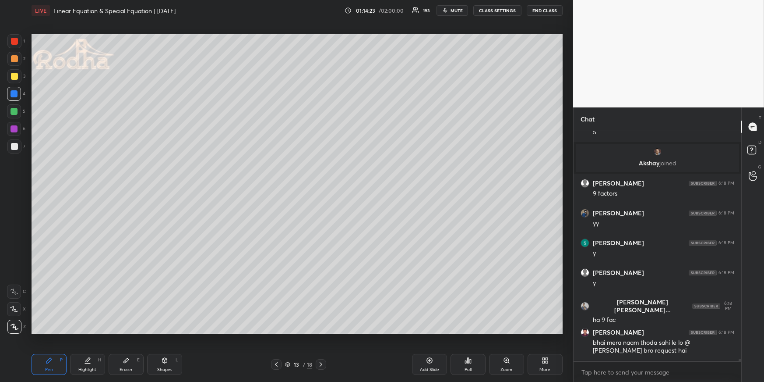
click at [14, 109] on div at bounding box center [14, 111] width 14 height 14
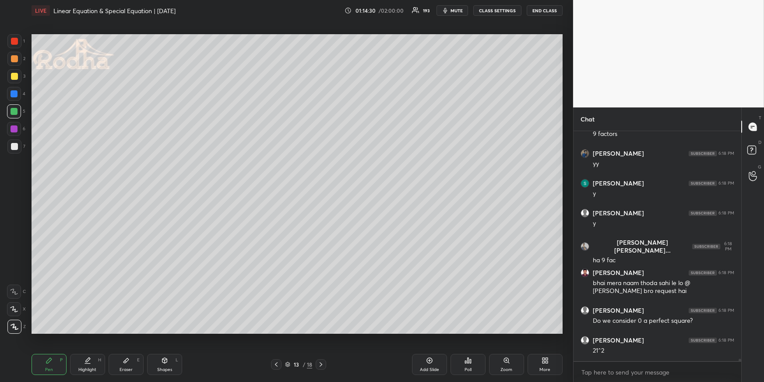
scroll to position [22018, 0]
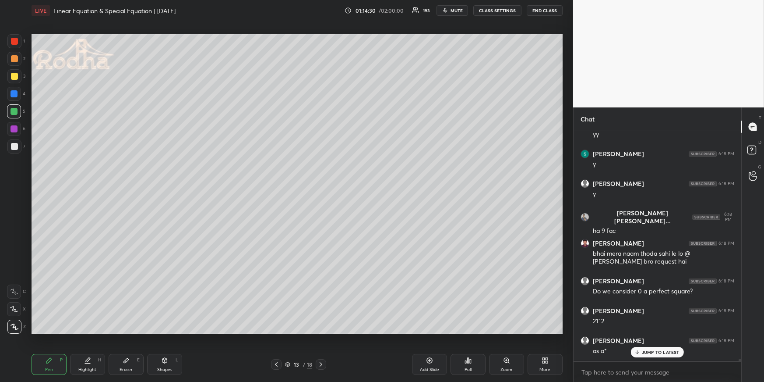
click at [14, 68] on div "1 2 3 4 5 6 7" at bounding box center [16, 95] width 18 height 123
drag, startPoint x: 13, startPoint y: 58, endPoint x: 25, endPoint y: 67, distance: 15.1
click at [13, 58] on div at bounding box center [14, 58] width 7 height 7
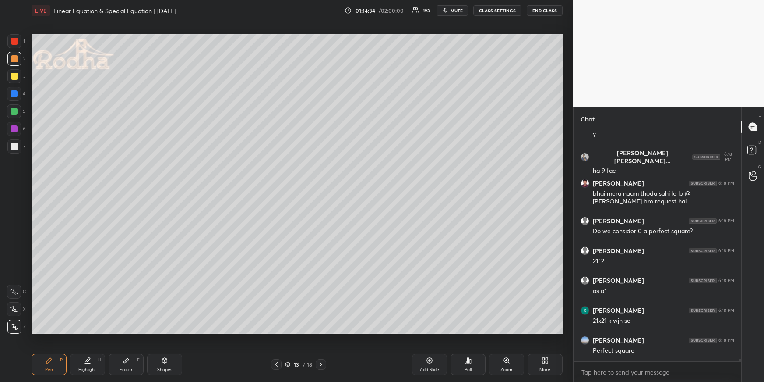
scroll to position [22108, 0]
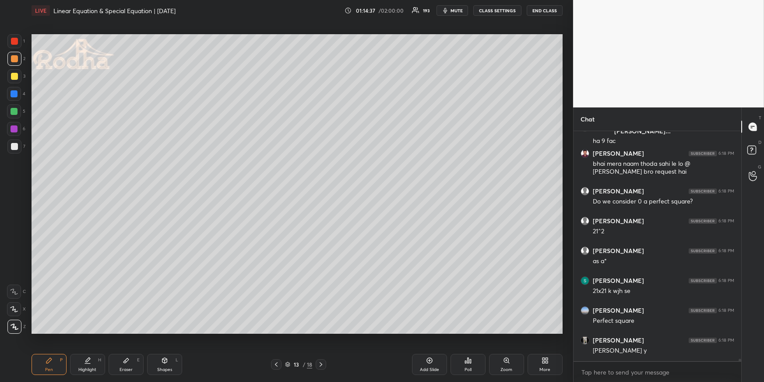
click at [277, 359] on div at bounding box center [276, 364] width 11 height 11
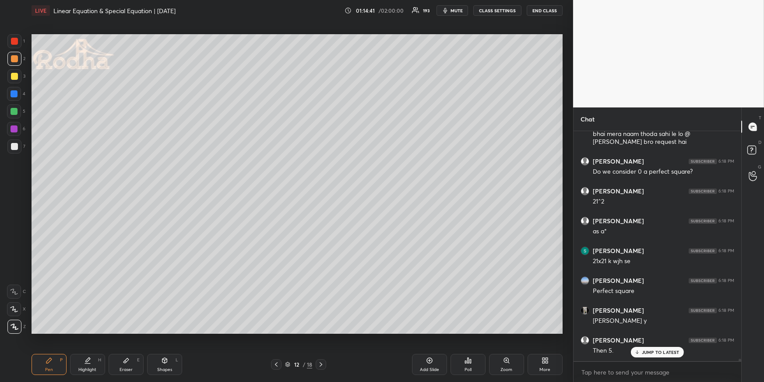
scroll to position [22167, 0]
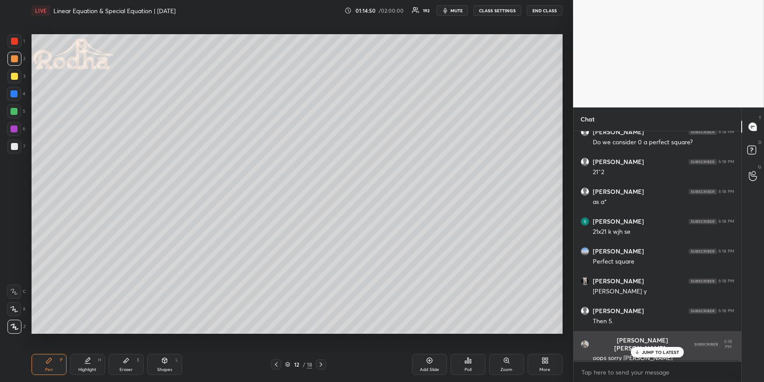
click at [638, 349] on icon at bounding box center [638, 351] width 6 height 5
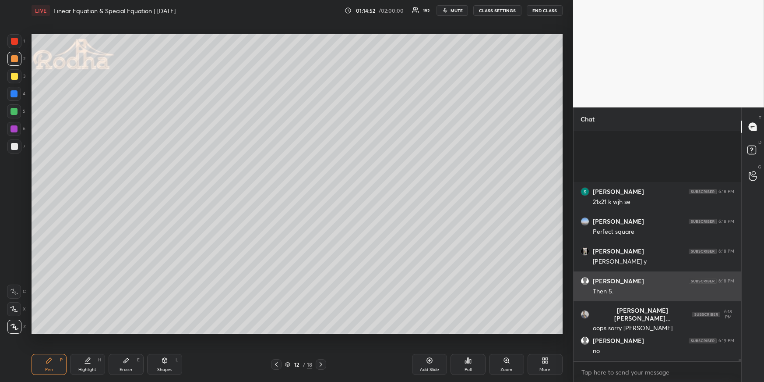
scroll to position [22287, 0]
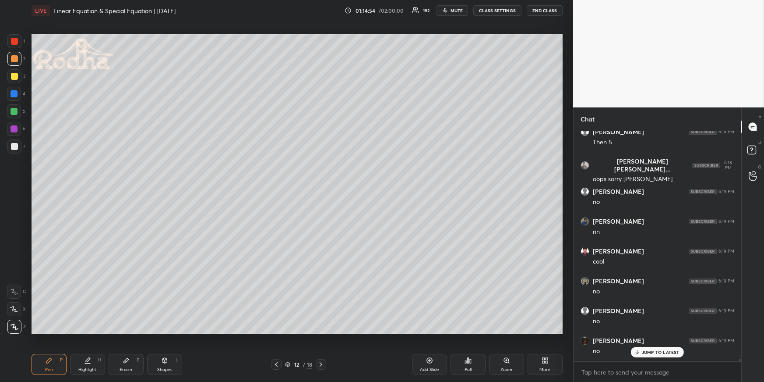
drag, startPoint x: 321, startPoint y: 364, endPoint x: 323, endPoint y: 358, distance: 6.0
click at [321, 364] on icon at bounding box center [321, 364] width 7 height 7
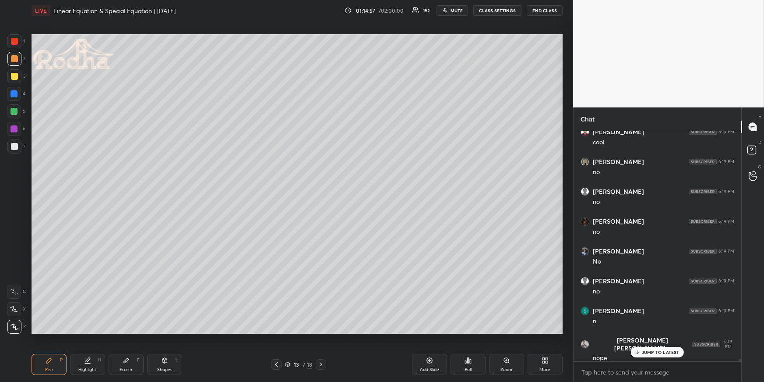
scroll to position [22495, 0]
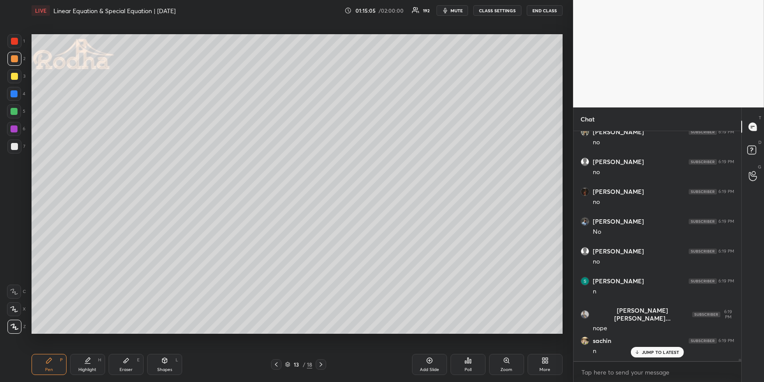
click at [16, 109] on div at bounding box center [14, 111] width 7 height 7
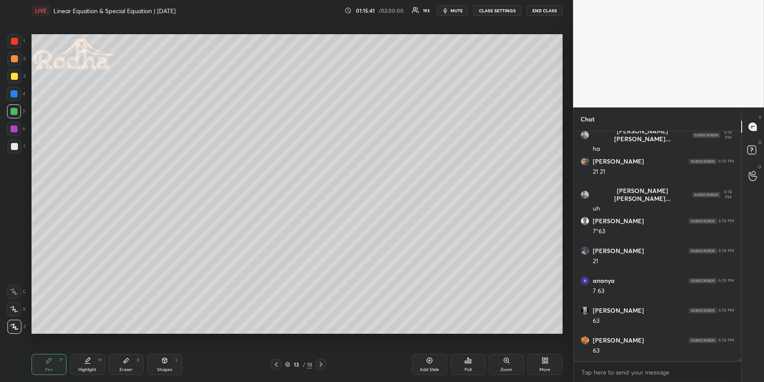
scroll to position [22824, 0]
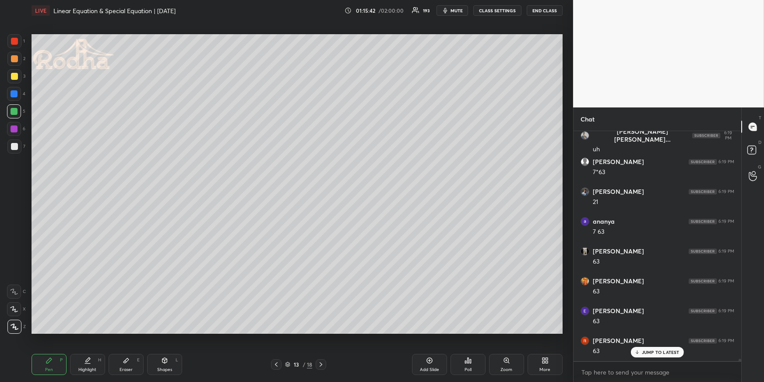
click at [124, 364] on div "Eraser E" at bounding box center [126, 364] width 35 height 21
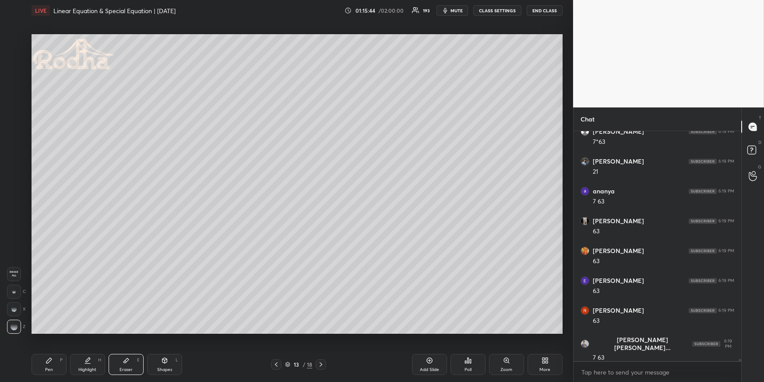
scroll to position [22914, 0]
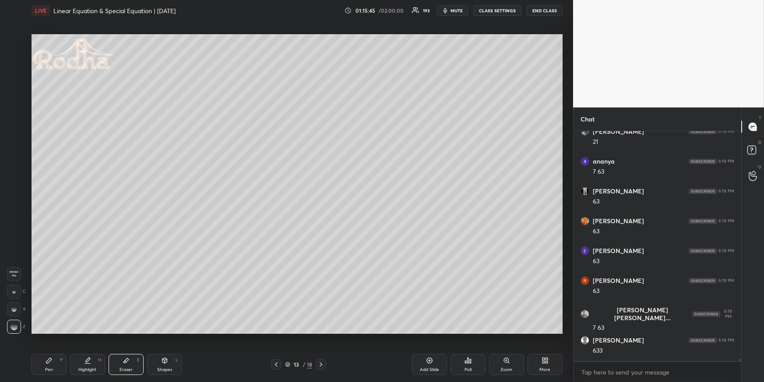
click at [52, 360] on div "Pen P" at bounding box center [49, 364] width 35 height 21
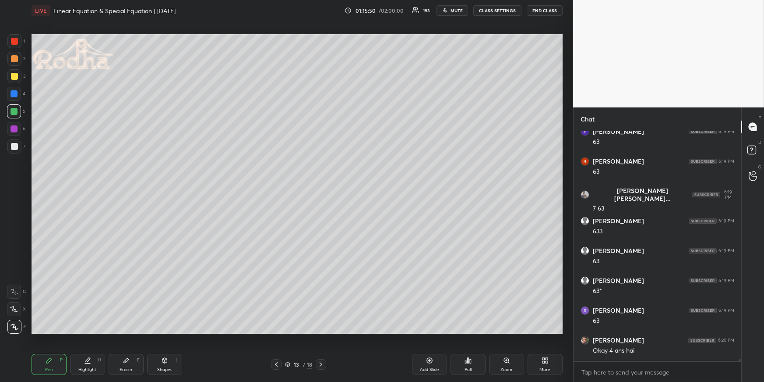
scroll to position [23063, 0]
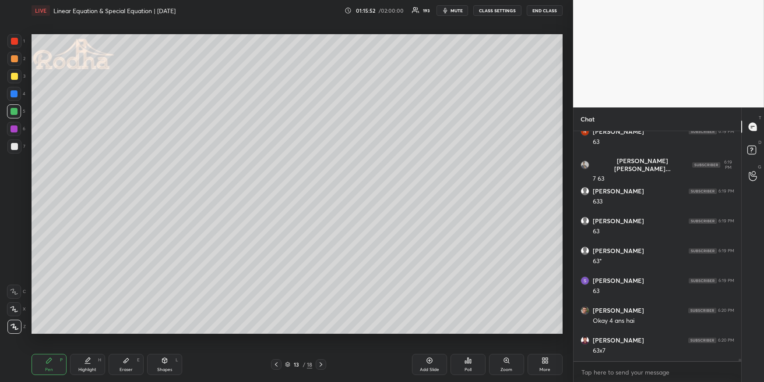
click at [13, 59] on div at bounding box center [14, 58] width 7 height 7
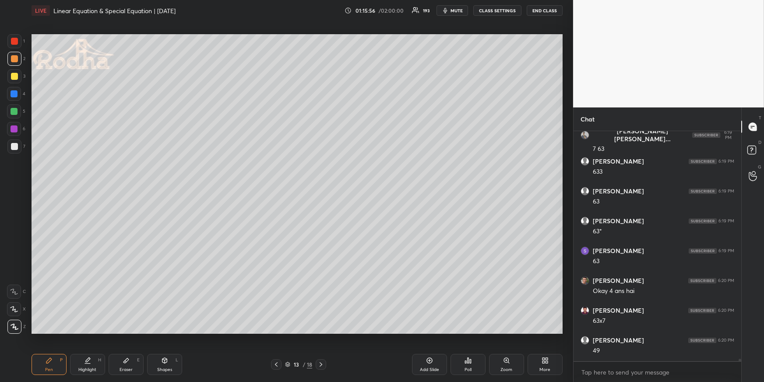
drag, startPoint x: 16, startPoint y: 145, endPoint x: 27, endPoint y: 149, distance: 11.9
click at [15, 145] on div at bounding box center [14, 146] width 7 height 7
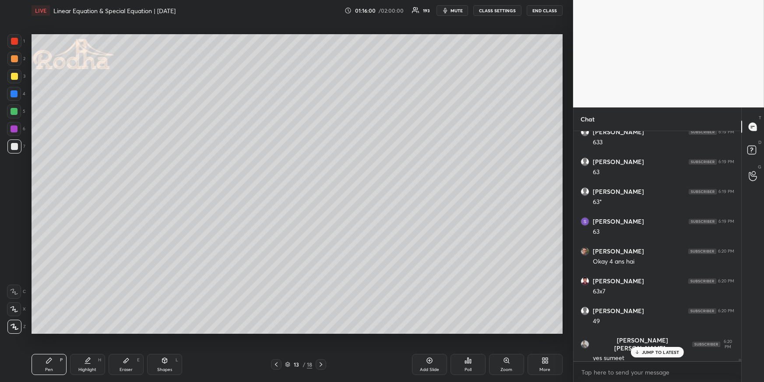
drag, startPoint x: 16, startPoint y: 55, endPoint x: 15, endPoint y: 63, distance: 8.4
click at [16, 55] on div at bounding box center [14, 59] width 14 height 14
drag, startPoint x: 13, startPoint y: 148, endPoint x: 21, endPoint y: 154, distance: 10.6
click at [13, 147] on div at bounding box center [14, 146] width 7 height 7
click at [13, 110] on div at bounding box center [14, 111] width 7 height 7
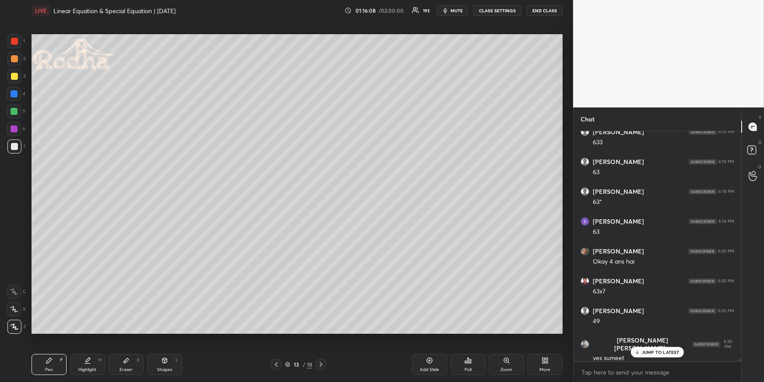
scroll to position [23152, 0]
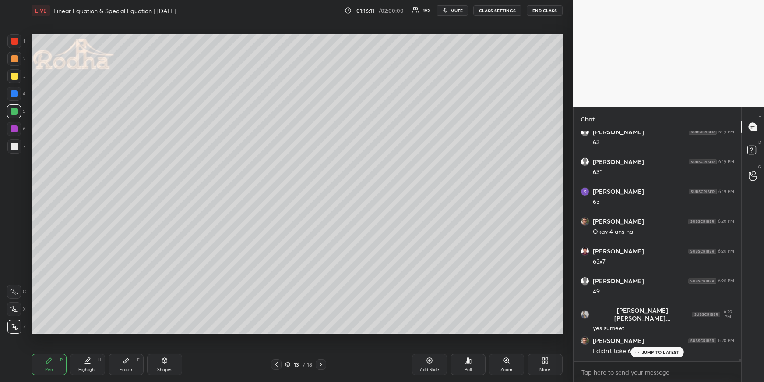
click at [671, 353] on p "JUMP TO LATEST" at bounding box center [661, 351] width 38 height 5
drag, startPoint x: 16, startPoint y: 60, endPoint x: 17, endPoint y: 72, distance: 11.5
click at [15, 60] on div at bounding box center [14, 58] width 7 height 7
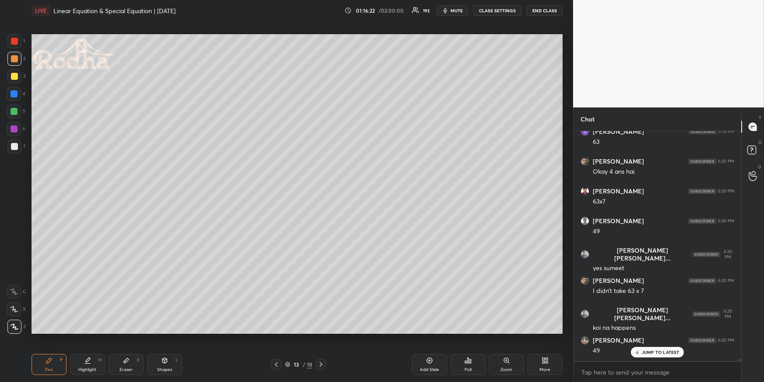
scroll to position [23249, 0]
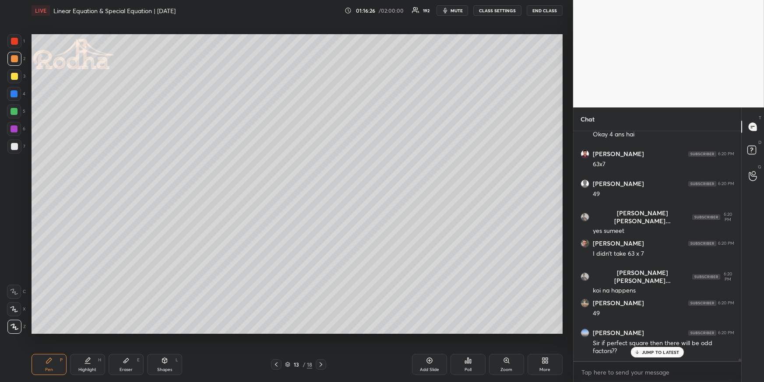
click at [168, 361] on div "Shapes L" at bounding box center [164, 364] width 35 height 21
click at [15, 272] on icon at bounding box center [14, 273] width 7 height 7
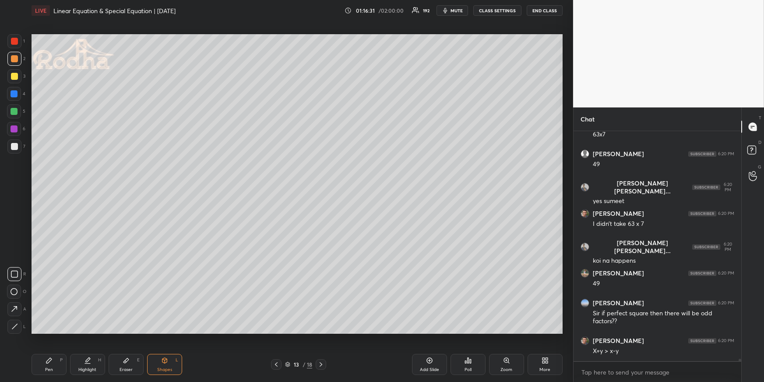
scroll to position [23309, 0]
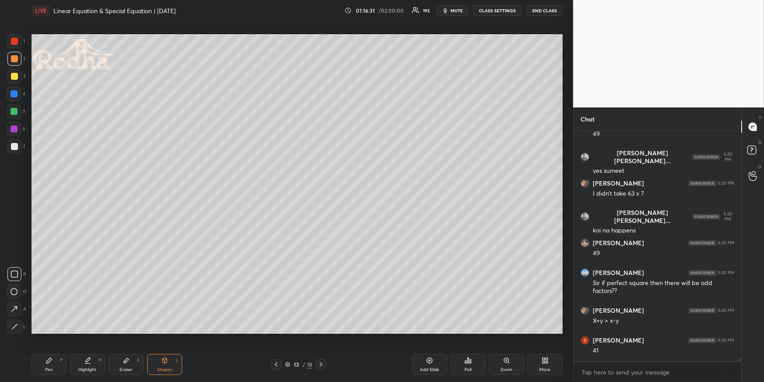
click at [56, 358] on div "Pen P" at bounding box center [49, 364] width 35 height 21
click at [160, 362] on div "Shapes L" at bounding box center [164, 364] width 35 height 21
click at [16, 271] on icon at bounding box center [14, 273] width 7 height 7
click at [80, 363] on div "Highlight H" at bounding box center [87, 364] width 35 height 21
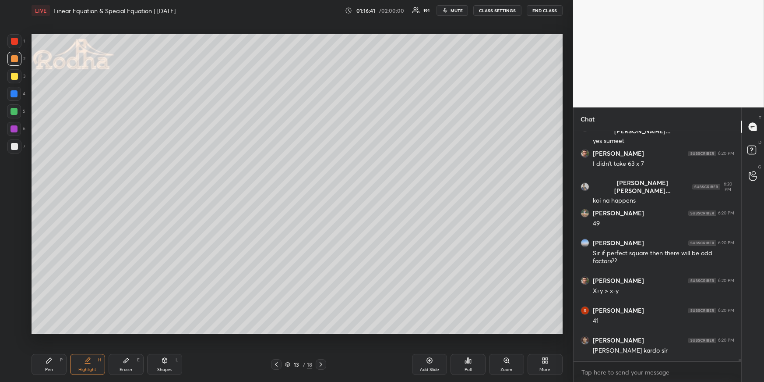
click at [95, 360] on div "Highlight H" at bounding box center [87, 364] width 35 height 21
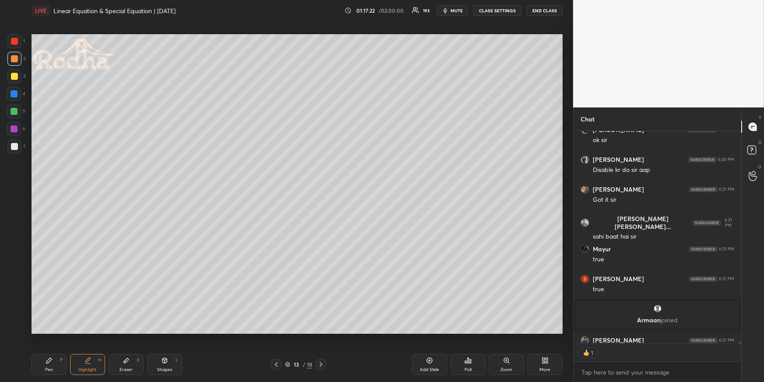
scroll to position [22839, 0]
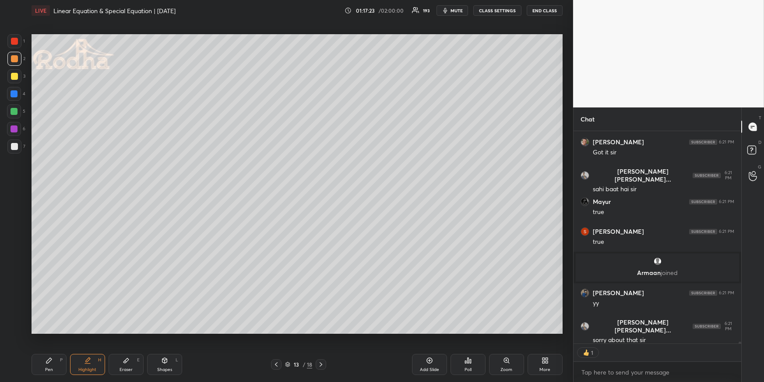
click at [50, 363] on icon at bounding box center [49, 360] width 7 height 7
drag, startPoint x: 15, startPoint y: 110, endPoint x: 14, endPoint y: 115, distance: 5.1
click at [15, 111] on div at bounding box center [14, 111] width 7 height 7
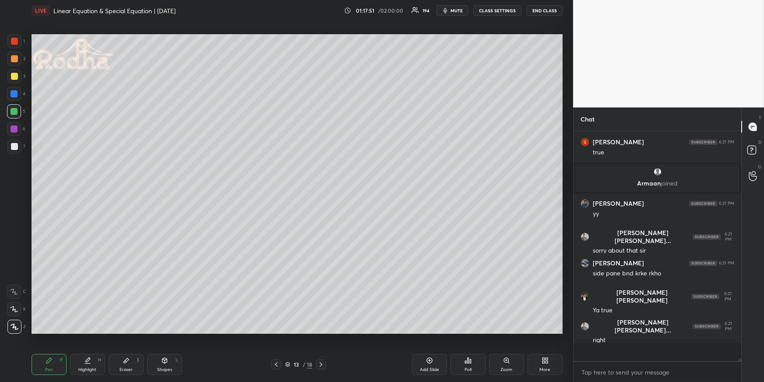
scroll to position [22911, 0]
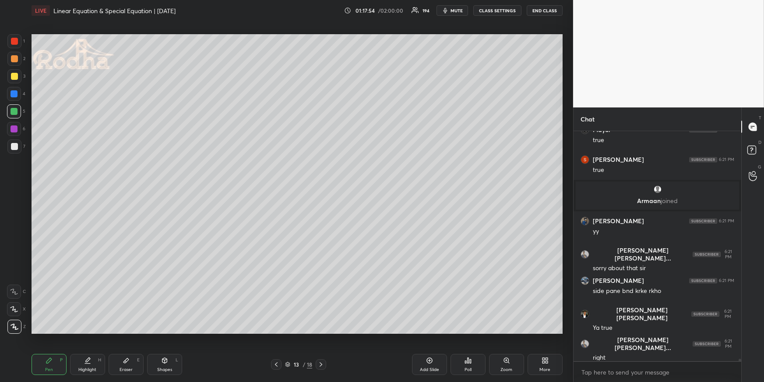
click at [16, 113] on div at bounding box center [14, 111] width 7 height 7
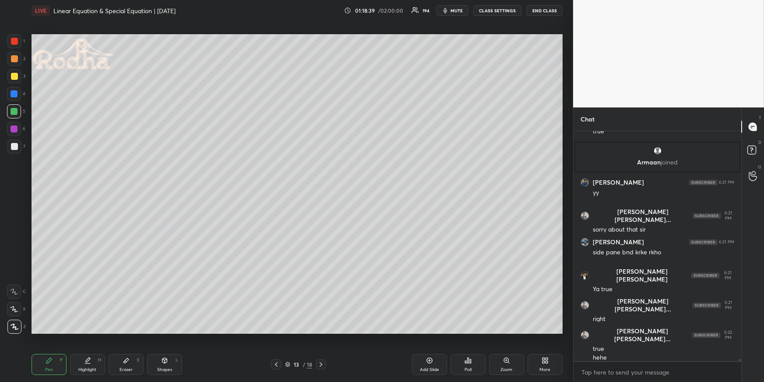
scroll to position [22979, 0]
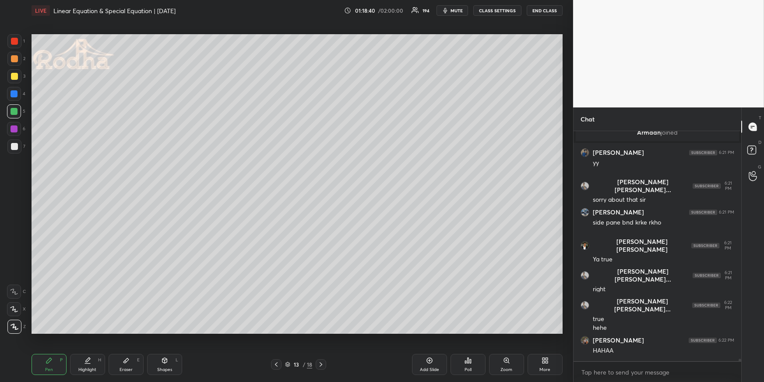
click at [85, 371] on div "Highlight H" at bounding box center [87, 364] width 35 height 21
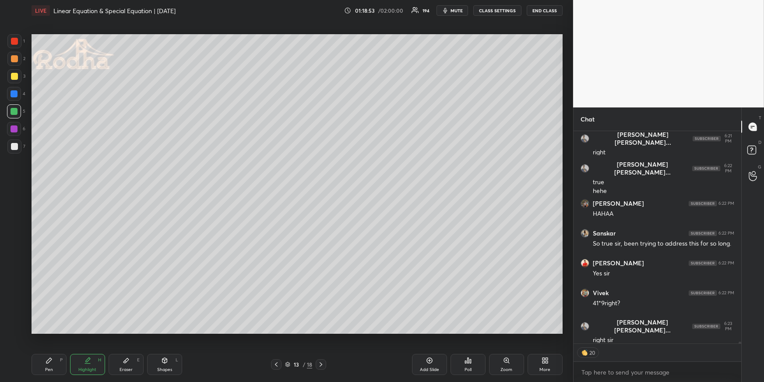
scroll to position [23145, 0]
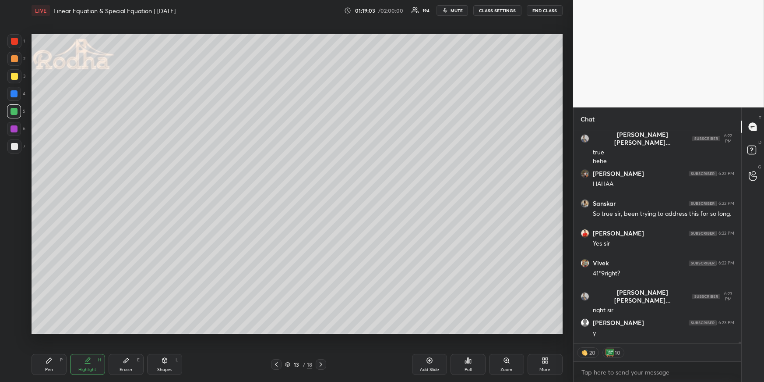
click at [57, 359] on div "Pen P" at bounding box center [49, 364] width 35 height 21
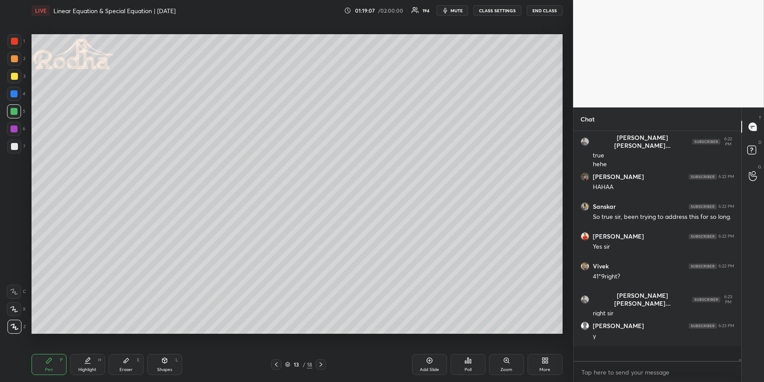
scroll to position [23128, 0]
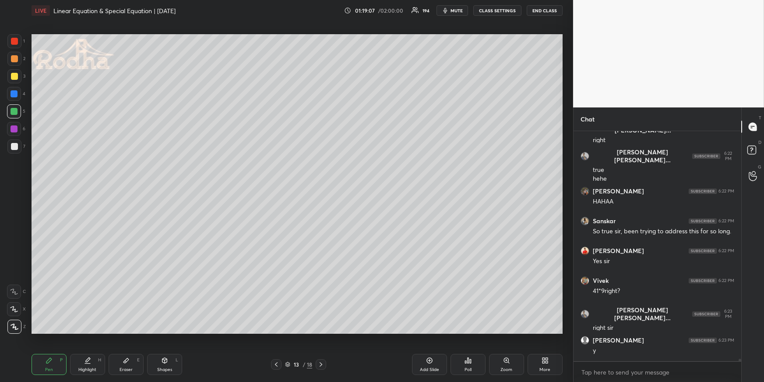
click at [19, 93] on div at bounding box center [14, 94] width 14 height 14
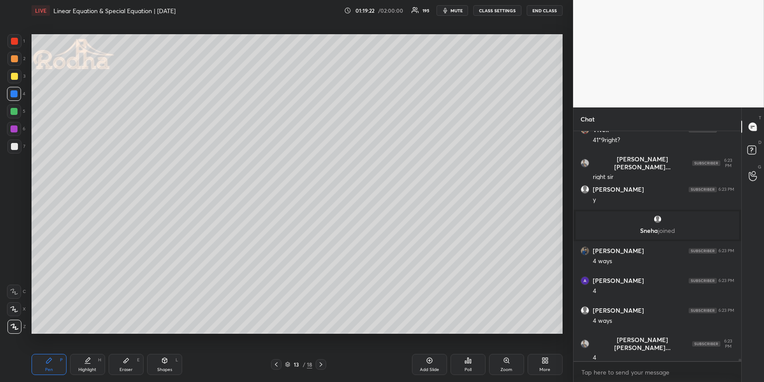
scroll to position [23169, 0]
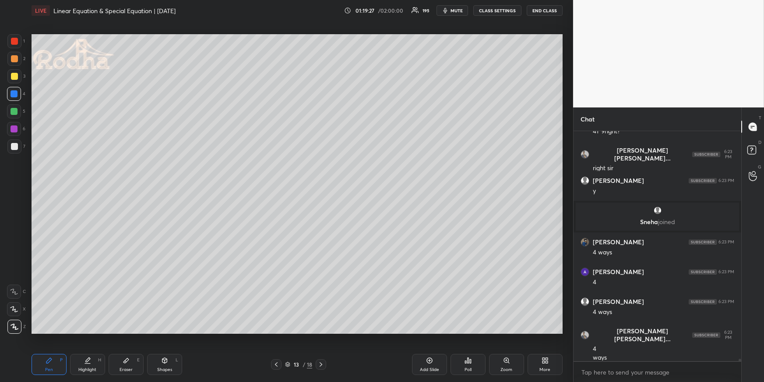
click at [13, 58] on div at bounding box center [14, 58] width 7 height 7
drag, startPoint x: 427, startPoint y: 359, endPoint x: 424, endPoint y: 354, distance: 6.5
click at [428, 359] on icon at bounding box center [429, 360] width 7 height 7
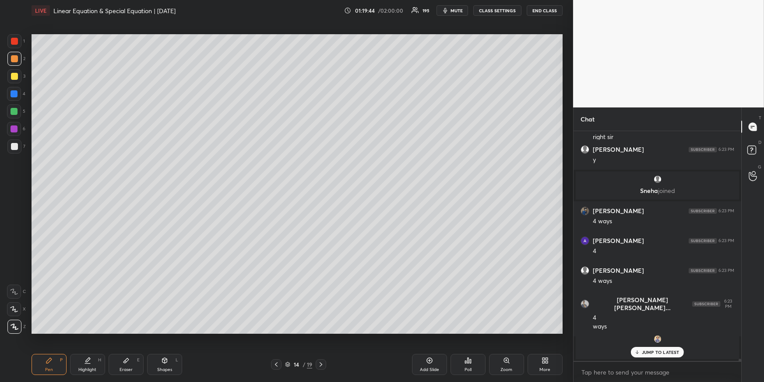
click at [274, 363] on icon at bounding box center [276, 364] width 7 height 7
click at [14, 40] on div at bounding box center [14, 41] width 7 height 7
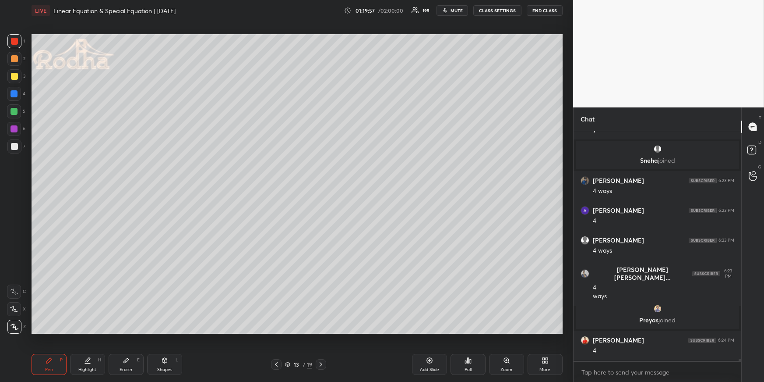
scroll to position [23181, 0]
click at [92, 361] on div "Highlight H" at bounding box center [87, 364] width 35 height 21
click at [277, 361] on icon at bounding box center [276, 364] width 7 height 7
click at [279, 361] on icon at bounding box center [276, 364] width 7 height 7
click at [279, 362] on icon at bounding box center [276, 364] width 7 height 7
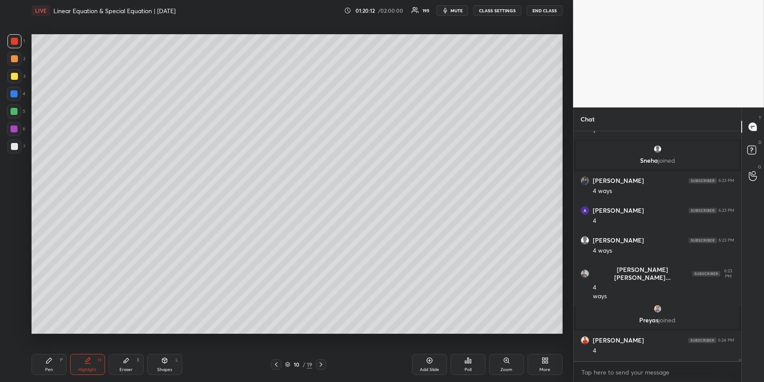
click at [277, 363] on icon at bounding box center [276, 364] width 7 height 7
click at [322, 361] on icon at bounding box center [321, 364] width 7 height 7
click at [323, 361] on icon at bounding box center [321, 364] width 7 height 7
click at [323, 363] on icon at bounding box center [321, 364] width 7 height 7
click at [322, 362] on icon at bounding box center [321, 364] width 7 height 7
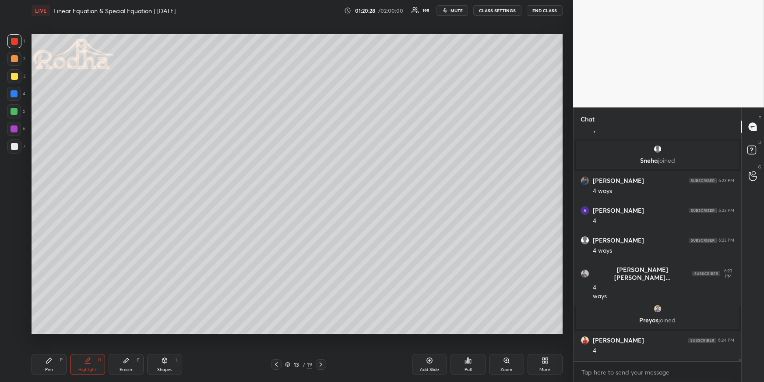
click at [51, 367] on div "Pen P" at bounding box center [49, 364] width 35 height 21
click at [14, 113] on div at bounding box center [14, 111] width 7 height 7
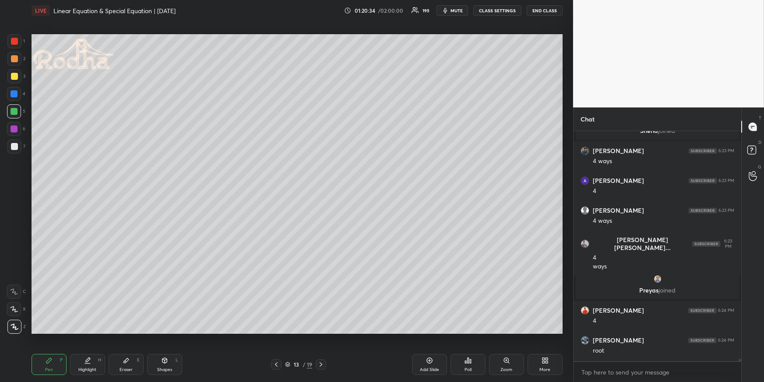
click at [320, 362] on icon at bounding box center [321, 364] width 7 height 7
click at [277, 362] on icon at bounding box center [276, 364] width 3 height 4
click at [12, 145] on div at bounding box center [14, 146] width 7 height 7
click at [13, 89] on div at bounding box center [14, 94] width 14 height 14
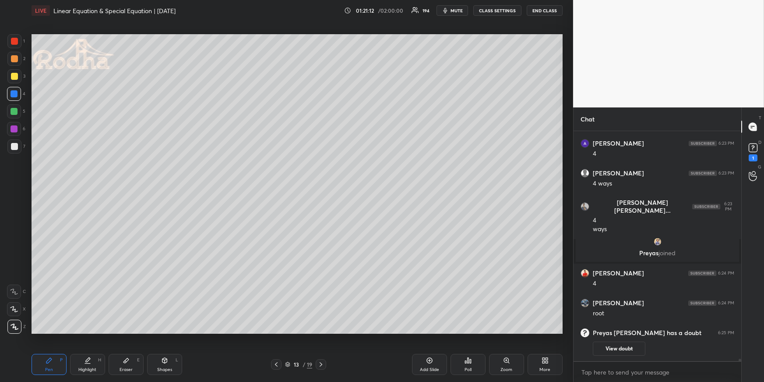
click at [612, 348] on button "View doubt" at bounding box center [619, 348] width 53 height 14
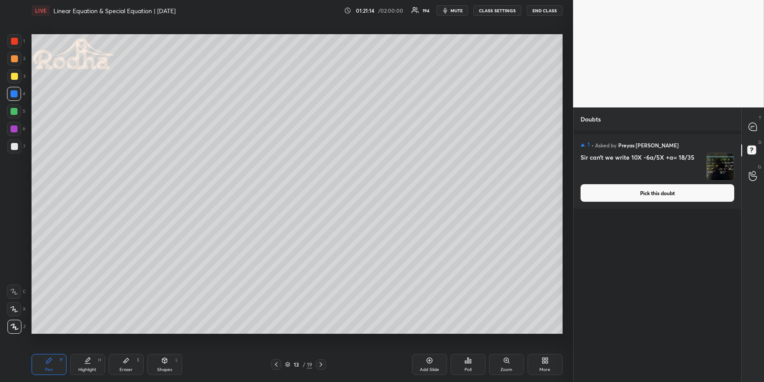
click at [645, 195] on button "Pick this doubt" at bounding box center [658, 193] width 154 height 18
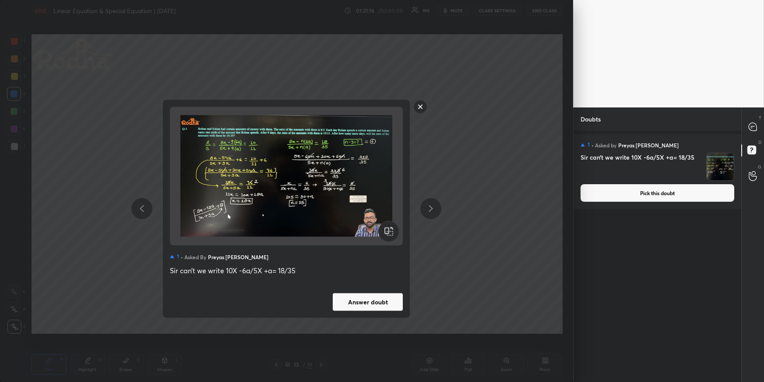
click at [418, 106] on rect at bounding box center [421, 107] width 14 height 14
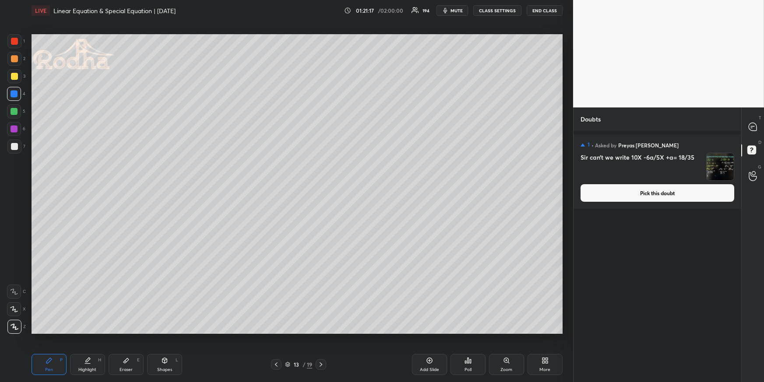
click at [753, 132] on div at bounding box center [754, 127] width 18 height 16
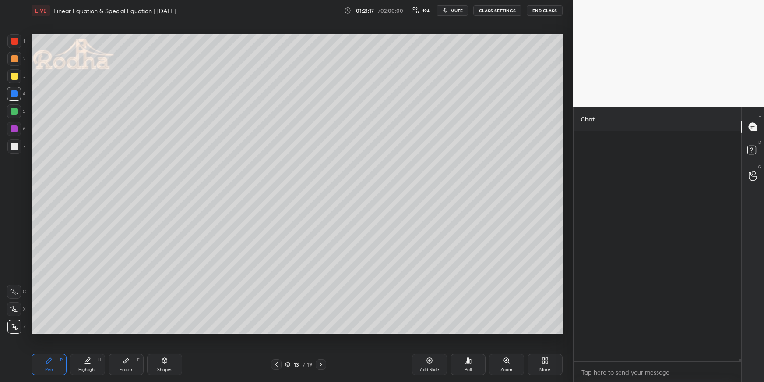
scroll to position [227, 166]
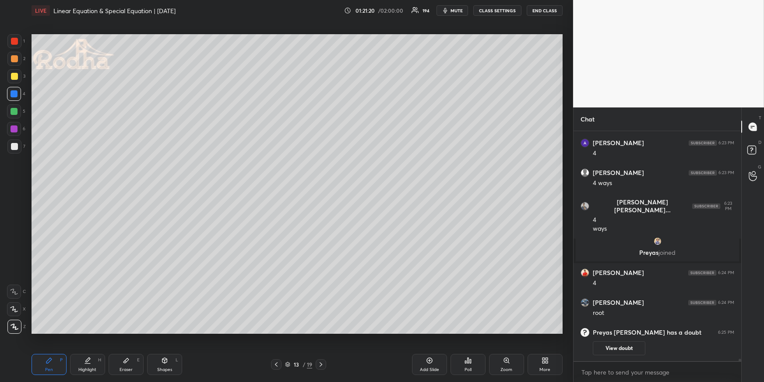
click at [89, 361] on icon at bounding box center [87, 360] width 7 height 7
drag, startPoint x: 43, startPoint y: 361, endPoint x: 44, endPoint y: 355, distance: 6.1
click at [44, 362] on div "Pen P" at bounding box center [49, 364] width 35 height 21
click at [16, 45] on div at bounding box center [14, 41] width 14 height 14
drag, startPoint x: 17, startPoint y: 43, endPoint x: 23, endPoint y: 49, distance: 8.4
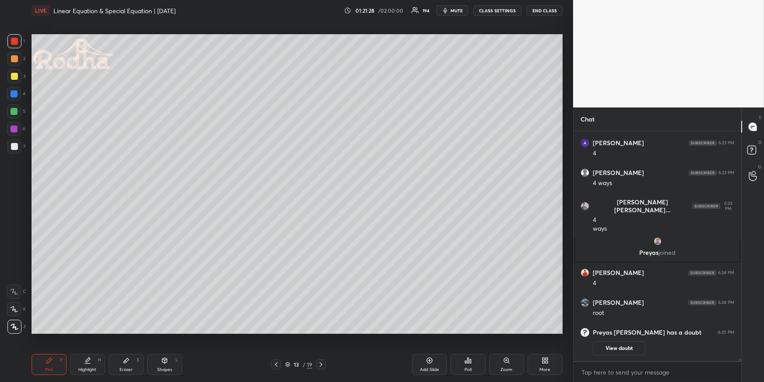
click at [17, 43] on div at bounding box center [14, 41] width 7 height 7
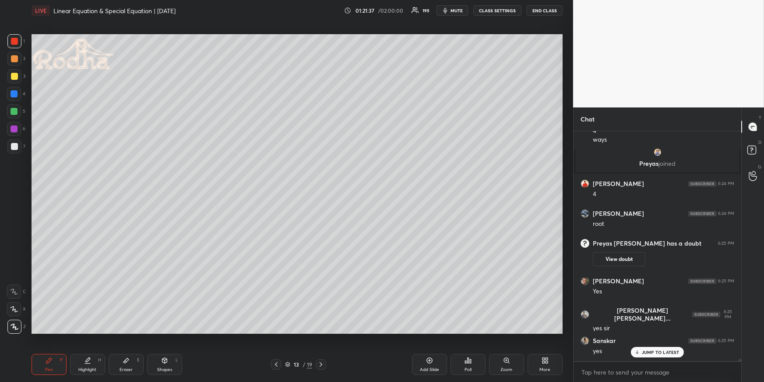
scroll to position [23533, 0]
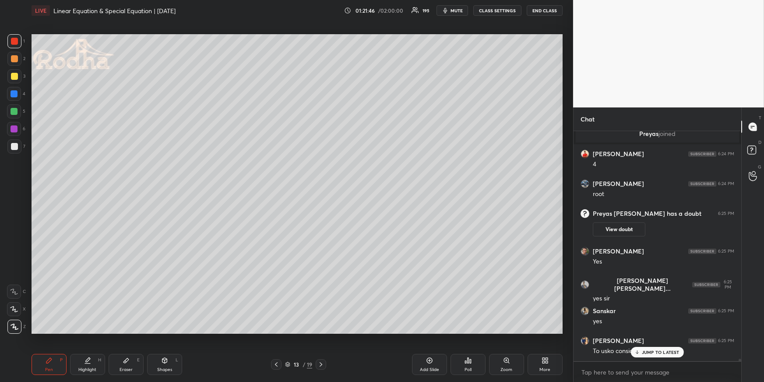
click at [15, 111] on div at bounding box center [14, 111] width 7 height 7
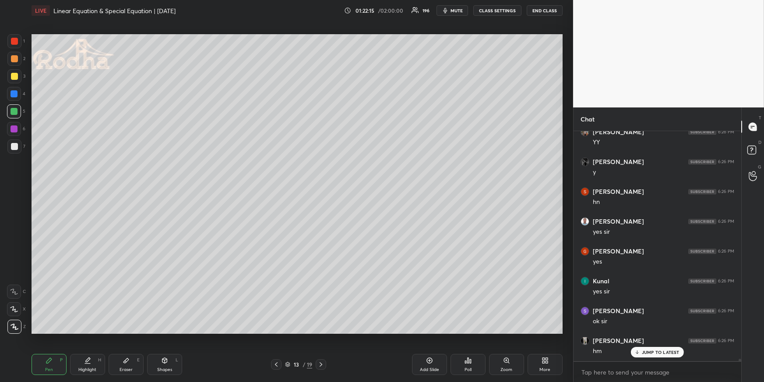
scroll to position [24159, 0]
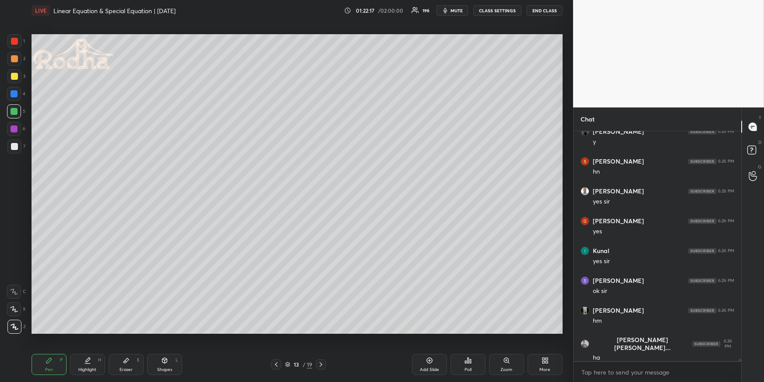
click at [325, 361] on icon at bounding box center [321, 364] width 7 height 7
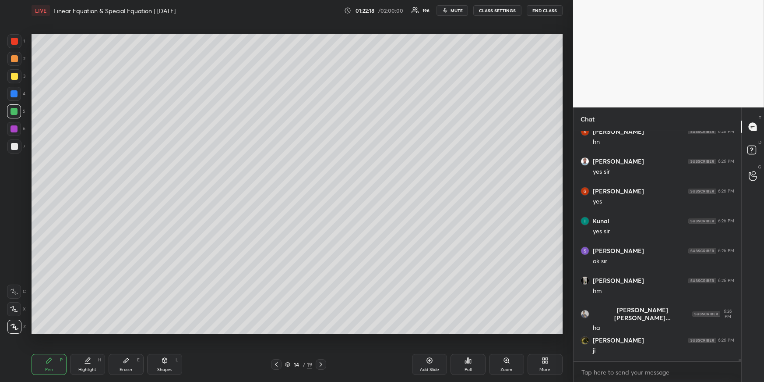
drag, startPoint x: 322, startPoint y: 361, endPoint x: 314, endPoint y: 354, distance: 10.8
click at [322, 361] on icon at bounding box center [321, 364] width 7 height 7
click at [39, 365] on div "Pen P" at bounding box center [49, 364] width 35 height 21
click at [14, 143] on div at bounding box center [14, 146] width 7 height 7
click at [132, 364] on div "Eraser E" at bounding box center [126, 364] width 35 height 21
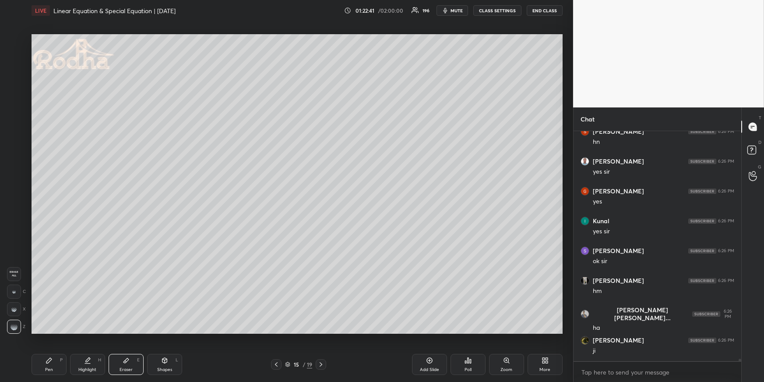
click at [59, 366] on div "Pen P" at bounding box center [49, 364] width 35 height 21
click at [46, 362] on icon at bounding box center [48, 359] width 5 height 5
click at [16, 60] on div at bounding box center [14, 58] width 7 height 7
click at [92, 363] on div "Highlight H" at bounding box center [87, 364] width 35 height 21
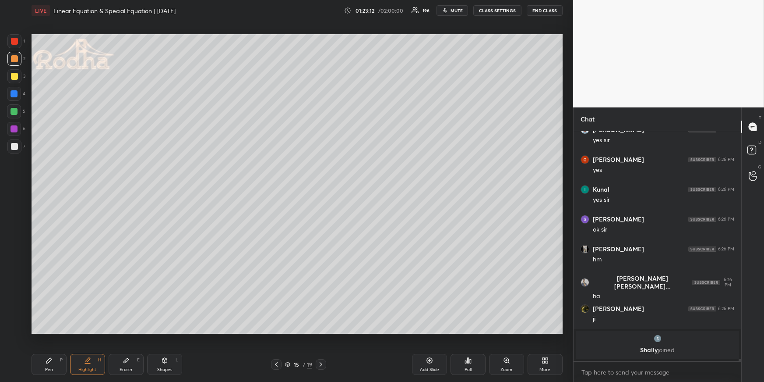
scroll to position [23835, 0]
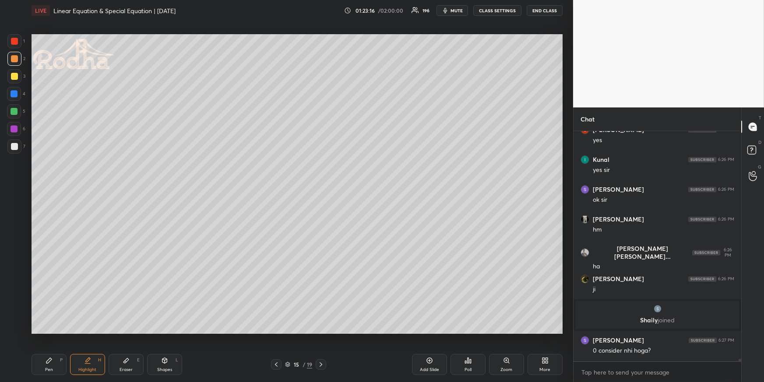
click at [90, 359] on icon at bounding box center [87, 360] width 7 height 7
click at [114, 365] on div "Eraser E" at bounding box center [126, 364] width 35 height 21
click at [51, 365] on div "Pen P" at bounding box center [49, 364] width 35 height 21
click at [17, 148] on div at bounding box center [14, 146] width 14 height 14
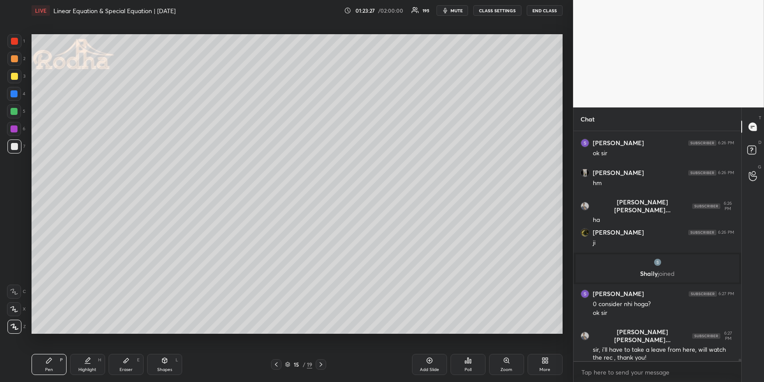
scroll to position [23940, 0]
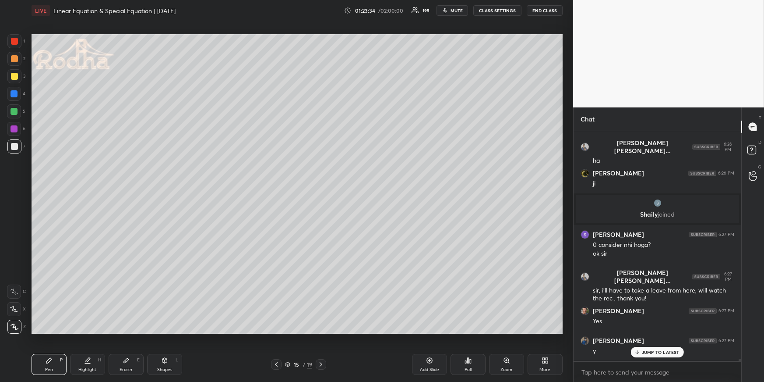
click at [15, 59] on div at bounding box center [14, 58] width 7 height 7
click at [277, 364] on icon at bounding box center [276, 364] width 7 height 7
click at [279, 362] on icon at bounding box center [276, 364] width 7 height 7
click at [102, 364] on div "Highlight H" at bounding box center [87, 364] width 35 height 21
click at [321, 361] on icon at bounding box center [321, 364] width 7 height 7
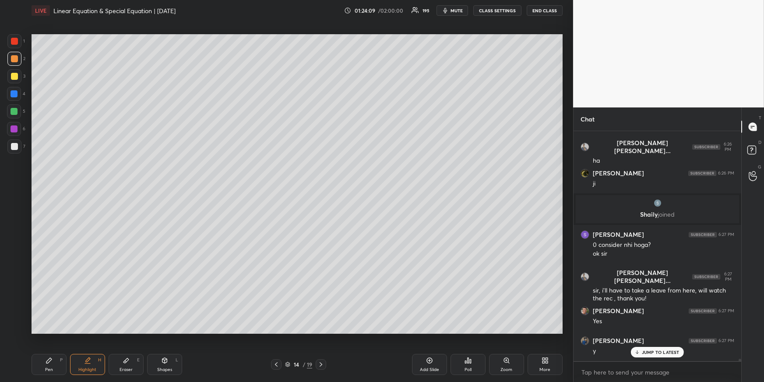
click at [273, 361] on div at bounding box center [276, 364] width 11 height 11
click at [324, 364] on icon at bounding box center [321, 364] width 7 height 7
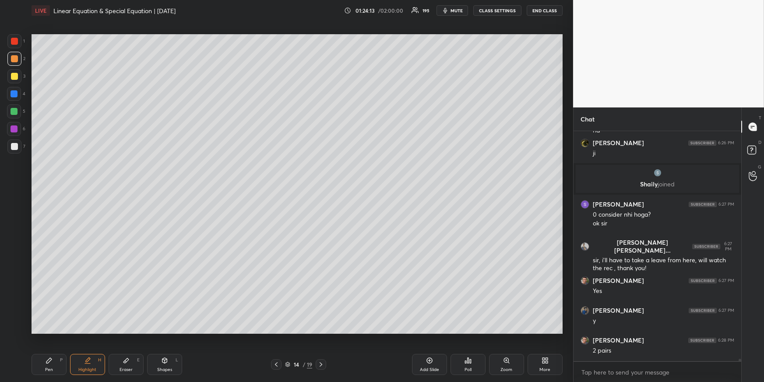
drag, startPoint x: 279, startPoint y: 361, endPoint x: 273, endPoint y: 345, distance: 17.2
click at [279, 361] on icon at bounding box center [276, 364] width 7 height 7
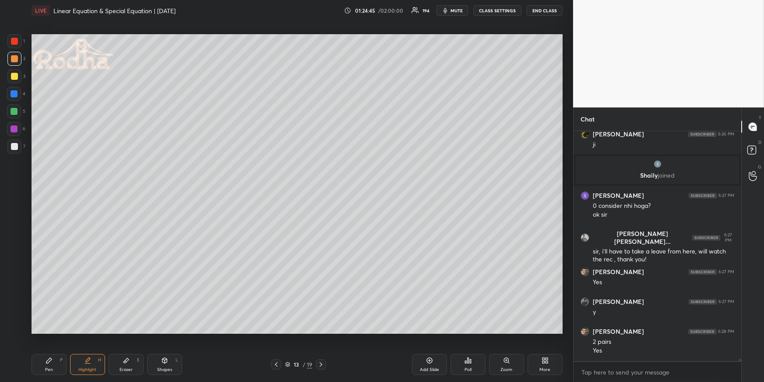
drag, startPoint x: 44, startPoint y: 352, endPoint x: 48, endPoint y: 355, distance: 5.0
click at [45, 354] on div "Pen P Highlight H Eraser E Shapes L 13 / 19 Add Slide Poll Zoom More" at bounding box center [297, 364] width 531 height 35
drag, startPoint x: 54, startPoint y: 361, endPoint x: 50, endPoint y: 336, distance: 25.8
click at [54, 361] on div "Pen P" at bounding box center [49, 364] width 35 height 21
click at [16, 37] on div at bounding box center [14, 41] width 14 height 14
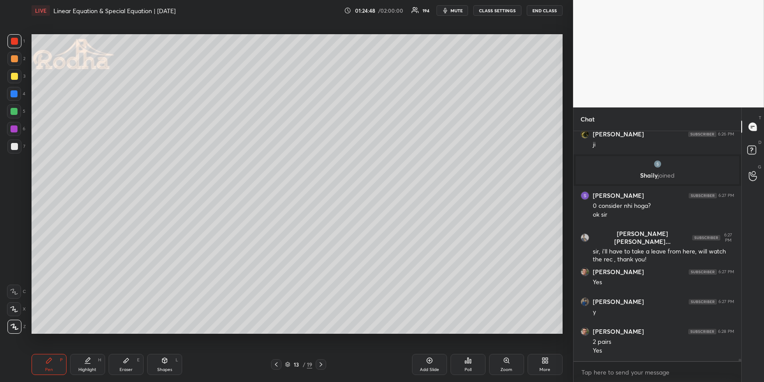
click at [317, 364] on div at bounding box center [321, 364] width 11 height 11
drag, startPoint x: 17, startPoint y: 79, endPoint x: 20, endPoint y: 90, distance: 11.7
click at [16, 79] on div at bounding box center [14, 76] width 14 height 14
click at [280, 364] on div at bounding box center [276, 364] width 11 height 11
click at [92, 363] on div "Highlight H" at bounding box center [87, 364] width 35 height 21
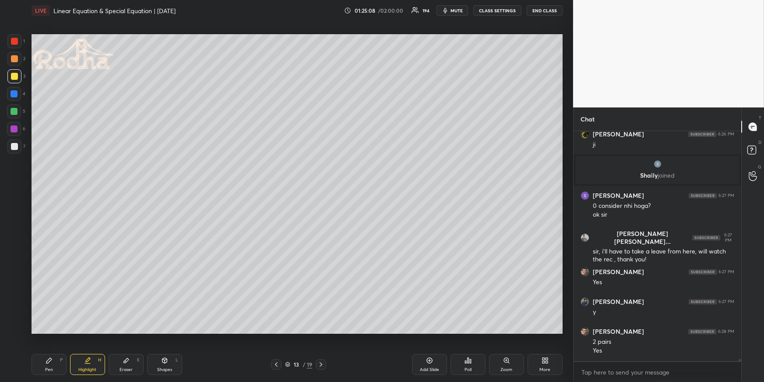
click at [323, 364] on icon at bounding box center [321, 364] width 7 height 7
click at [324, 364] on icon at bounding box center [321, 364] width 7 height 7
click at [57, 359] on div "Pen P" at bounding box center [49, 364] width 35 height 21
click at [16, 110] on div at bounding box center [14, 111] width 7 height 7
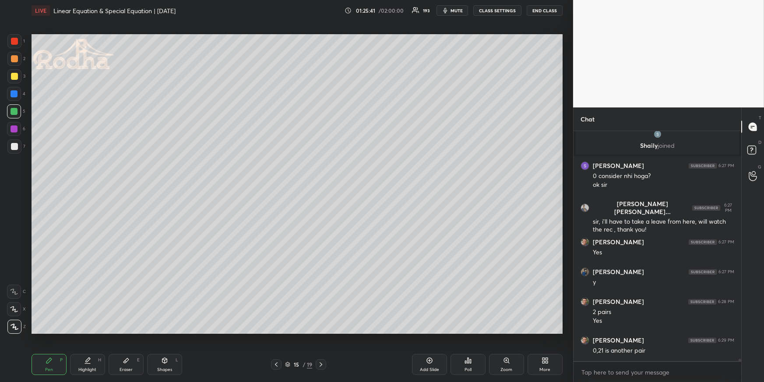
scroll to position [24039, 0]
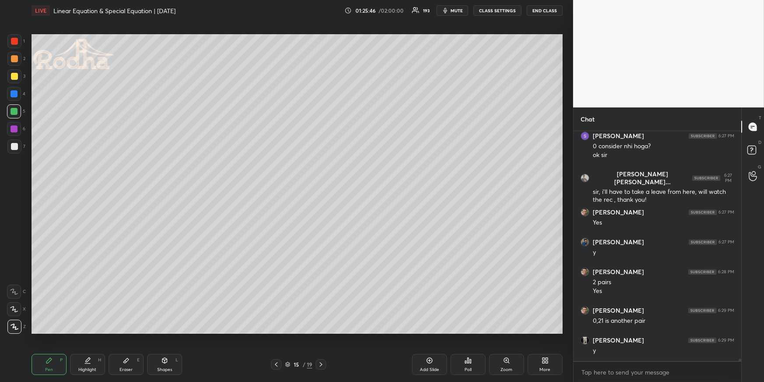
click at [278, 363] on icon at bounding box center [276, 364] width 7 height 7
click at [279, 363] on icon at bounding box center [276, 364] width 7 height 7
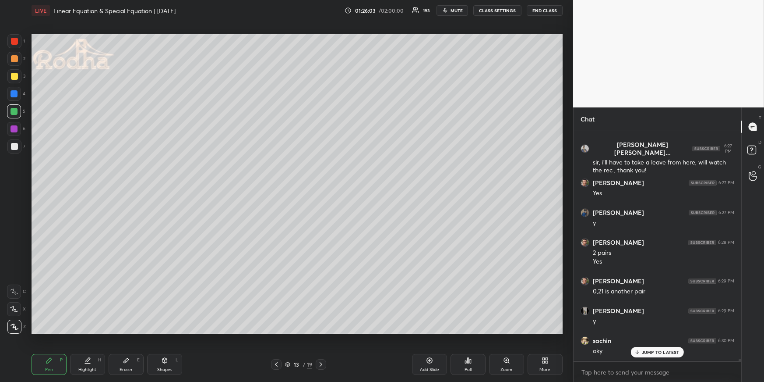
click at [324, 362] on icon at bounding box center [321, 364] width 7 height 7
click at [326, 361] on div at bounding box center [321, 364] width 11 height 11
click at [13, 60] on div at bounding box center [14, 58] width 7 height 7
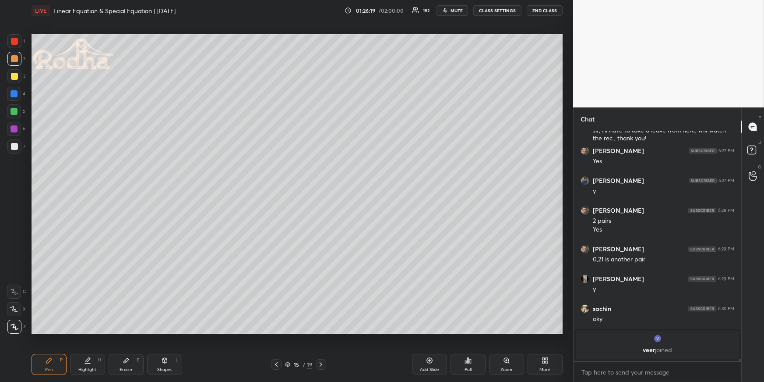
click at [13, 93] on div at bounding box center [14, 93] width 7 height 7
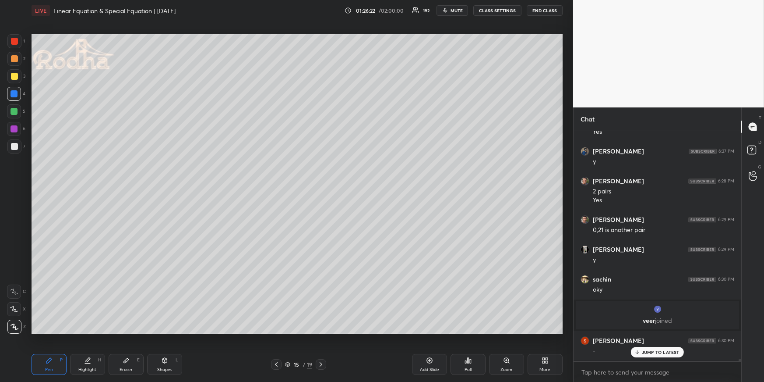
click at [16, 112] on div at bounding box center [14, 111] width 7 height 7
click at [276, 362] on icon at bounding box center [276, 364] width 7 height 7
click at [278, 362] on icon at bounding box center [276, 364] width 7 height 7
click at [322, 363] on icon at bounding box center [321, 364] width 3 height 4
click at [323, 364] on icon at bounding box center [321, 364] width 7 height 7
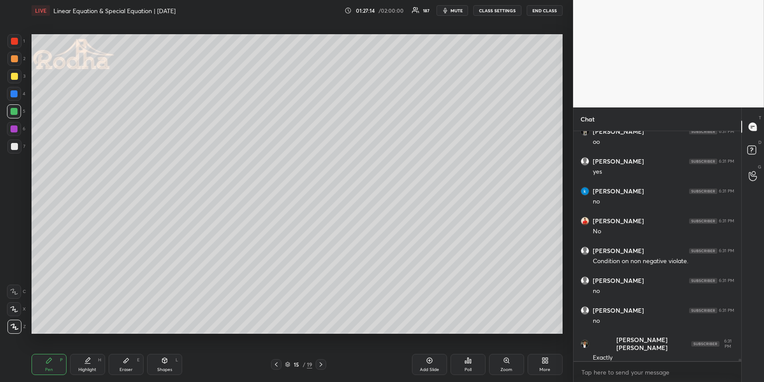
scroll to position [24666, 0]
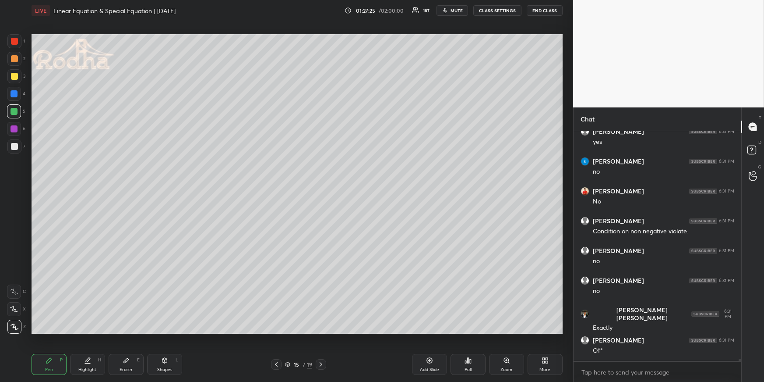
click at [16, 94] on div at bounding box center [14, 93] width 7 height 7
click at [274, 365] on icon at bounding box center [276, 364] width 7 height 7
click at [275, 363] on icon at bounding box center [276, 364] width 7 height 7
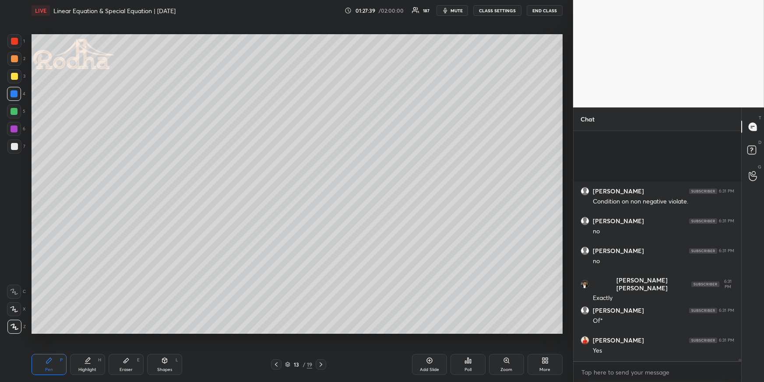
scroll to position [24785, 0]
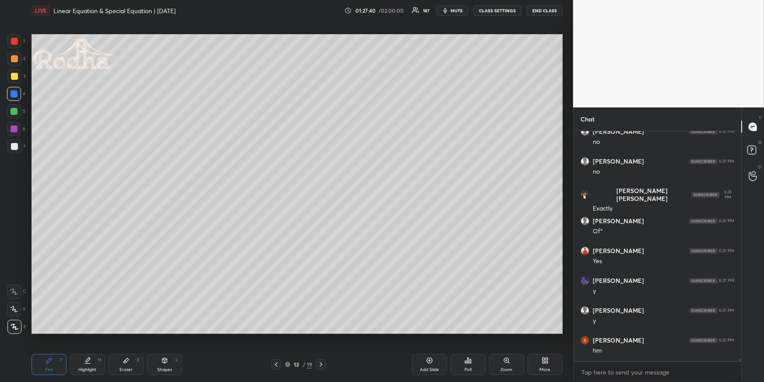
click at [322, 364] on icon at bounding box center [321, 364] width 3 height 4
click at [323, 364] on icon at bounding box center [321, 364] width 7 height 7
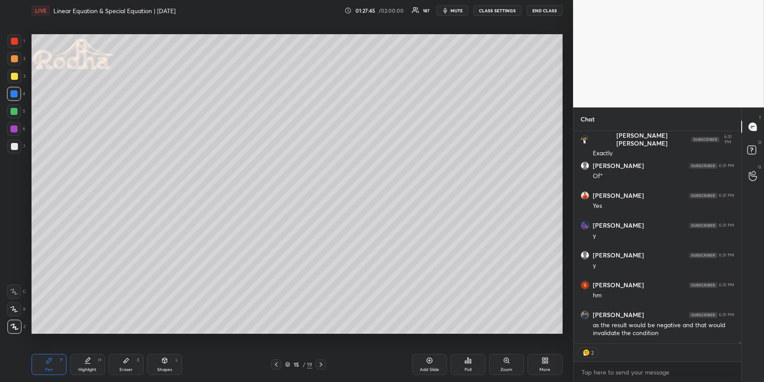
scroll to position [24870, 0]
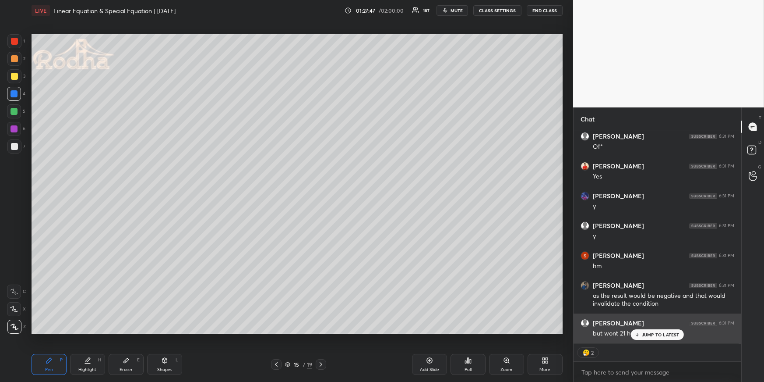
click at [652, 336] on p "JUMP TO LATEST" at bounding box center [661, 334] width 38 height 5
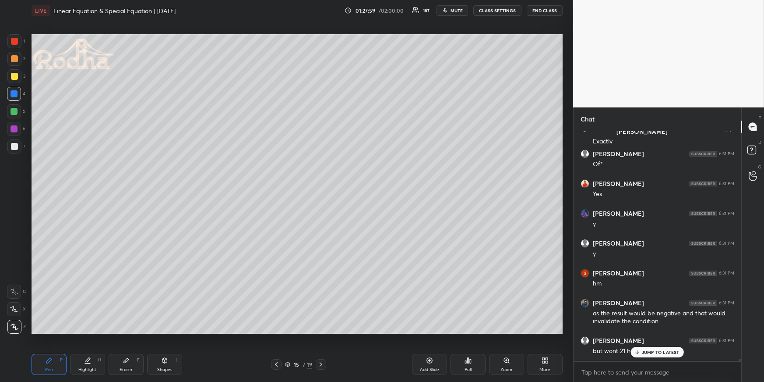
click at [122, 362] on div "Eraser E" at bounding box center [126, 364] width 35 height 21
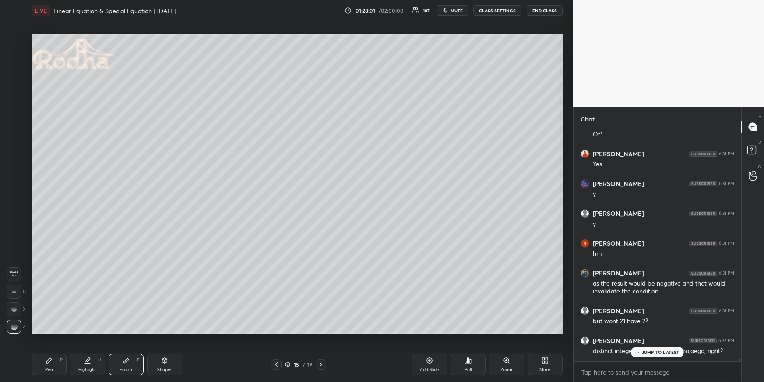
click at [61, 358] on div "Pen P" at bounding box center [49, 364] width 35 height 21
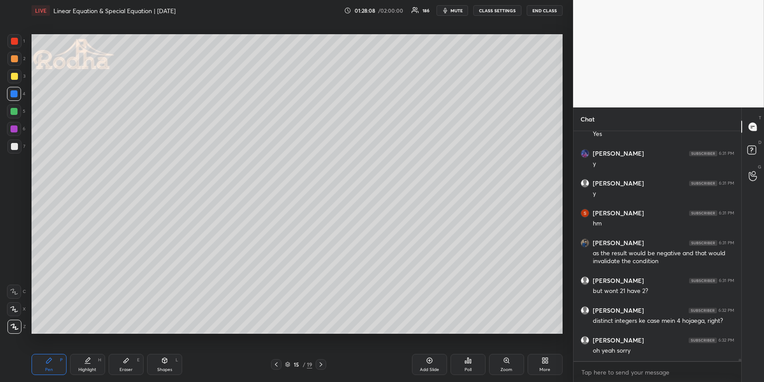
click at [131, 360] on div "Eraser E" at bounding box center [126, 364] width 35 height 21
click at [92, 362] on div "Highlight H" at bounding box center [87, 364] width 35 height 21
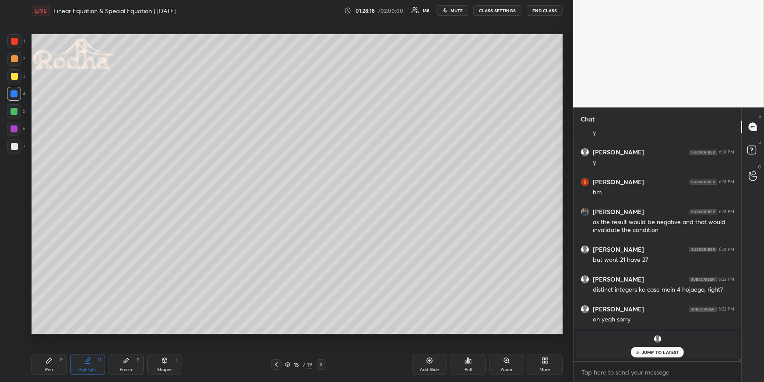
click at [57, 363] on div "Pen P" at bounding box center [49, 364] width 35 height 21
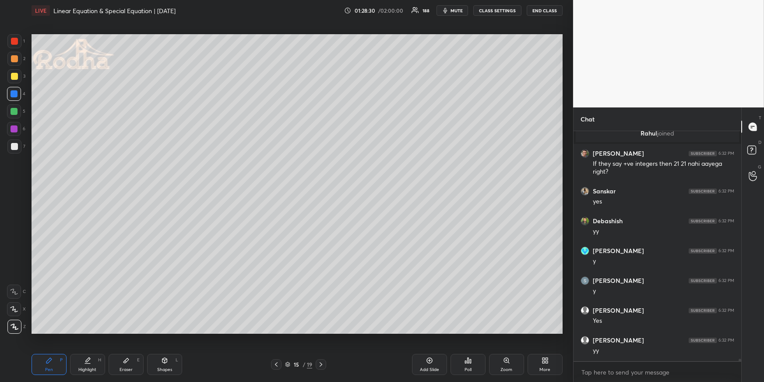
scroll to position [24854, 0]
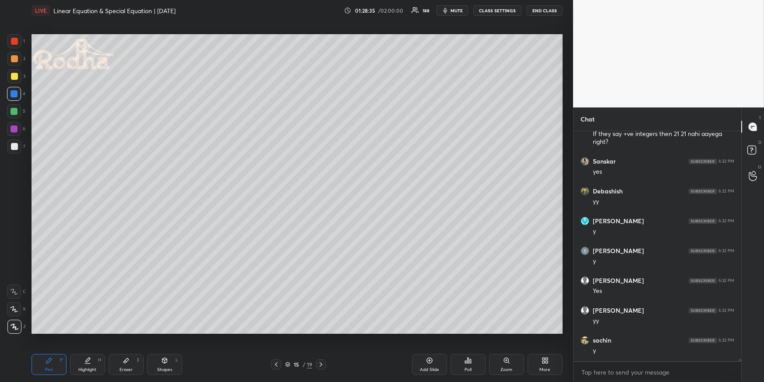
click at [324, 361] on icon at bounding box center [321, 364] width 7 height 7
click at [16, 147] on div at bounding box center [14, 146] width 7 height 7
click at [278, 361] on icon at bounding box center [276, 364] width 7 height 7
click at [328, 357] on div "Pen P Highlight H Eraser E Shapes L 15 / 19 Add Slide Poll Zoom More" at bounding box center [297, 364] width 531 height 35
click at [322, 361] on icon at bounding box center [321, 364] width 7 height 7
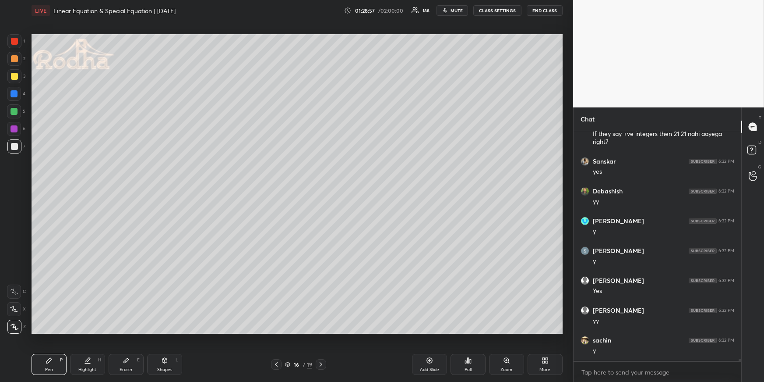
click at [18, 92] on div at bounding box center [14, 94] width 14 height 14
drag, startPoint x: 18, startPoint y: 60, endPoint x: 17, endPoint y: 65, distance: 5.3
click at [17, 60] on div at bounding box center [14, 58] width 7 height 7
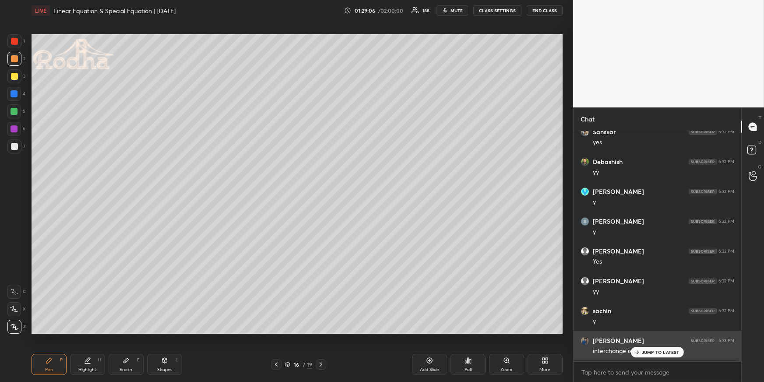
click at [652, 357] on div "[PERSON_NAME] 6:33 PM interchange is possible" at bounding box center [658, 346] width 168 height 30
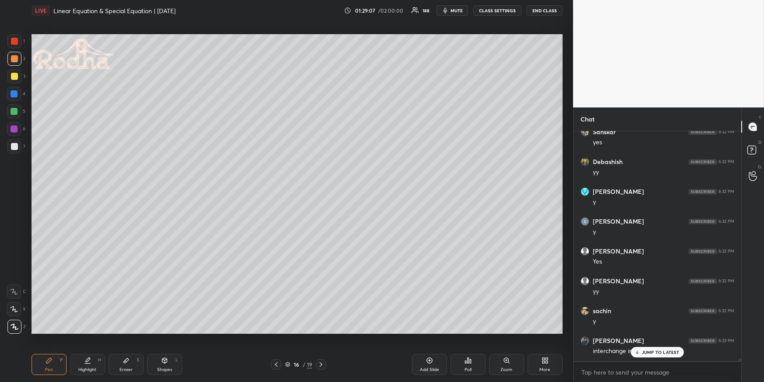
click at [656, 352] on p "JUMP TO LATEST" at bounding box center [661, 351] width 38 height 5
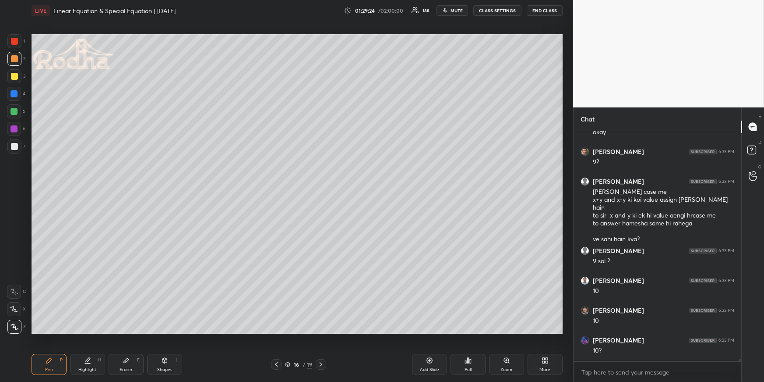
scroll to position [25199, 0]
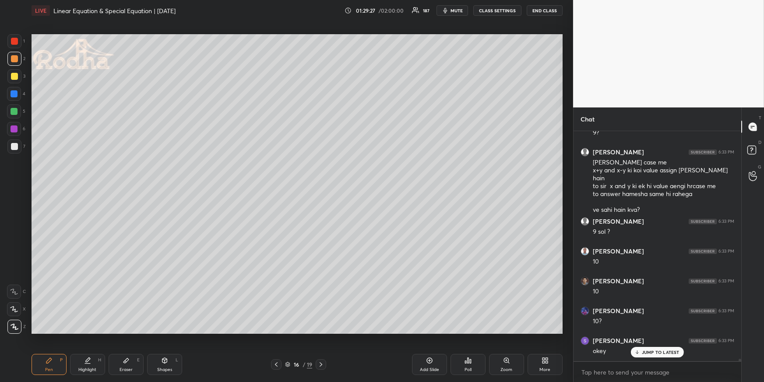
click at [15, 111] on div at bounding box center [14, 111] width 7 height 7
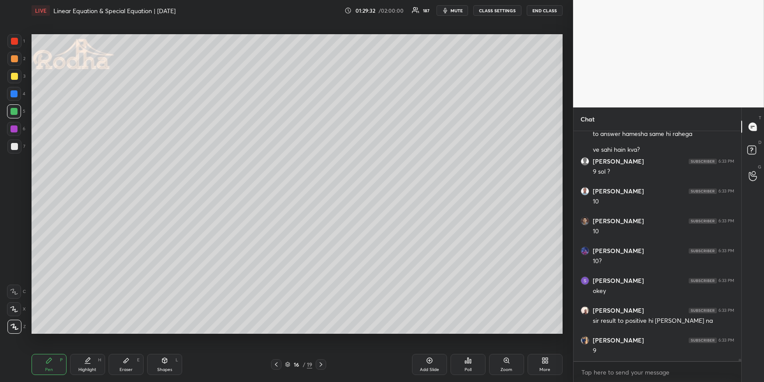
scroll to position [25288, 0]
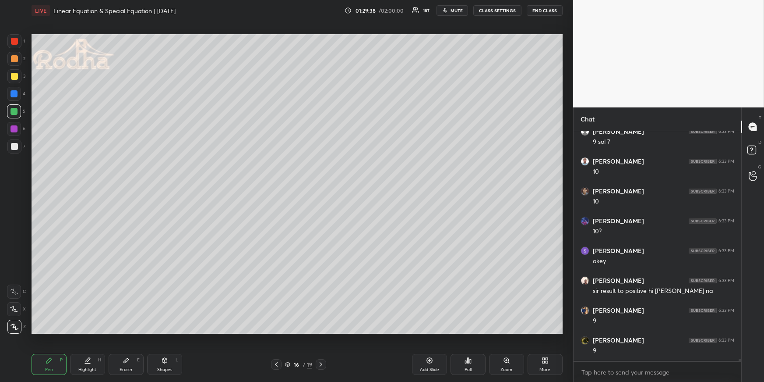
click at [14, 93] on div at bounding box center [14, 93] width 7 height 7
drag, startPoint x: 277, startPoint y: 363, endPoint x: 276, endPoint y: 357, distance: 6.4
click at [277, 364] on icon at bounding box center [276, 364] width 7 height 7
click at [324, 364] on icon at bounding box center [321, 364] width 7 height 7
click at [17, 142] on div at bounding box center [14, 146] width 14 height 14
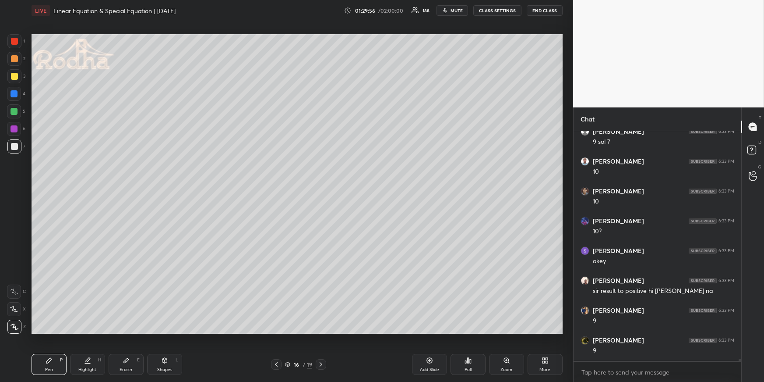
click at [14, 75] on div at bounding box center [14, 76] width 7 height 7
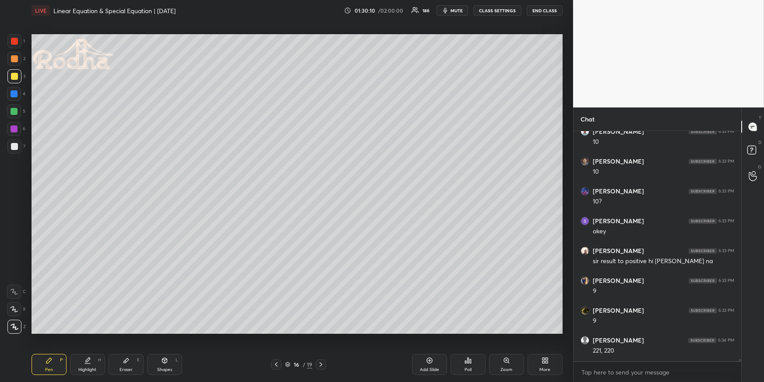
click at [14, 55] on div at bounding box center [14, 59] width 14 height 14
click at [15, 93] on div at bounding box center [14, 93] width 7 height 7
drag, startPoint x: 428, startPoint y: 361, endPoint x: 427, endPoint y: 355, distance: 5.4
click at [428, 360] on icon at bounding box center [429, 360] width 7 height 7
click at [14, 78] on div at bounding box center [14, 76] width 7 height 7
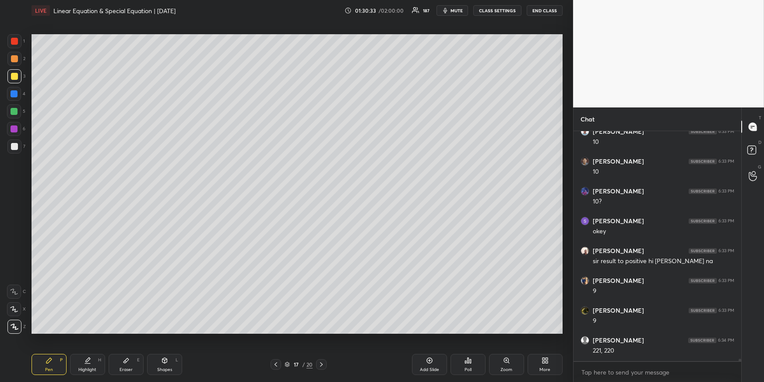
scroll to position [25348, 0]
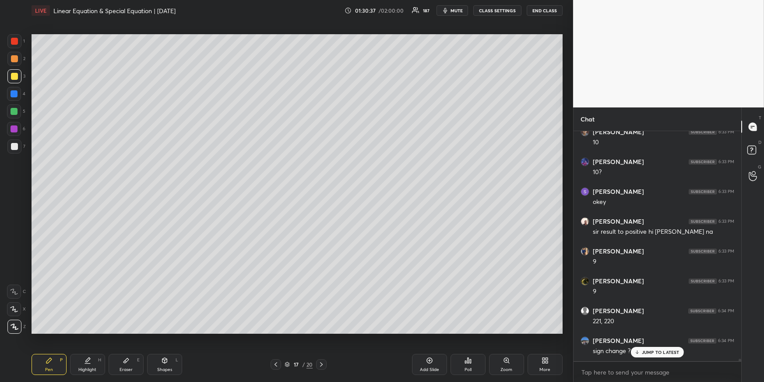
click at [649, 354] on div "JUMP TO LATEST" at bounding box center [657, 352] width 53 height 11
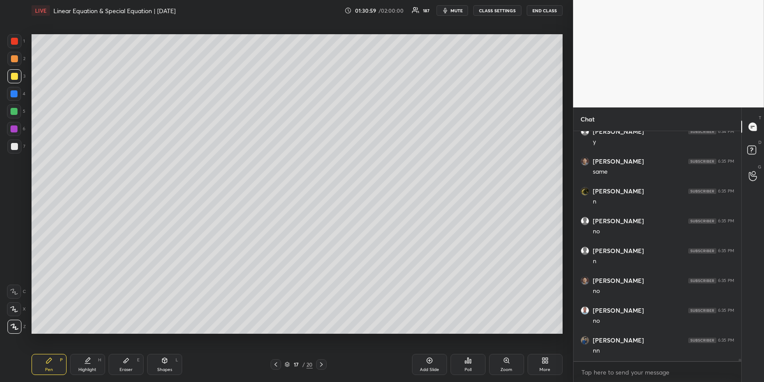
scroll to position [25735, 0]
click at [15, 93] on div at bounding box center [14, 93] width 7 height 7
click at [16, 43] on div at bounding box center [14, 41] width 7 height 7
drag, startPoint x: 14, startPoint y: 77, endPoint x: 11, endPoint y: 83, distance: 7.3
click at [15, 77] on div at bounding box center [14, 76] width 7 height 7
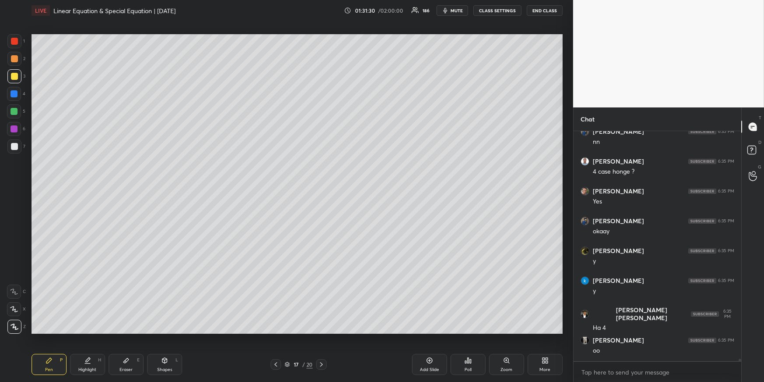
scroll to position [2, 2]
click at [15, 40] on div at bounding box center [14, 41] width 7 height 7
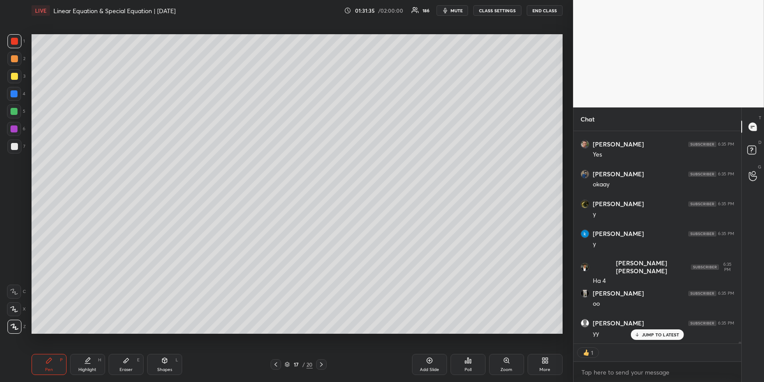
scroll to position [25991, 0]
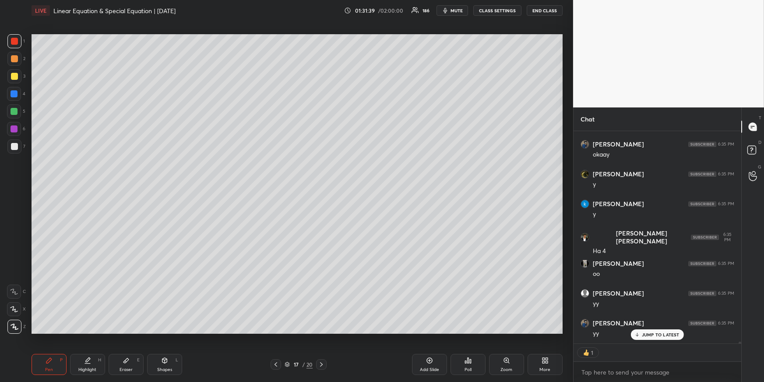
drag, startPoint x: 13, startPoint y: 76, endPoint x: 14, endPoint y: 88, distance: 12.8
click at [13, 76] on div at bounding box center [14, 76] width 7 height 7
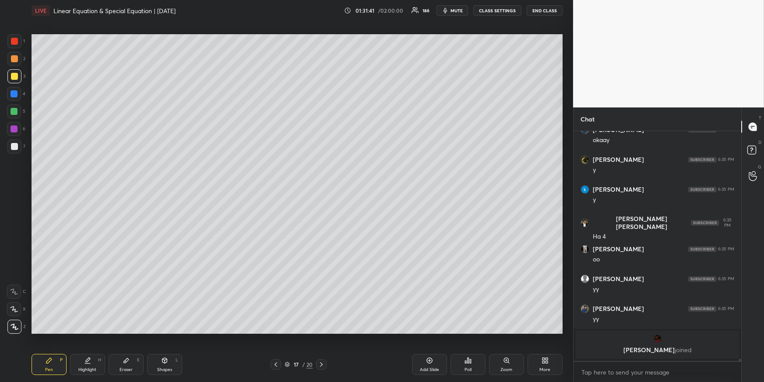
scroll to position [26034, 0]
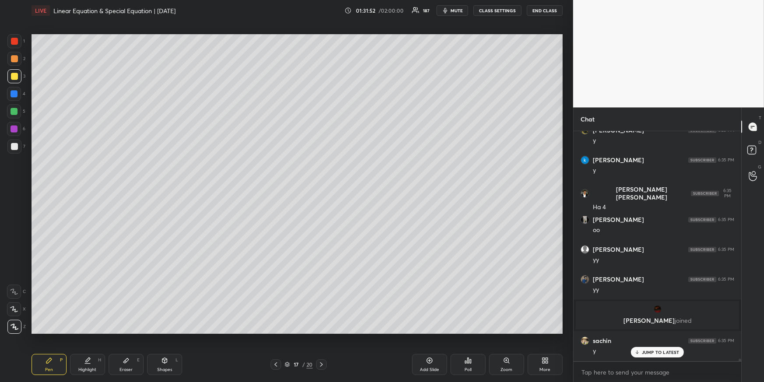
click at [14, 56] on div at bounding box center [14, 58] width 7 height 7
click at [16, 46] on div at bounding box center [14, 41] width 14 height 14
click at [89, 366] on div "Highlight H" at bounding box center [87, 364] width 35 height 21
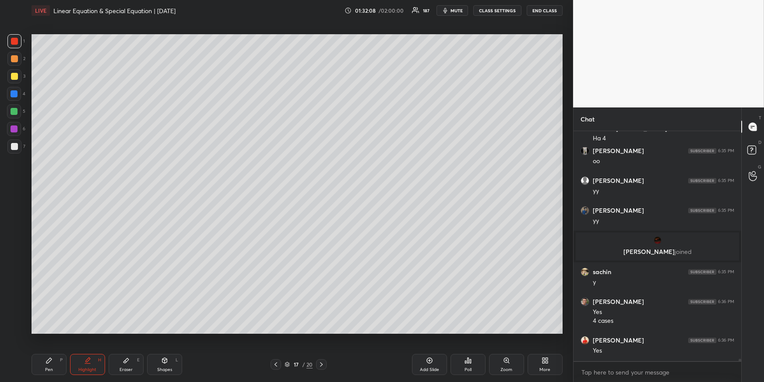
scroll to position [26133, 0]
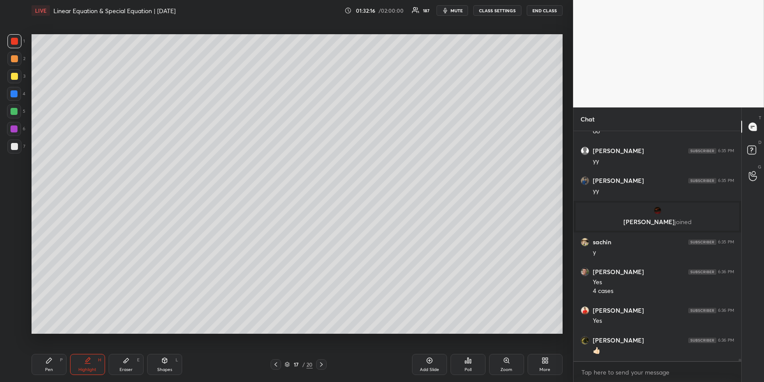
click at [275, 363] on icon at bounding box center [275, 364] width 7 height 7
drag, startPoint x: 16, startPoint y: 110, endPoint x: 30, endPoint y: 109, distance: 14.1
click at [15, 110] on div at bounding box center [14, 111] width 7 height 7
click at [56, 364] on div "Pen P" at bounding box center [49, 364] width 35 height 21
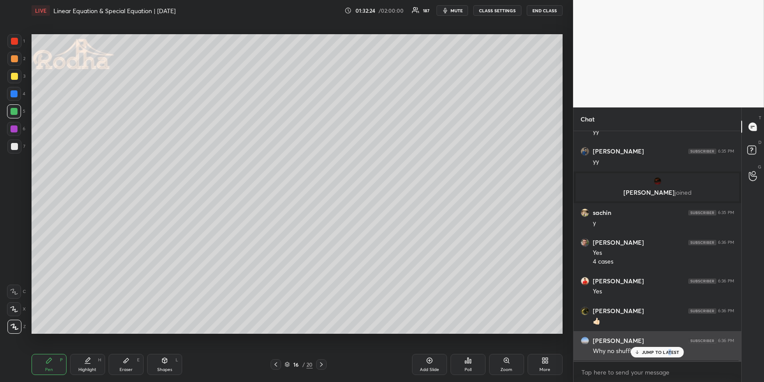
click at [669, 351] on p "JUMP TO LATEST" at bounding box center [661, 351] width 38 height 5
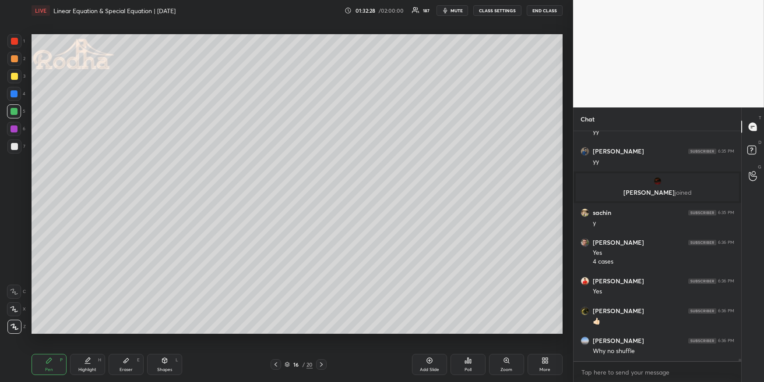
click at [12, 93] on div at bounding box center [14, 93] width 7 height 7
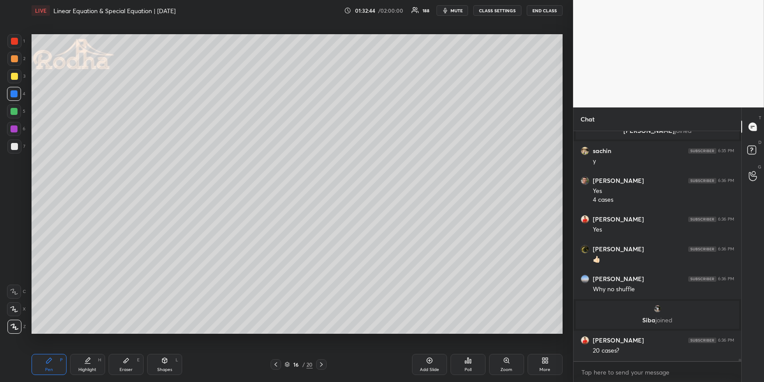
scroll to position [25794, 0]
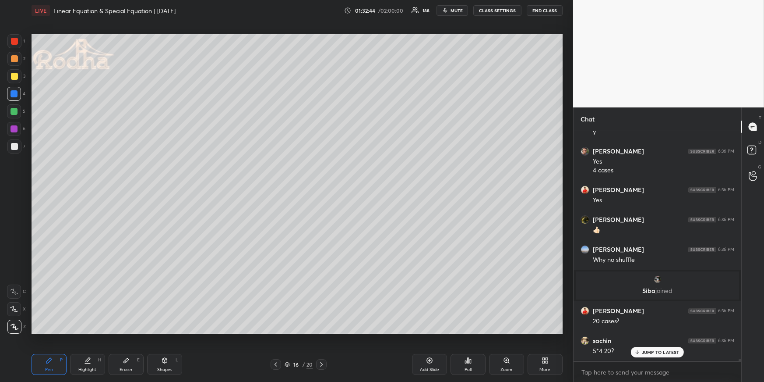
click at [276, 363] on icon at bounding box center [275, 364] width 7 height 7
click at [278, 362] on icon at bounding box center [275, 364] width 7 height 7
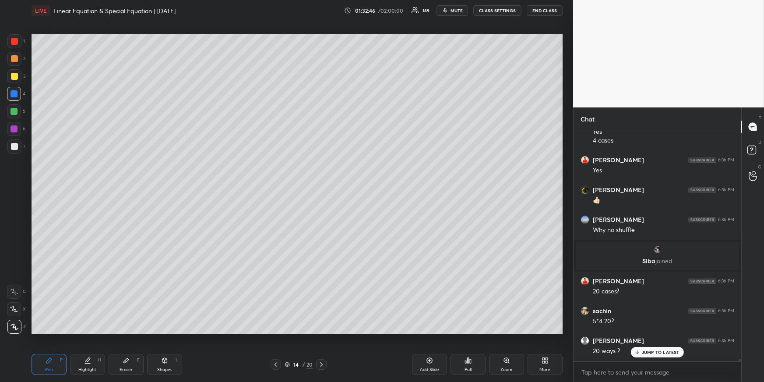
click at [277, 362] on icon at bounding box center [275, 364] width 7 height 7
drag, startPoint x: 94, startPoint y: 362, endPoint x: 96, endPoint y: 342, distance: 20.3
click at [94, 362] on div "Highlight H" at bounding box center [87, 364] width 35 height 21
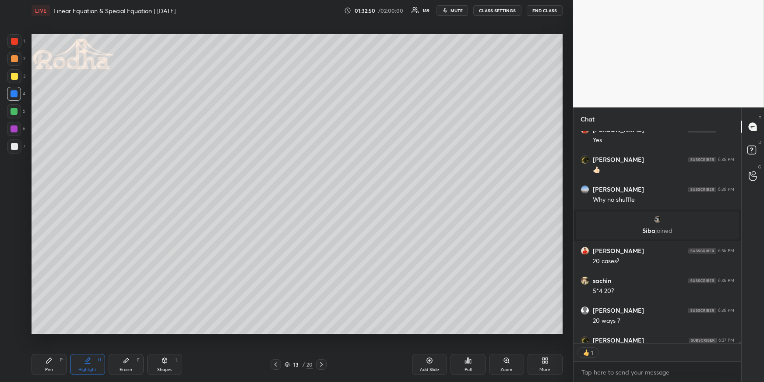
scroll to position [25881, 0]
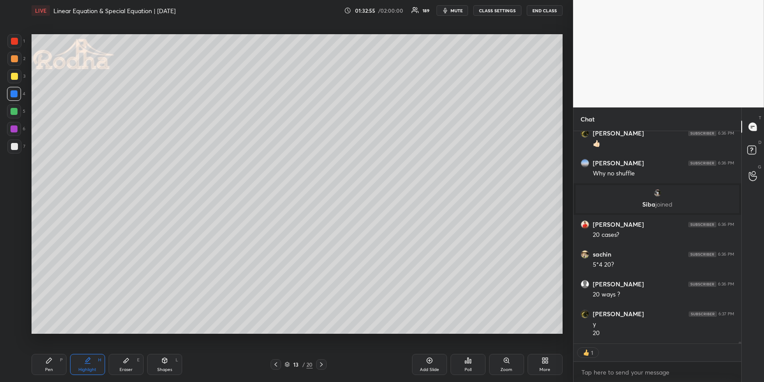
click at [322, 361] on icon at bounding box center [321, 364] width 7 height 7
click at [323, 362] on icon at bounding box center [321, 364] width 7 height 7
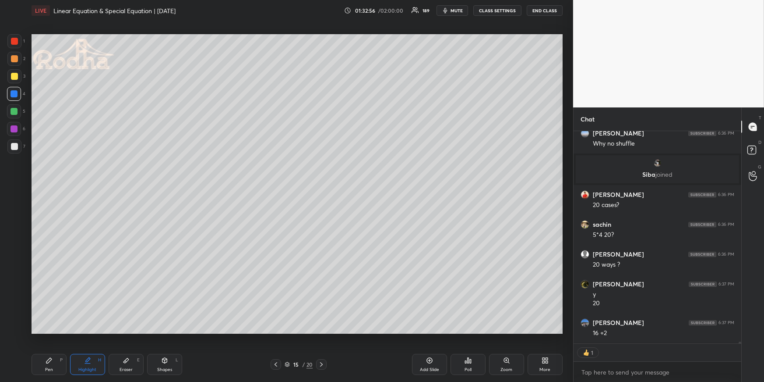
click at [325, 362] on div at bounding box center [321, 364] width 11 height 11
click at [44, 363] on div "Pen P" at bounding box center [49, 364] width 35 height 21
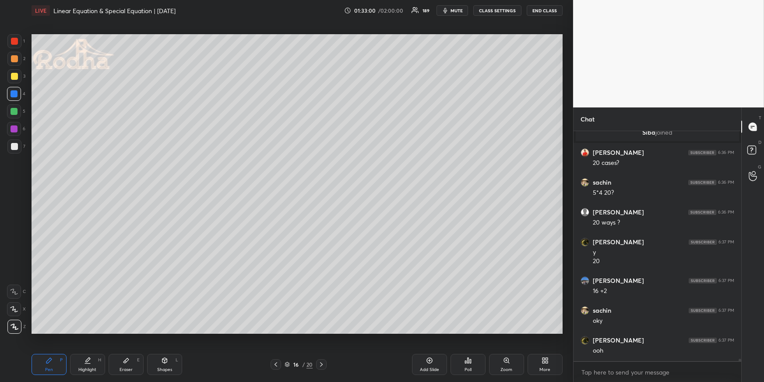
scroll to position [25953, 0]
click at [274, 363] on icon at bounding box center [275, 364] width 7 height 7
click at [274, 364] on icon at bounding box center [275, 364] width 7 height 7
click at [323, 362] on icon at bounding box center [321, 364] width 7 height 7
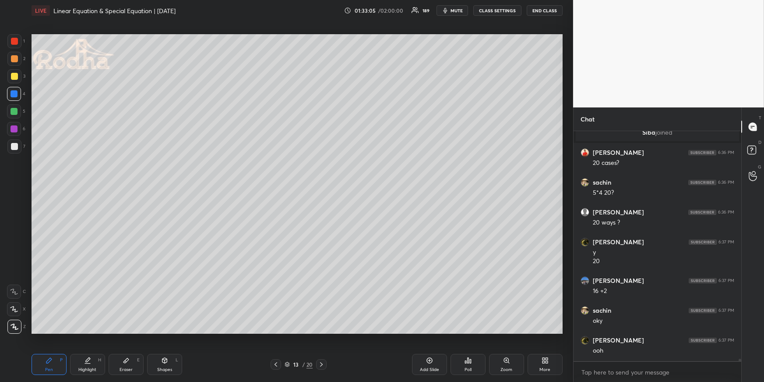
click at [323, 362] on icon at bounding box center [321, 364] width 7 height 7
click at [325, 362] on icon at bounding box center [321, 364] width 7 height 7
click at [13, 59] on div at bounding box center [14, 58] width 7 height 7
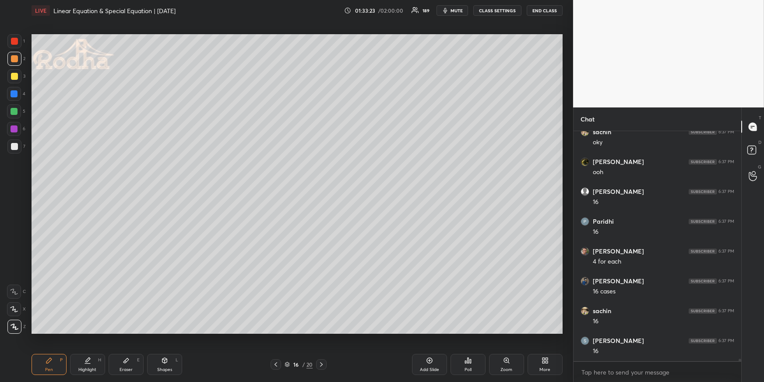
scroll to position [26161, 0]
click at [13, 109] on div at bounding box center [14, 111] width 7 height 7
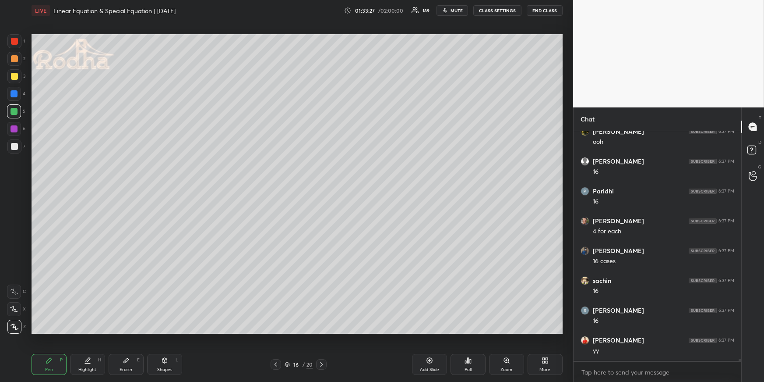
click at [14, 92] on div at bounding box center [14, 93] width 7 height 7
click at [16, 142] on div at bounding box center [14, 146] width 14 height 14
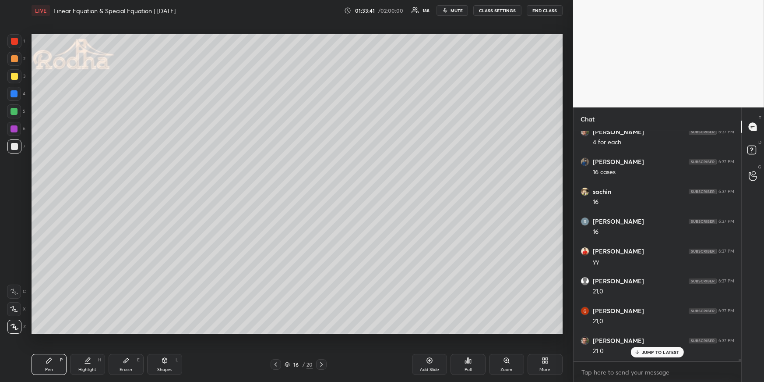
scroll to position [26280, 0]
drag, startPoint x: 16, startPoint y: 56, endPoint x: 25, endPoint y: 66, distance: 13.0
click at [15, 57] on div at bounding box center [14, 58] width 7 height 7
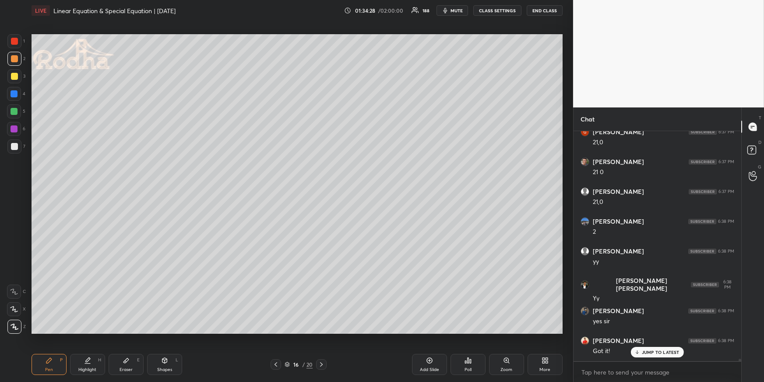
scroll to position [26459, 0]
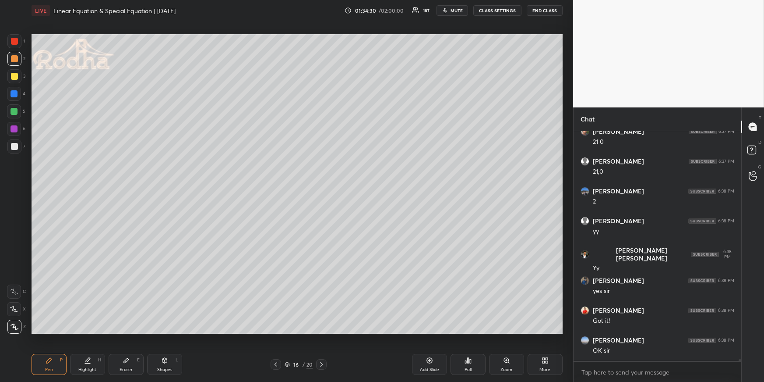
click at [92, 372] on div "Highlight H" at bounding box center [87, 364] width 35 height 21
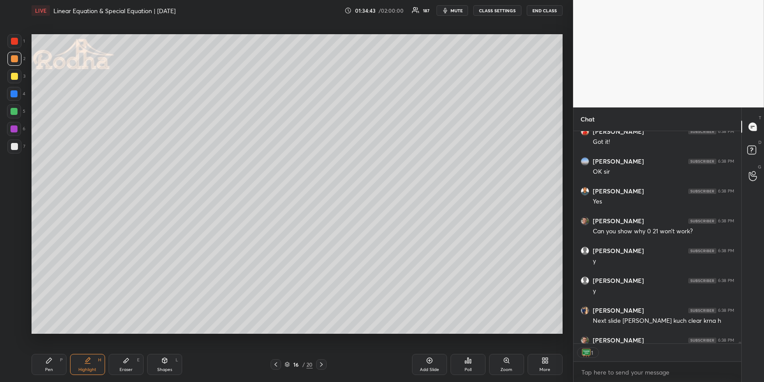
scroll to position [2, 2]
click at [48, 364] on div "Pen P" at bounding box center [49, 364] width 35 height 21
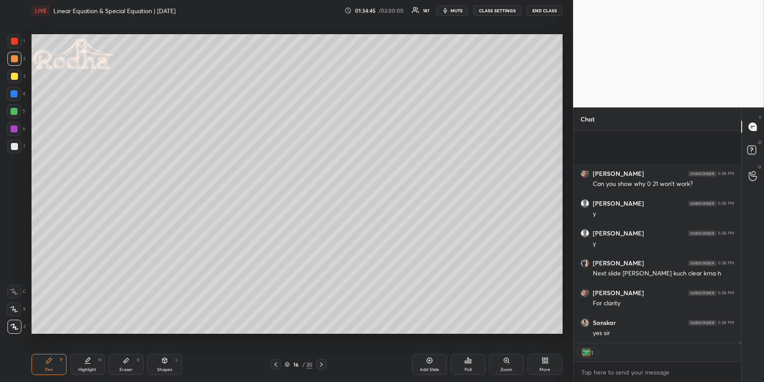
scroll to position [26768, 0]
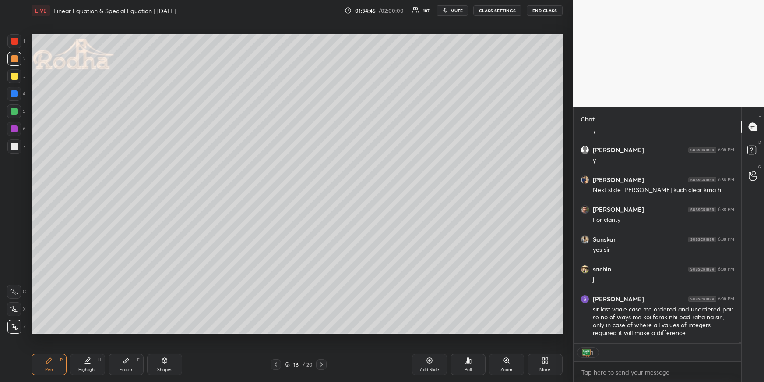
drag, startPoint x: 15, startPoint y: 111, endPoint x: 4, endPoint y: 122, distance: 16.1
click at [15, 111] on div at bounding box center [14, 111] width 7 height 7
click at [324, 364] on icon at bounding box center [321, 364] width 7 height 7
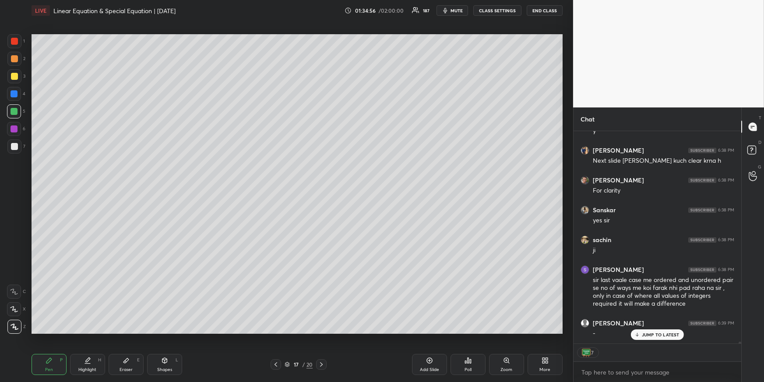
scroll to position [26827, 0]
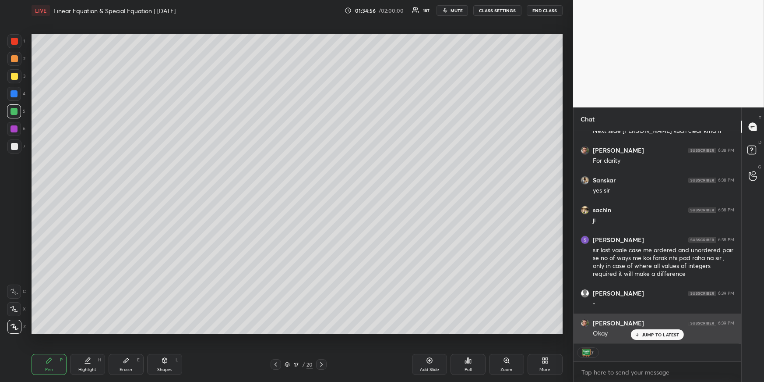
click at [657, 332] on p "JUMP TO LATEST" at bounding box center [661, 334] width 38 height 5
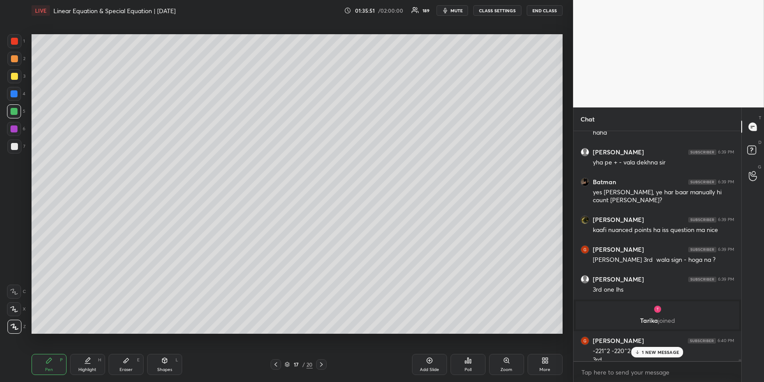
scroll to position [26753, 0]
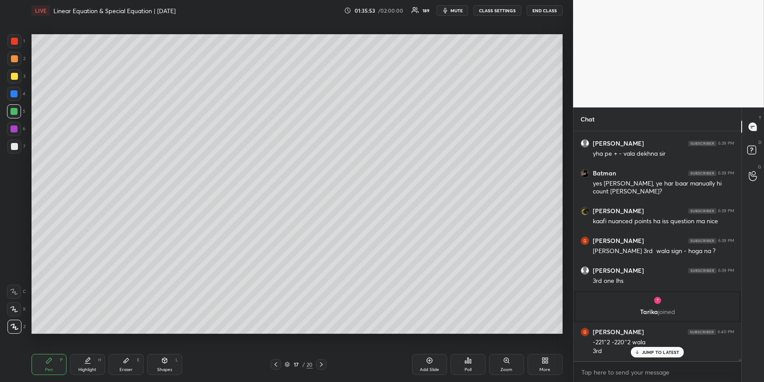
drag, startPoint x: 82, startPoint y: 368, endPoint x: 99, endPoint y: 337, distance: 34.5
click at [83, 368] on div "Highlight" at bounding box center [87, 369] width 18 height 4
click at [124, 365] on div "Eraser E" at bounding box center [126, 364] width 35 height 21
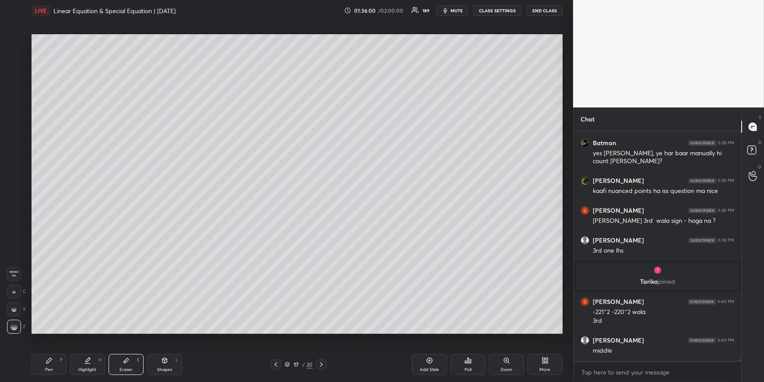
click at [49, 363] on div "Pen P" at bounding box center [49, 364] width 35 height 21
click at [14, 74] on div at bounding box center [14, 76] width 7 height 7
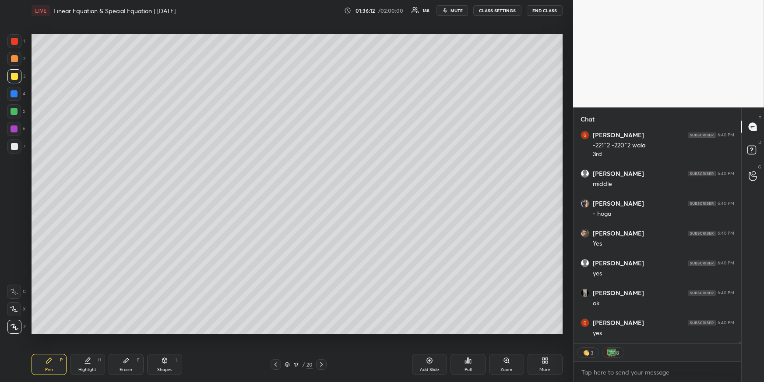
scroll to position [26979, 0]
click at [276, 361] on icon at bounding box center [275, 364] width 7 height 7
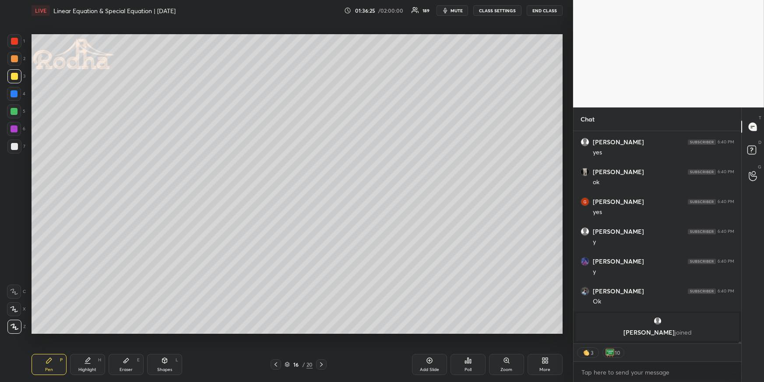
click at [322, 361] on icon at bounding box center [321, 364] width 7 height 7
click at [323, 361] on icon at bounding box center [321, 364] width 7 height 7
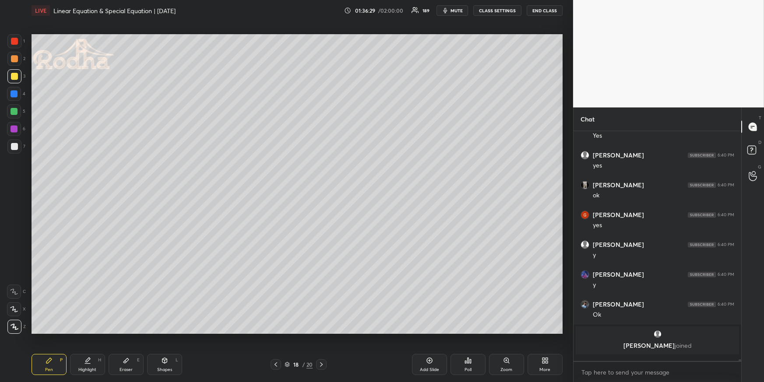
scroll to position [27053, 0]
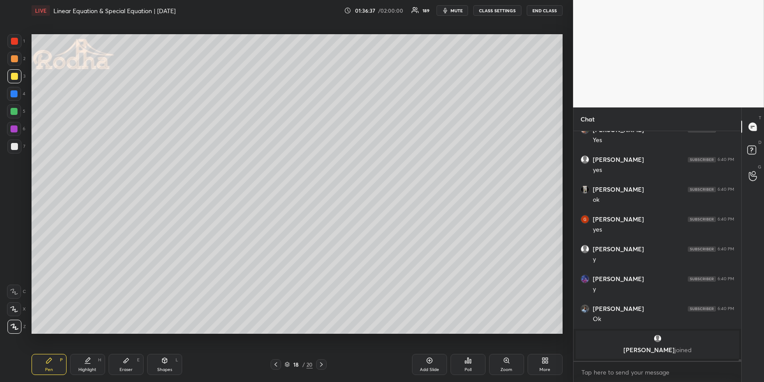
click at [14, 95] on div at bounding box center [14, 93] width 7 height 7
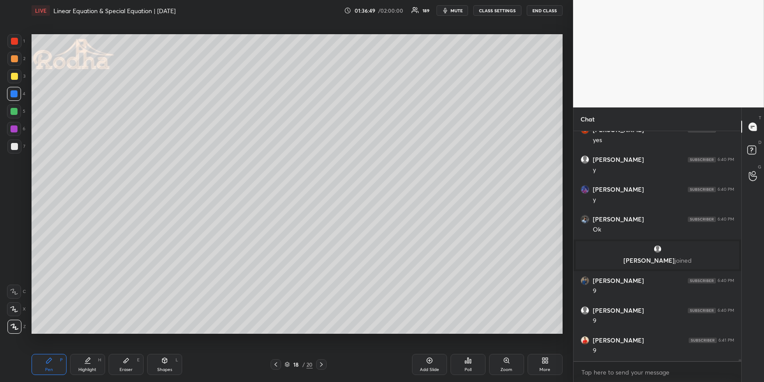
scroll to position [27173, 0]
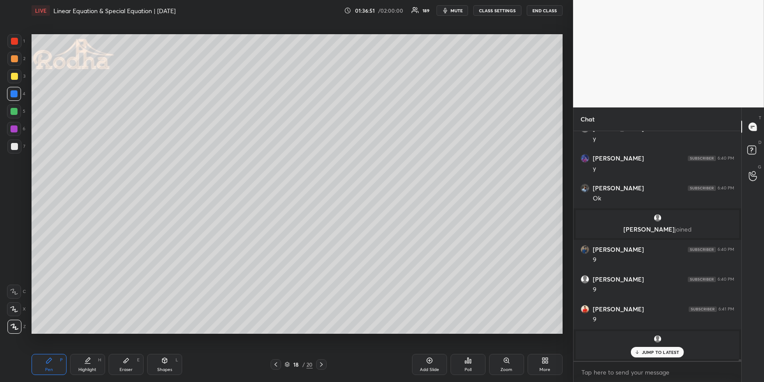
click at [15, 58] on div at bounding box center [14, 58] width 7 height 7
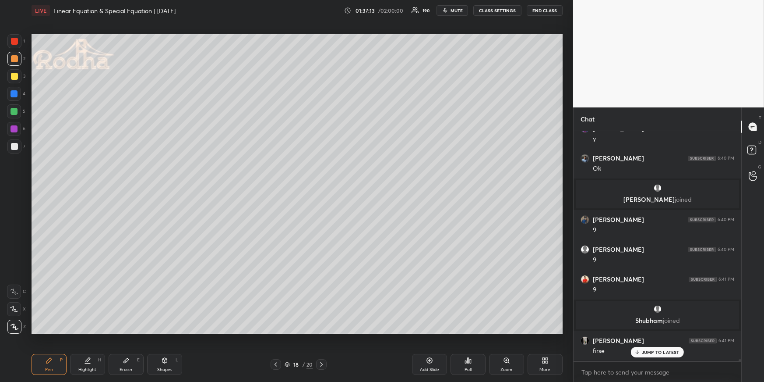
scroll to position [27059, 0]
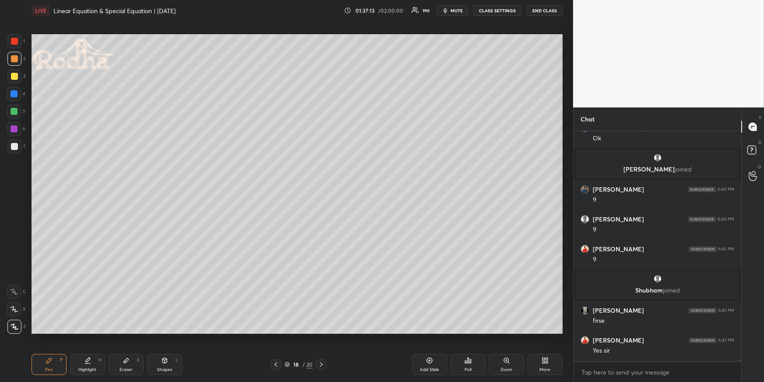
click at [277, 364] on icon at bounding box center [275, 364] width 7 height 7
click at [279, 363] on icon at bounding box center [275, 364] width 7 height 7
drag, startPoint x: 92, startPoint y: 358, endPoint x: 93, endPoint y: 350, distance: 7.9
click at [91, 359] on div "Highlight H" at bounding box center [87, 364] width 35 height 21
click at [279, 364] on div at bounding box center [276, 364] width 11 height 11
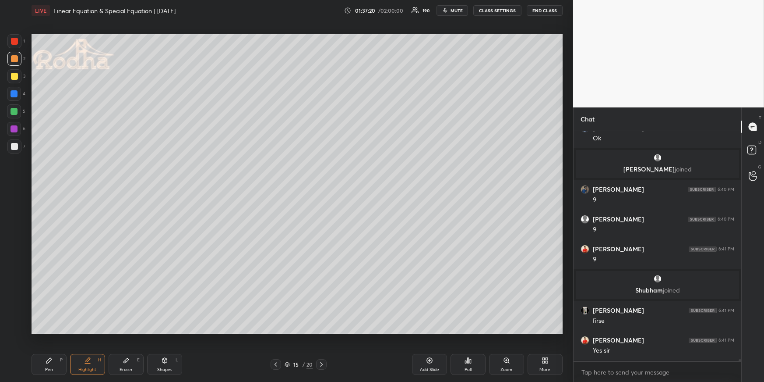
click at [279, 364] on div at bounding box center [276, 364] width 11 height 11
click at [279, 366] on div at bounding box center [276, 364] width 11 height 11
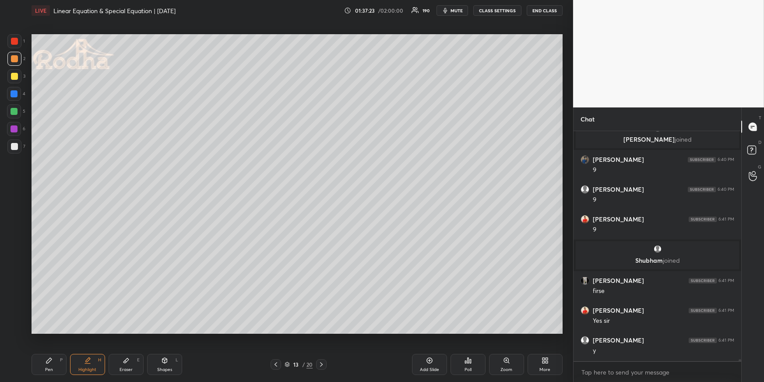
click at [270, 359] on div "13 / 20" at bounding box center [299, 364] width 99 height 11
click at [278, 362] on icon at bounding box center [275, 364] width 7 height 7
click at [323, 361] on icon at bounding box center [321, 364] width 7 height 7
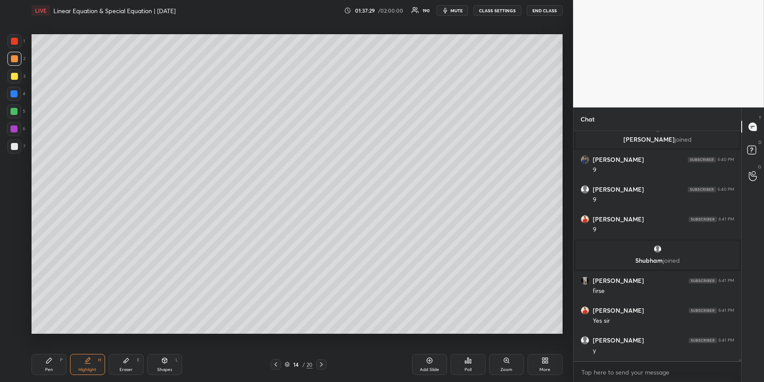
click at [323, 361] on icon at bounding box center [321, 364] width 7 height 7
click at [325, 363] on icon at bounding box center [321, 364] width 7 height 7
click at [326, 361] on div at bounding box center [321, 364] width 11 height 11
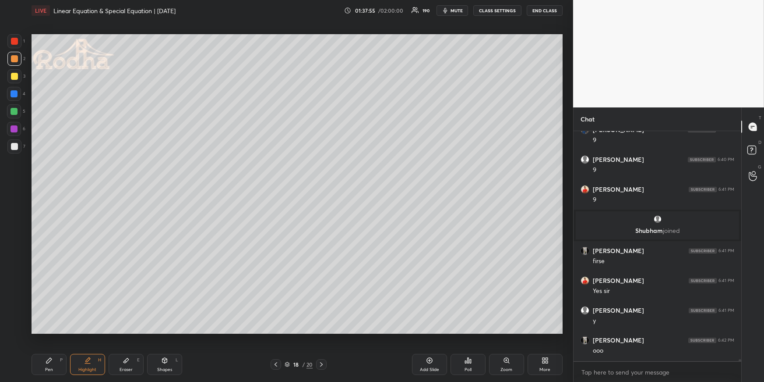
scroll to position [27148, 0]
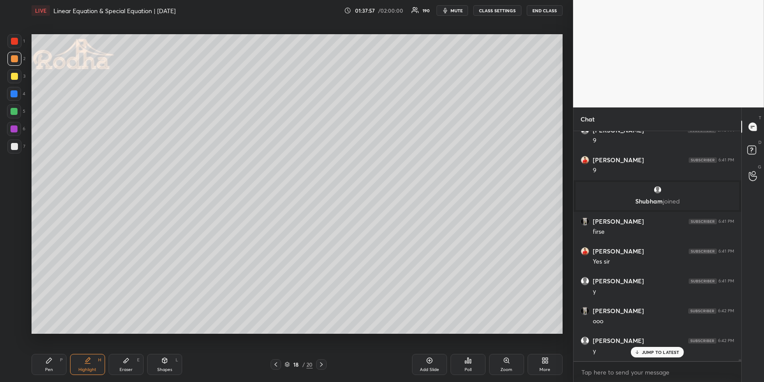
drag, startPoint x: 57, startPoint y: 367, endPoint x: 58, endPoint y: 355, distance: 11.5
click at [56, 367] on div "Pen P" at bounding box center [49, 364] width 35 height 21
click at [14, 78] on div at bounding box center [14, 76] width 7 height 7
click at [15, 111] on div at bounding box center [14, 111] width 7 height 7
click at [13, 93] on div at bounding box center [14, 93] width 7 height 7
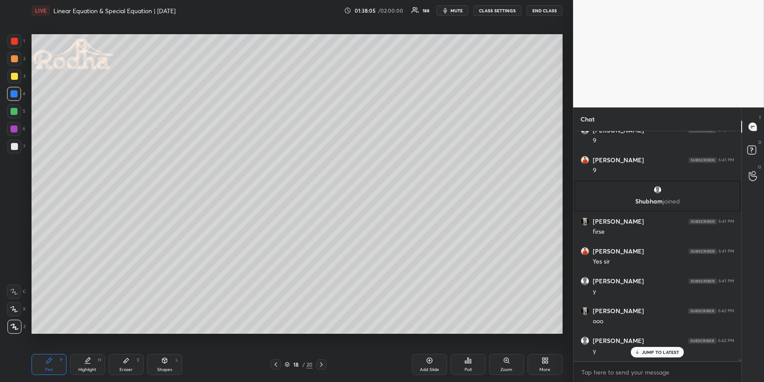
click at [15, 74] on div at bounding box center [14, 76] width 7 height 7
click at [16, 110] on div at bounding box center [14, 111] width 7 height 7
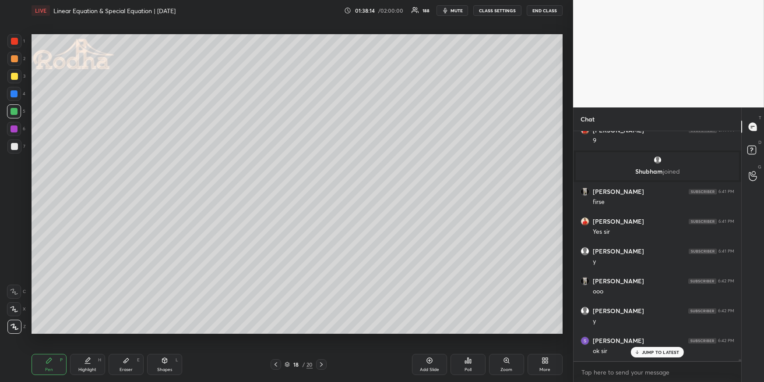
click at [13, 135] on div at bounding box center [14, 129] width 14 height 14
click at [14, 141] on div at bounding box center [14, 146] width 14 height 14
click at [15, 78] on div at bounding box center [14, 76] width 7 height 7
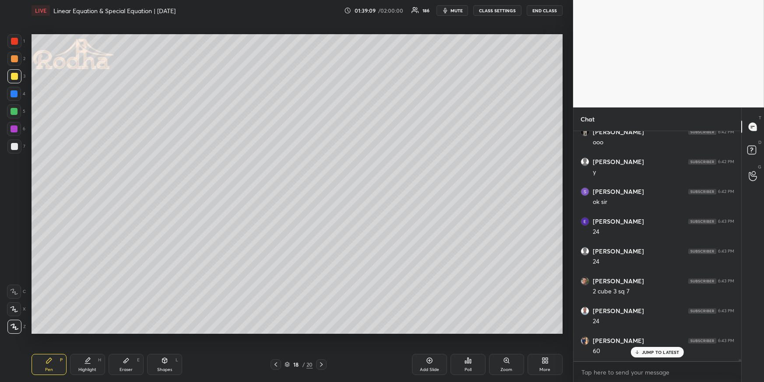
scroll to position [27357, 0]
click at [15, 73] on div at bounding box center [14, 76] width 7 height 7
click at [277, 362] on icon at bounding box center [275, 364] width 7 height 7
click at [279, 362] on icon at bounding box center [275, 364] width 7 height 7
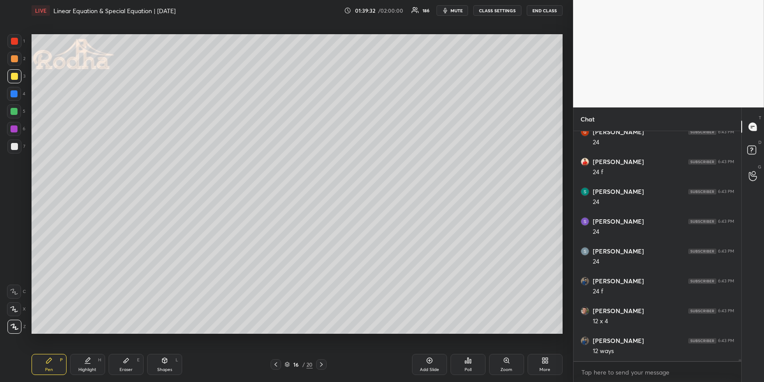
scroll to position [27655, 0]
click at [91, 360] on icon at bounding box center [87, 360] width 7 height 7
click at [325, 361] on div at bounding box center [321, 364] width 11 height 11
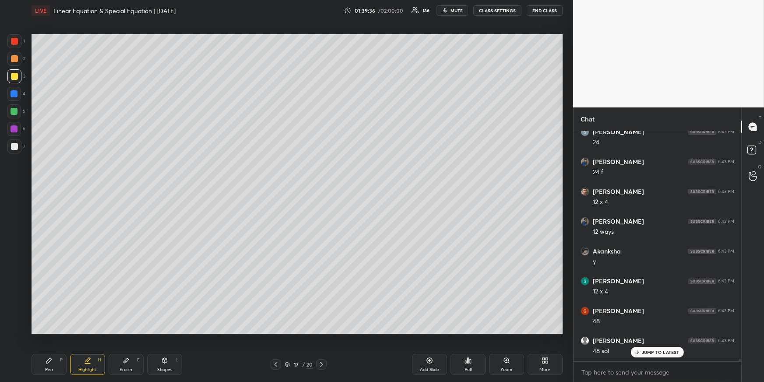
scroll to position [27774, 0]
click at [320, 364] on icon at bounding box center [321, 364] width 7 height 7
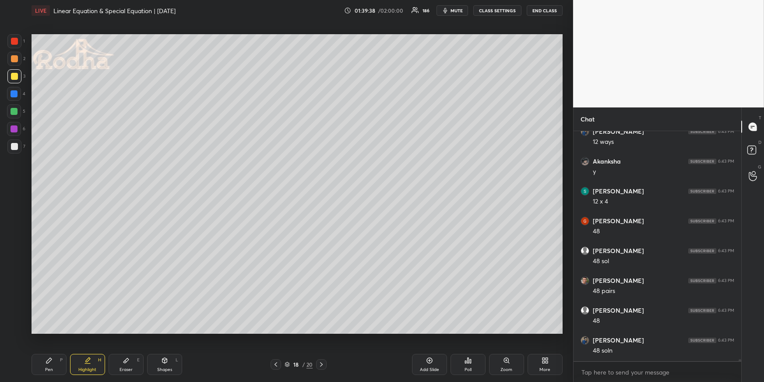
click at [45, 359] on div "Pen P" at bounding box center [49, 364] width 35 height 21
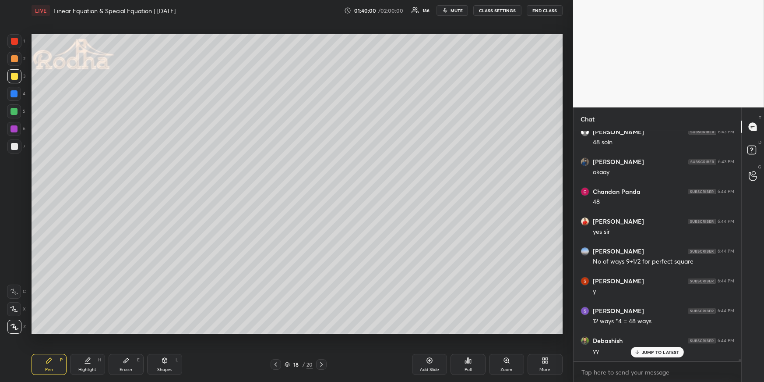
scroll to position [28223, 0]
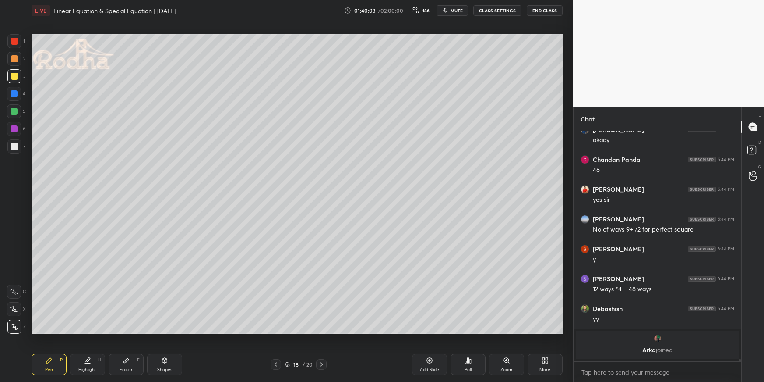
click at [84, 367] on div "Highlight" at bounding box center [87, 369] width 18 height 4
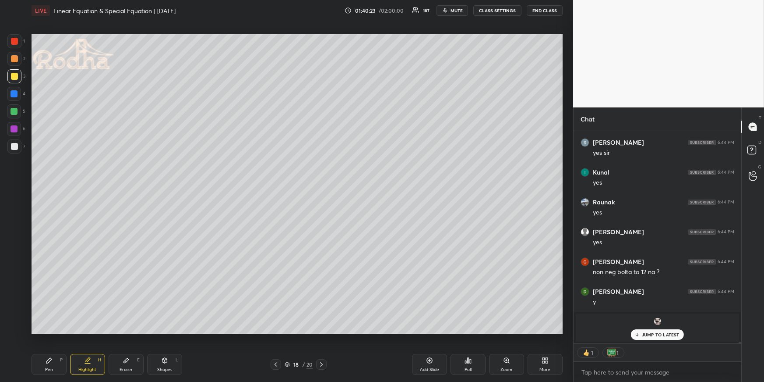
scroll to position [28658, 0]
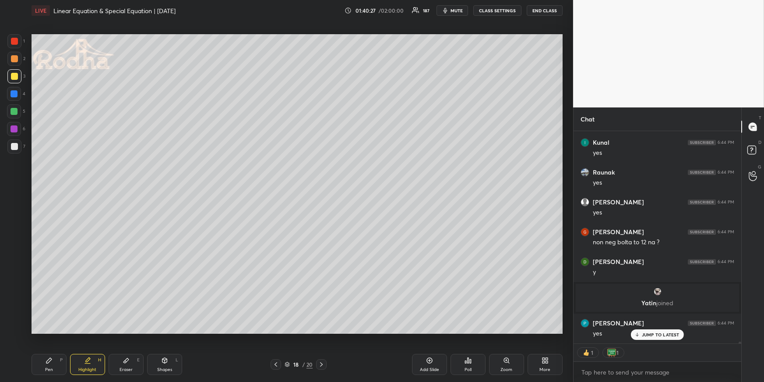
click at [323, 361] on icon at bounding box center [321, 364] width 7 height 7
click at [56, 359] on div "Pen P" at bounding box center [49, 364] width 35 height 21
click at [16, 95] on div at bounding box center [14, 93] width 7 height 7
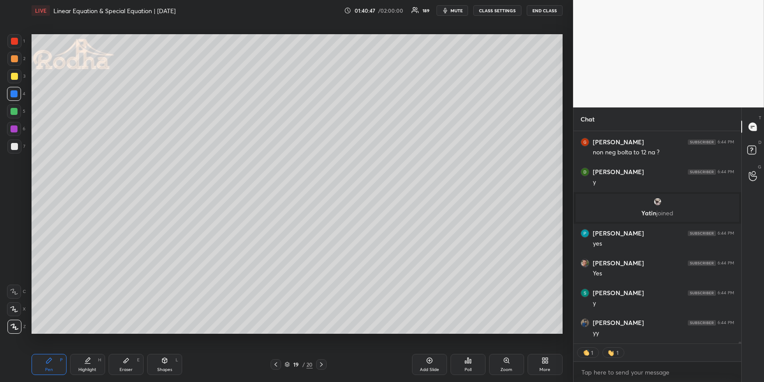
scroll to position [28778, 0]
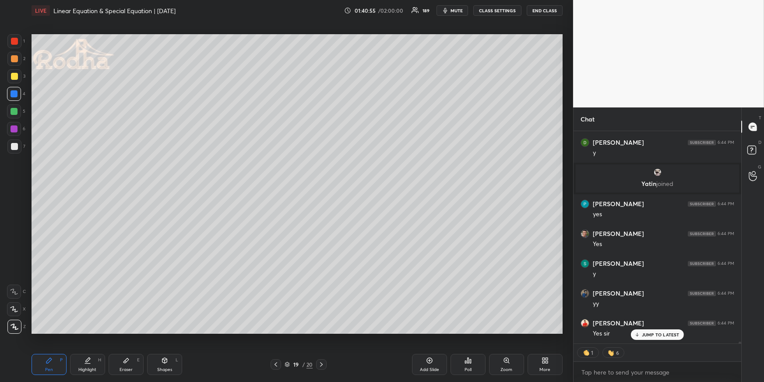
click at [17, 59] on div at bounding box center [14, 59] width 14 height 14
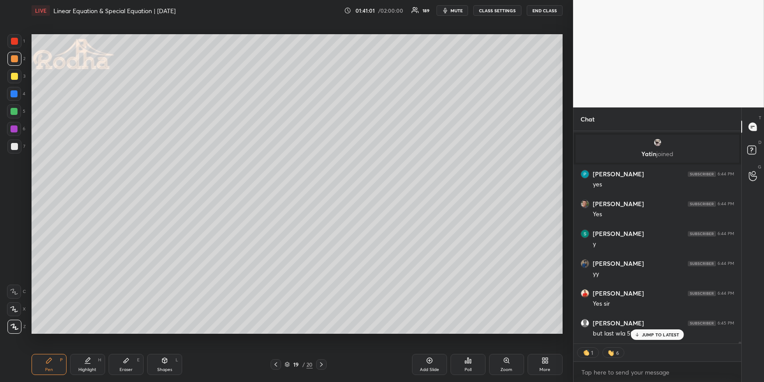
scroll to position [28790, 0]
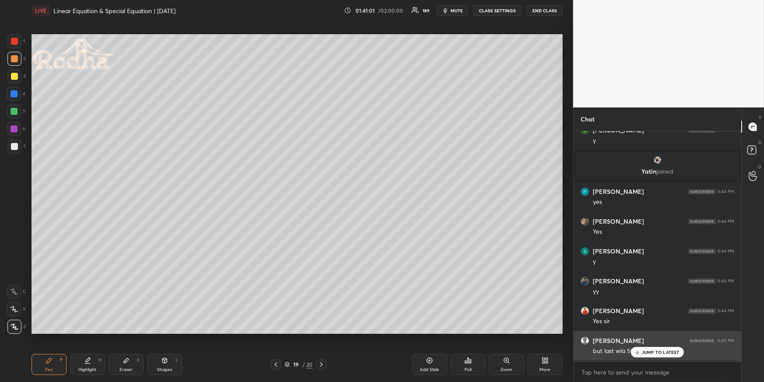
click at [641, 350] on div "JUMP TO LATEST" at bounding box center [657, 352] width 53 height 11
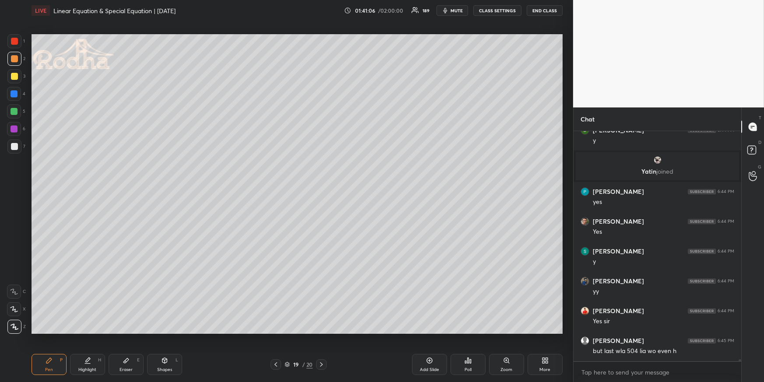
click at [280, 362] on div at bounding box center [276, 364] width 11 height 11
click at [127, 362] on icon at bounding box center [126, 360] width 7 height 7
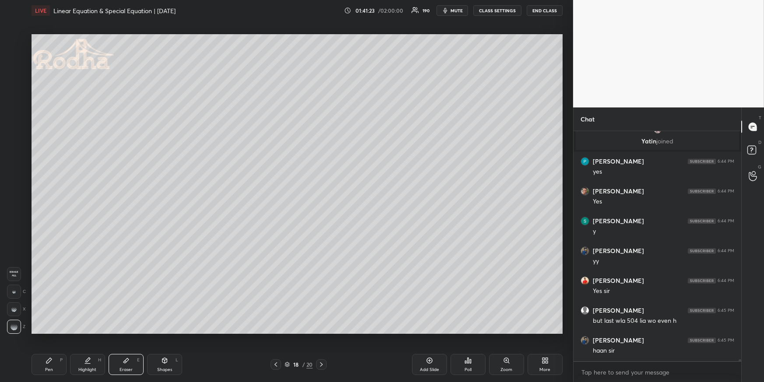
scroll to position [28850, 0]
click at [54, 365] on div "Pen P" at bounding box center [49, 364] width 35 height 21
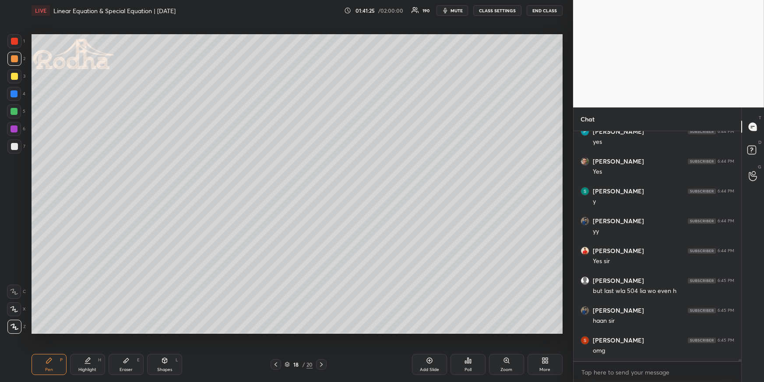
scroll to position [28880, 0]
click at [15, 147] on div at bounding box center [14, 146] width 7 height 7
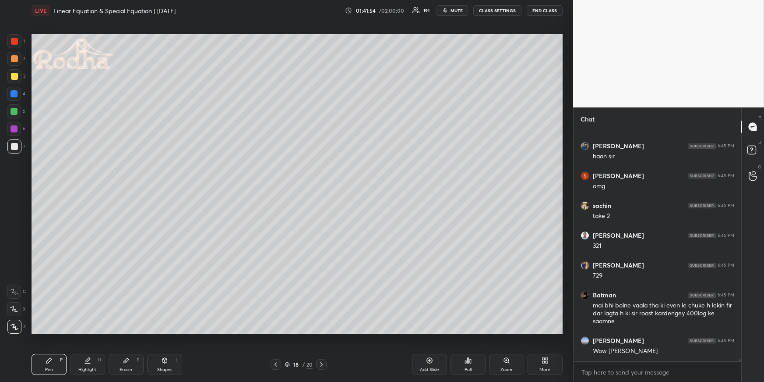
scroll to position [29046, 0]
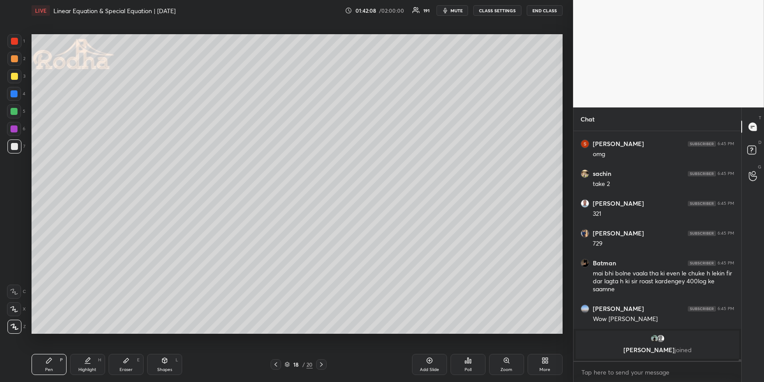
click at [128, 369] on div "Eraser" at bounding box center [126, 369] width 13 height 4
click at [47, 368] on div "Pen" at bounding box center [49, 369] width 8 height 4
click at [14, 74] on div at bounding box center [14, 76] width 7 height 7
click at [54, 361] on div "Pen P" at bounding box center [49, 364] width 35 height 21
click at [15, 42] on div at bounding box center [14, 41] width 7 height 7
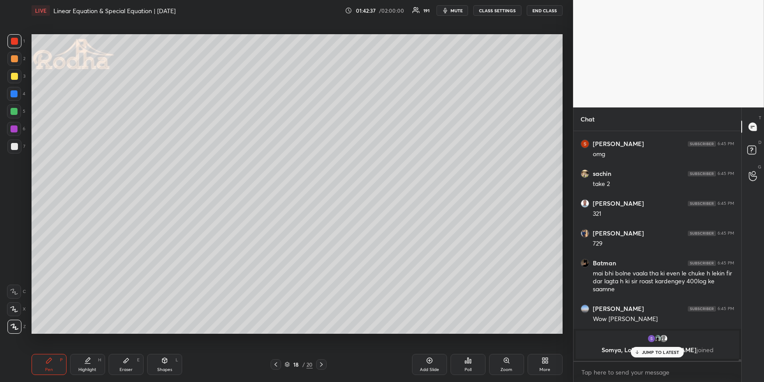
scroll to position [29075, 0]
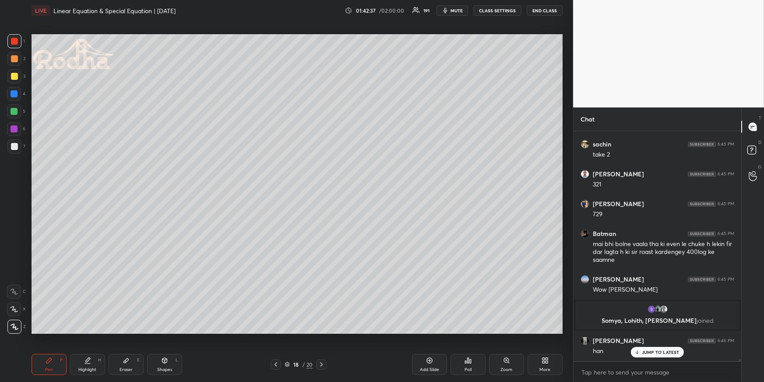
click at [318, 363] on icon at bounding box center [321, 364] width 7 height 7
click at [275, 364] on icon at bounding box center [276, 364] width 3 height 4
drag, startPoint x: 431, startPoint y: 367, endPoint x: 411, endPoint y: 337, distance: 36.6
click at [431, 368] on div "Add Slide" at bounding box center [429, 369] width 19 height 4
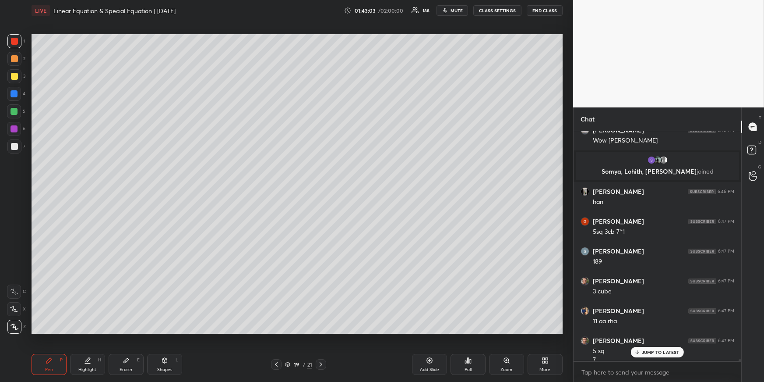
scroll to position [29233, 0]
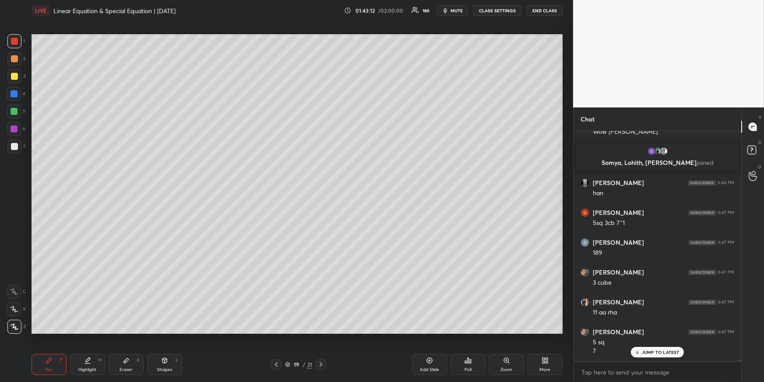
click at [280, 362] on div at bounding box center [276, 364] width 11 height 11
click at [17, 96] on div at bounding box center [14, 93] width 7 height 7
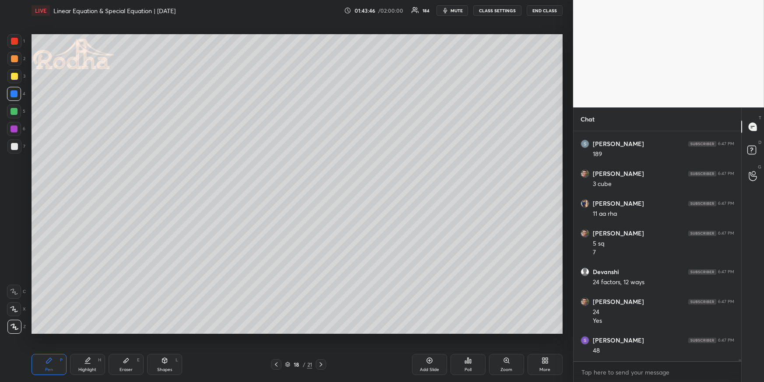
scroll to position [29363, 0]
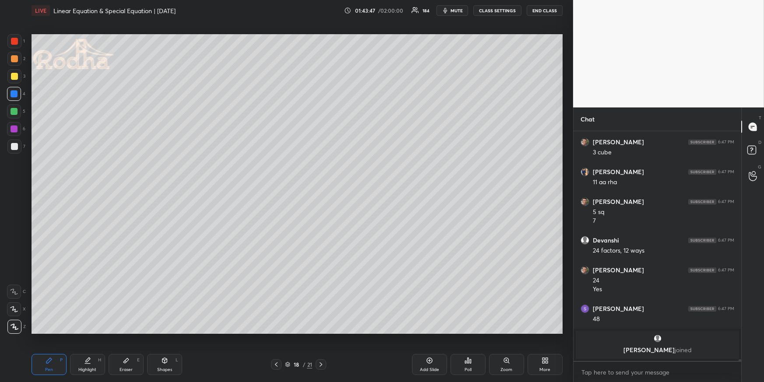
click at [322, 361] on icon at bounding box center [321, 364] width 7 height 7
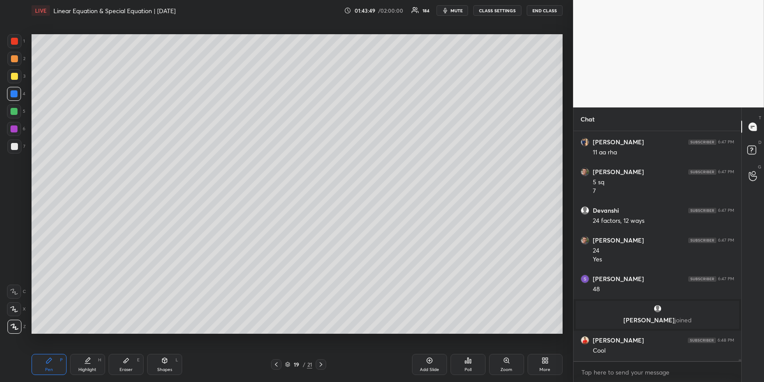
click at [321, 361] on icon at bounding box center [321, 364] width 7 height 7
click at [16, 65] on div at bounding box center [14, 59] width 14 height 14
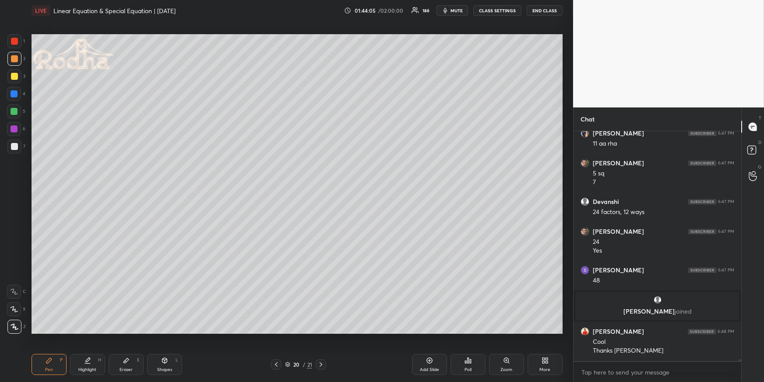
scroll to position [28816, 0]
click at [91, 356] on div "Highlight H" at bounding box center [87, 364] width 35 height 21
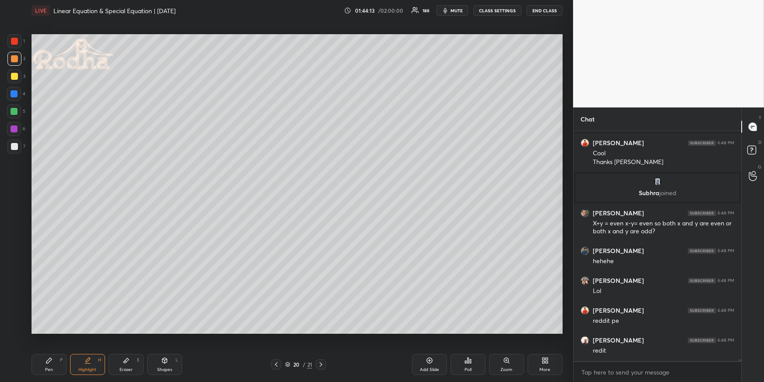
scroll to position [28972, 0]
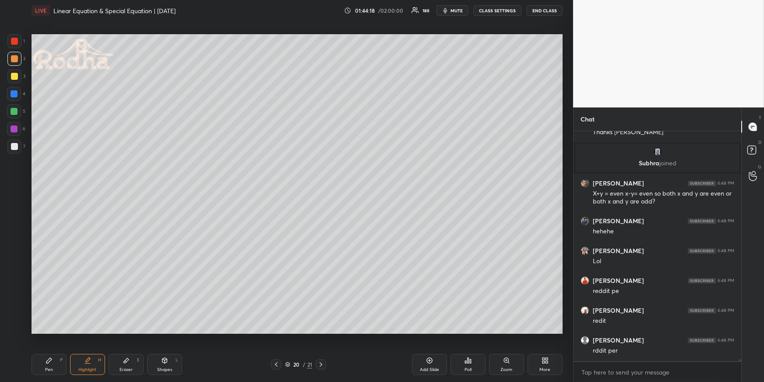
click at [43, 360] on div "Pen P" at bounding box center [49, 364] width 35 height 21
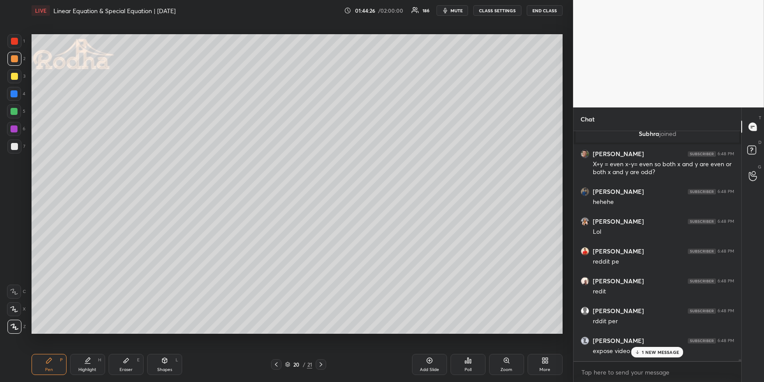
scroll to position [29031, 0]
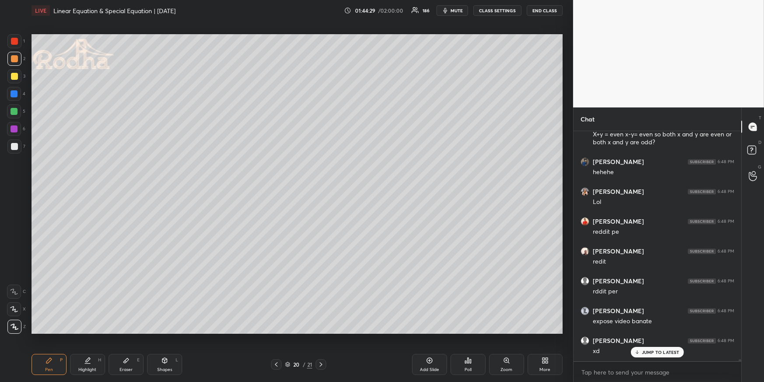
click at [91, 360] on div "Highlight H" at bounding box center [87, 364] width 35 height 21
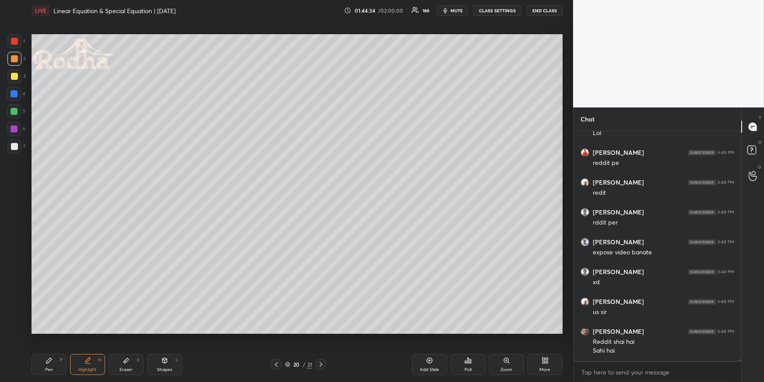
scroll to position [29129, 0]
click at [57, 357] on div "Pen P" at bounding box center [49, 364] width 35 height 21
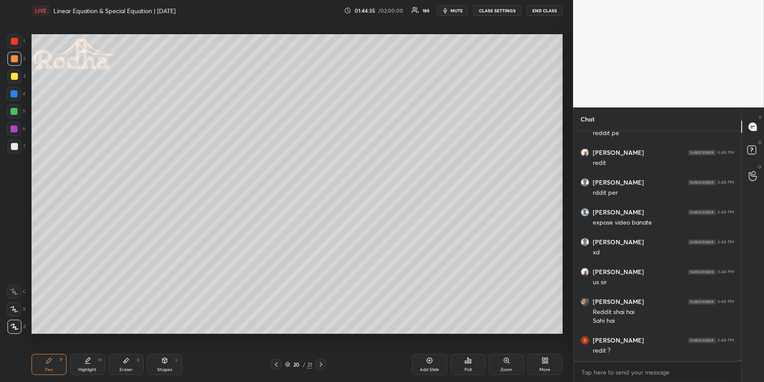
scroll to position [29159, 0]
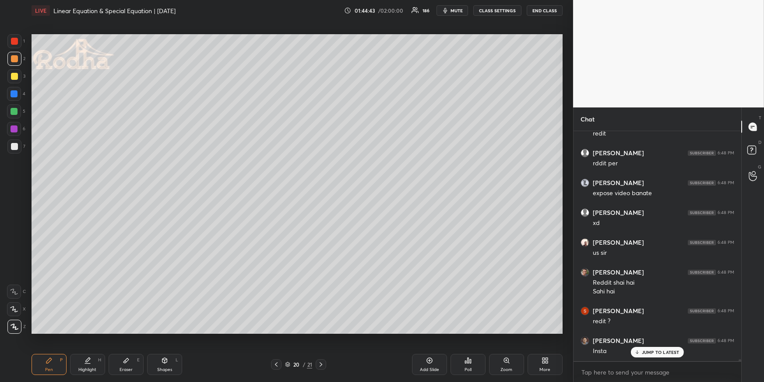
click at [14, 112] on div at bounding box center [14, 111] width 7 height 7
click at [17, 58] on div at bounding box center [14, 59] width 14 height 14
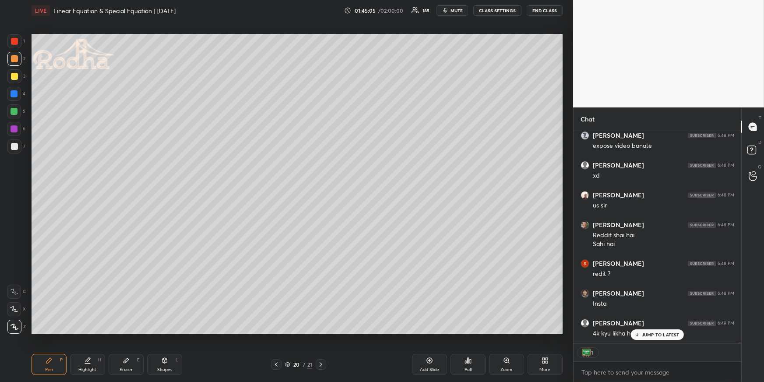
click at [15, 109] on div at bounding box center [14, 111] width 7 height 7
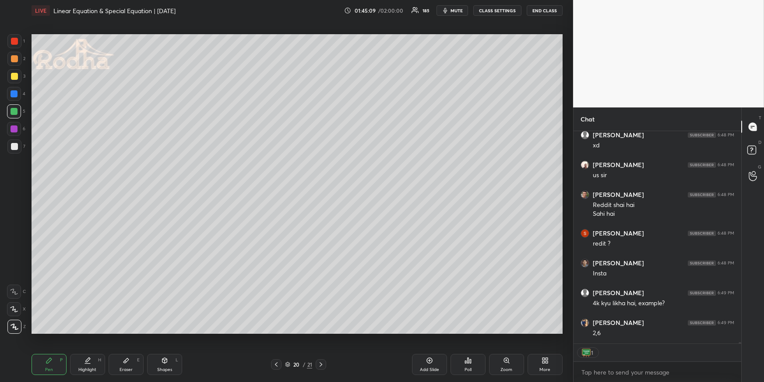
click at [91, 361] on div "Highlight H" at bounding box center [87, 364] width 35 height 21
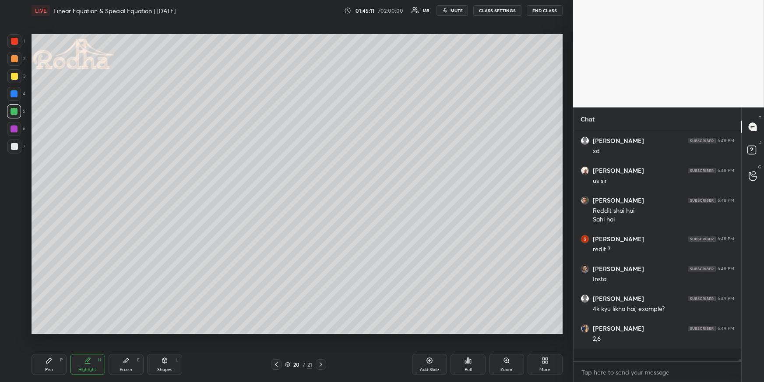
scroll to position [29219, 0]
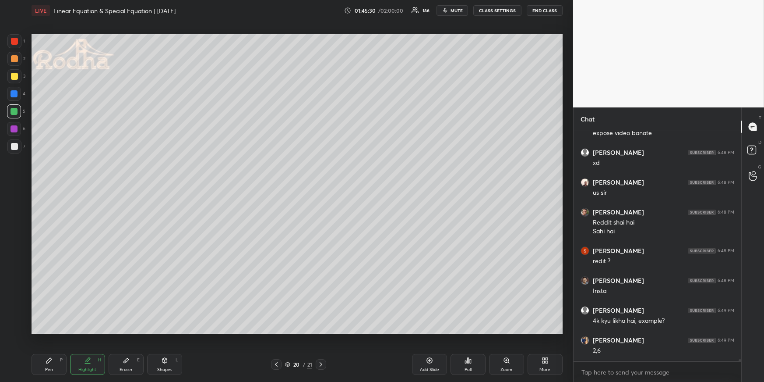
click at [60, 362] on div "Pen P" at bounding box center [49, 364] width 35 height 21
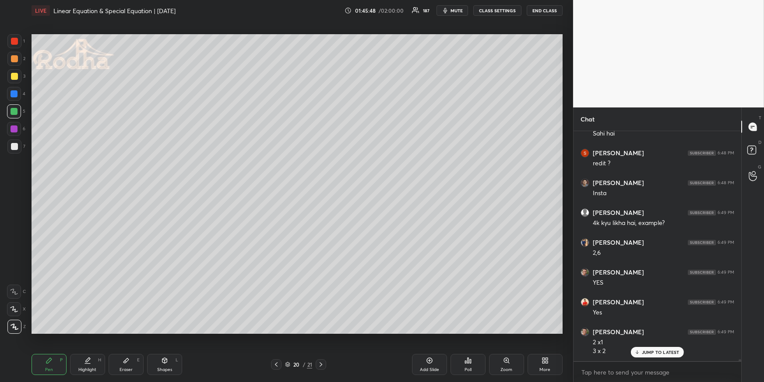
scroll to position [29346, 0]
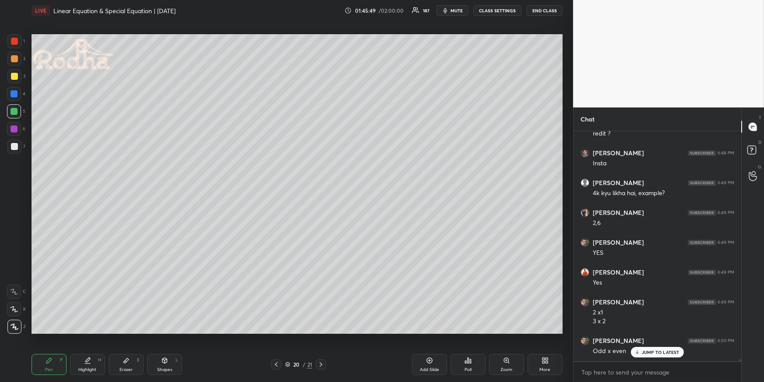
click at [15, 75] on div at bounding box center [14, 76] width 7 height 7
click at [94, 360] on div "Highlight H" at bounding box center [87, 364] width 35 height 21
click at [53, 369] on div "Pen" at bounding box center [49, 369] width 8 height 4
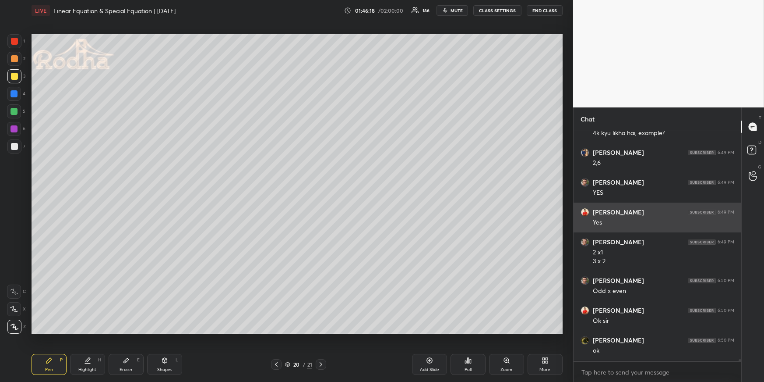
scroll to position [29436, 0]
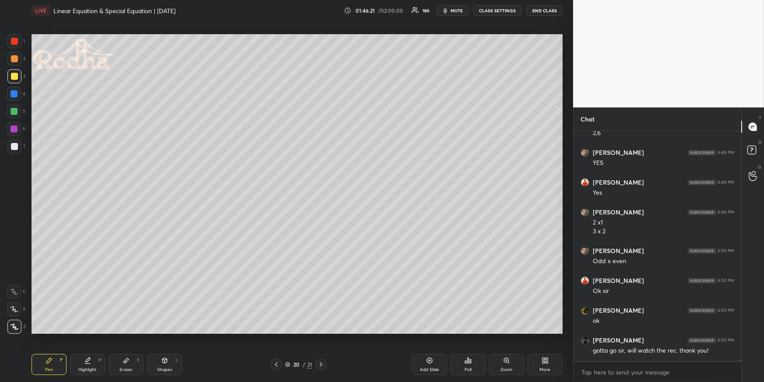
click at [322, 363] on icon at bounding box center [321, 364] width 7 height 7
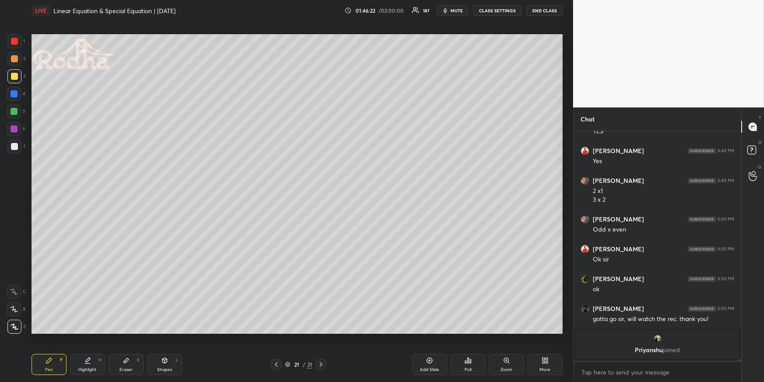
click at [18, 94] on div at bounding box center [14, 94] width 14 height 14
click at [16, 57] on div at bounding box center [14, 58] width 7 height 7
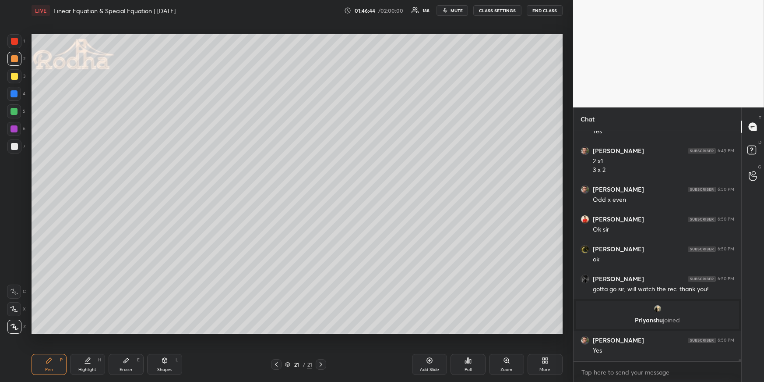
scroll to position [29284, 0]
click at [14, 107] on div at bounding box center [14, 111] width 14 height 14
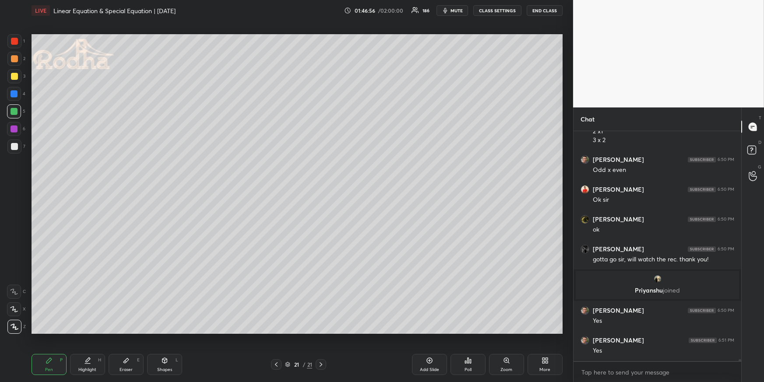
click at [14, 57] on div at bounding box center [14, 58] width 7 height 7
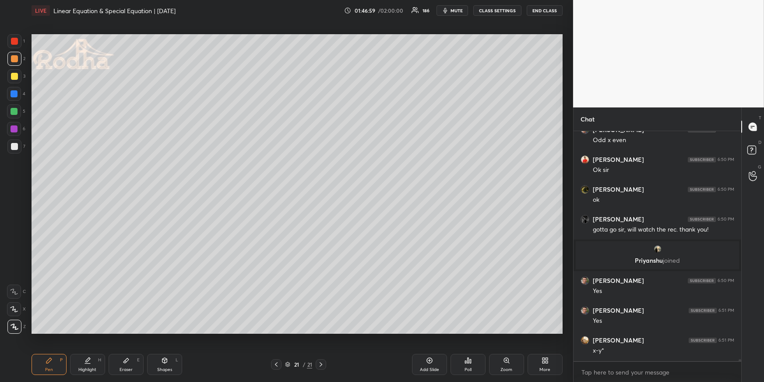
drag, startPoint x: 124, startPoint y: 371, endPoint x: 136, endPoint y: 333, distance: 39.6
click at [125, 370] on div "Eraser" at bounding box center [126, 369] width 13 height 4
click at [39, 366] on div "Pen P" at bounding box center [49, 364] width 35 height 21
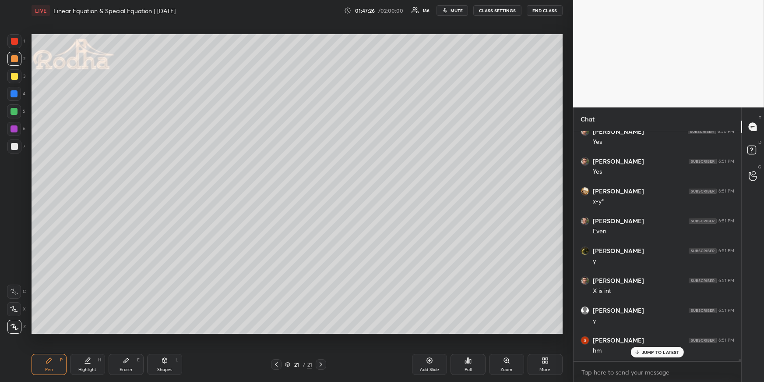
scroll to position [29522, 0]
drag, startPoint x: 278, startPoint y: 361, endPoint x: 278, endPoint y: 347, distance: 13.1
click at [278, 361] on icon at bounding box center [276, 364] width 7 height 7
click at [322, 359] on div at bounding box center [321, 364] width 11 height 11
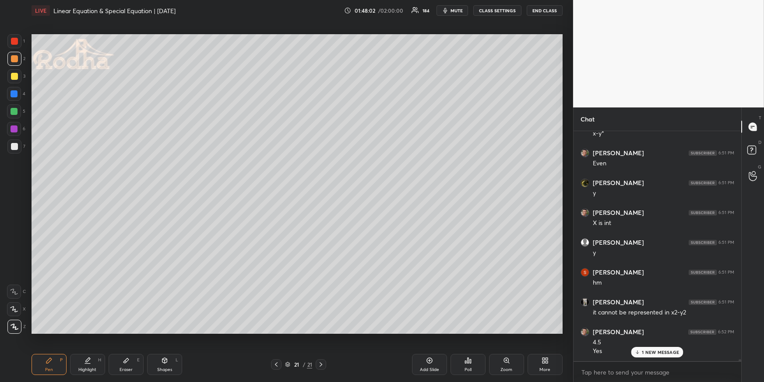
scroll to position [29591, 0]
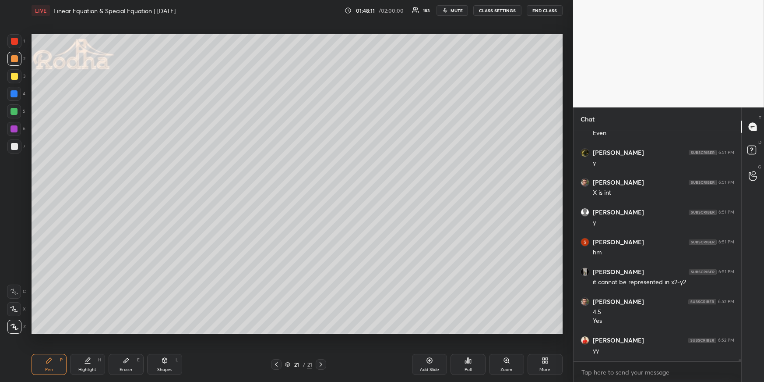
click at [17, 92] on div at bounding box center [14, 94] width 14 height 14
click at [548, 359] on icon at bounding box center [547, 358] width 2 height 2
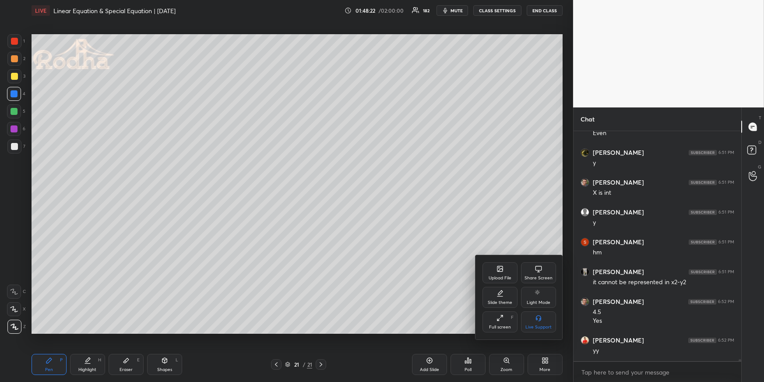
click at [494, 271] on div "Upload File" at bounding box center [500, 272] width 35 height 21
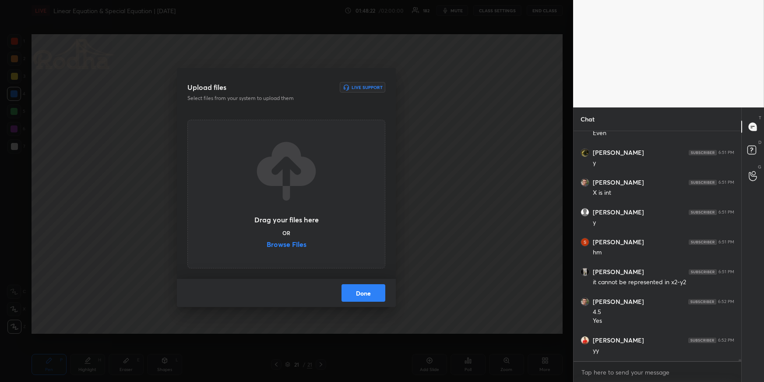
click at [290, 246] on label "Browse Files" at bounding box center [287, 244] width 40 height 9
click at [267, 246] on input "Browse Files" at bounding box center [267, 244] width 0 height 9
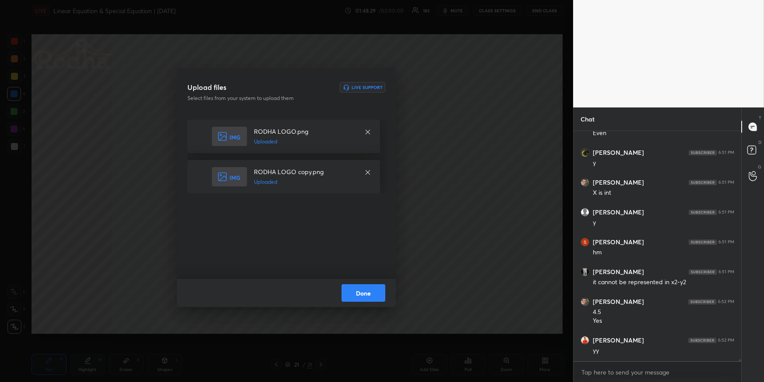
click at [368, 292] on button "Done" at bounding box center [364, 293] width 44 height 18
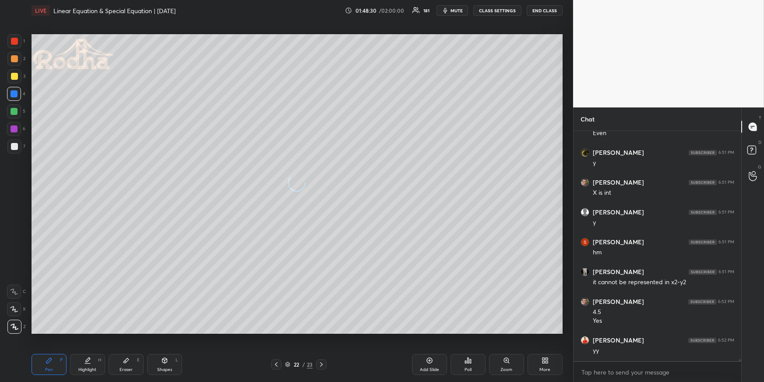
click at [53, 361] on div "Pen P" at bounding box center [49, 364] width 35 height 21
click at [15, 75] on div at bounding box center [14, 76] width 7 height 7
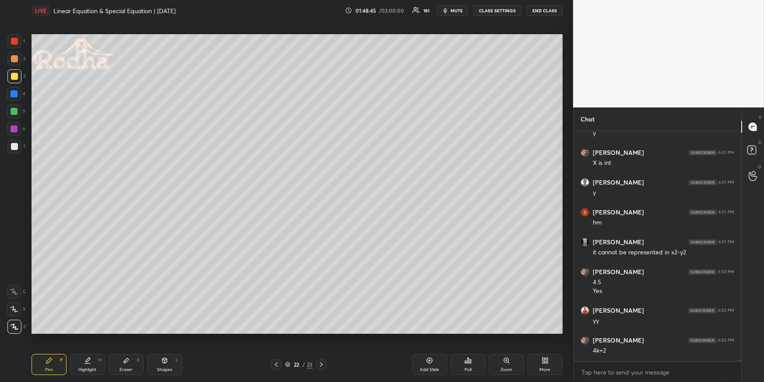
click at [14, 92] on div at bounding box center [14, 93] width 7 height 7
click at [16, 42] on div at bounding box center [14, 41] width 7 height 7
click at [17, 113] on div at bounding box center [14, 111] width 14 height 14
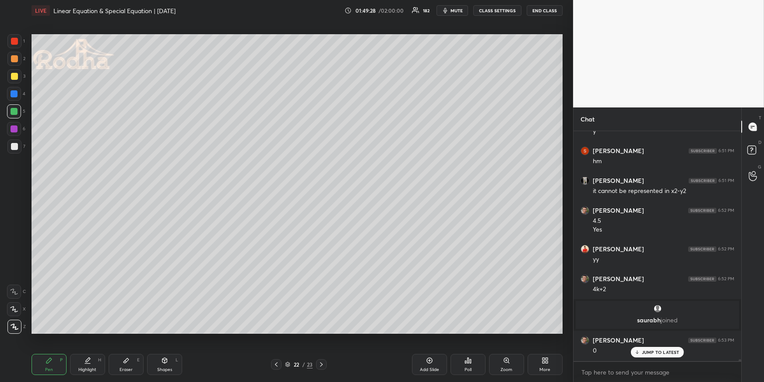
scroll to position [29571, 0]
click at [15, 63] on div at bounding box center [14, 59] width 14 height 14
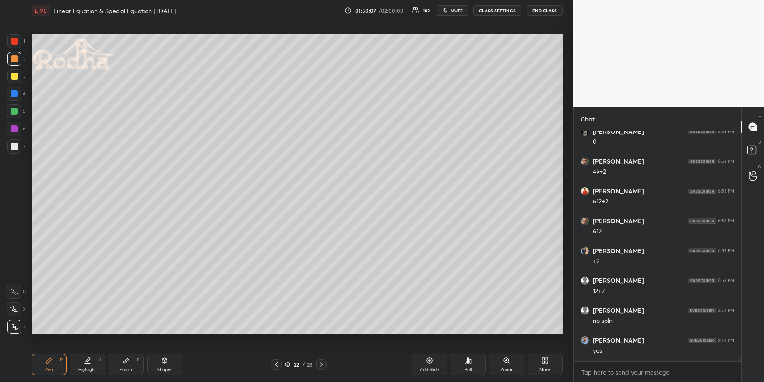
scroll to position [29839, 0]
click at [277, 363] on icon at bounding box center [276, 364] width 7 height 7
click at [277, 361] on icon at bounding box center [276, 364] width 7 height 7
click at [14, 43] on div at bounding box center [14, 41] width 14 height 14
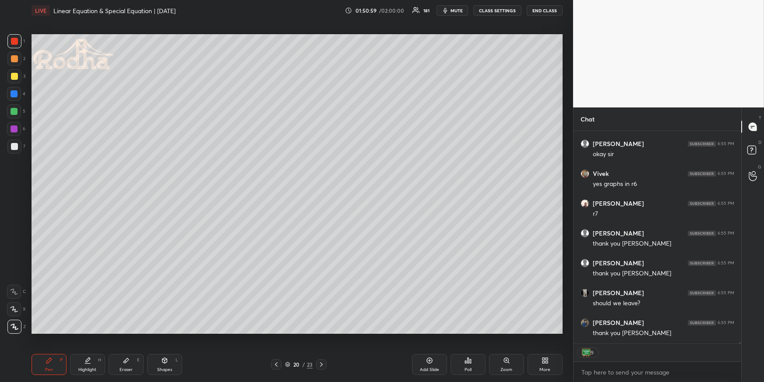
scroll to position [31534, 0]
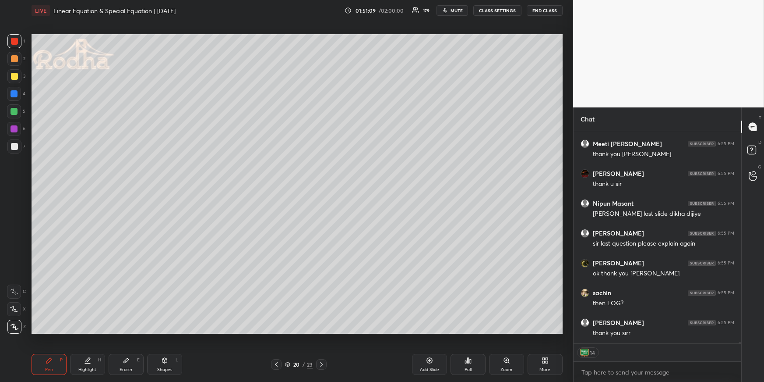
click at [322, 362] on icon at bounding box center [321, 364] width 7 height 7
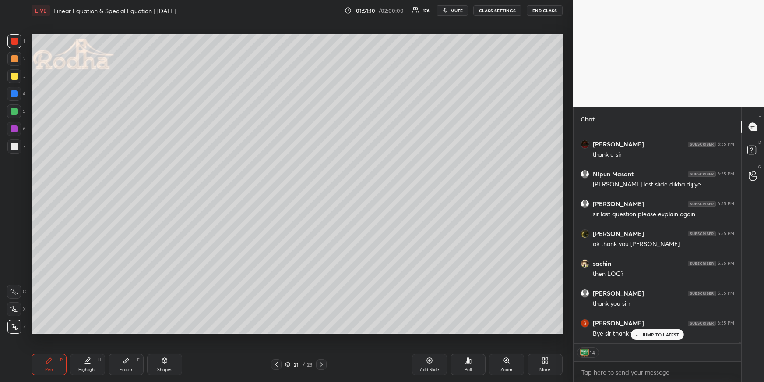
click at [322, 362] on icon at bounding box center [321, 364] width 7 height 7
click at [91, 364] on div "Highlight H" at bounding box center [87, 364] width 35 height 21
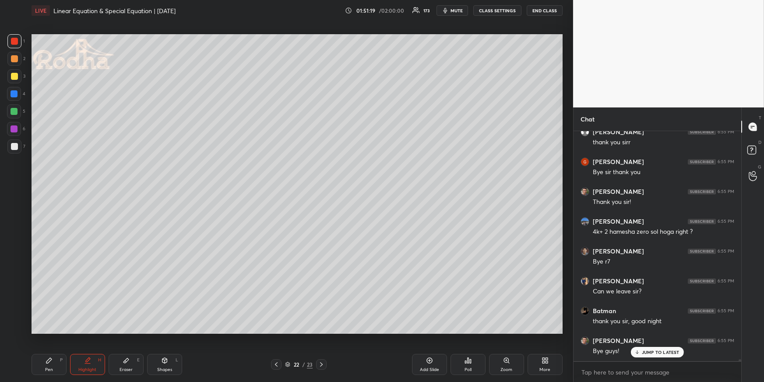
drag, startPoint x: 44, startPoint y: 364, endPoint x: 50, endPoint y: 358, distance: 8.1
click at [43, 366] on div "Pen P" at bounding box center [49, 364] width 35 height 21
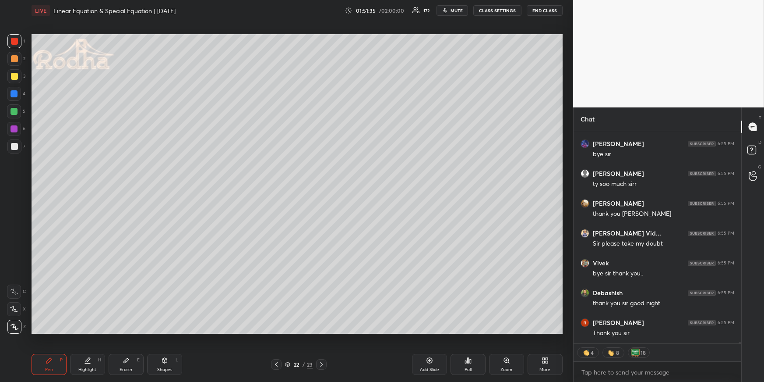
click at [318, 361] on icon at bounding box center [321, 364] width 7 height 7
click at [752, 154] on rect at bounding box center [752, 150] width 8 height 8
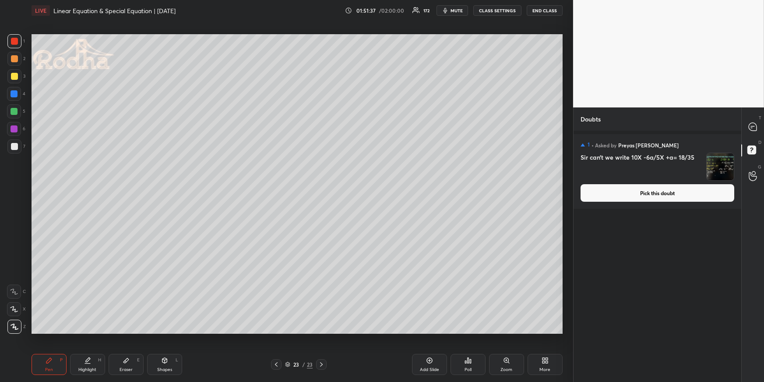
click at [622, 198] on button "Pick this doubt" at bounding box center [658, 193] width 154 height 18
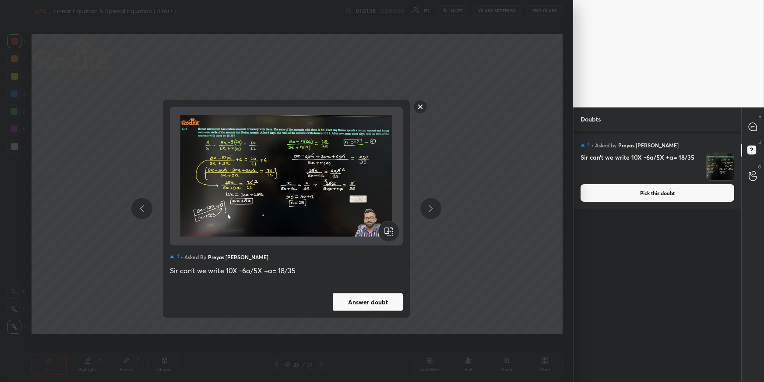
click at [368, 295] on button "Answer doubt" at bounding box center [368, 302] width 70 height 18
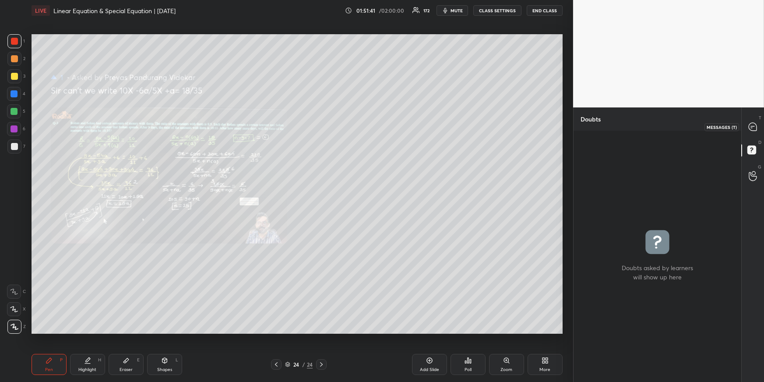
click at [749, 131] on icon at bounding box center [753, 126] width 9 height 9
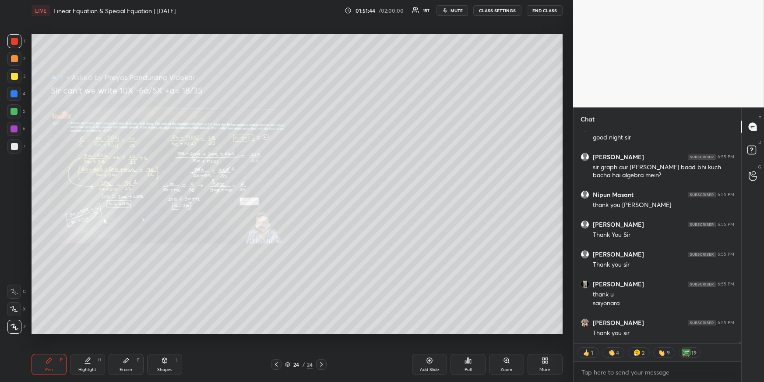
click at [95, 365] on div "Highlight H" at bounding box center [87, 364] width 35 height 21
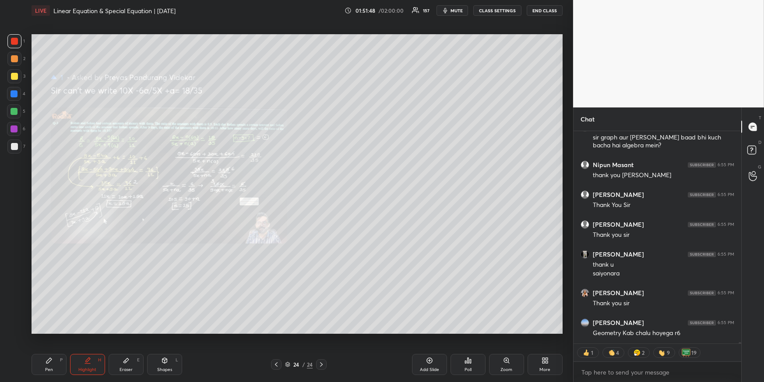
click at [508, 362] on icon at bounding box center [506, 360] width 7 height 7
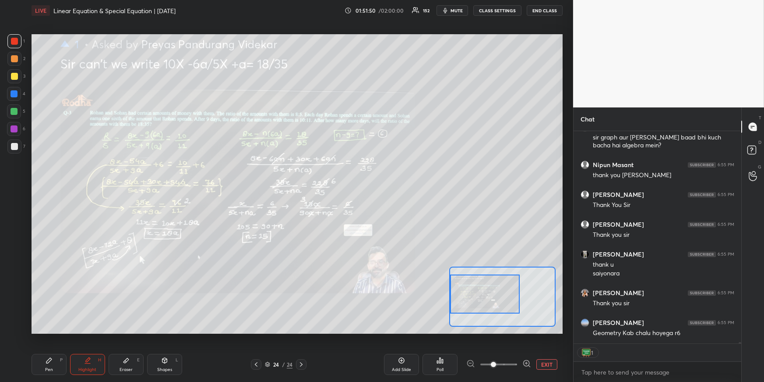
drag, startPoint x: 511, startPoint y: 300, endPoint x: 501, endPoint y: 299, distance: 9.7
click at [501, 299] on div at bounding box center [485, 293] width 70 height 39
click at [86, 368] on div "Highlight" at bounding box center [87, 369] width 18 height 4
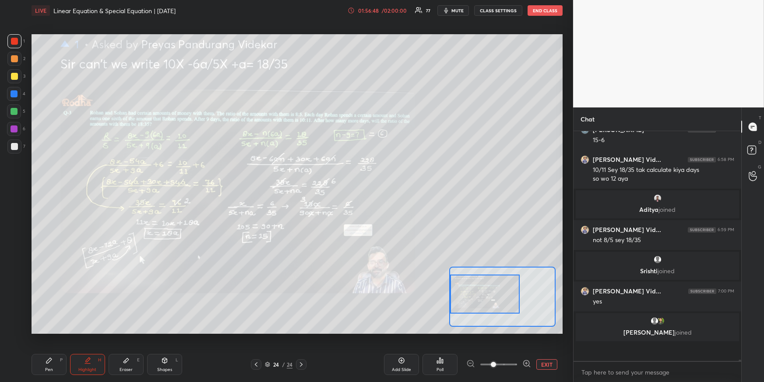
scroll to position [33071, 0]
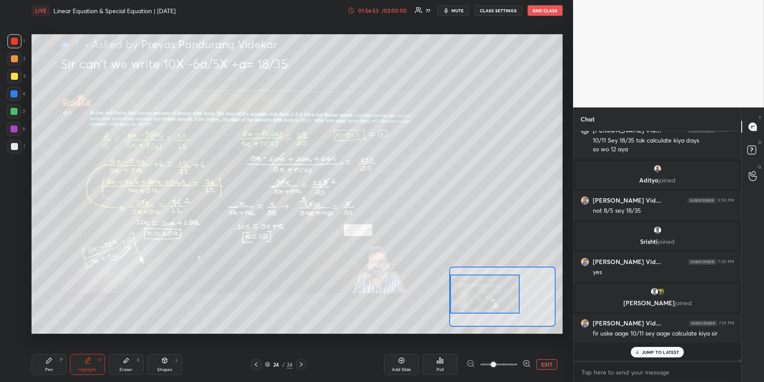
click at [651, 350] on p "JUMP TO LATEST" at bounding box center [661, 351] width 38 height 5
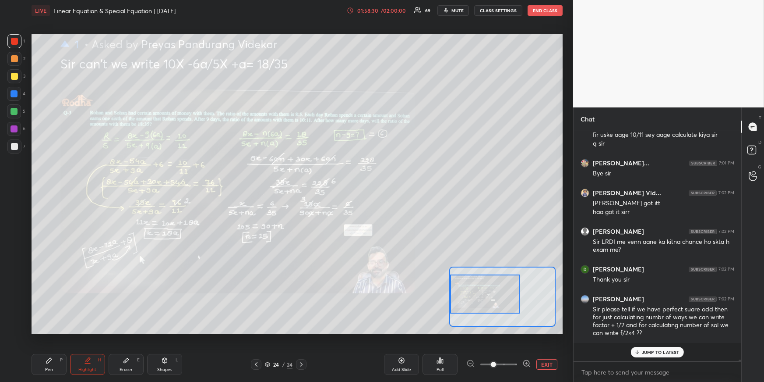
scroll to position [33298, 0]
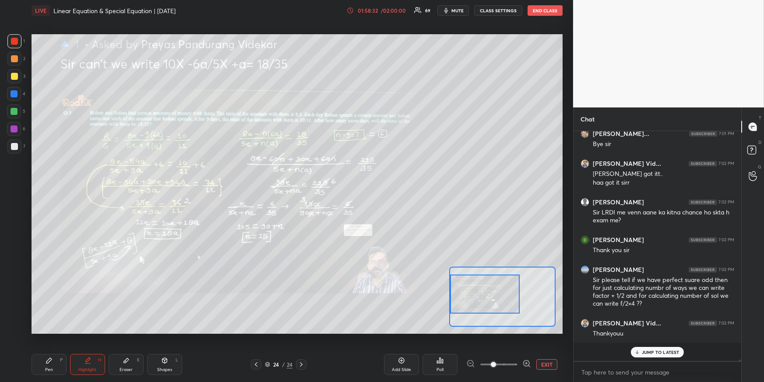
click at [396, 363] on div "Add Slide" at bounding box center [401, 364] width 35 height 21
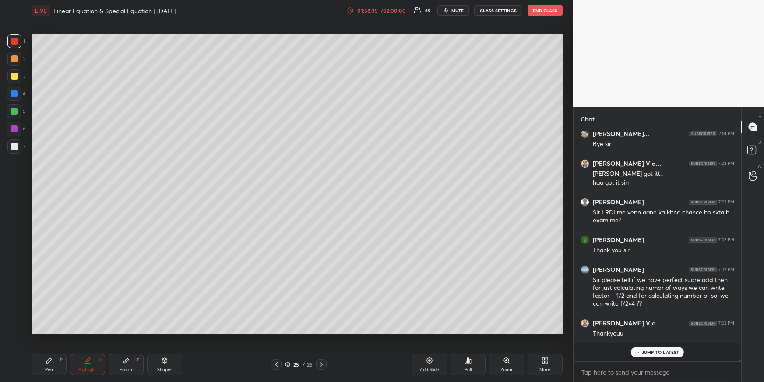
click at [55, 361] on div "Pen P" at bounding box center [49, 364] width 35 height 21
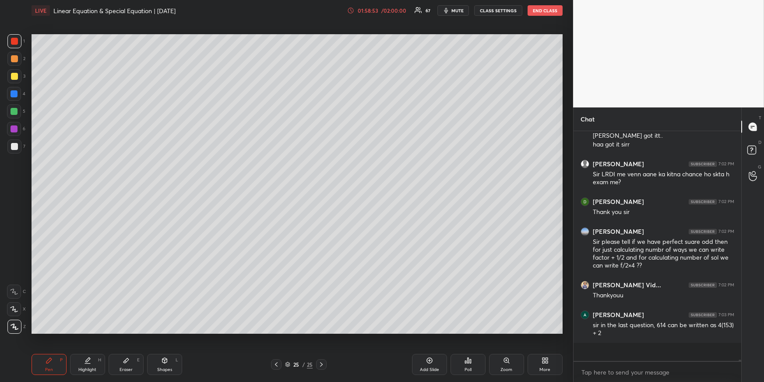
scroll to position [33366, 0]
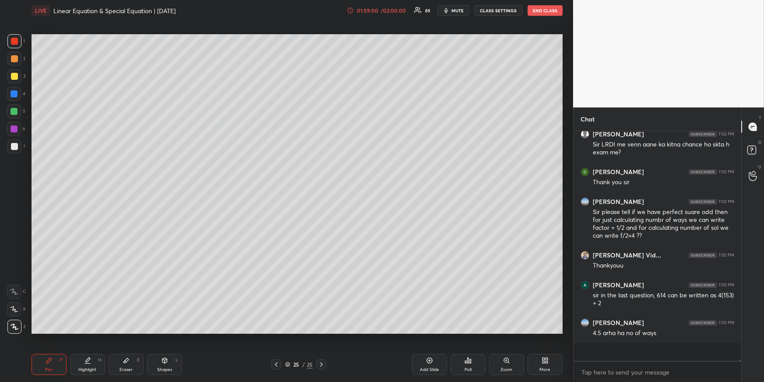
click at [18, 96] on div at bounding box center [14, 94] width 14 height 14
click at [16, 76] on div at bounding box center [14, 76] width 7 height 7
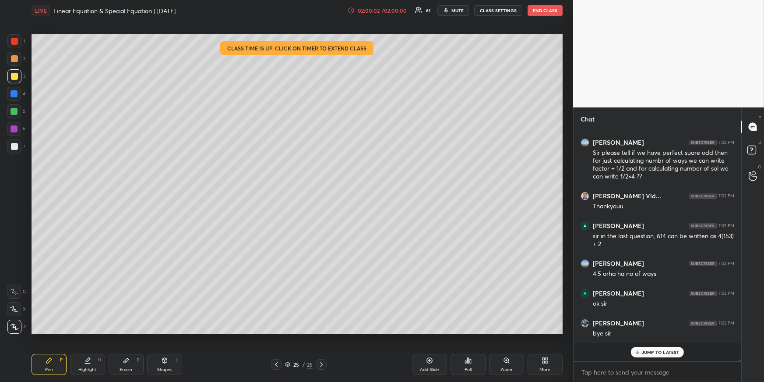
scroll to position [33455, 0]
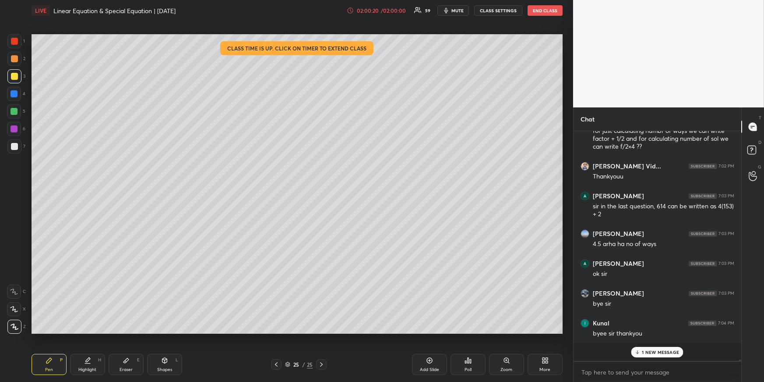
click at [670, 354] on div "[PERSON_NAME] joined [PERSON_NAME] Vid... 6:59 PM not 8/5 sey 18/35 [PERSON_NAM…" at bounding box center [658, 246] width 168 height 230
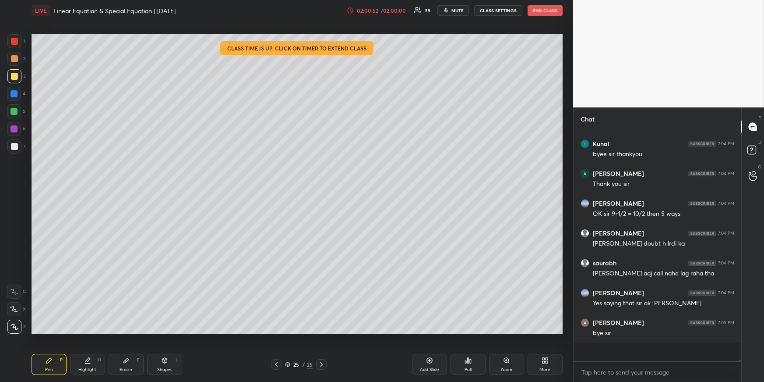
scroll to position [33664, 0]
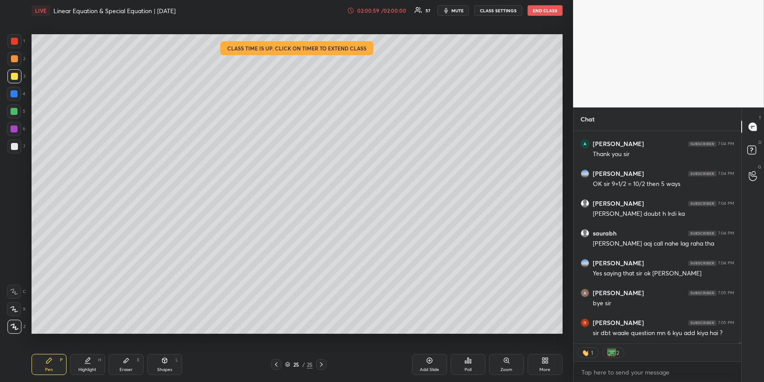
click at [277, 364] on icon at bounding box center [276, 364] width 7 height 7
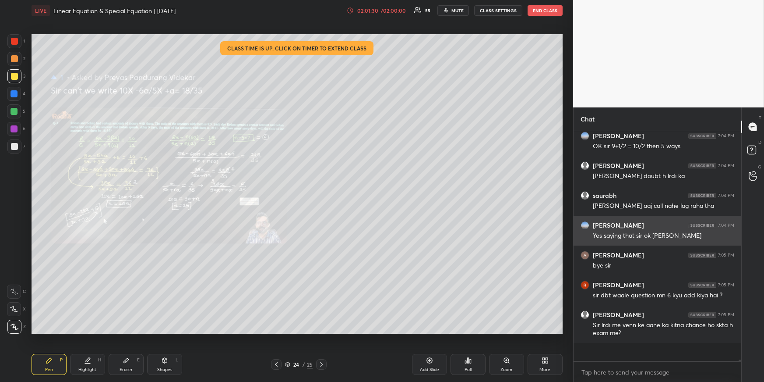
scroll to position [33731, 0]
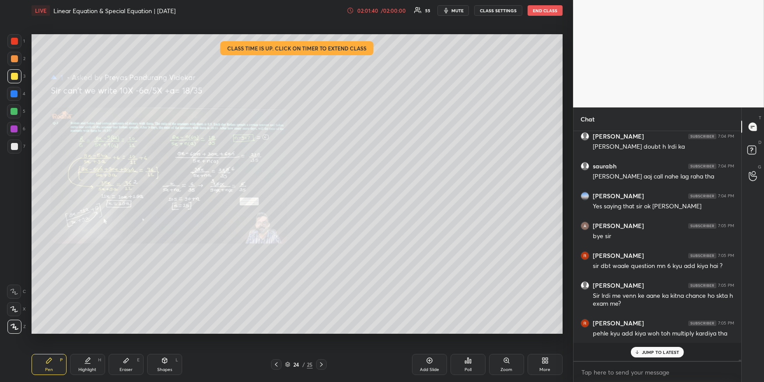
click at [83, 367] on div "Highlight" at bounding box center [87, 369] width 18 height 4
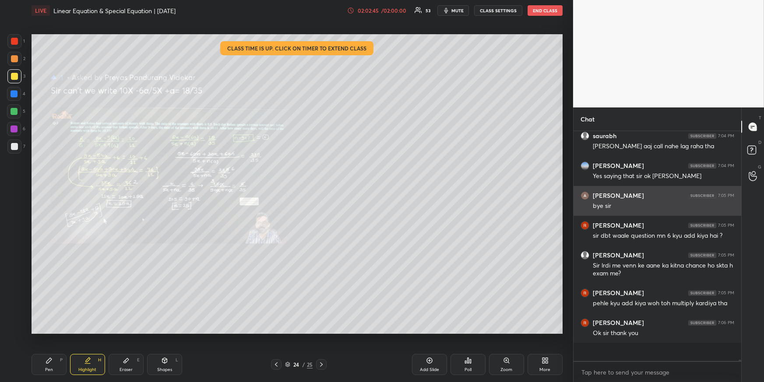
scroll to position [33791, 0]
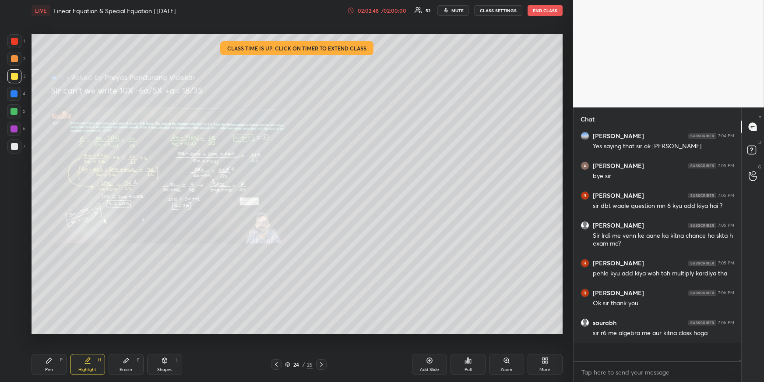
click at [550, 13] on button "END CLASS" at bounding box center [545, 10] width 35 height 11
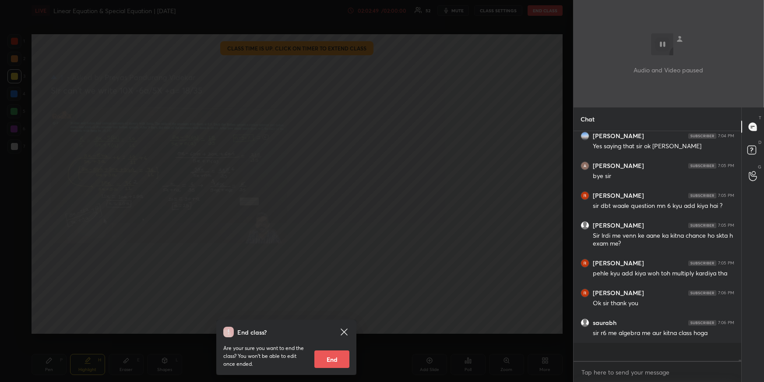
drag, startPoint x: 336, startPoint y: 357, endPoint x: 332, endPoint y: 353, distance: 5.6
click at [336, 357] on button "End" at bounding box center [332, 359] width 35 height 18
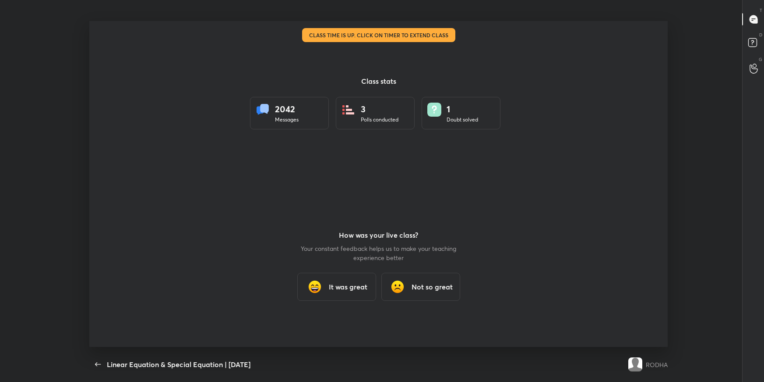
scroll to position [43481, 43085]
click at [342, 290] on h3 "It was great" at bounding box center [348, 286] width 39 height 11
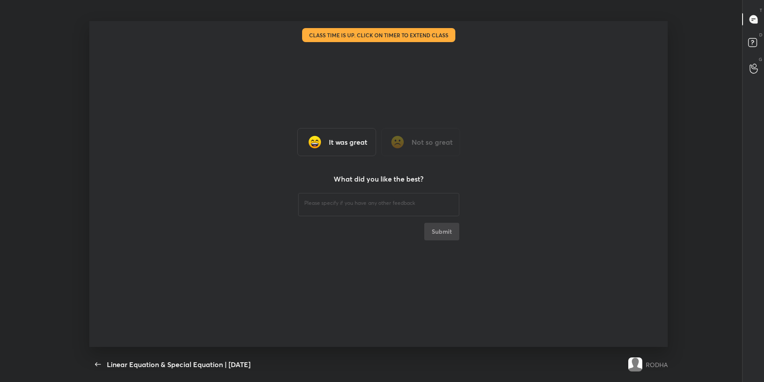
click at [334, 206] on textarea at bounding box center [378, 203] width 149 height 8
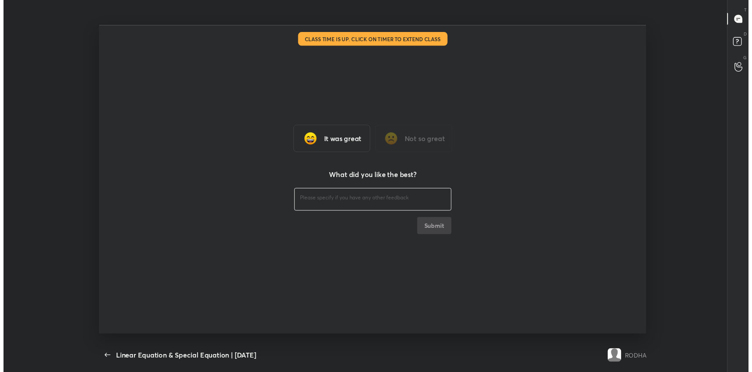
scroll to position [43491, 43062]
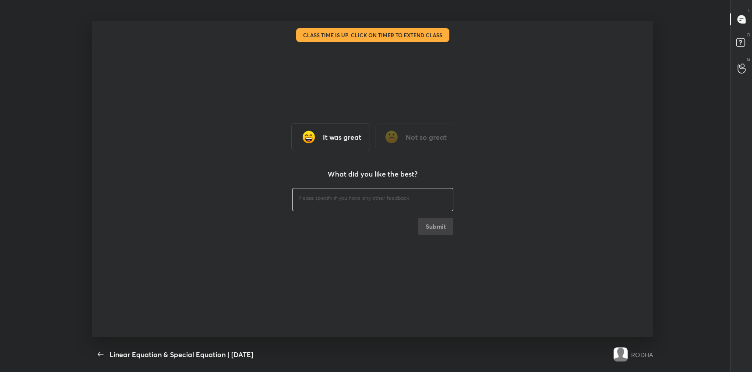
type textarea "x"
